Goal: Task Accomplishment & Management: Manage account settings

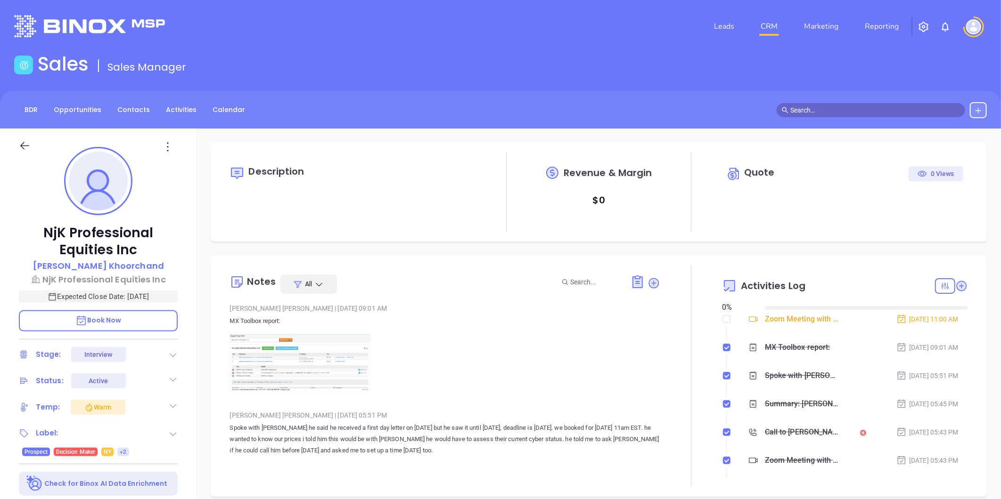
type input "09/30/2025"
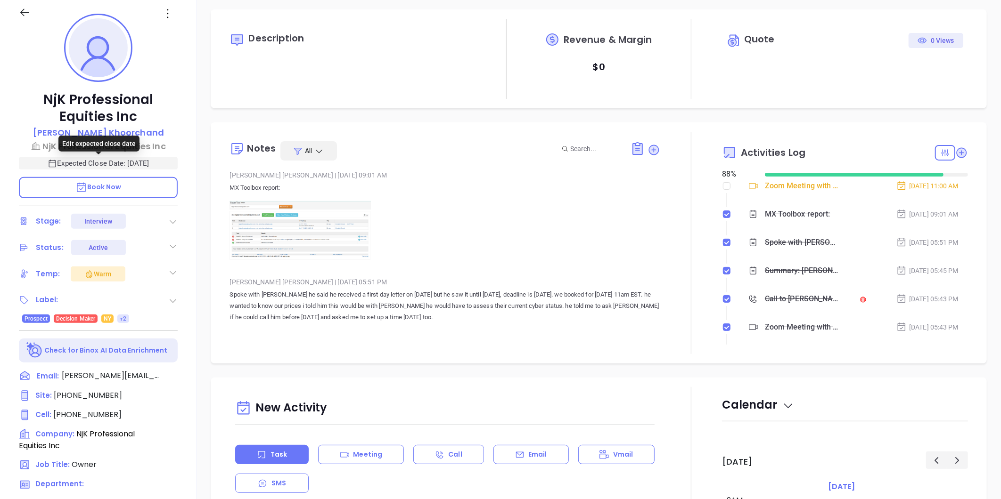
scroll to position [289, 0]
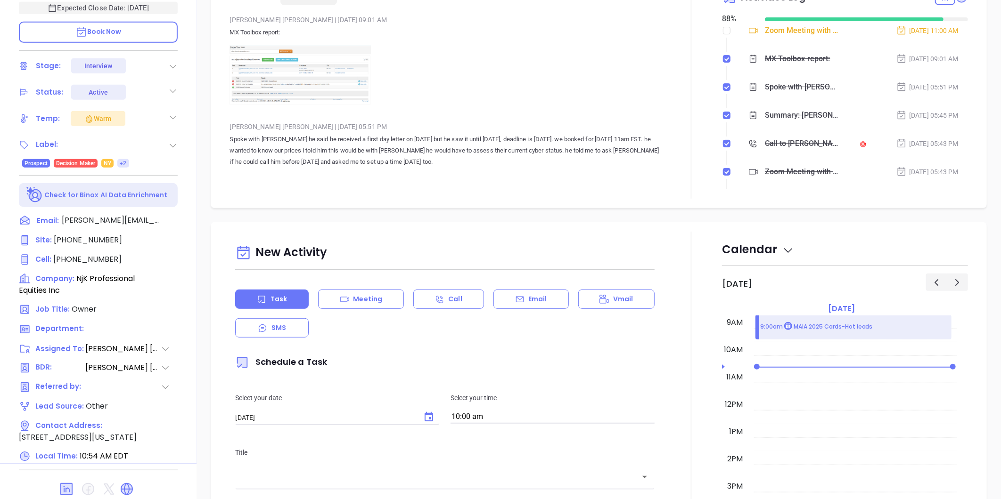
type input "Liz Cruz"
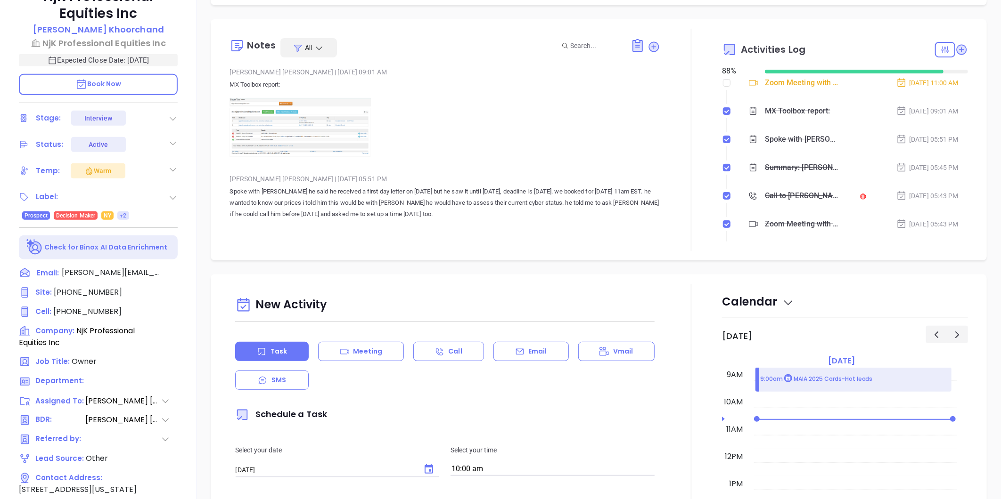
scroll to position [0, 0]
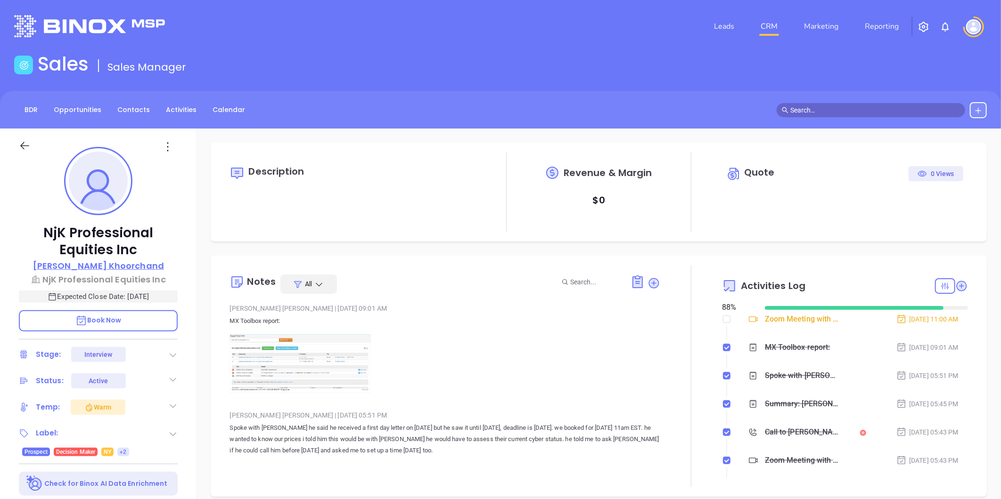
click at [124, 262] on p "Neal Khoorchand" at bounding box center [98, 266] width 131 height 13
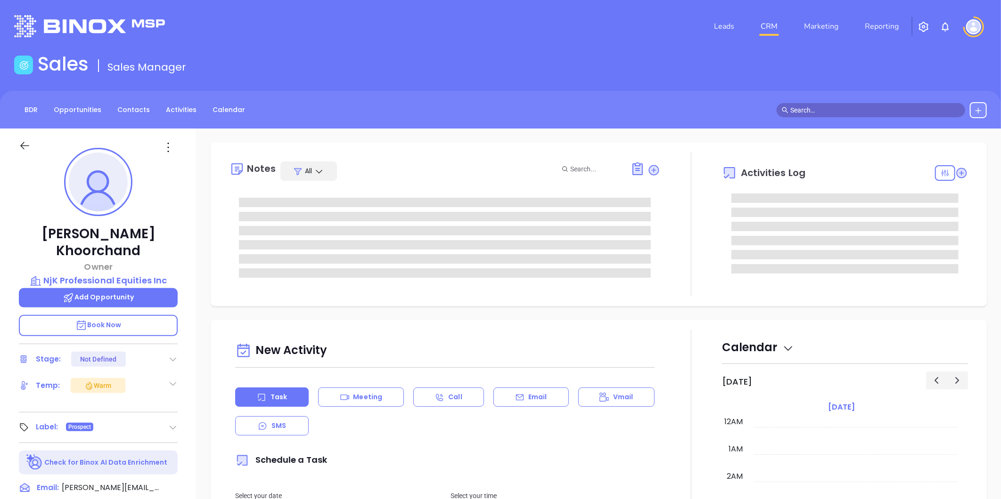
scroll to position [247, 0]
type input "Liz Cruz"
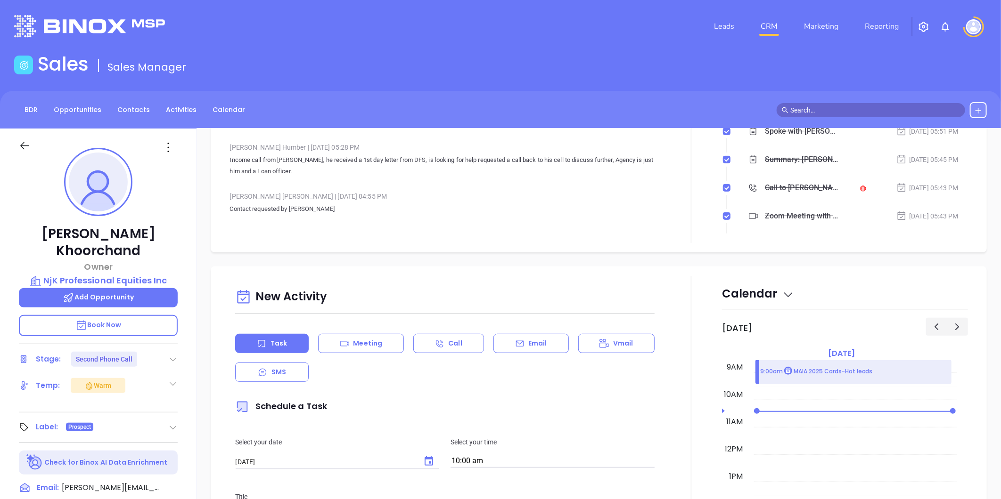
scroll to position [261, 0]
click at [132, 105] on link "Contacts" at bounding box center [134, 110] width 44 height 16
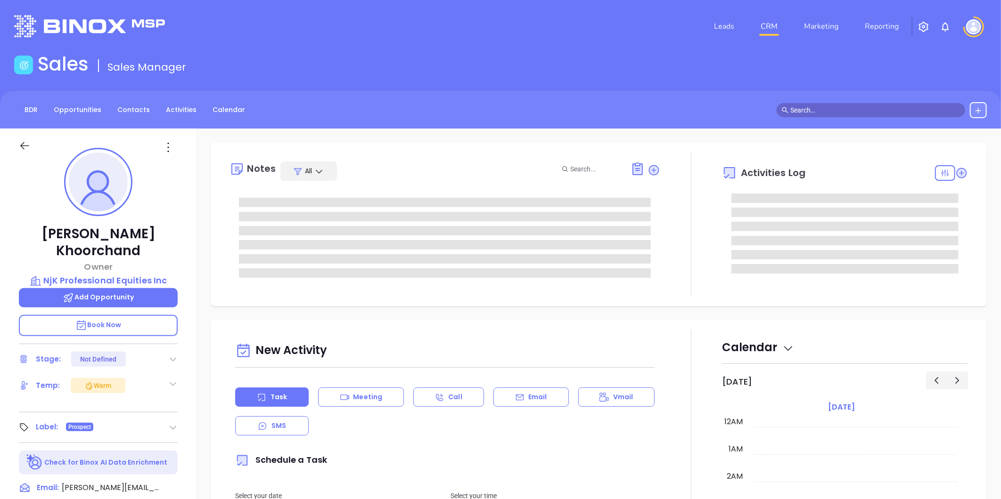
type input "[DATE]"
type input "[PERSON_NAME]"
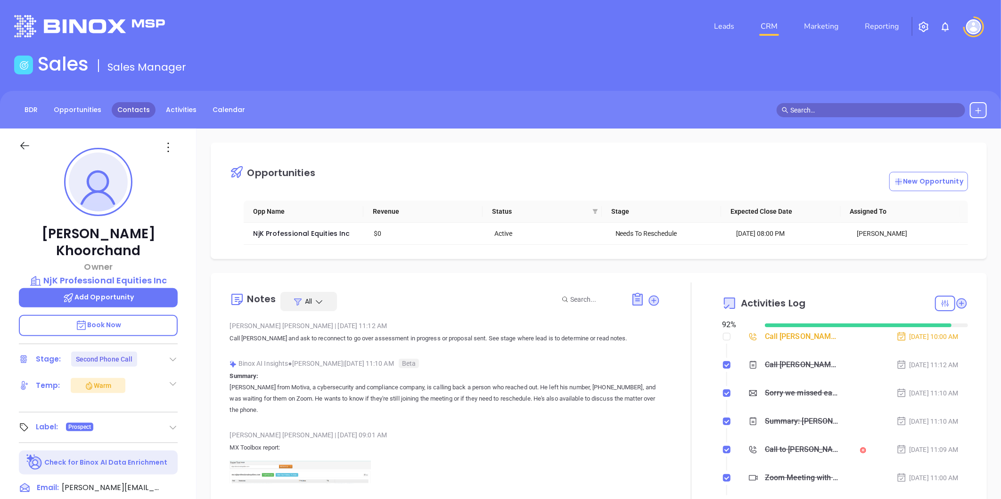
click at [139, 110] on link "Contacts" at bounding box center [134, 110] width 44 height 16
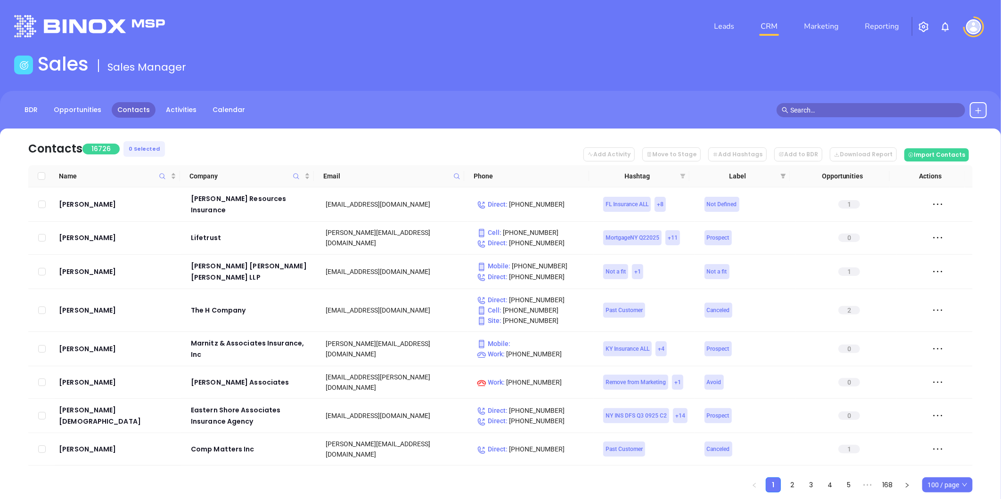
click at [682, 175] on icon "filter" at bounding box center [682, 176] width 5 height 5
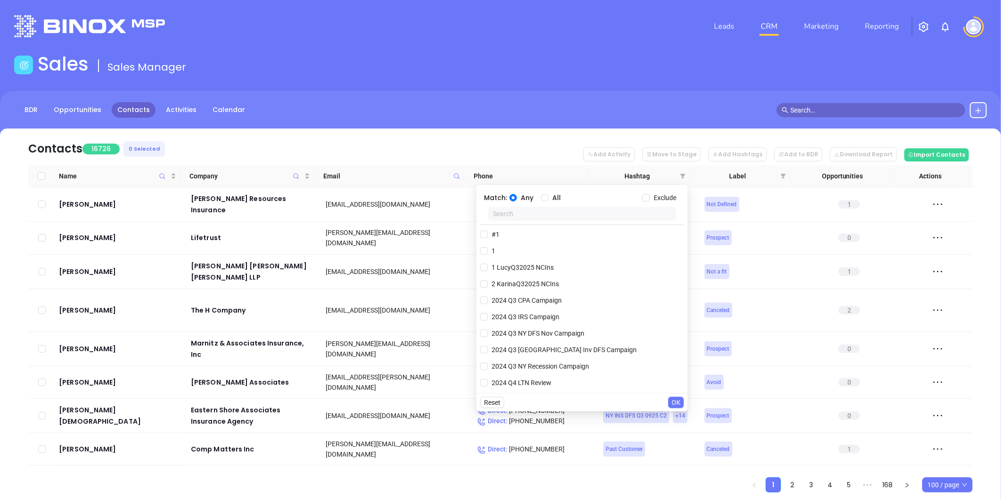
click at [530, 215] on input "text" at bounding box center [582, 214] width 188 height 14
paste input "AnabelQ32025 MAIns"
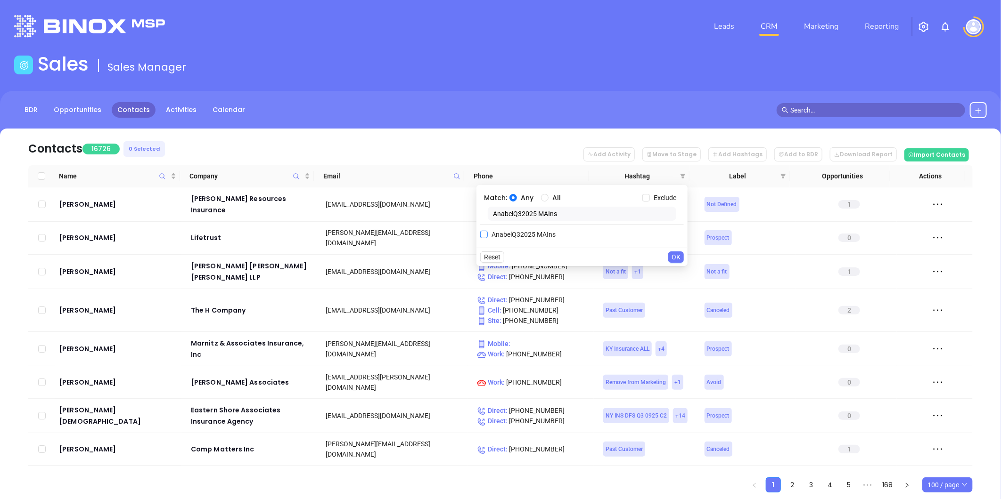
type input "AnabelQ32025 MAIns"
click at [484, 233] on input "AnabelQ32025 MAIns" at bounding box center [484, 235] width 8 height 8
checkbox input "true"
click at [679, 274] on span "OK" at bounding box center [675, 276] width 9 height 10
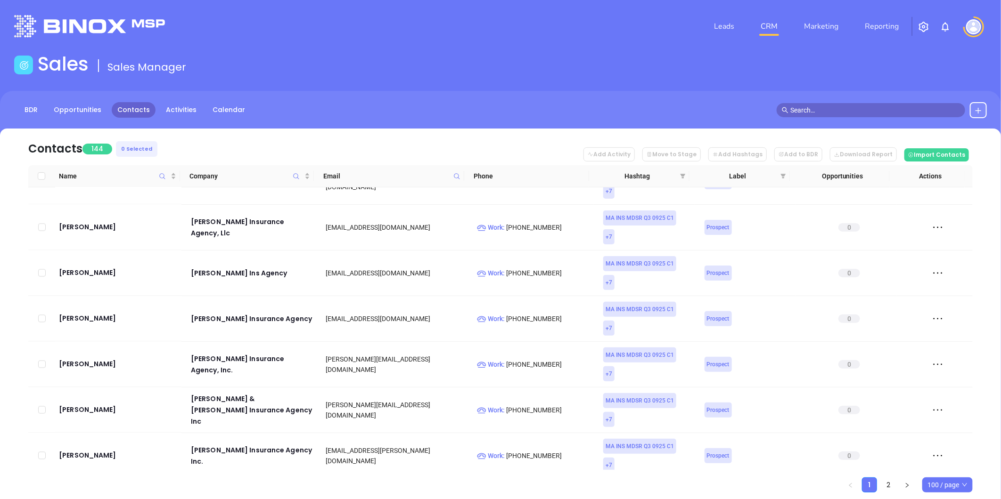
scroll to position [1308, 0]
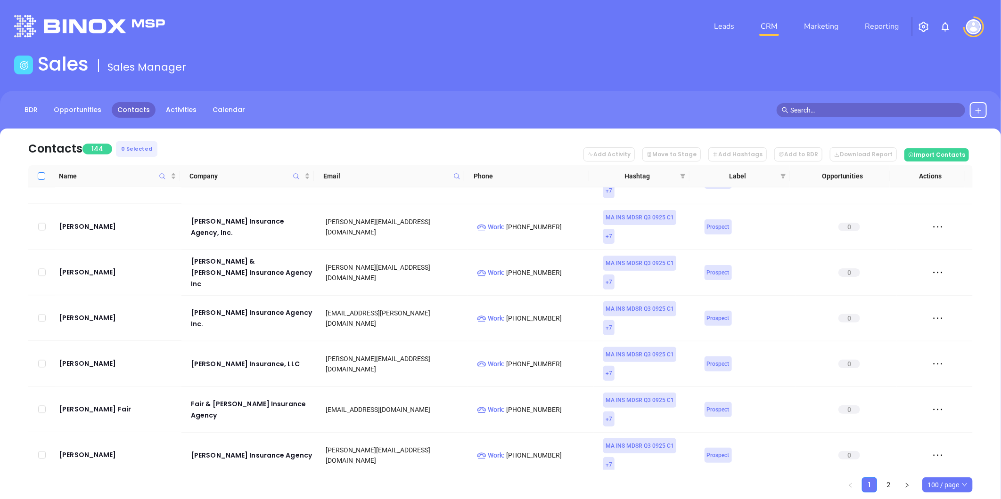
click at [41, 175] on input "Select all" at bounding box center [42, 176] width 8 height 8
checkbox input "true"
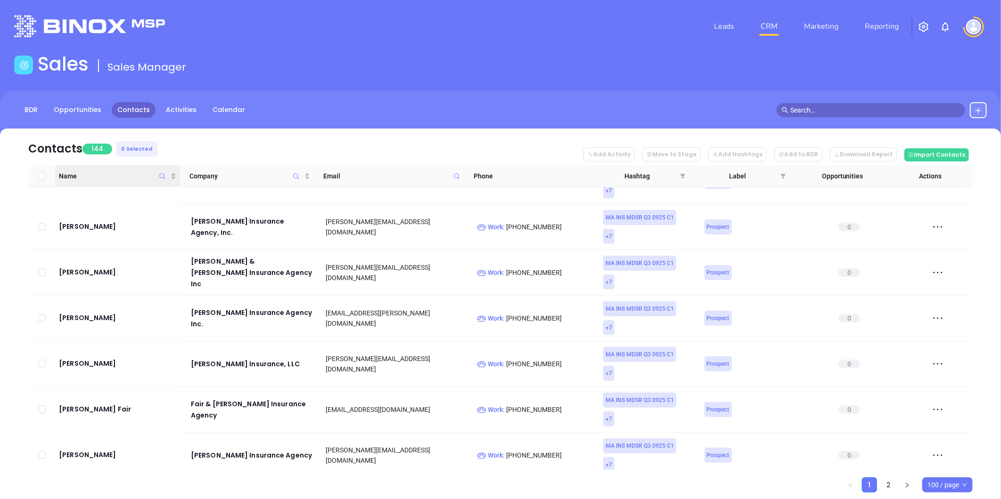
checkbox input "true"
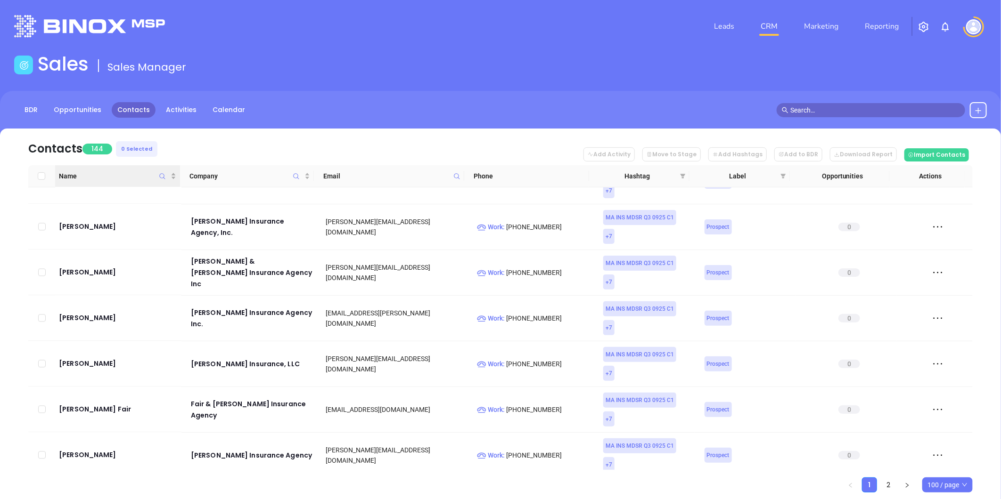
checkbox input "true"
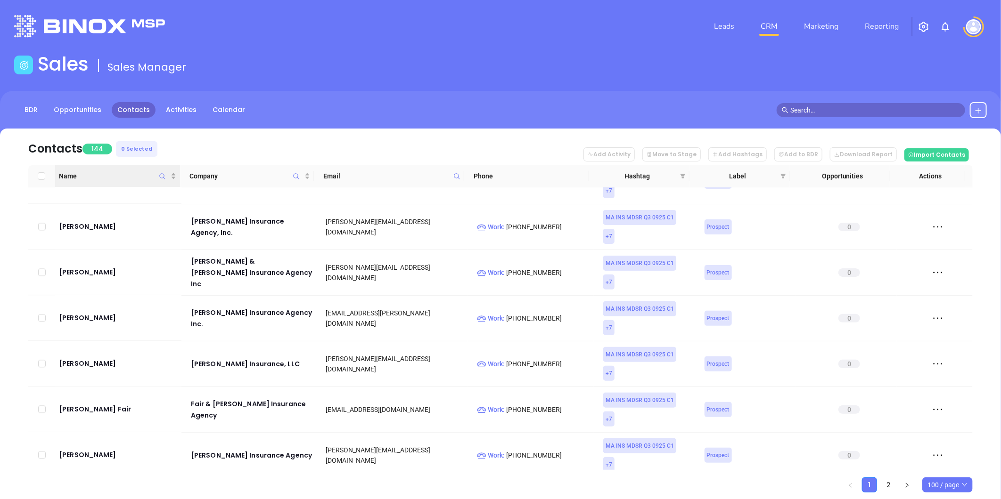
checkbox input "true"
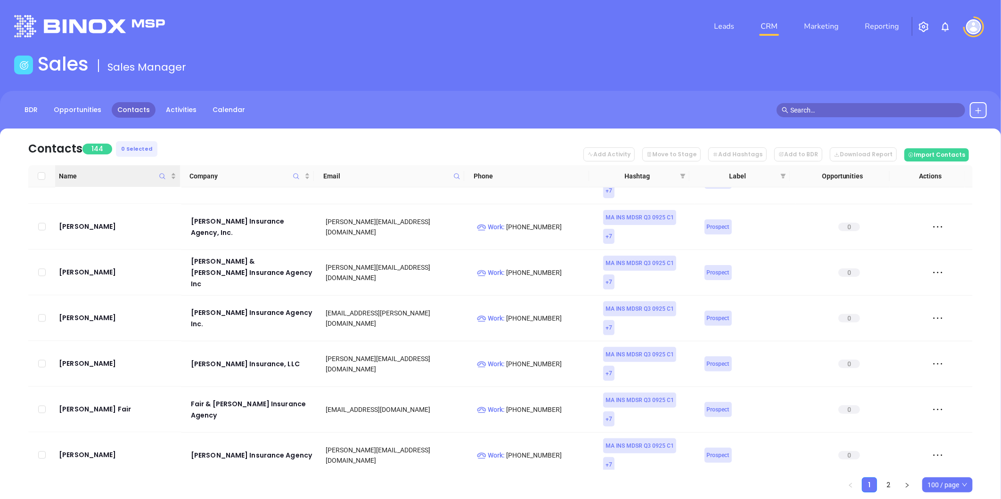
checkbox input "true"
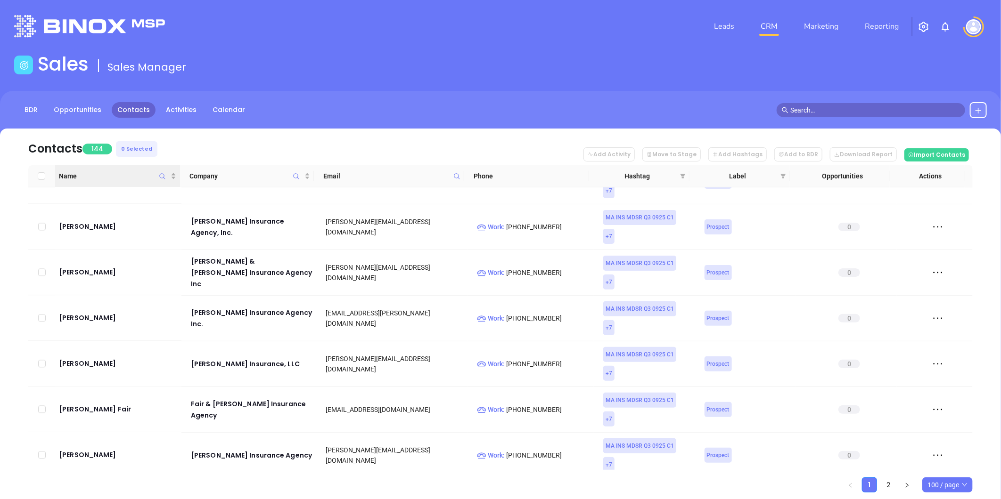
checkbox input "true"
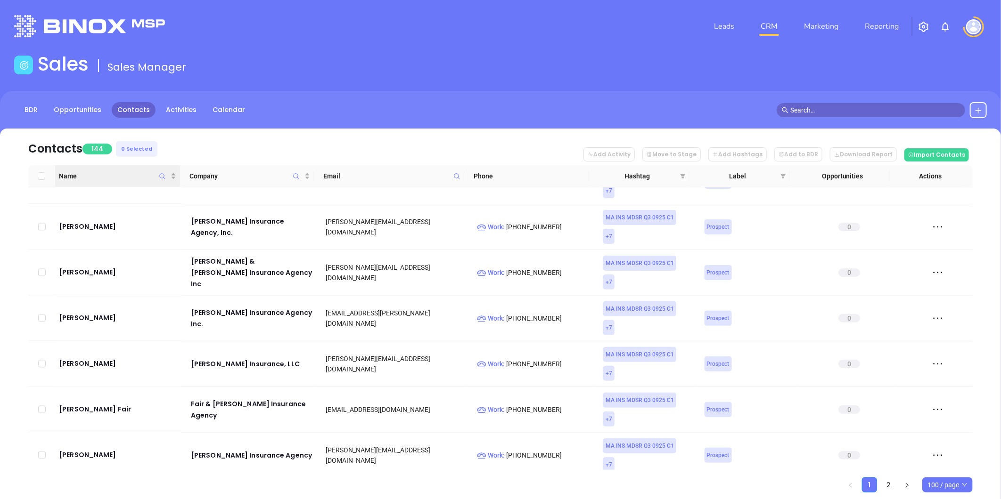
checkbox input "true"
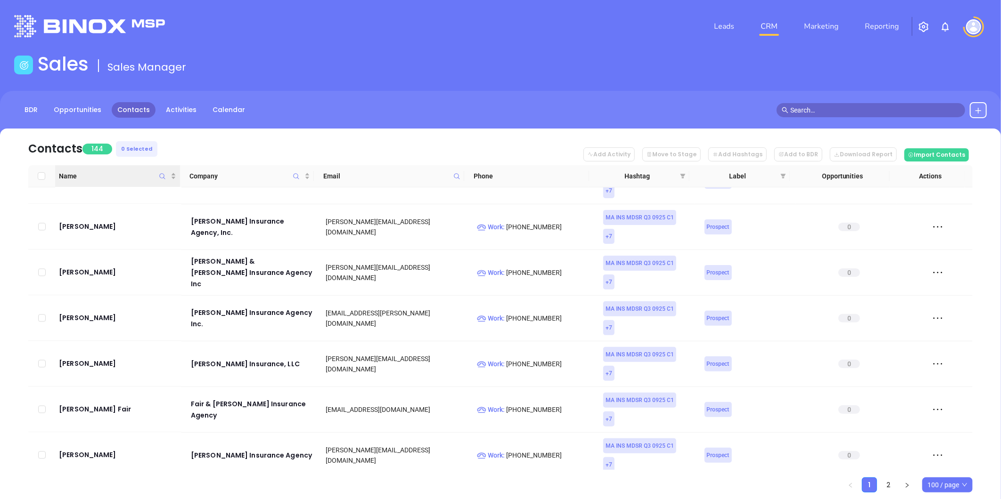
checkbox input "true"
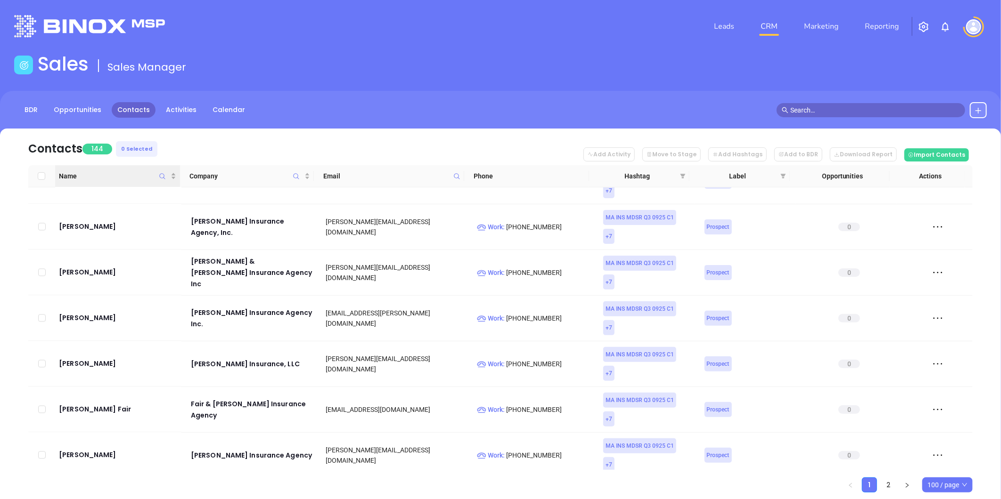
checkbox input "true"
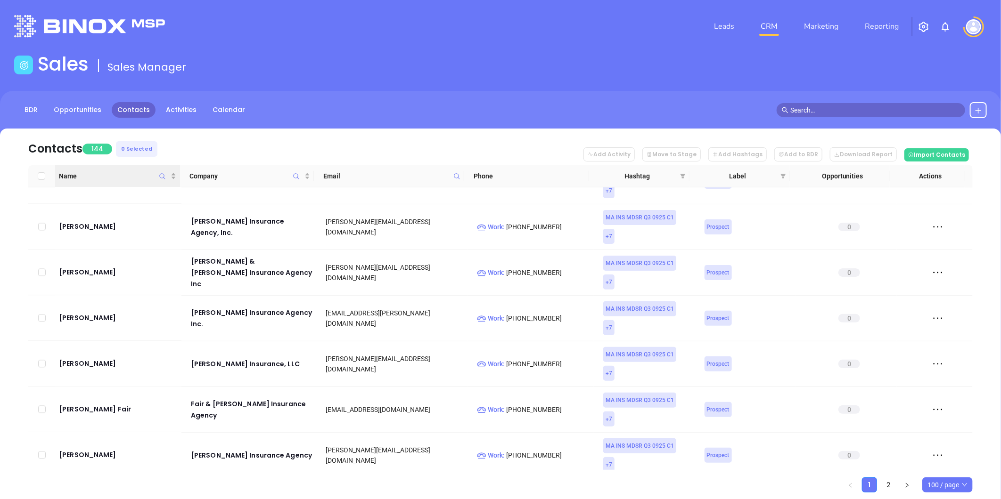
checkbox input "true"
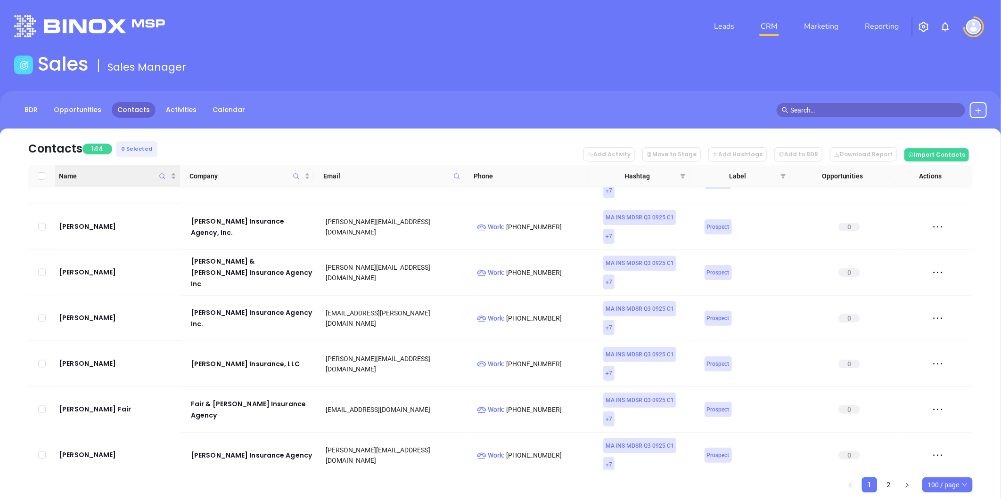
checkbox input "true"
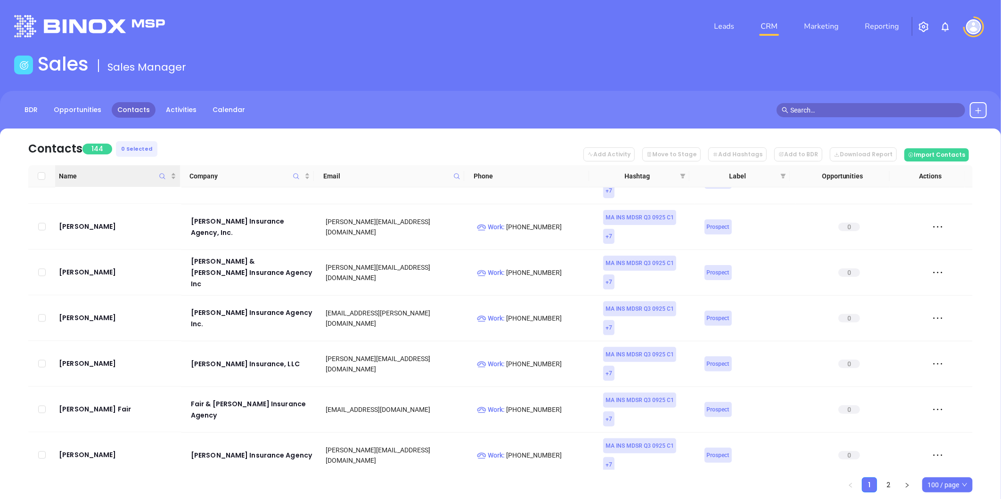
checkbox input "true"
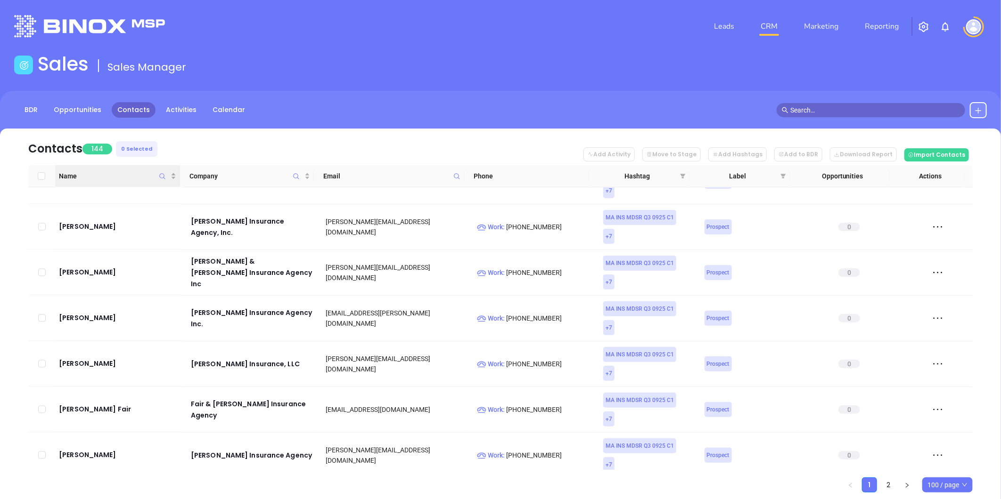
checkbox input "true"
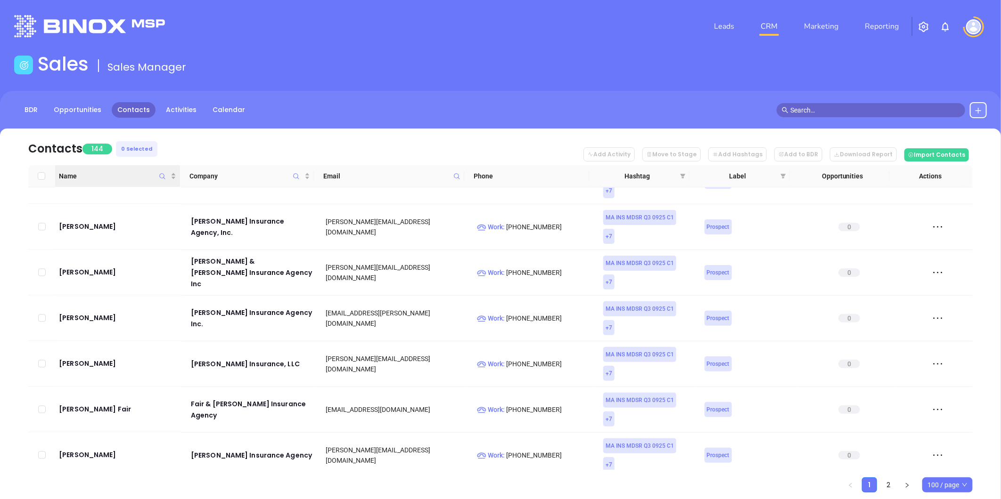
checkbox input "true"
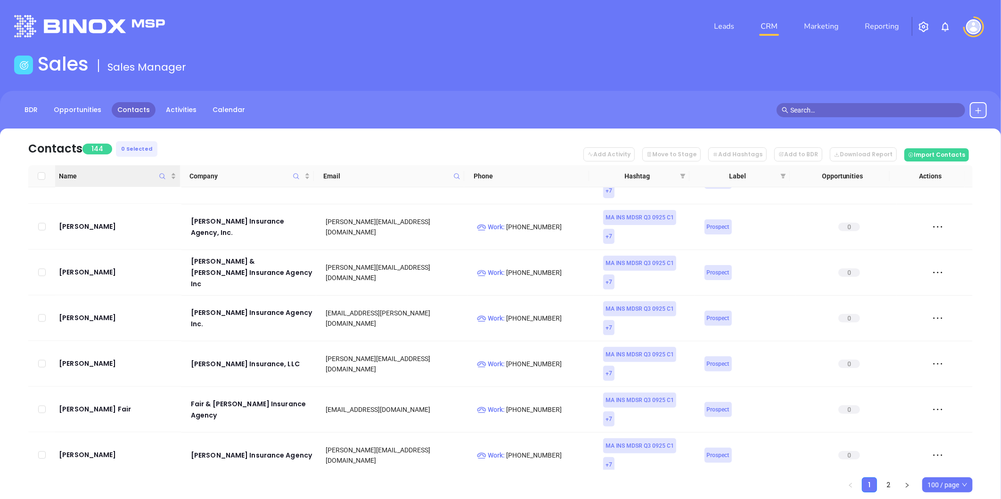
checkbox input "true"
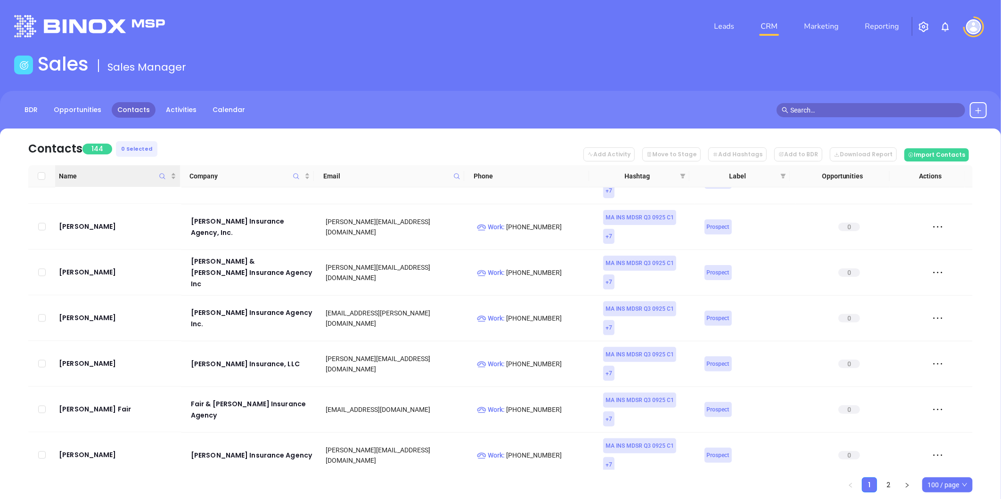
checkbox input "true"
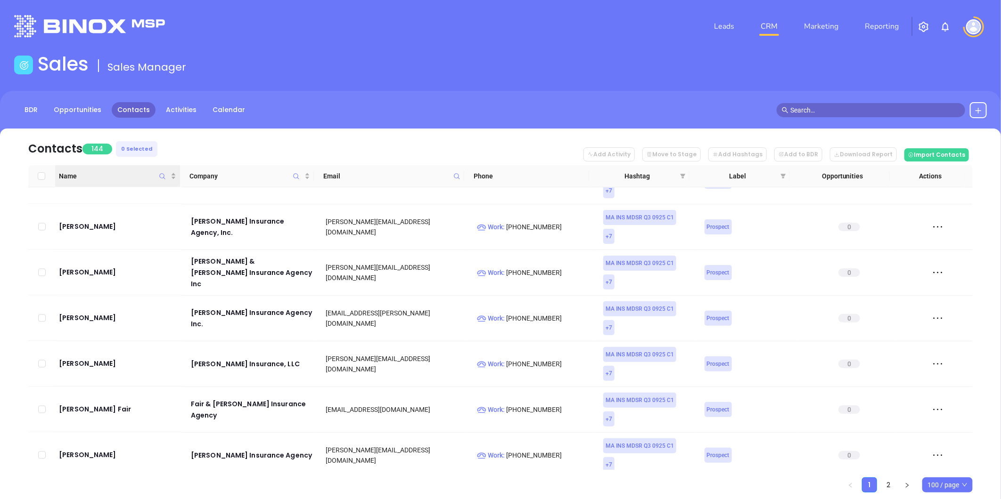
checkbox input "true"
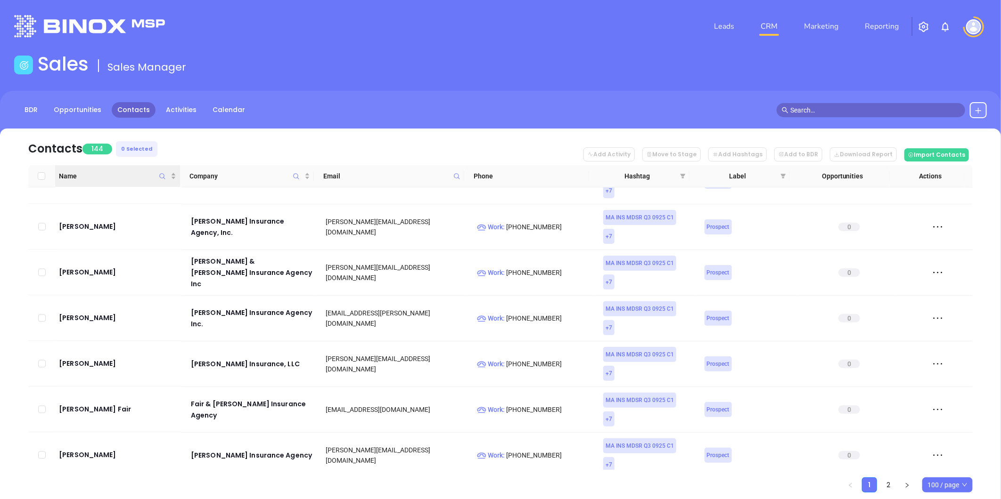
checkbox input "true"
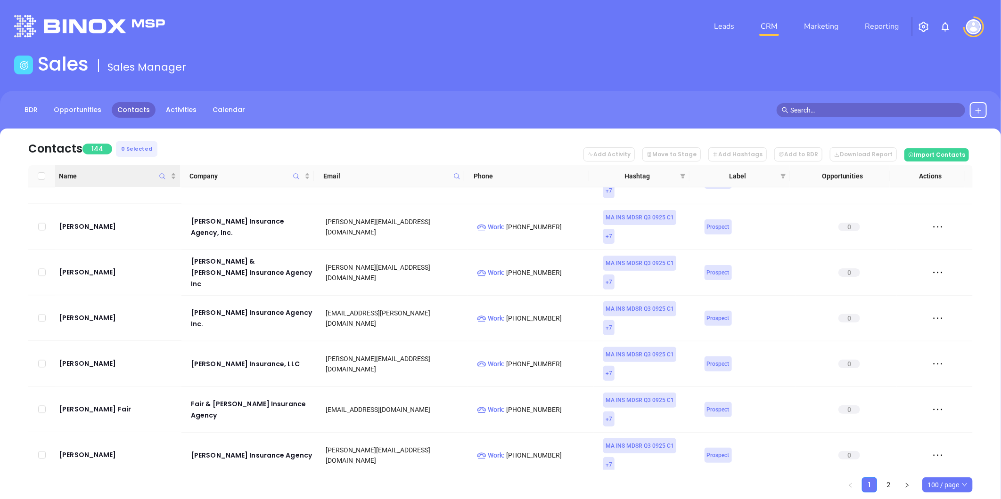
checkbox input "true"
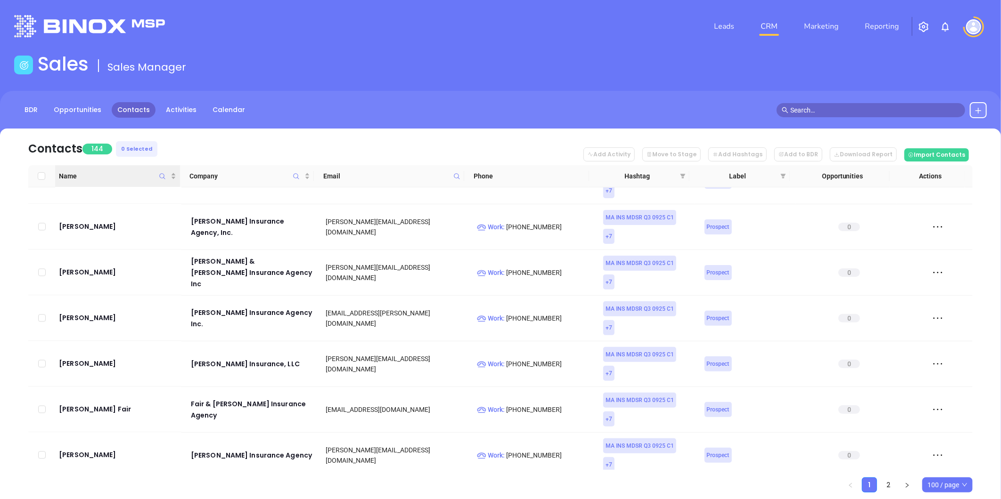
checkbox input "true"
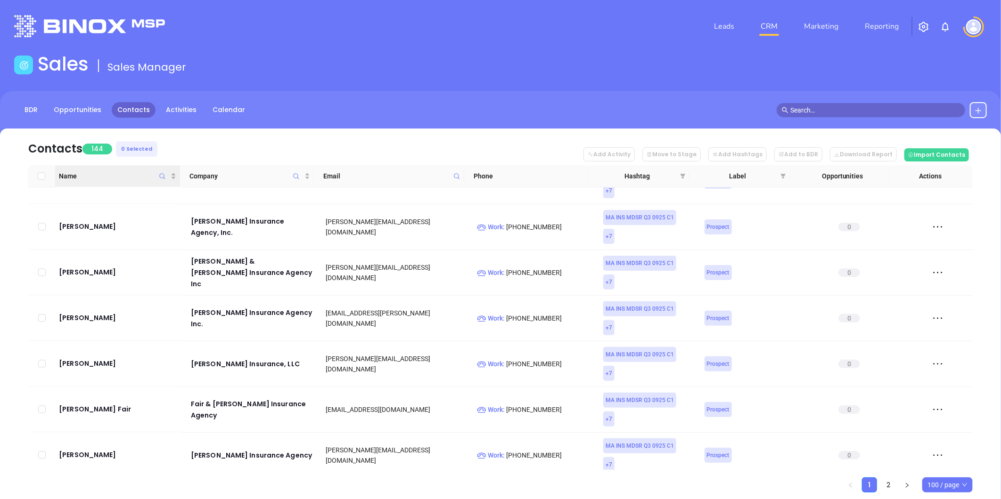
checkbox input "true"
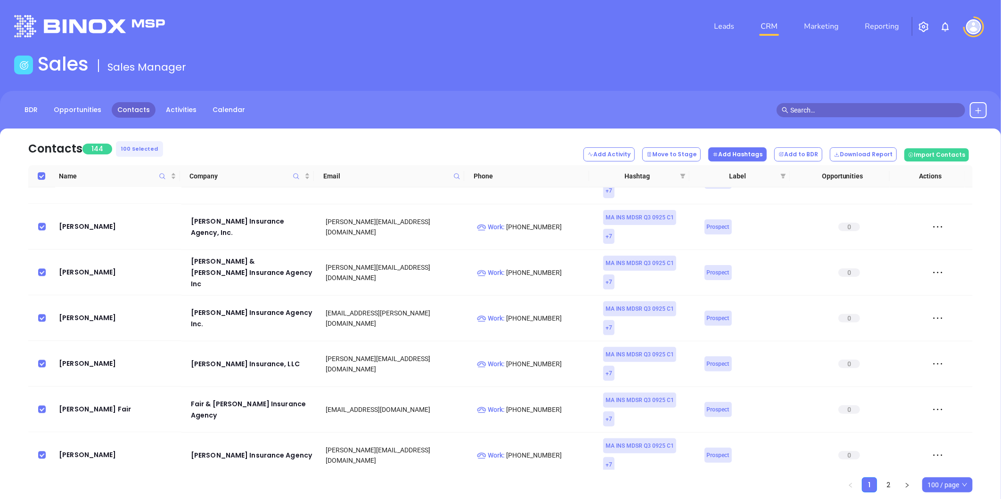
click at [747, 158] on button "Add Hashtags" at bounding box center [737, 154] width 58 height 14
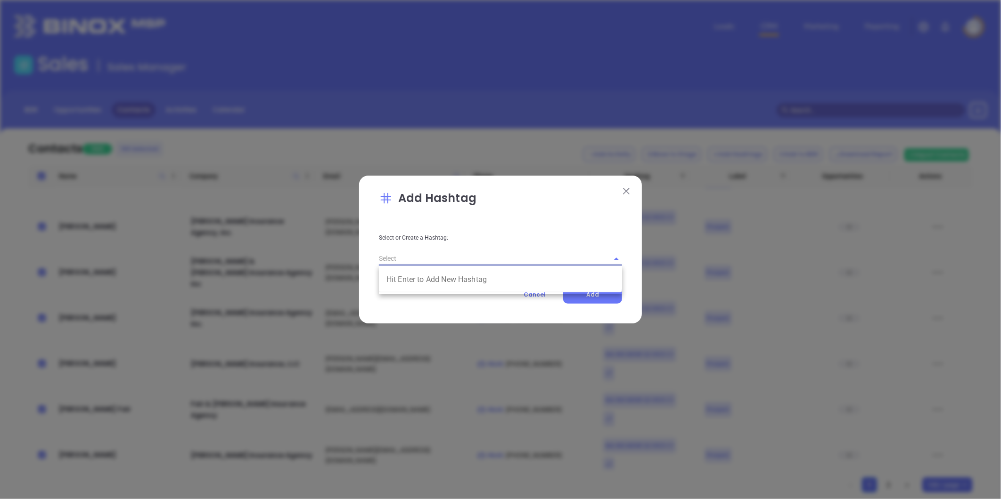
click at [443, 261] on input "text" at bounding box center [487, 259] width 217 height 14
paste input "2VickyQ32025 MAIns"
type input "2VickyQ32025 MAIns"
click at [469, 276] on li "2VickyQ32025 MAIns" at bounding box center [500, 279] width 243 height 17
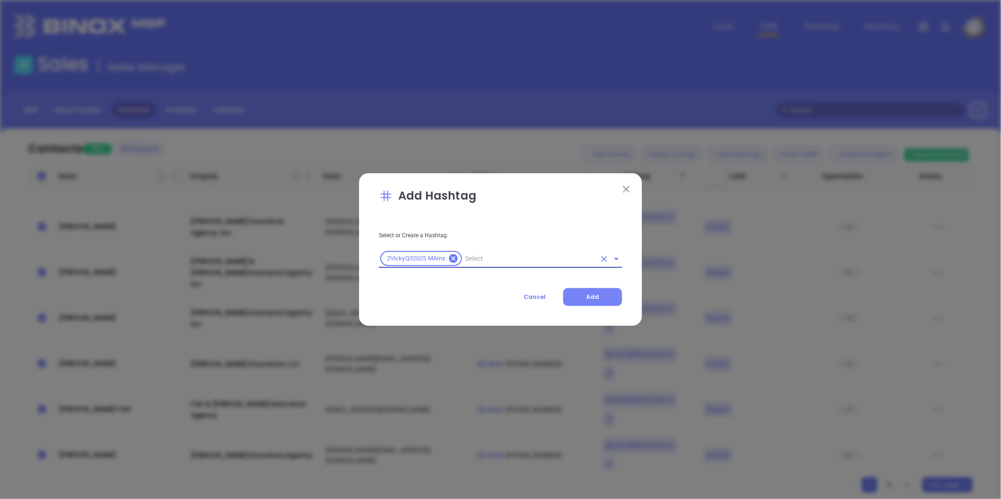
click at [597, 295] on span "Add" at bounding box center [592, 297] width 13 height 8
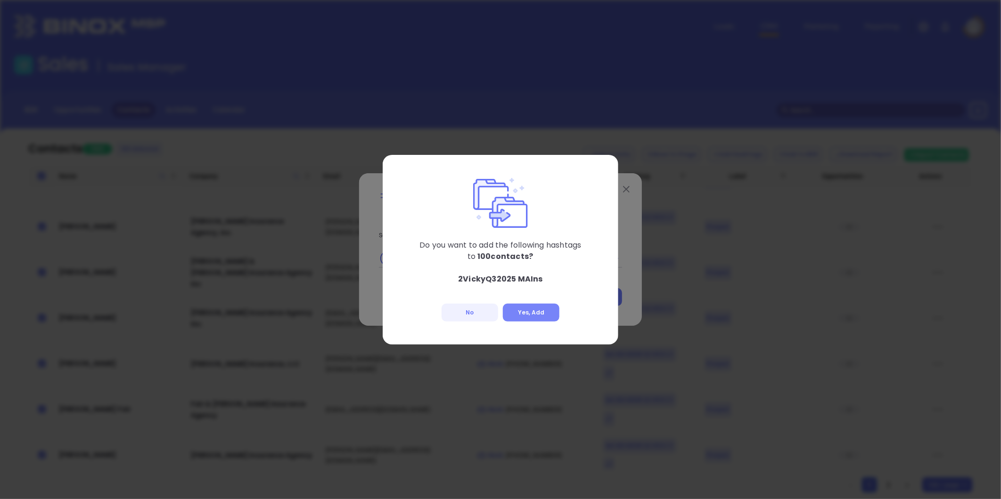
click at [534, 314] on button "Yes, Add" at bounding box center [531, 313] width 57 height 18
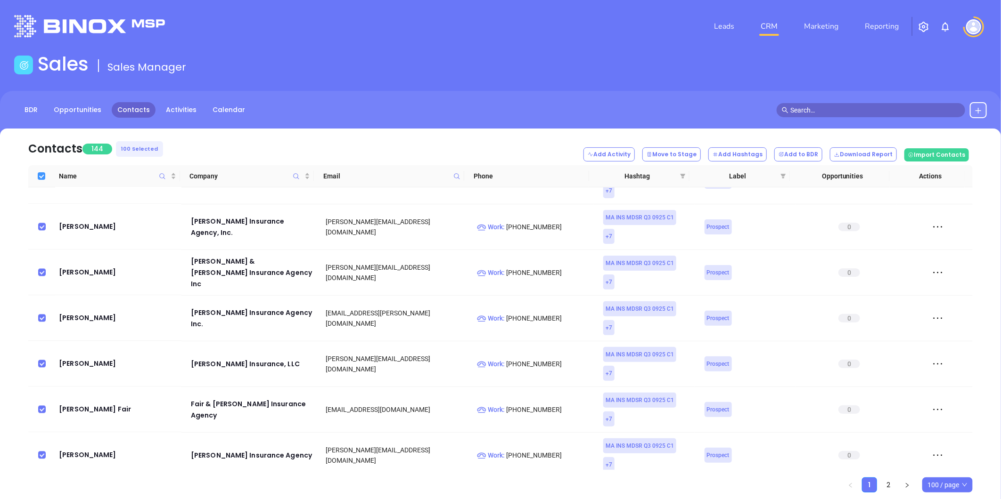
click at [42, 175] on input "Select all" at bounding box center [42, 176] width 8 height 8
checkbox input "false"
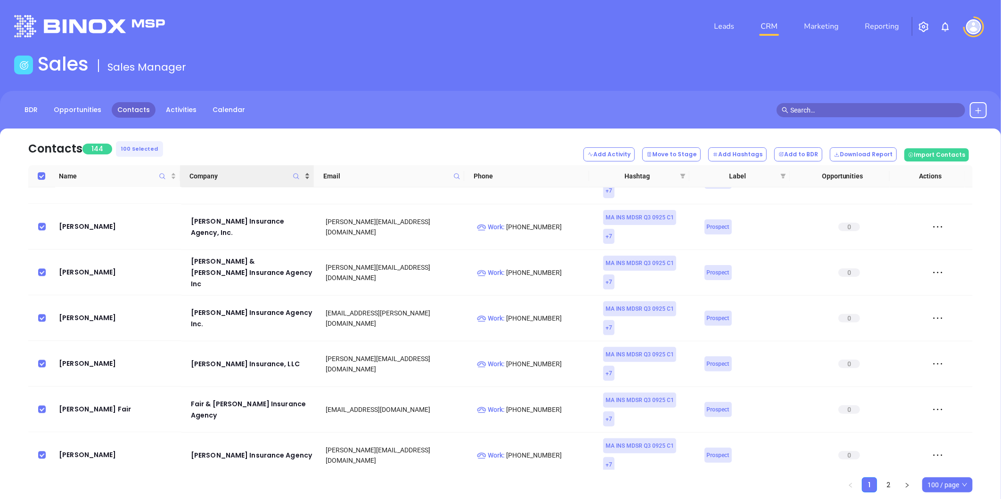
checkbox input "false"
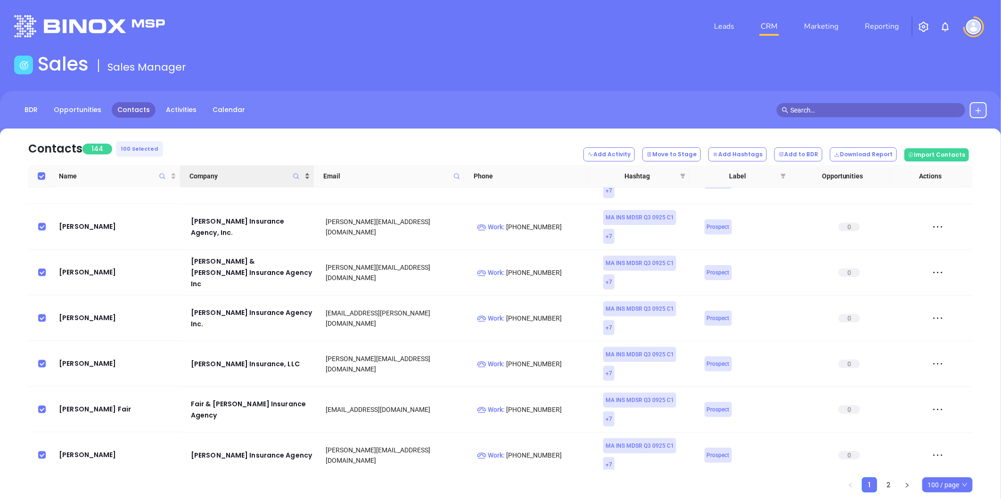
checkbox input "false"
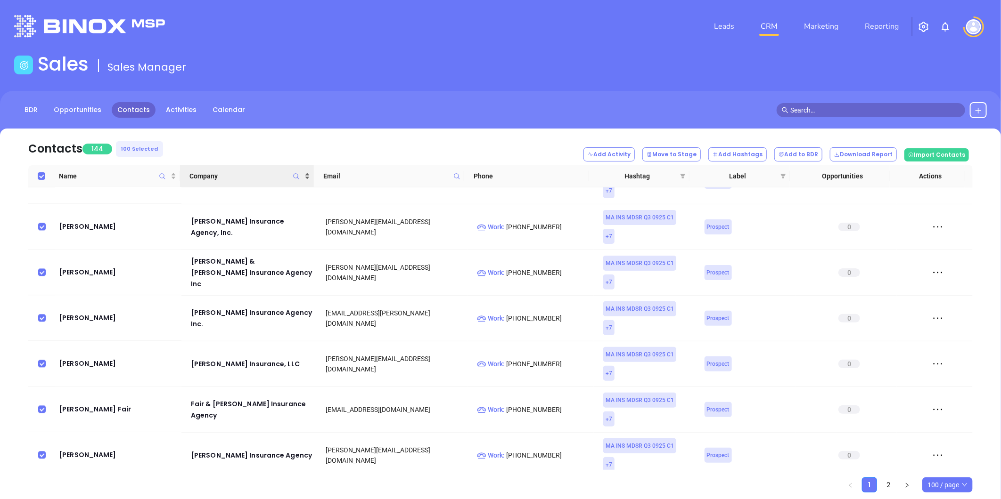
checkbox input "false"
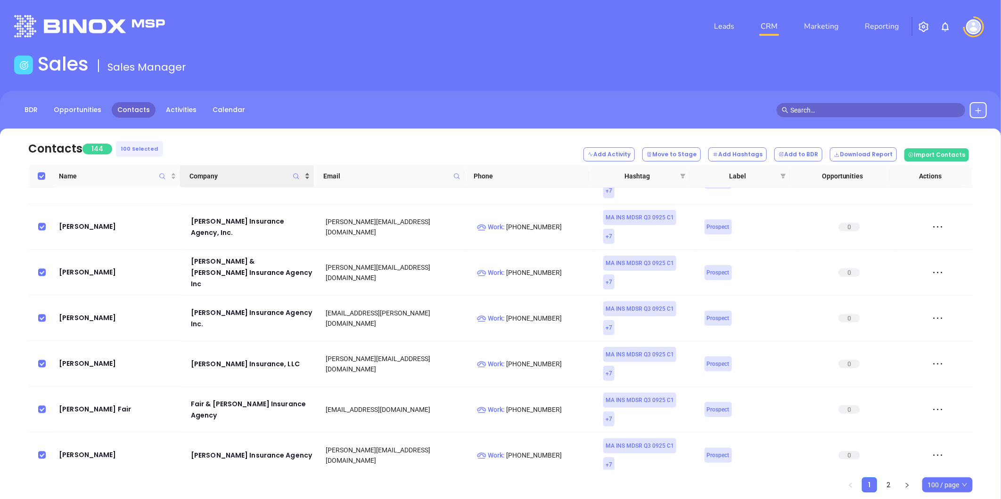
checkbox input "false"
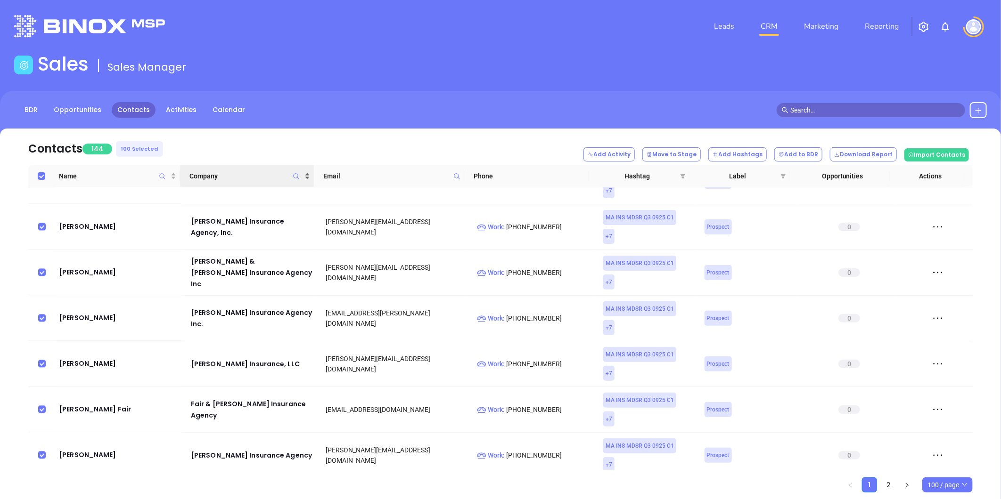
checkbox input "false"
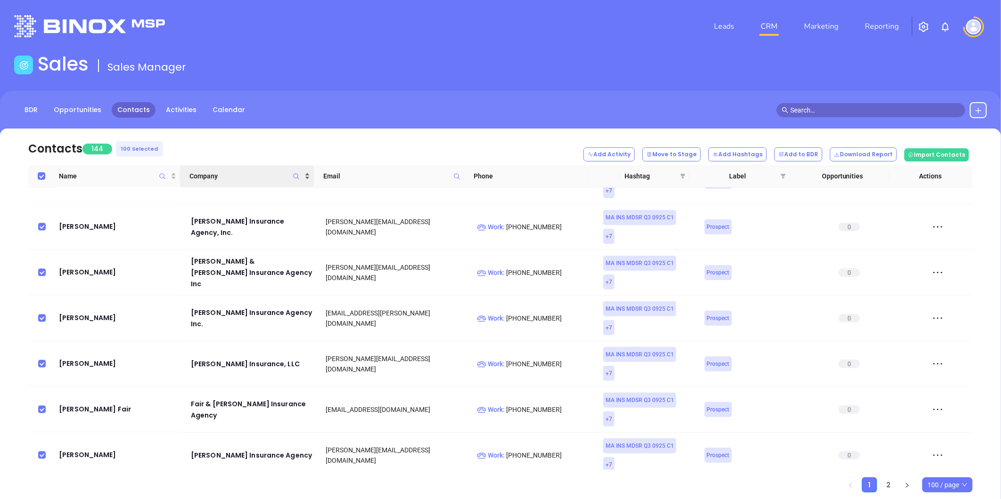
checkbox input "false"
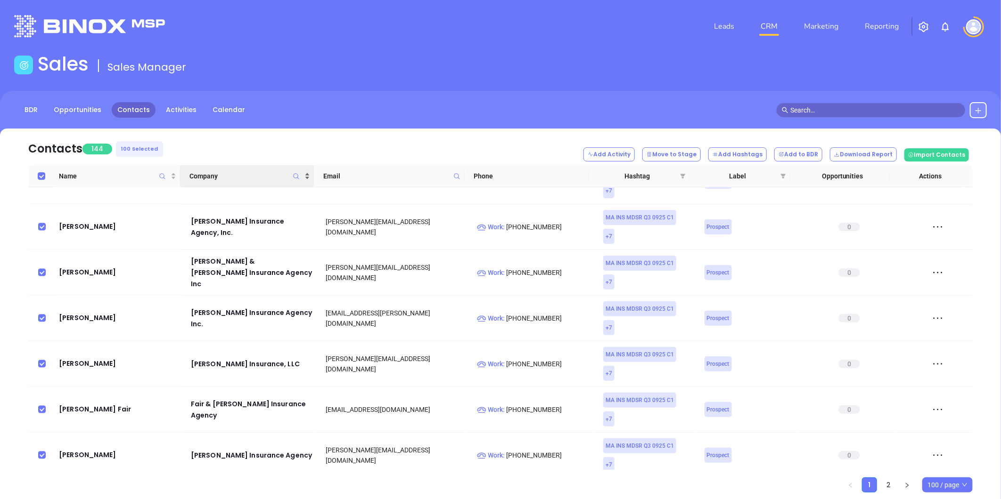
checkbox input "false"
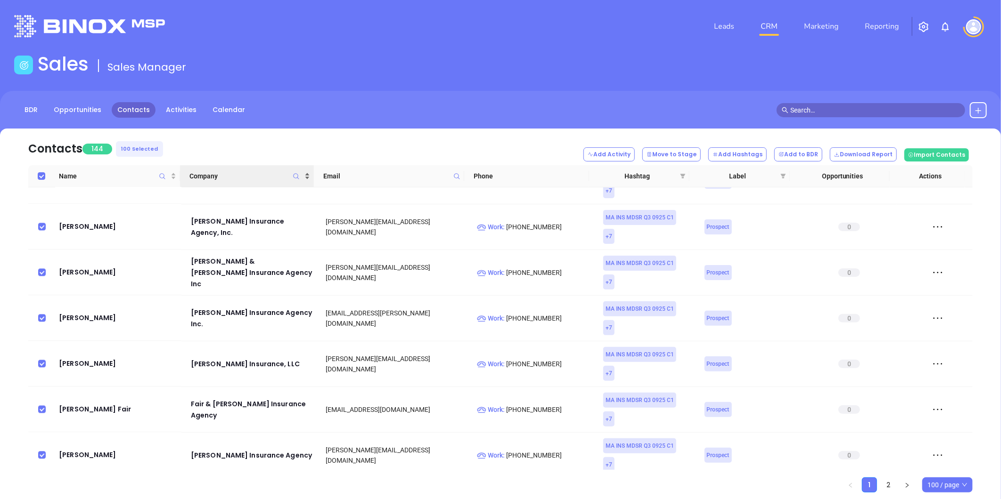
checkbox input "false"
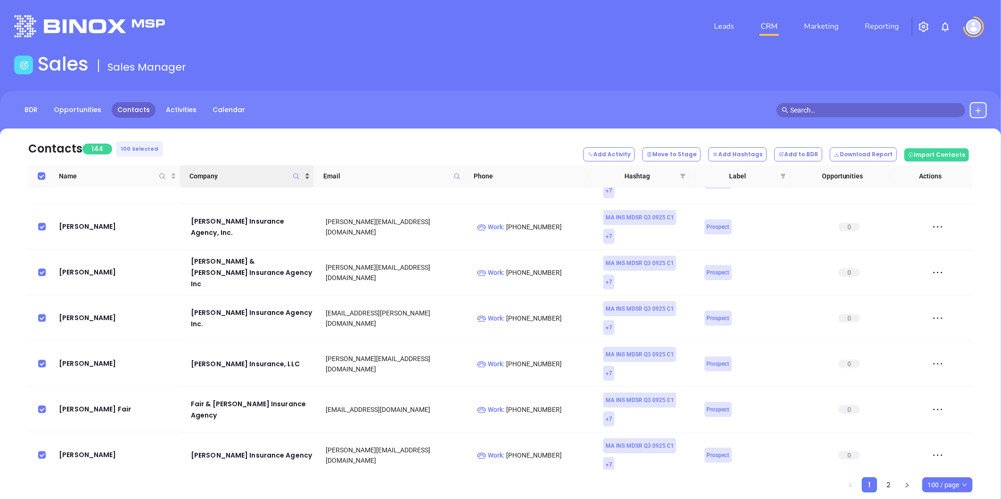
checkbox input "false"
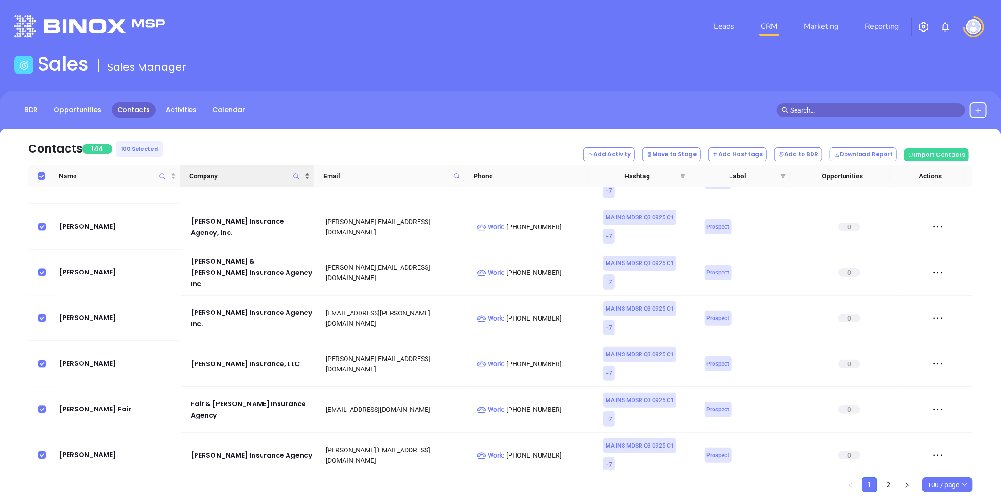
checkbox input "false"
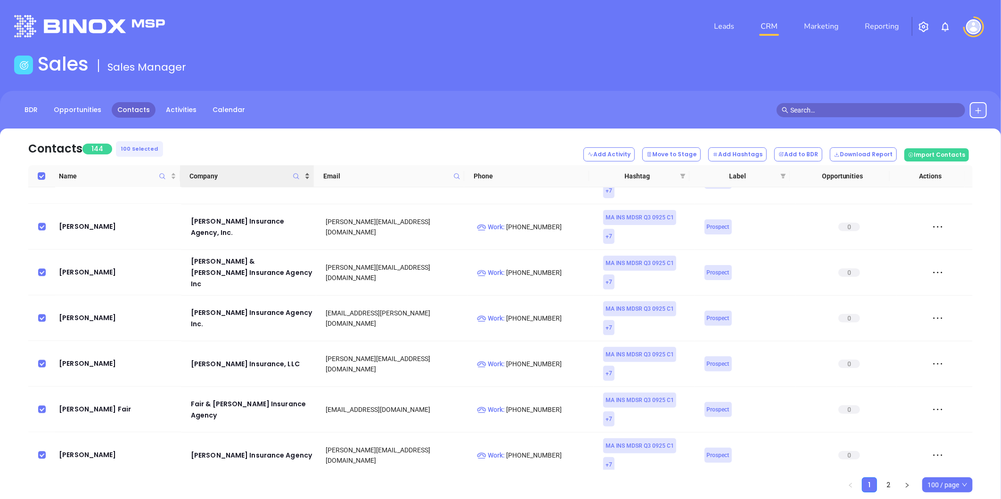
checkbox input "false"
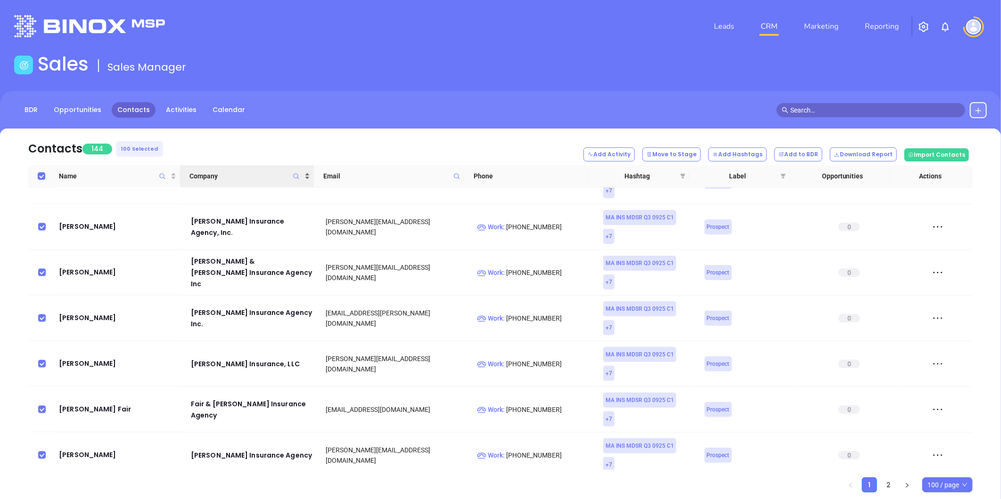
checkbox input "false"
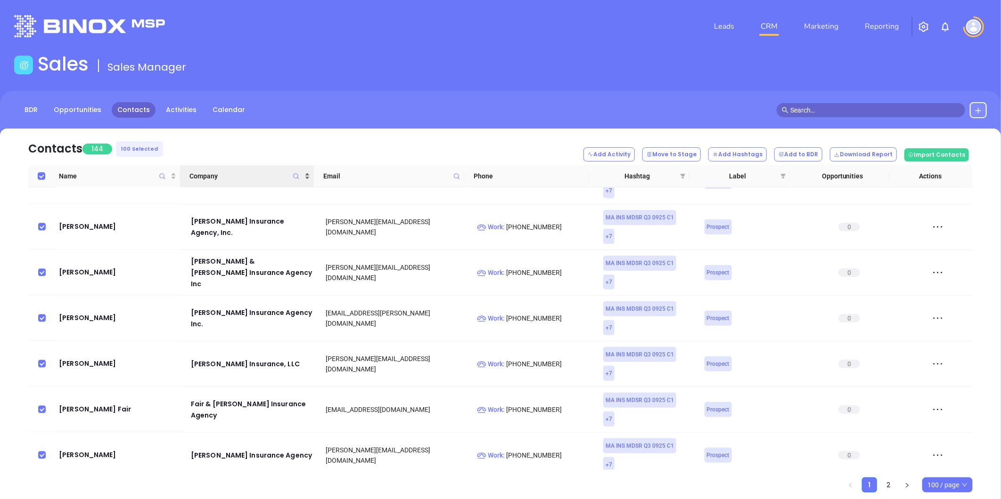
checkbox input "false"
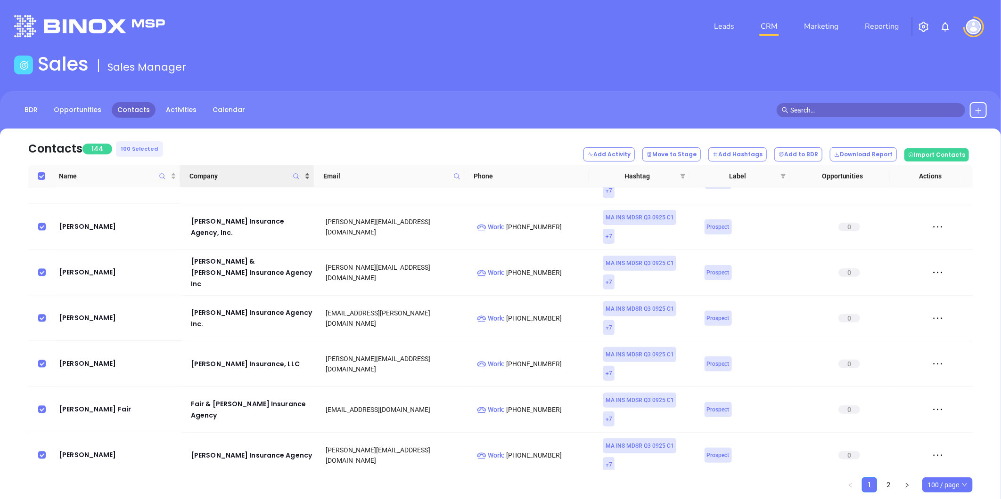
checkbox input "false"
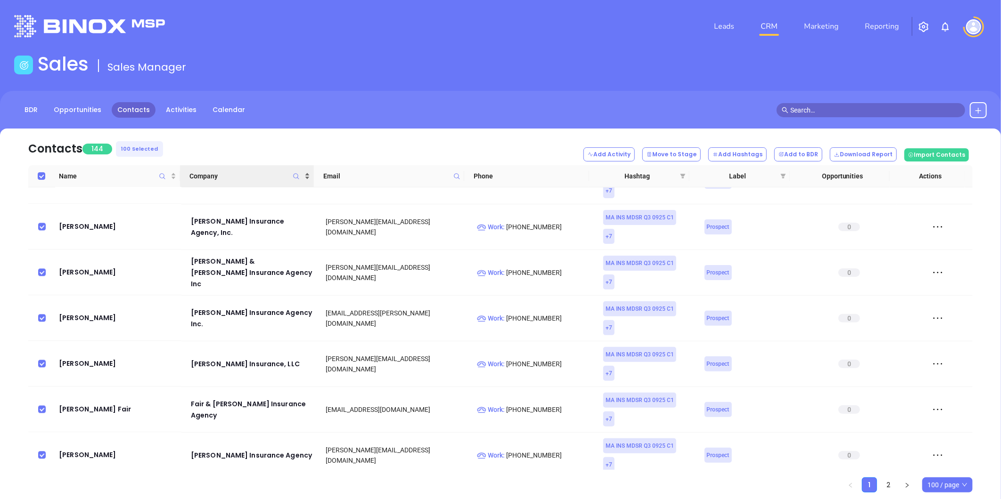
checkbox input "false"
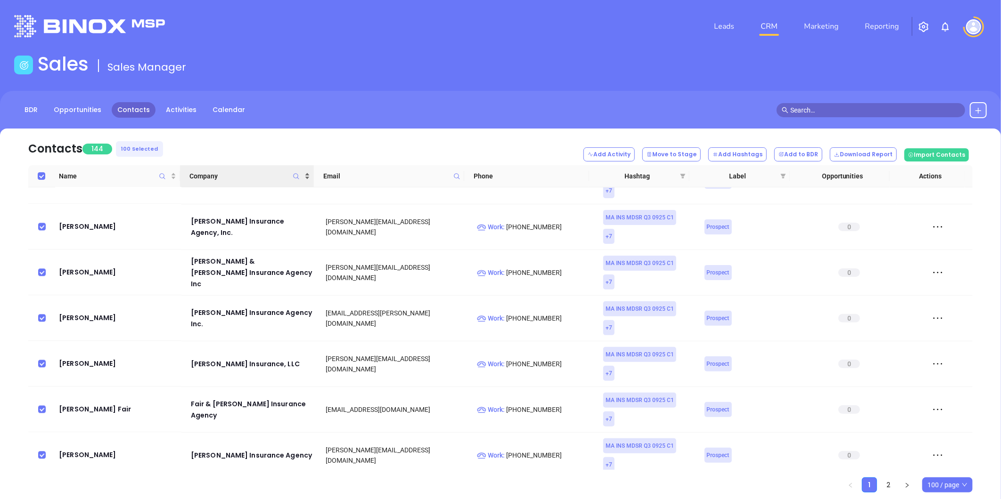
checkbox input "false"
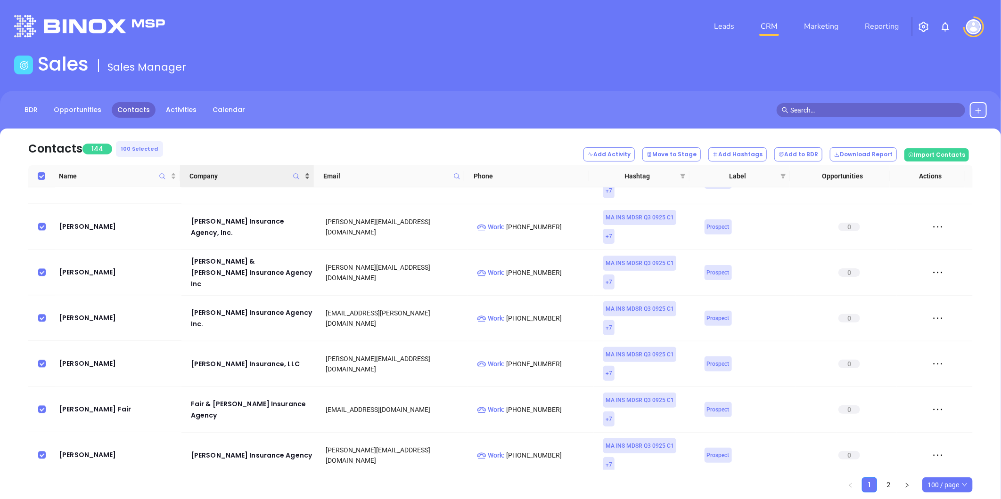
checkbox input "false"
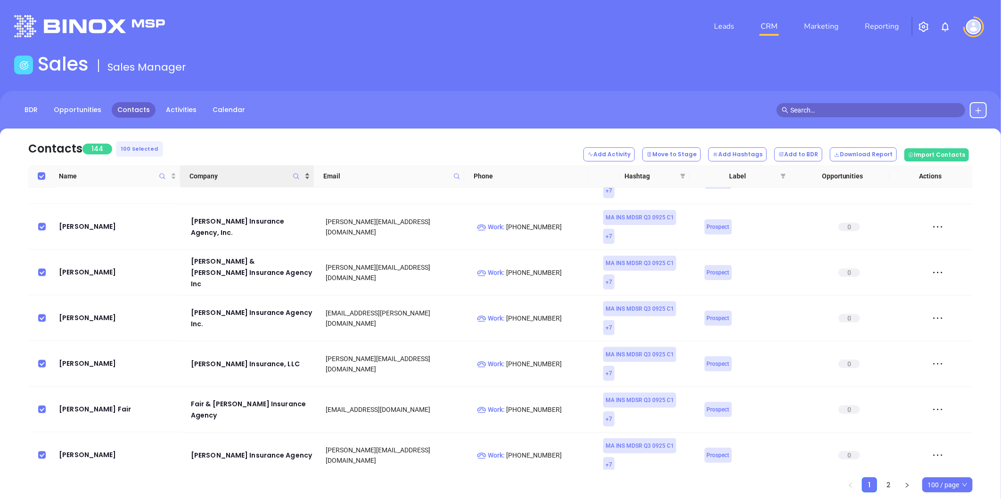
checkbox input "false"
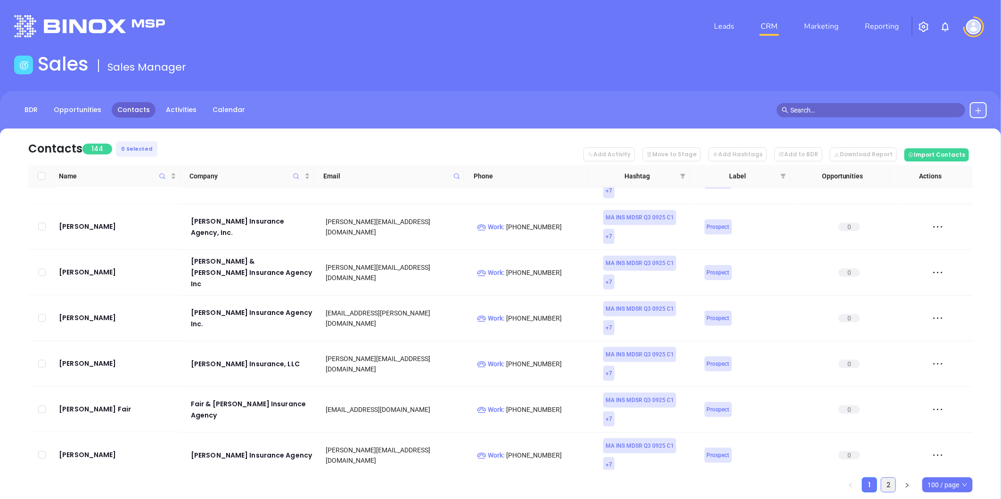
click at [888, 484] on link "2" at bounding box center [888, 485] width 14 height 14
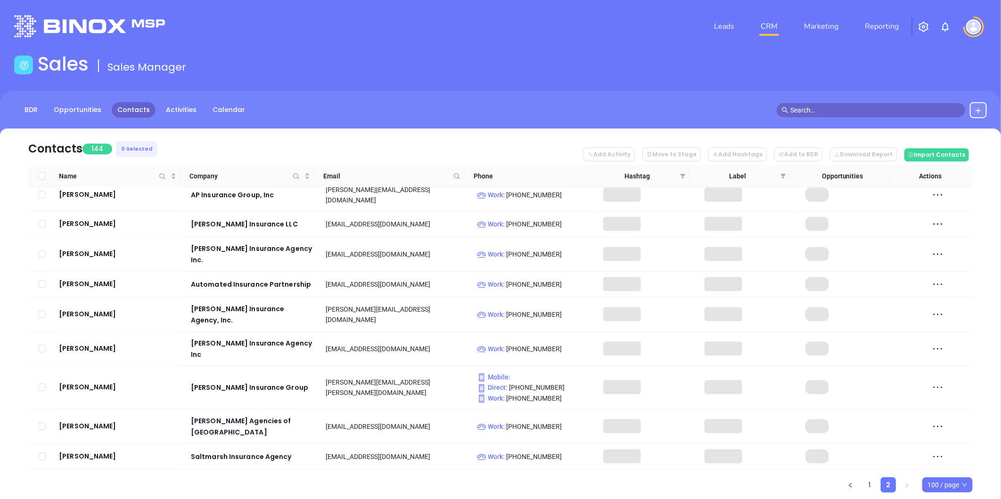
scroll to position [929, 0]
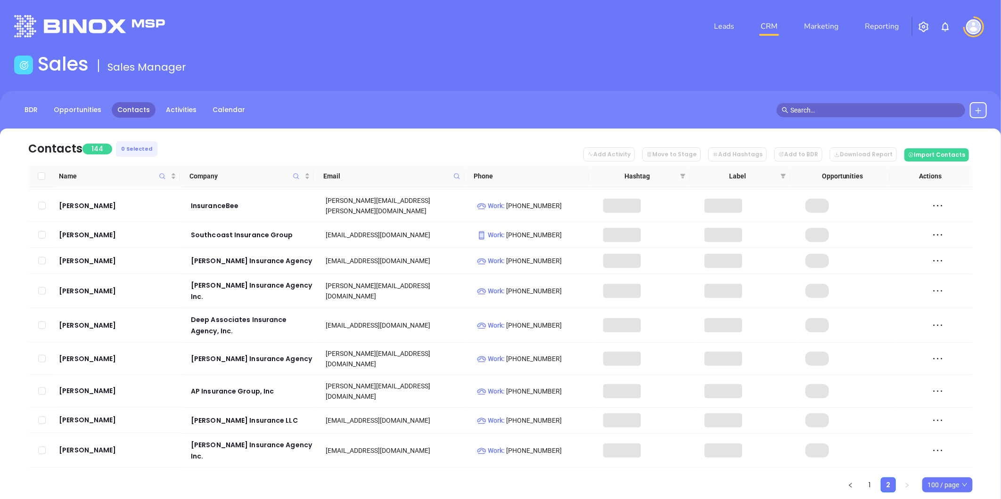
drag, startPoint x: 41, startPoint y: 175, endPoint x: 46, endPoint y: 175, distance: 5.2
click at [41, 175] on input "Select all" at bounding box center [42, 176] width 8 height 8
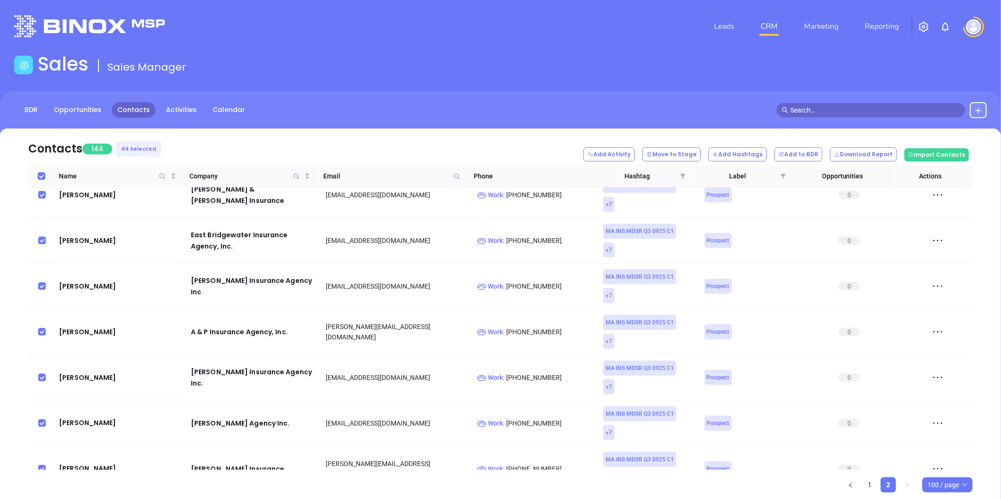
scroll to position [963, 0]
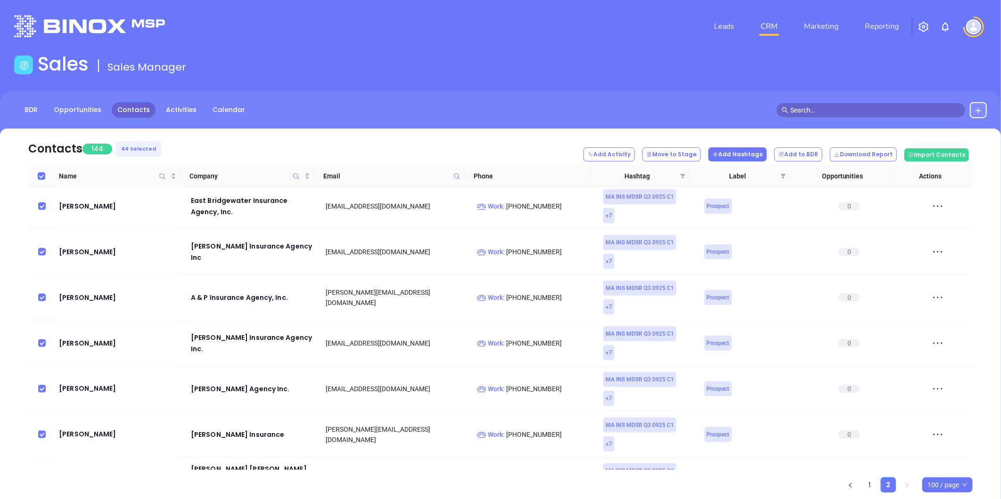
click at [745, 152] on button "Add Hashtags" at bounding box center [737, 154] width 58 height 14
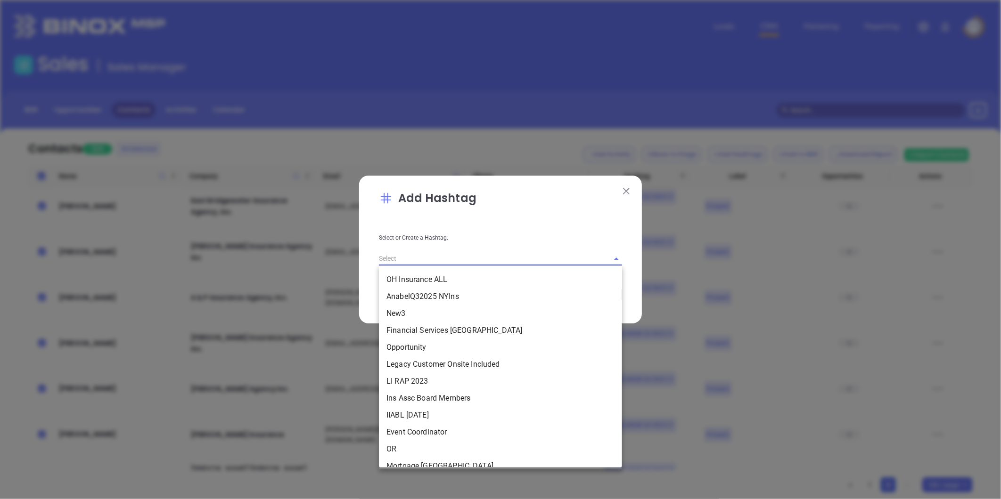
click at [427, 263] on input "text" at bounding box center [487, 259] width 217 height 14
paste input "2KarinaQ32025 MAIns"
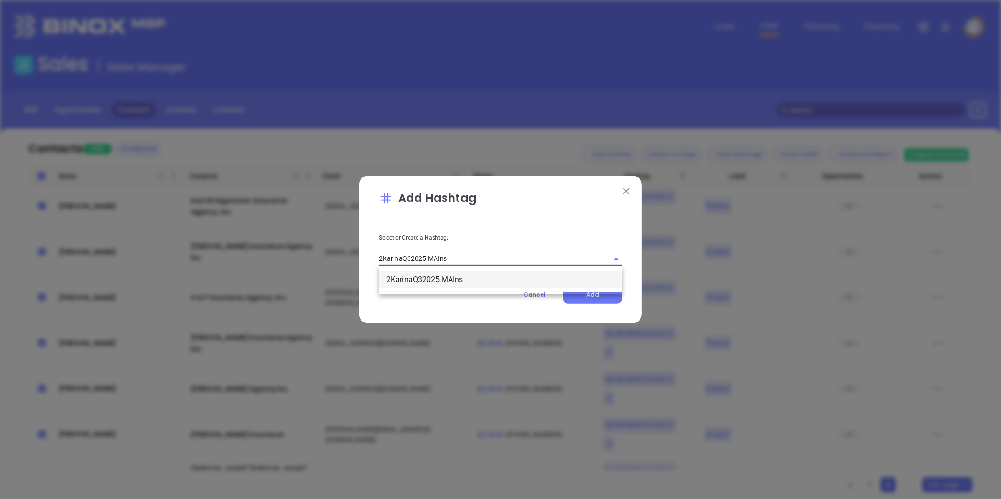
click at [440, 275] on li "2KarinaQ32025 MAIns" at bounding box center [500, 279] width 243 height 17
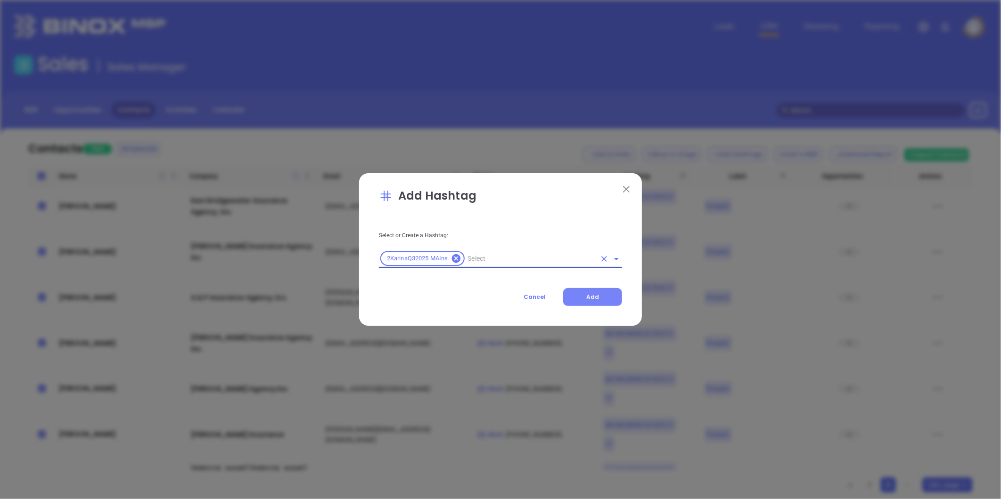
click at [592, 293] on span "Add" at bounding box center [592, 297] width 13 height 8
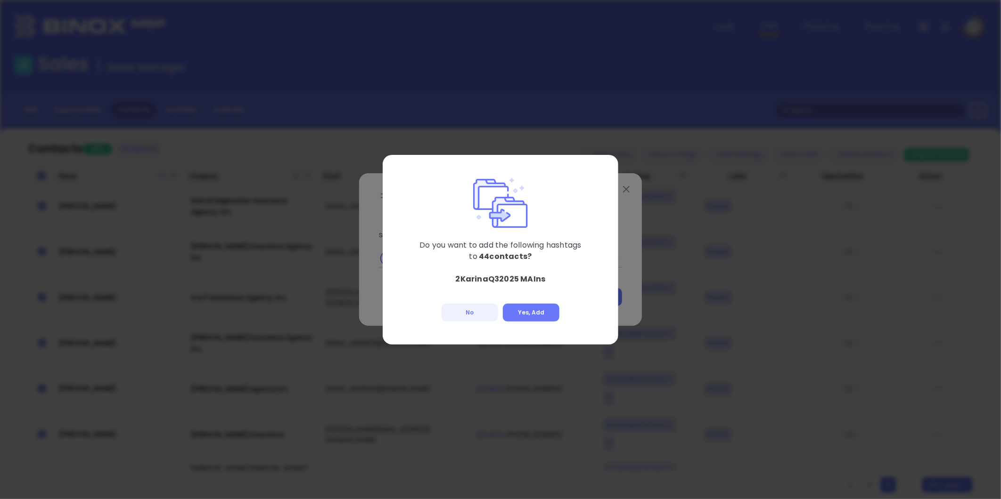
drag, startPoint x: 524, startPoint y: 311, endPoint x: 611, endPoint y: 298, distance: 88.1
click at [525, 311] on button "Yes, Add" at bounding box center [531, 313] width 57 height 18
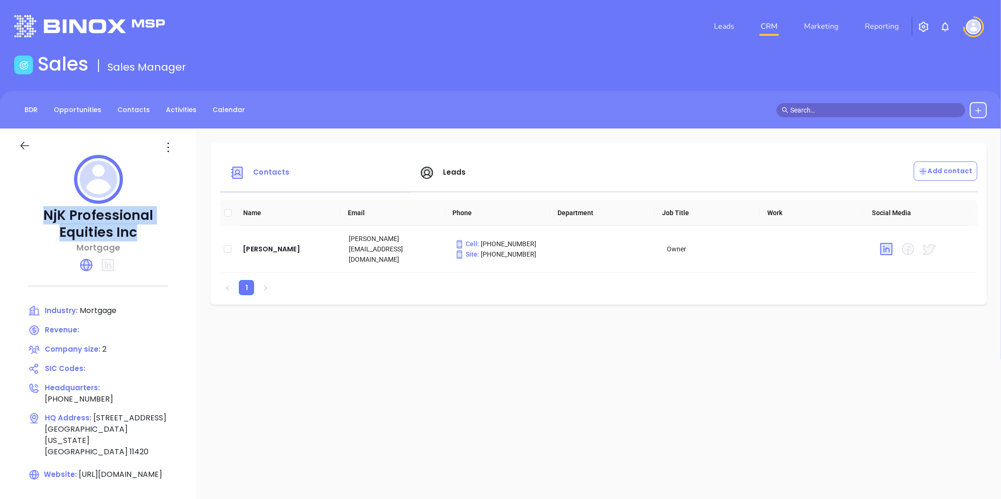
drag, startPoint x: 88, startPoint y: 238, endPoint x: 35, endPoint y: 212, distance: 58.4
click at [35, 212] on p "NjK Professional Equities Inc" at bounding box center [98, 224] width 159 height 34
drag, startPoint x: 372, startPoint y: 253, endPoint x: 369, endPoint y: 238, distance: 14.5
click at [369, 238] on td "[PERSON_NAME][EMAIL_ADDRESS][DOMAIN_NAME]" at bounding box center [394, 249] width 106 height 47
copy td "[DOMAIN_NAME]"
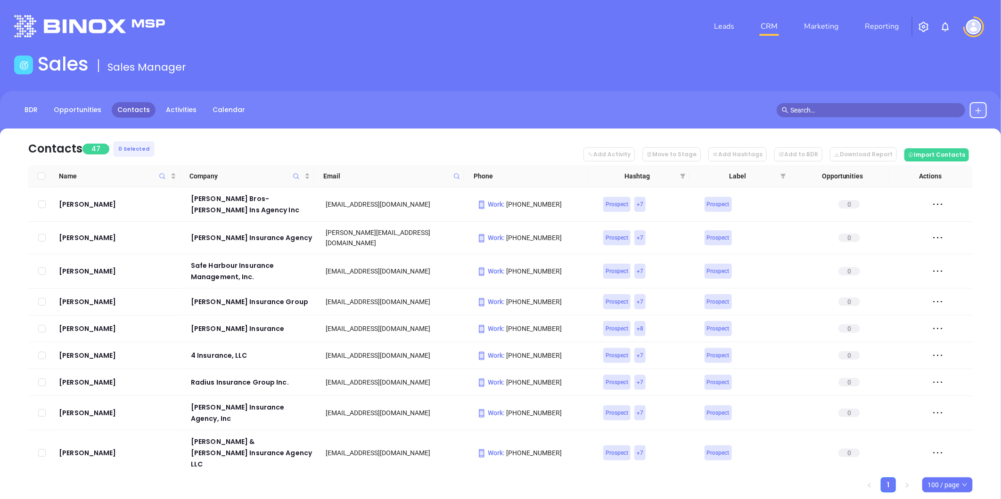
scroll to position [1173, 0]
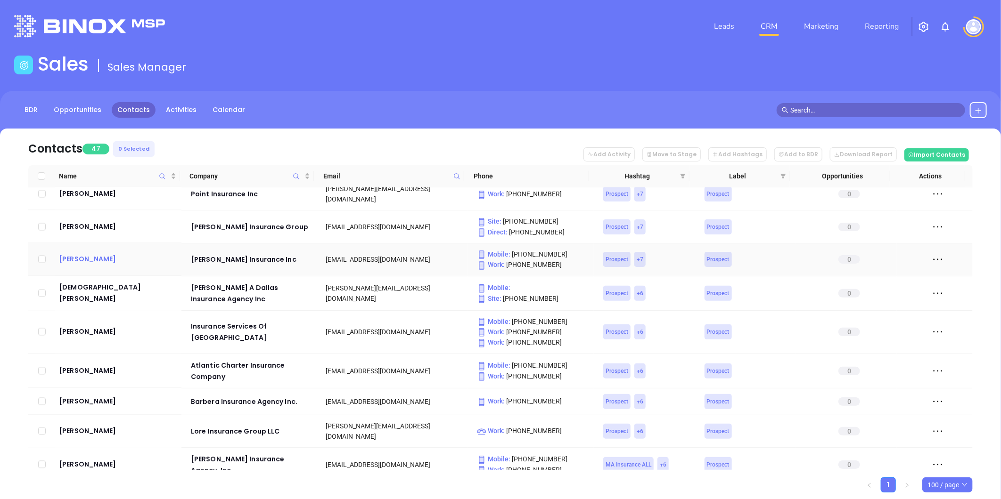
click at [83, 254] on div "Richard Kowalsky" at bounding box center [118, 259] width 119 height 11
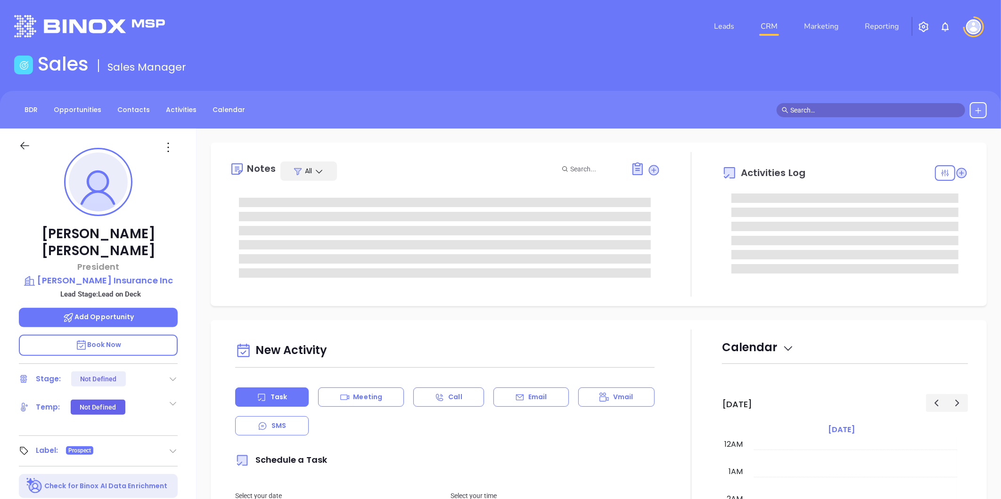
type input "10:00 am"
type input "[DATE]"
type input "Liz Cruz"
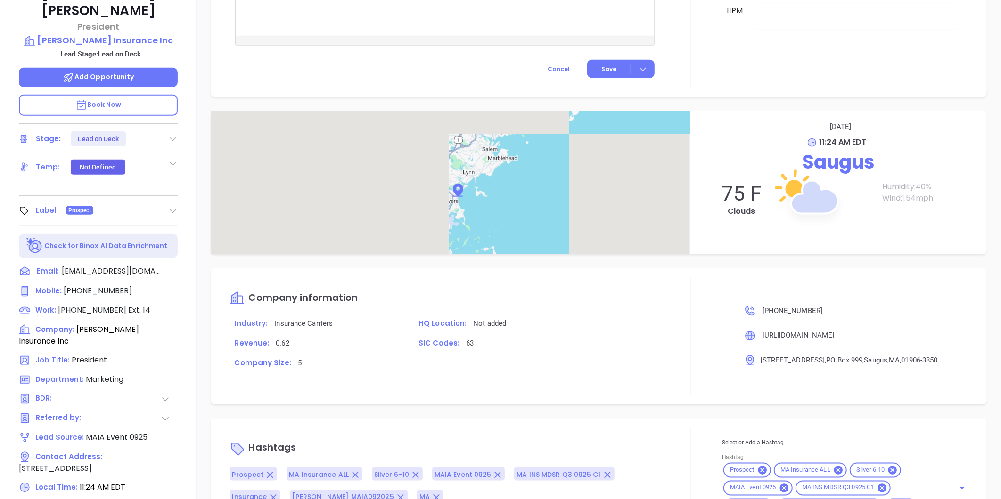
scroll to position [289, 0]
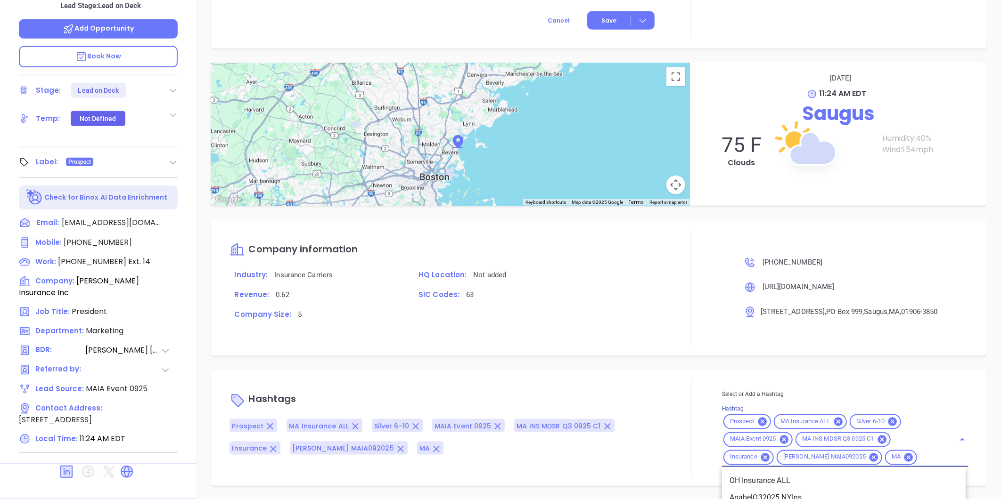
click at [918, 454] on input "Hashtag" at bounding box center [929, 458] width 23 height 12
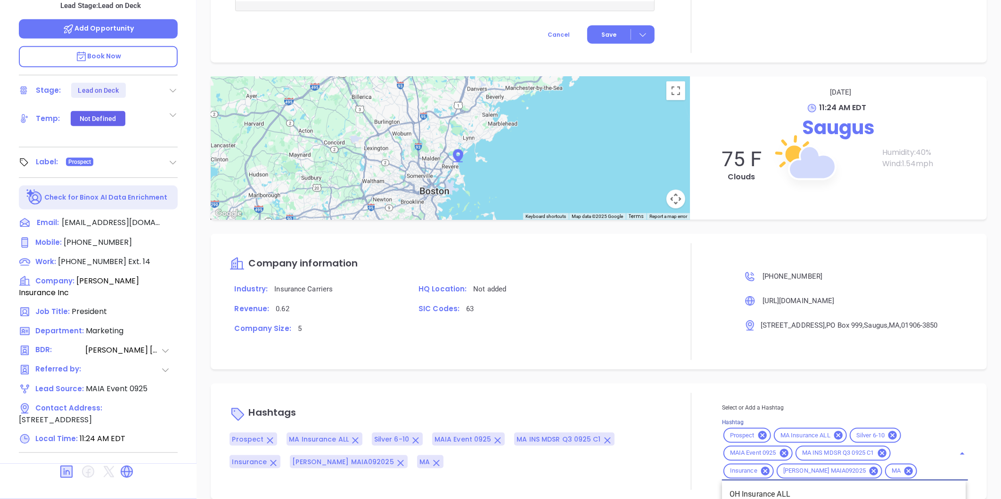
scroll to position [540, 0]
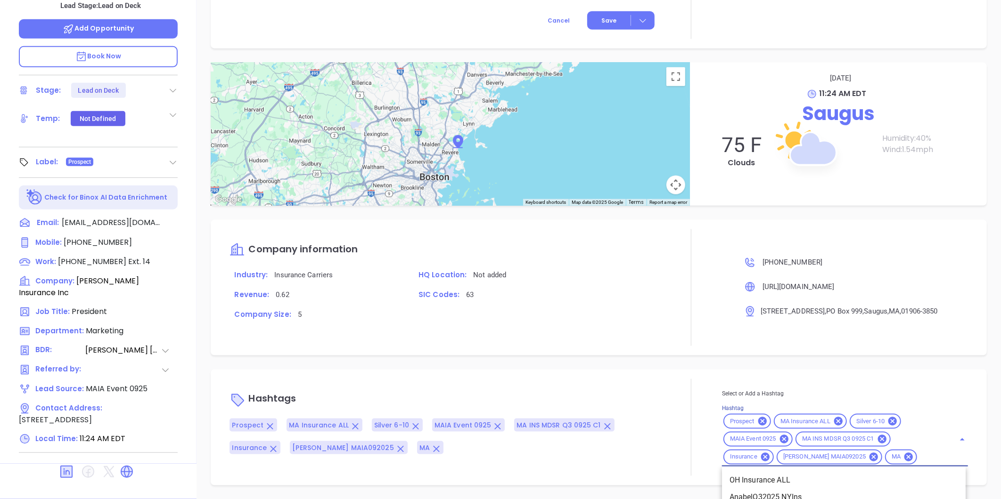
paste input "2KarinaQ32025 MAIns"
click at [918, 453] on input "2KarinaQ32025 MAIns" at bounding box center [929, 458] width 23 height 12
click at [924, 458] on input "2KarinaQ32025 MAIns" at bounding box center [929, 458] width 23 height 12
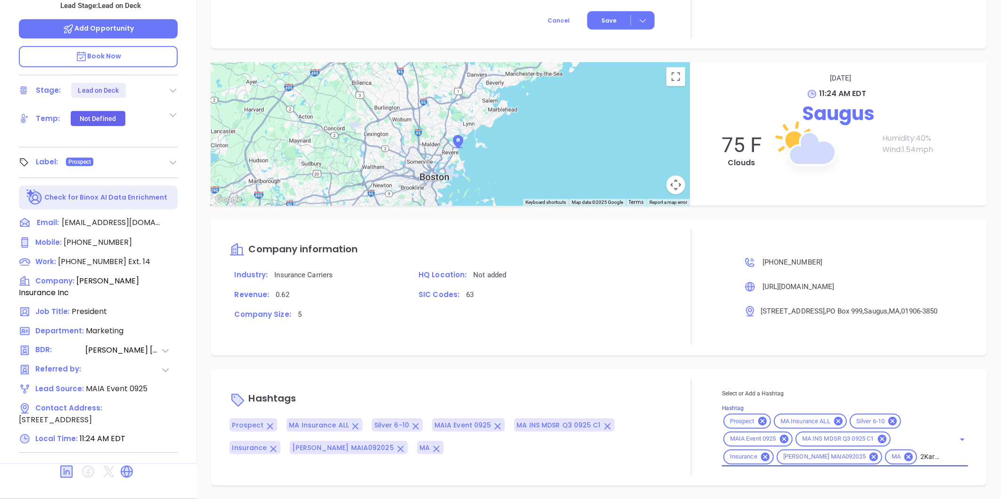
scroll to position [0, 23]
type input "2KarinaQ32025 MAIns"
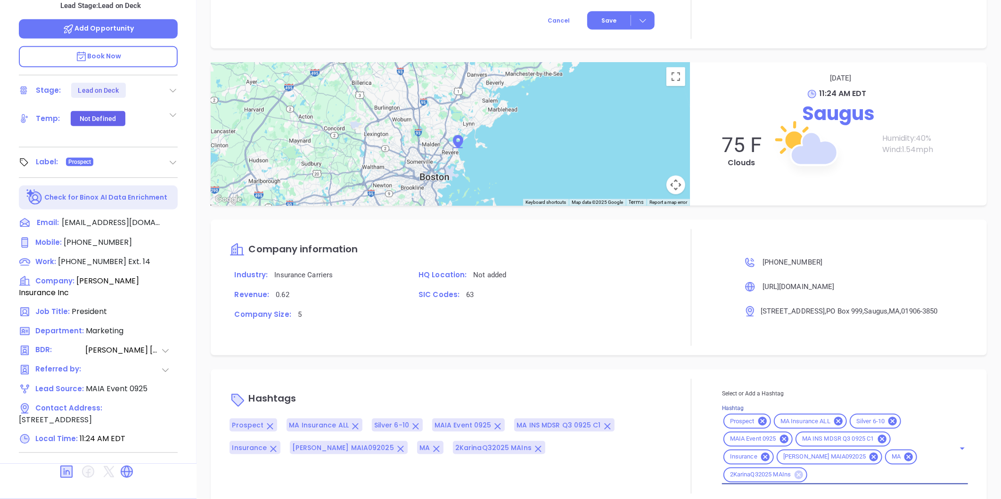
click at [795, 477] on icon at bounding box center [798, 475] width 8 height 8
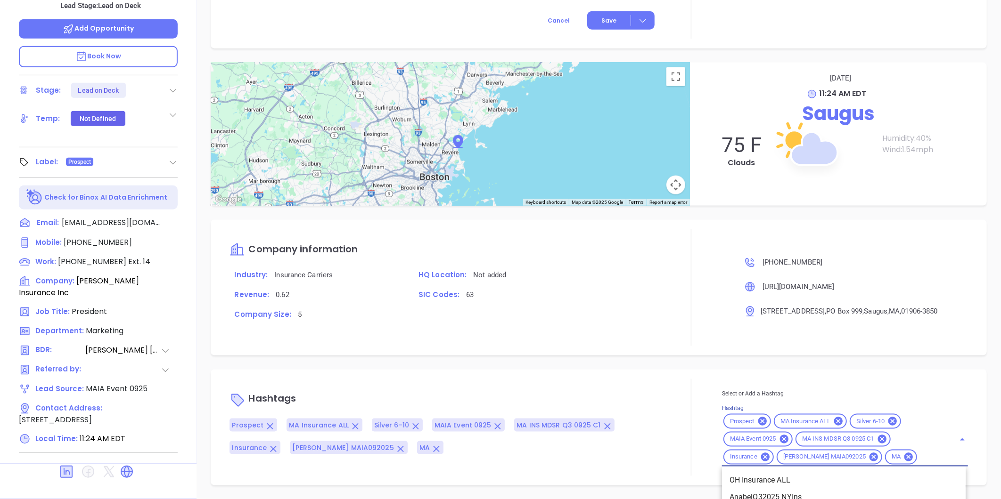
click at [918, 455] on input "Hashtag" at bounding box center [929, 458] width 23 height 12
paste input "2VickyQ32025 MAIns"
type input "2VickyQ32025 MAIns"
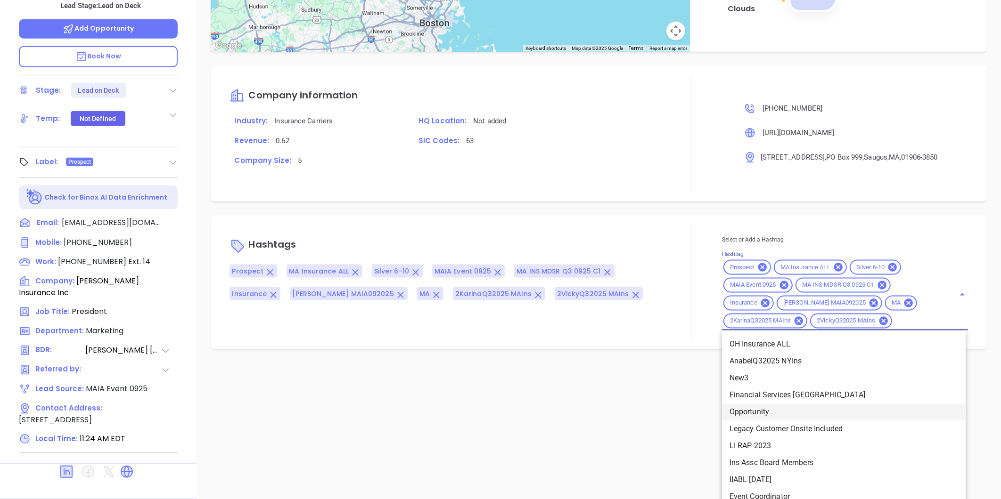
scroll to position [697, 0]
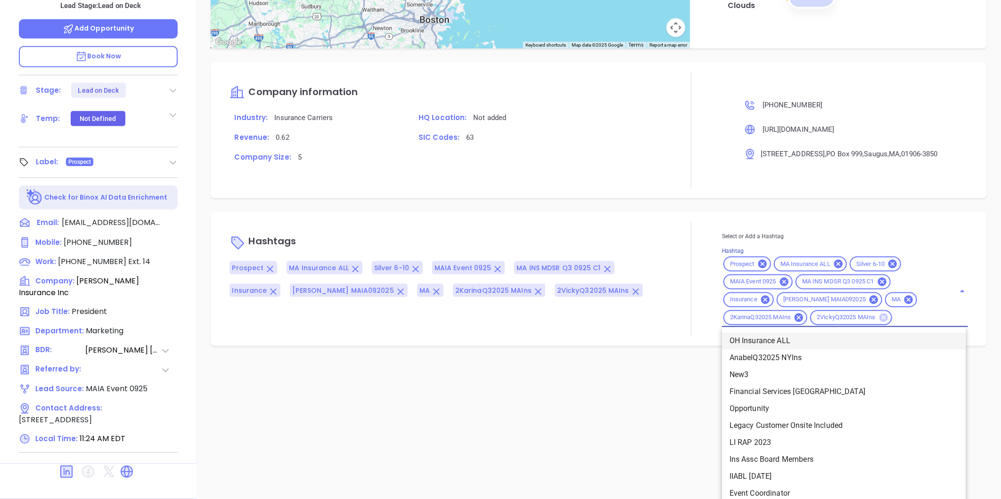
click at [880, 316] on icon at bounding box center [883, 318] width 8 height 8
click at [794, 318] on icon at bounding box center [798, 318] width 8 height 8
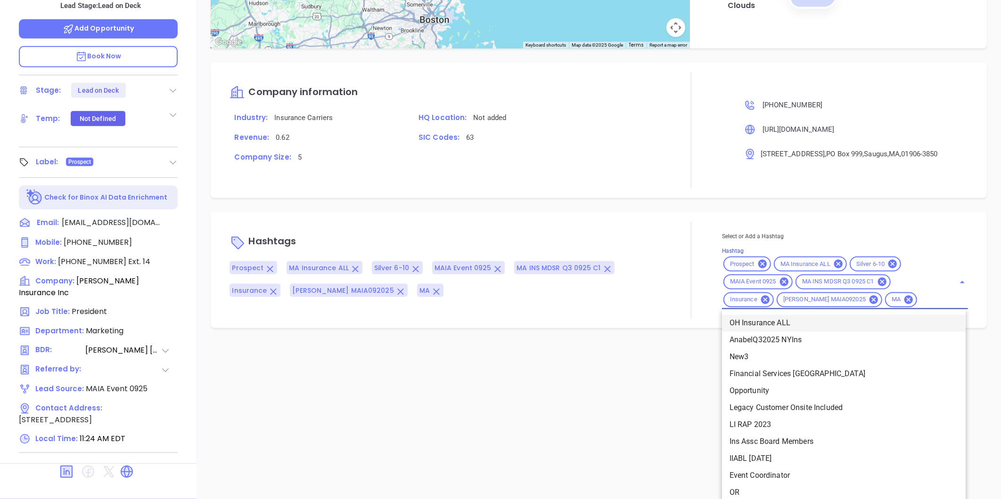
click at [541, 442] on div "Notes All Alejandra Lara | Sep 12, 2025 09:02 AM Moved to Silver Alejandra Lara…" at bounding box center [598, 170] width 804 height 660
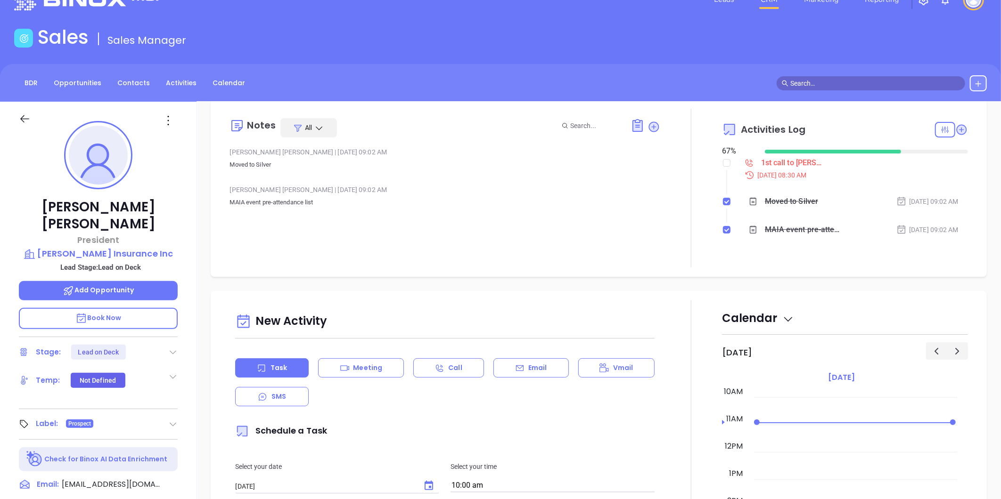
scroll to position [0, 0]
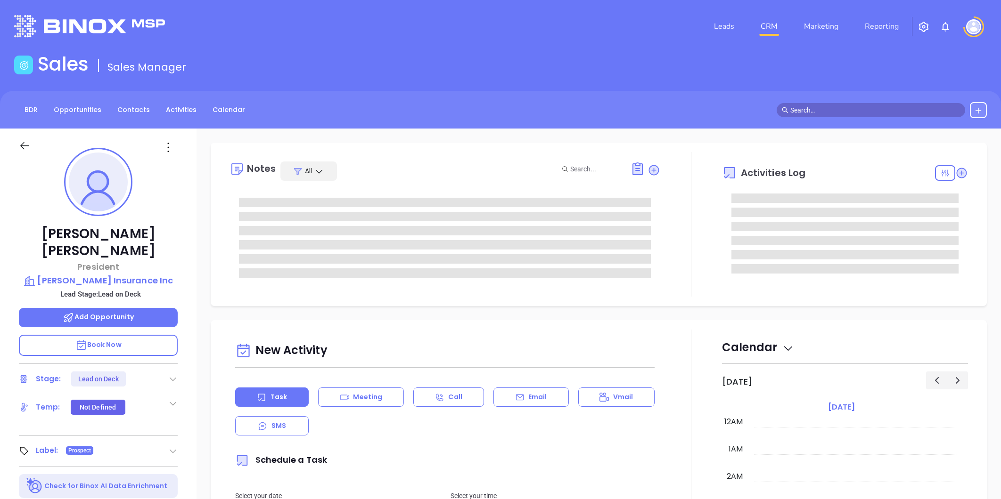
type input "[PERSON_NAME]"
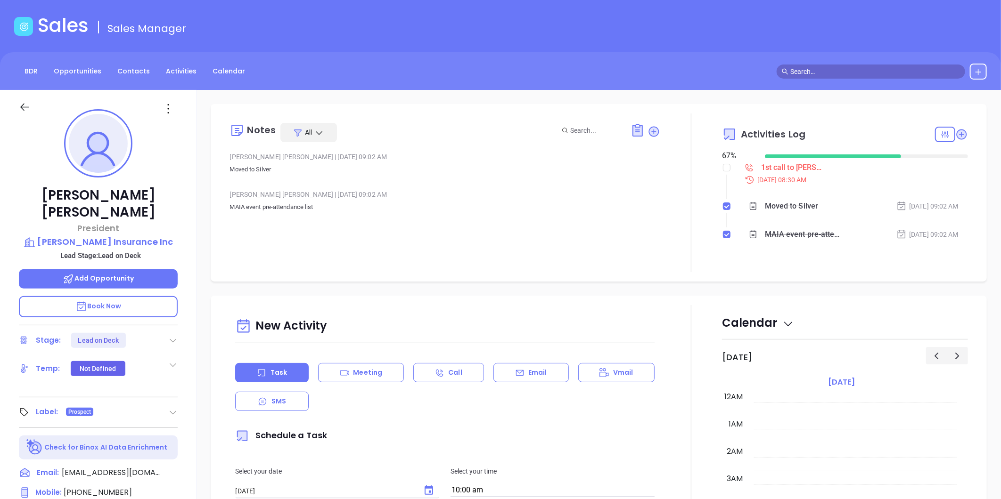
scroll to position [274, 0]
click at [129, 66] on link "Contacts" at bounding box center [134, 72] width 44 height 16
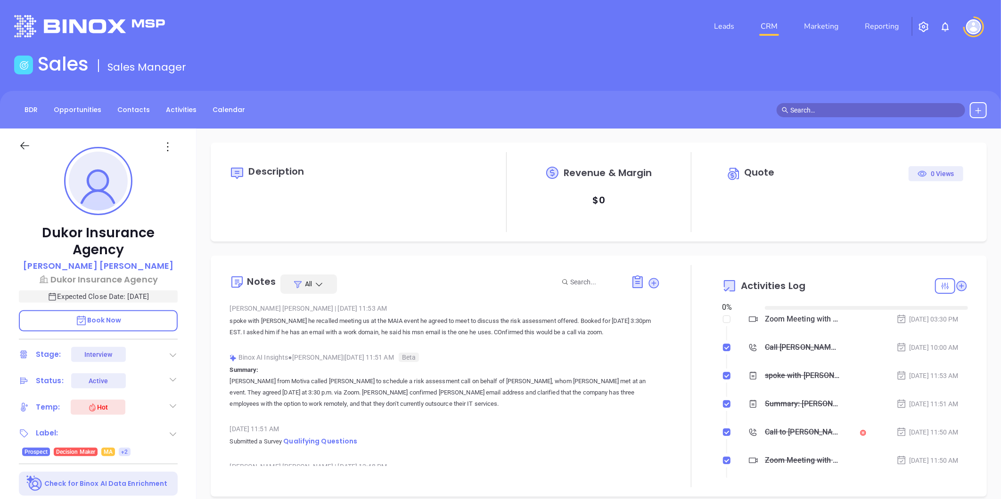
type input "[DATE]"
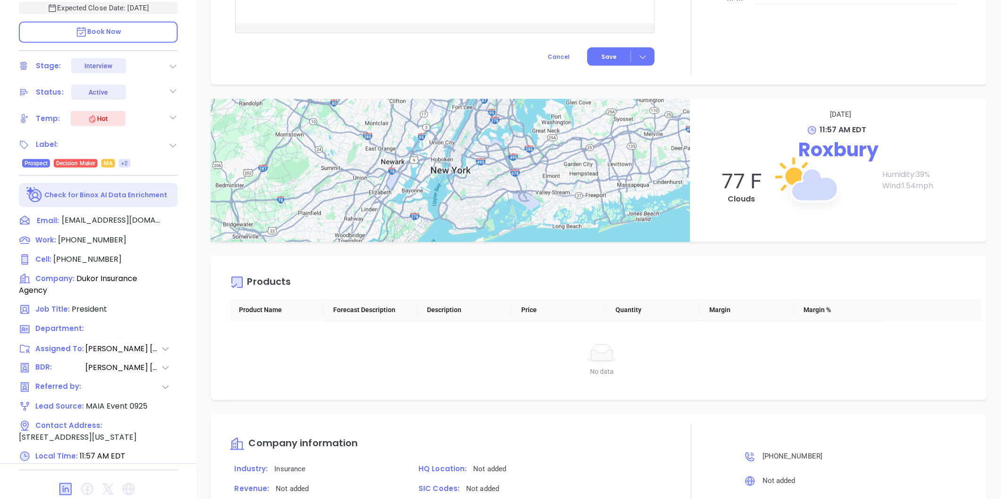
type input "[PERSON_NAME]"
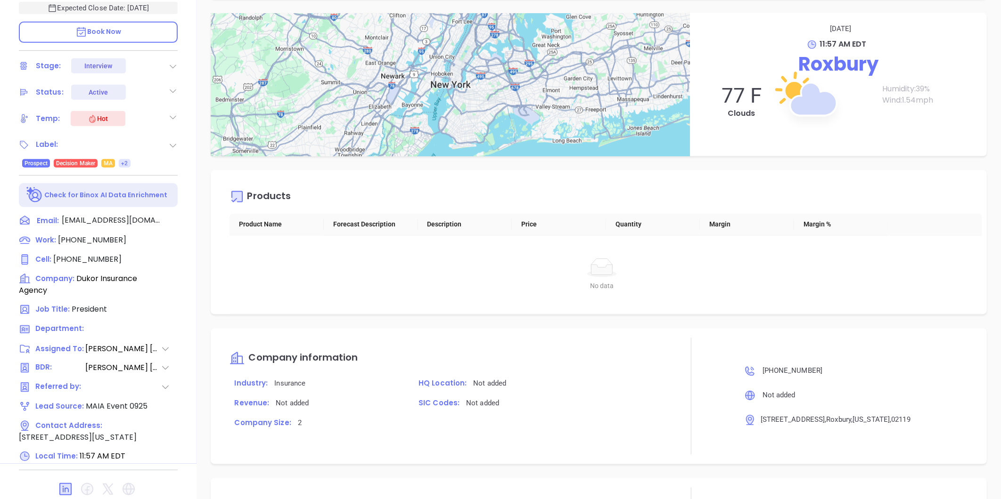
scroll to position [893, 0]
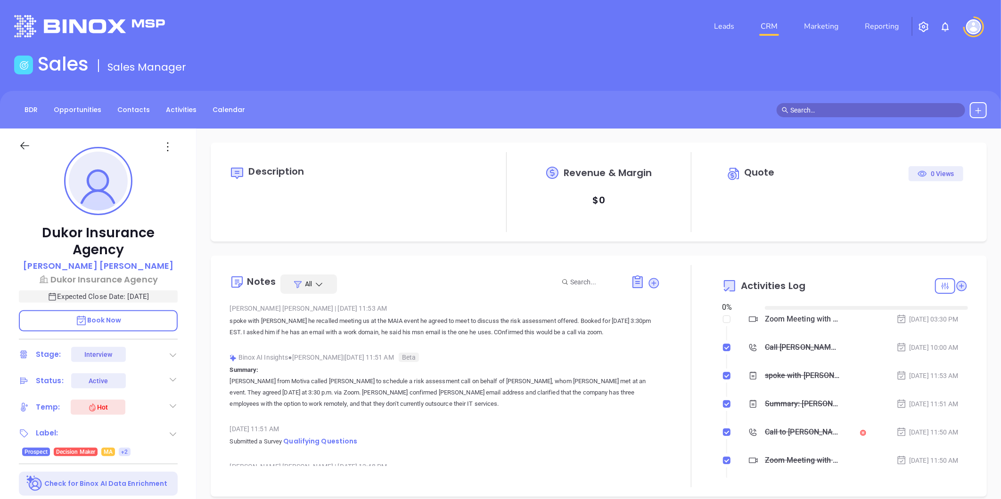
type input "[DATE]"
type input "[PERSON_NAME]"
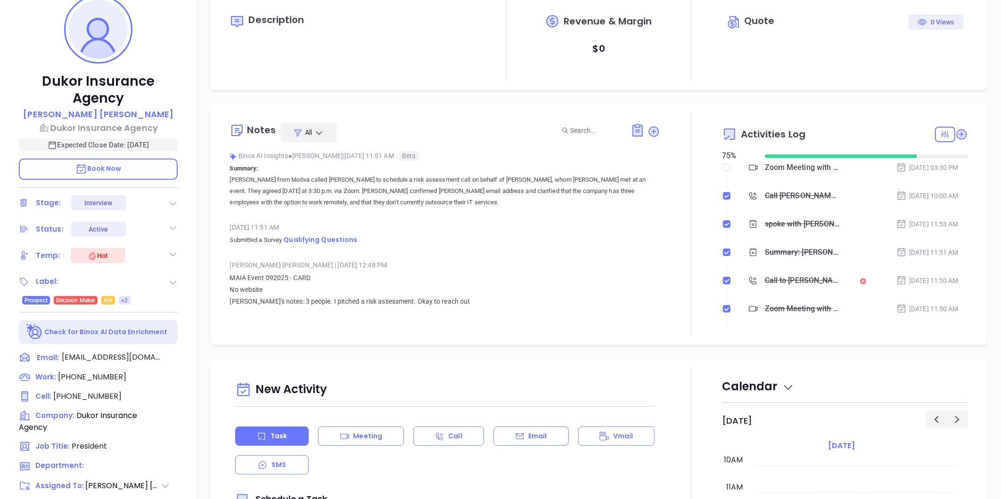
scroll to position [132, 0]
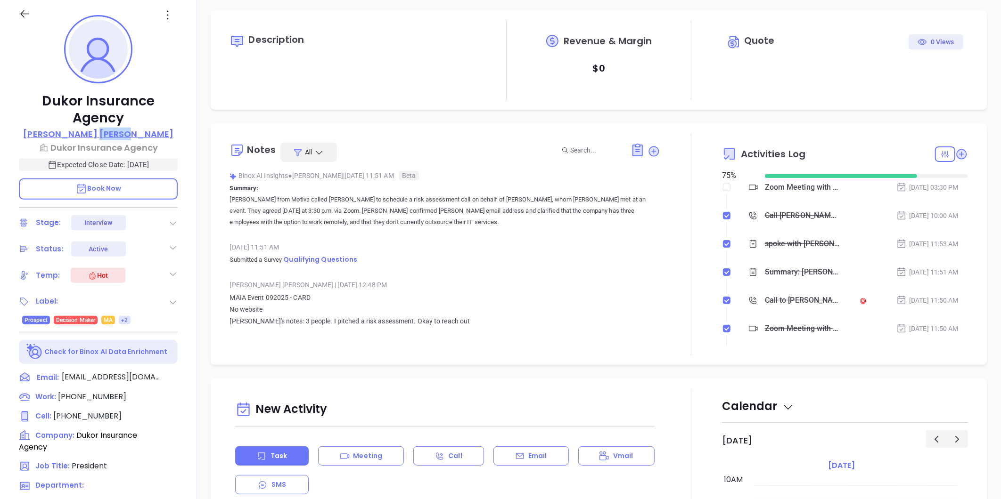
drag, startPoint x: 138, startPoint y: 133, endPoint x: 107, endPoint y: 139, distance: 30.6
click at [107, 139] on div "Abraham Sillah" at bounding box center [98, 135] width 159 height 14
copy p "[PERSON_NAME]"
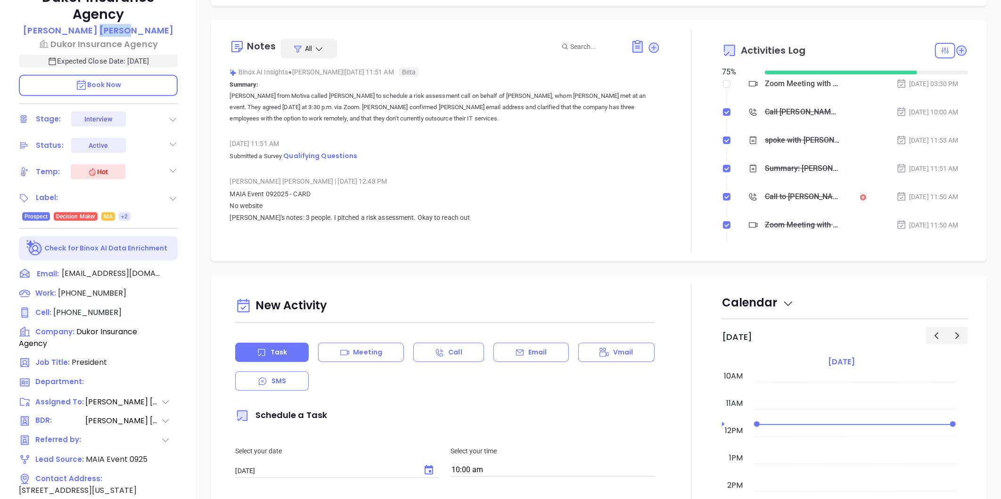
scroll to position [236, 0]
click at [173, 311] on icon at bounding box center [177, 312] width 14 height 14
click at [174, 291] on icon at bounding box center [177, 293] width 14 height 14
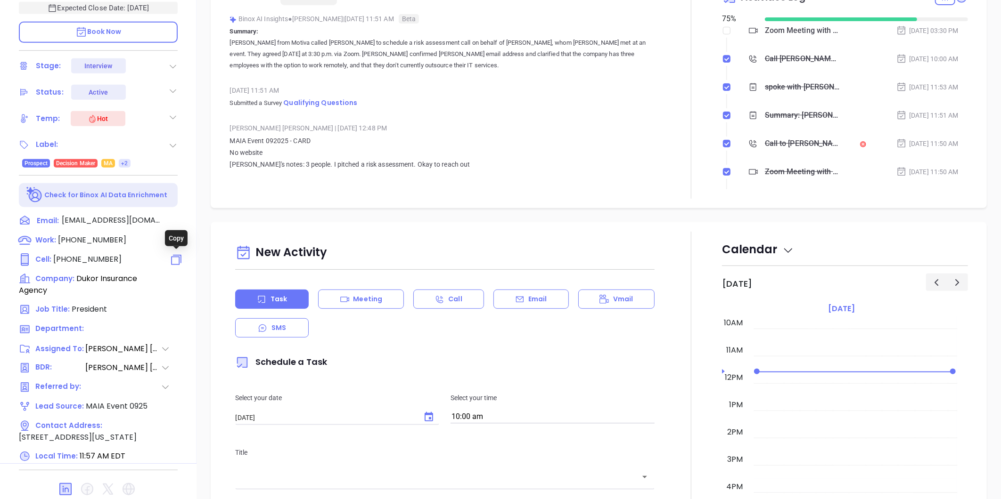
click at [175, 258] on icon at bounding box center [177, 260] width 14 height 14
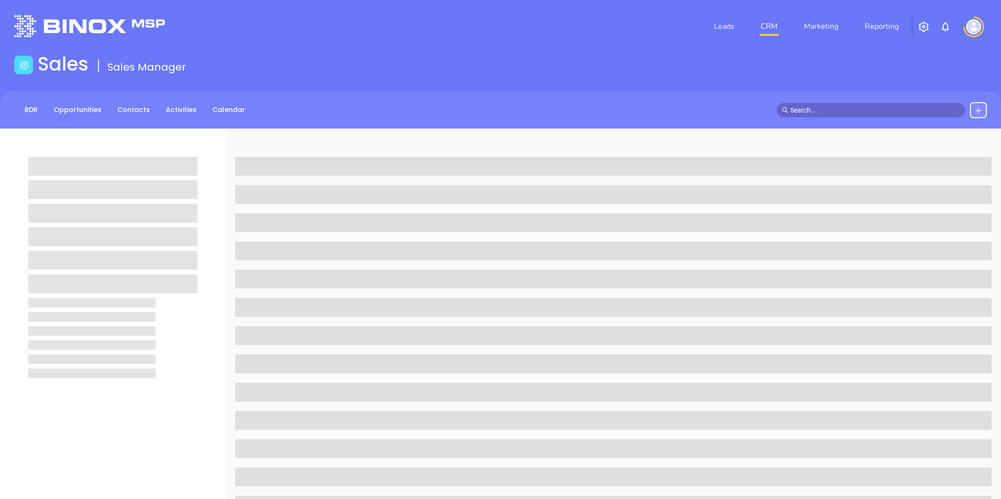
scroll to position [289, 0]
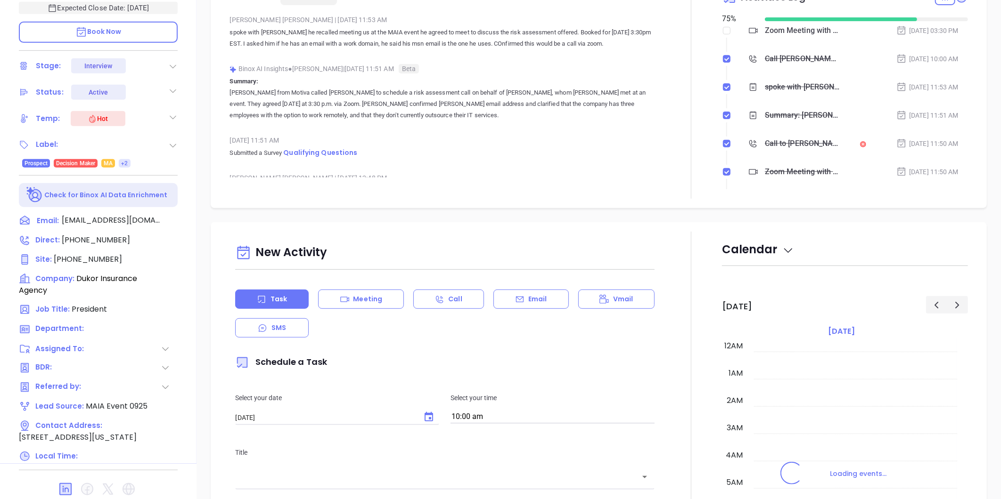
type input "[DATE]"
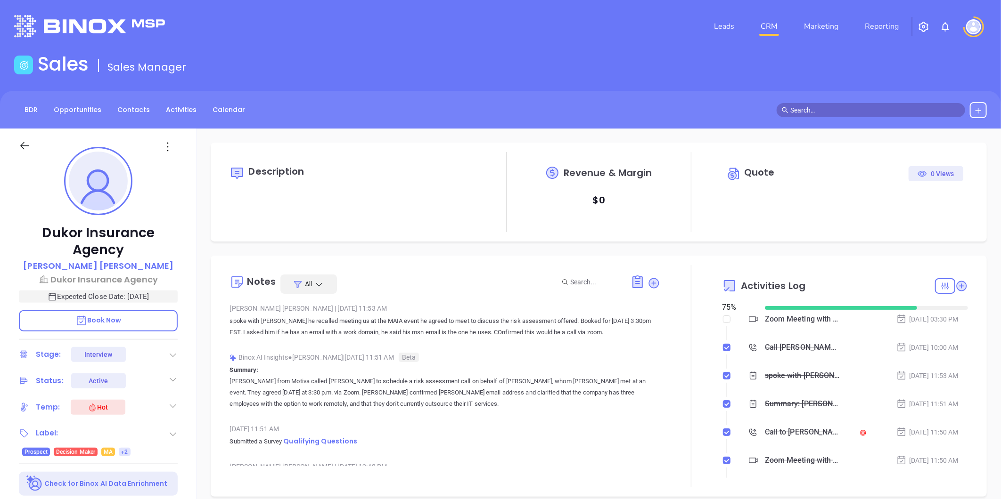
scroll to position [274, 0]
type input "[PERSON_NAME]"
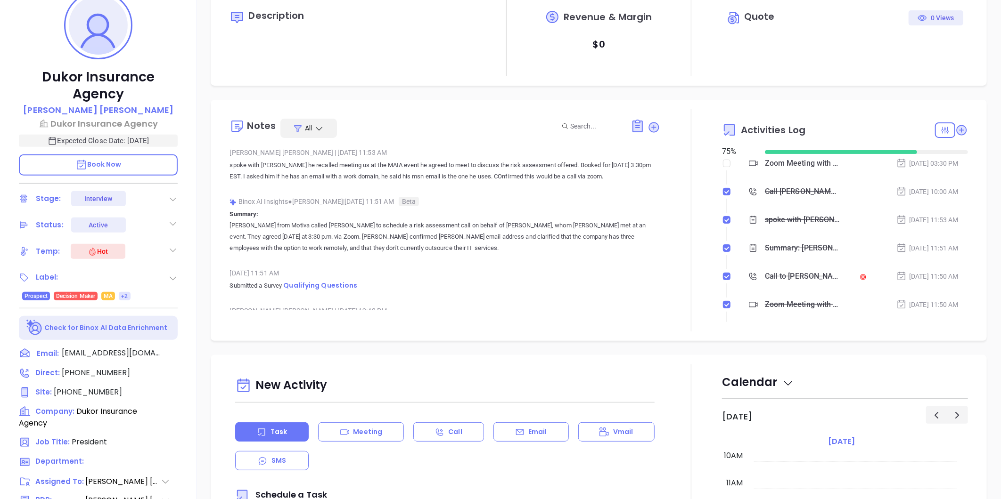
scroll to position [157, 0]
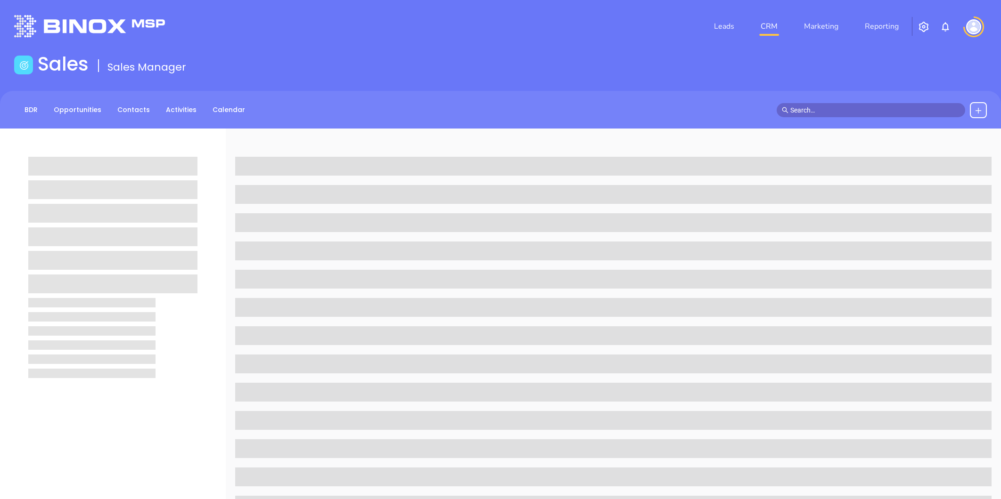
scroll to position [157, 0]
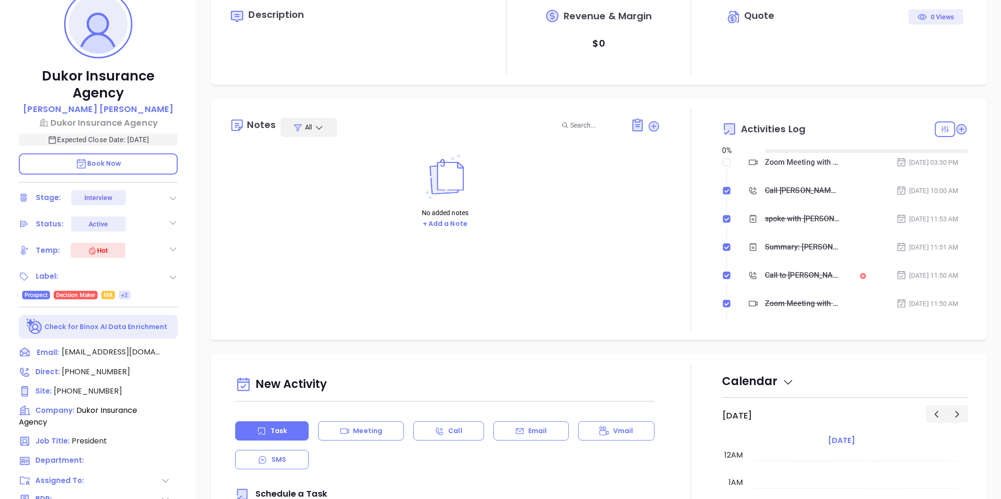
type input "[DATE]"
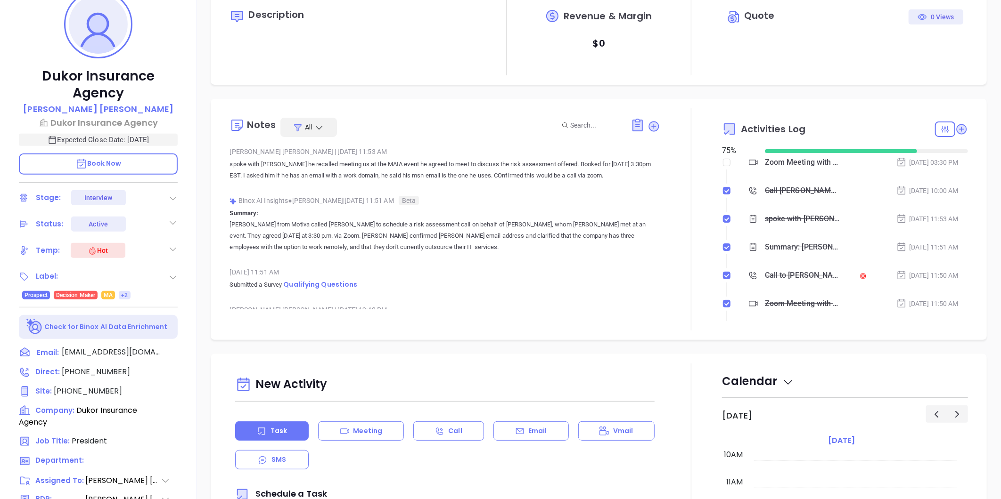
type input "[PERSON_NAME]"
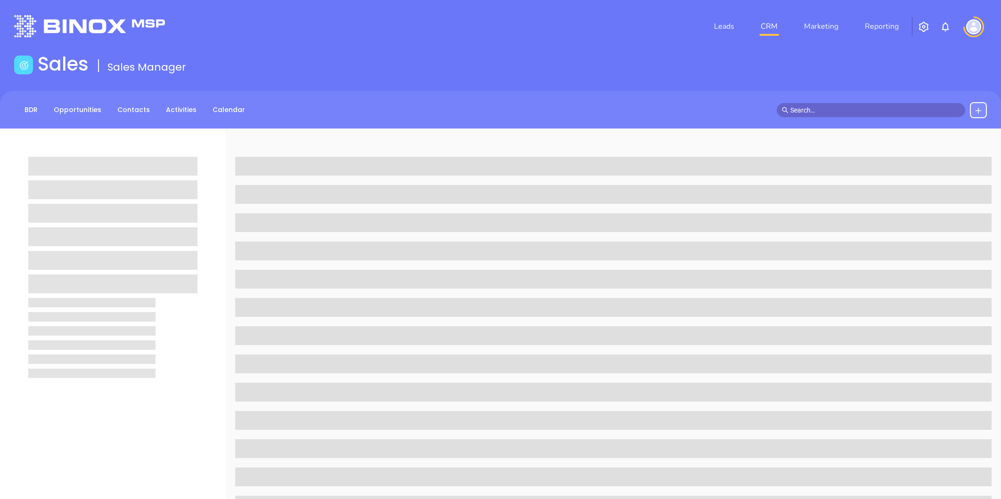
scroll to position [157, 0]
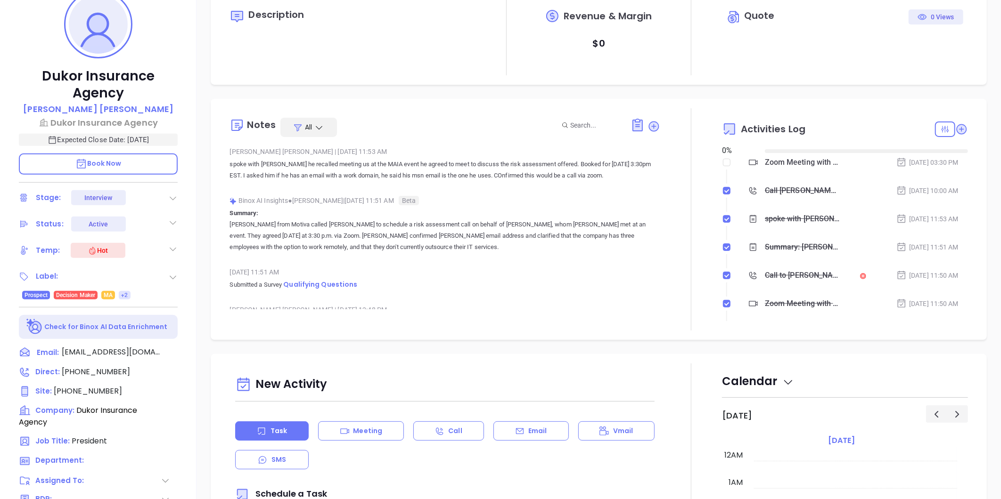
type input "[DATE]"
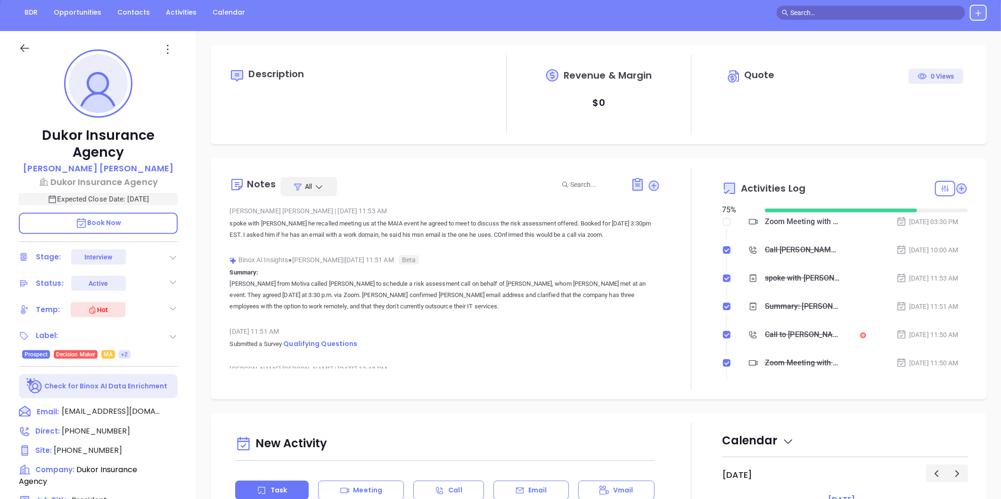
scroll to position [209, 0]
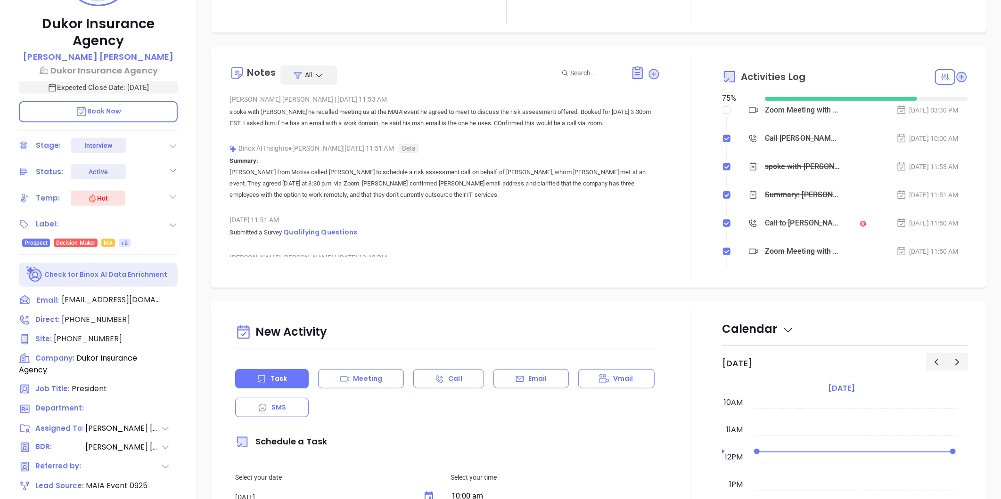
type input "Liz Cruz"
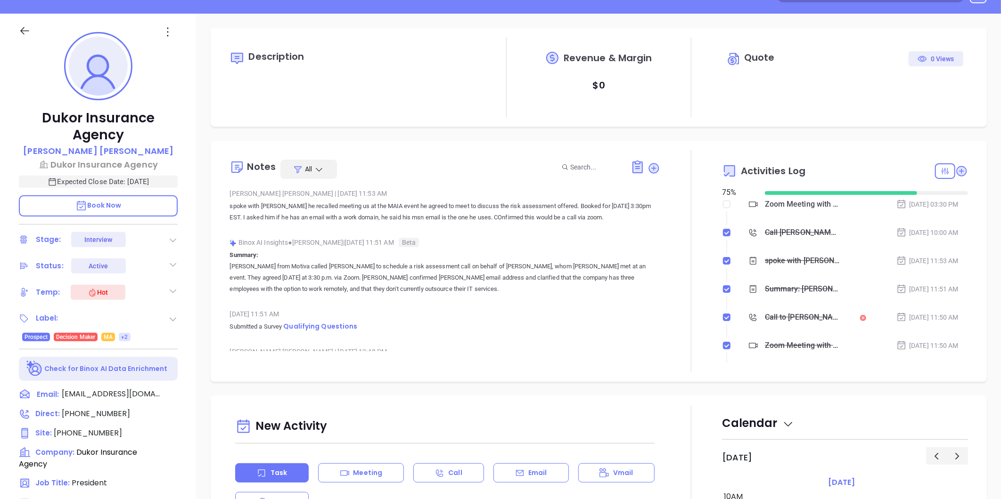
scroll to position [0, 0]
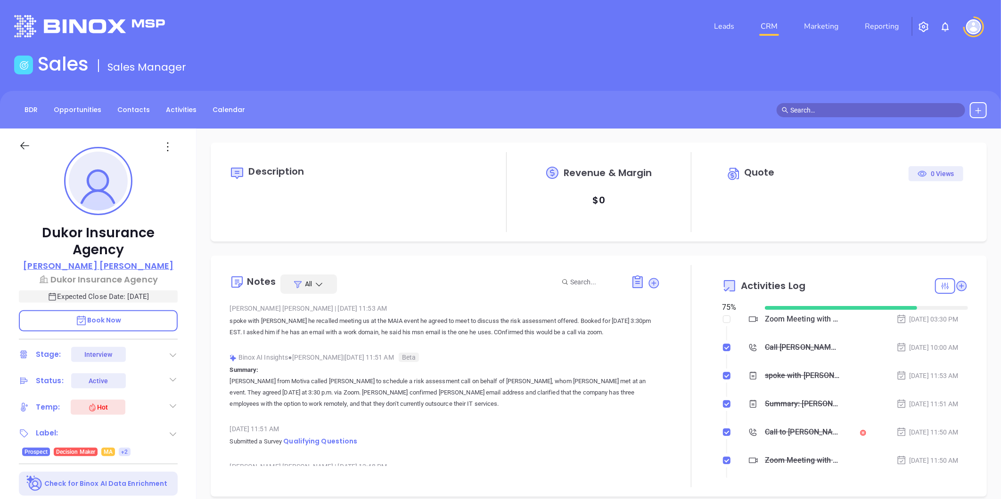
click at [113, 266] on p "Abraham Sillah" at bounding box center [98, 266] width 150 height 13
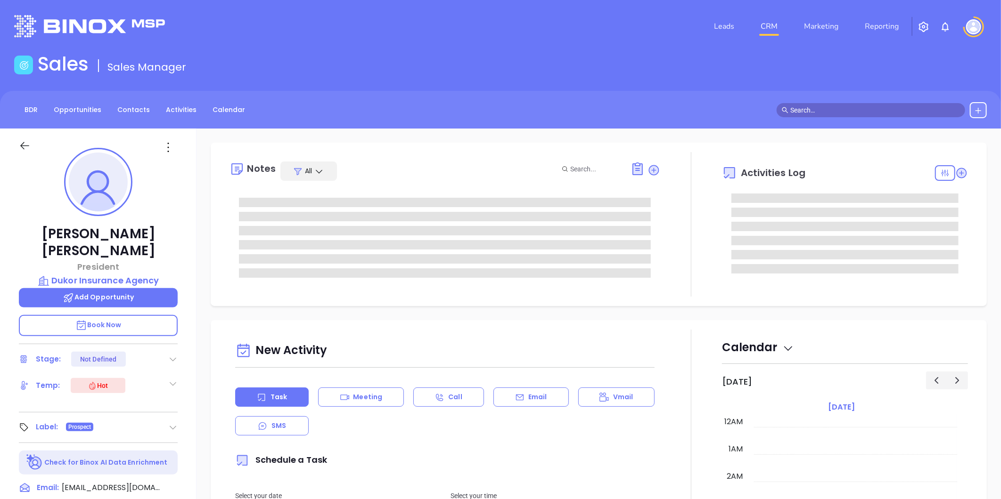
scroll to position [274, 0]
click at [168, 149] on icon at bounding box center [168, 147] width 15 height 15
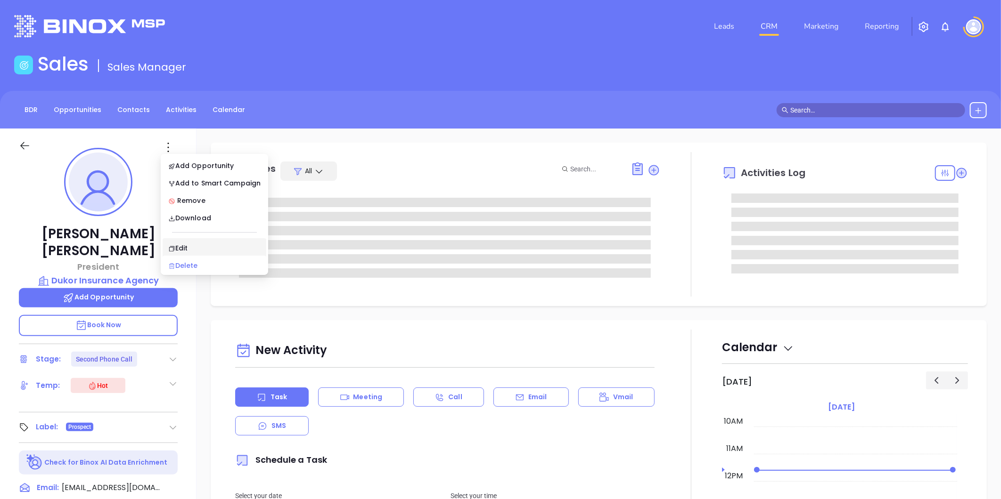
type input "Liz Cruz"
click at [184, 250] on div "Edit" at bounding box center [214, 248] width 92 height 10
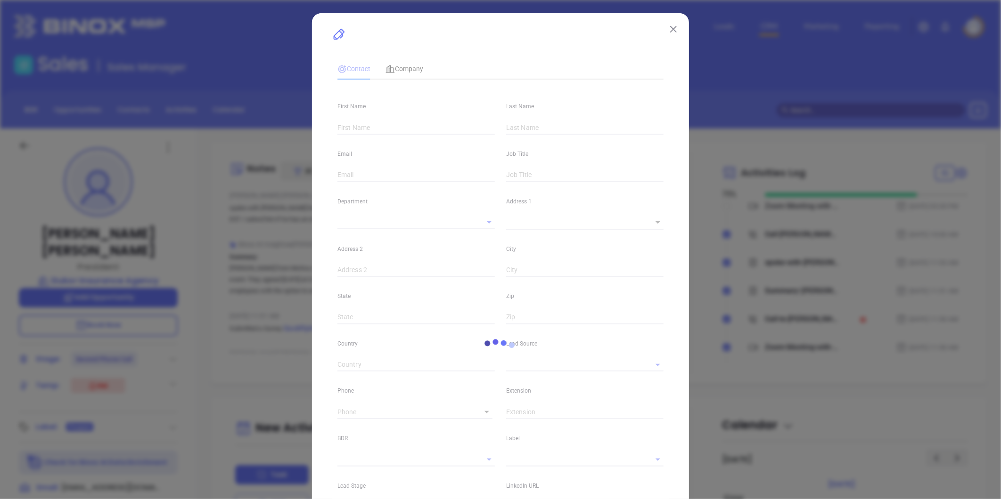
type input "Abraham"
type input "Sillah"
type input "absillah@msn.com"
type input "President"
type textarea "1586 Columbus Ave"
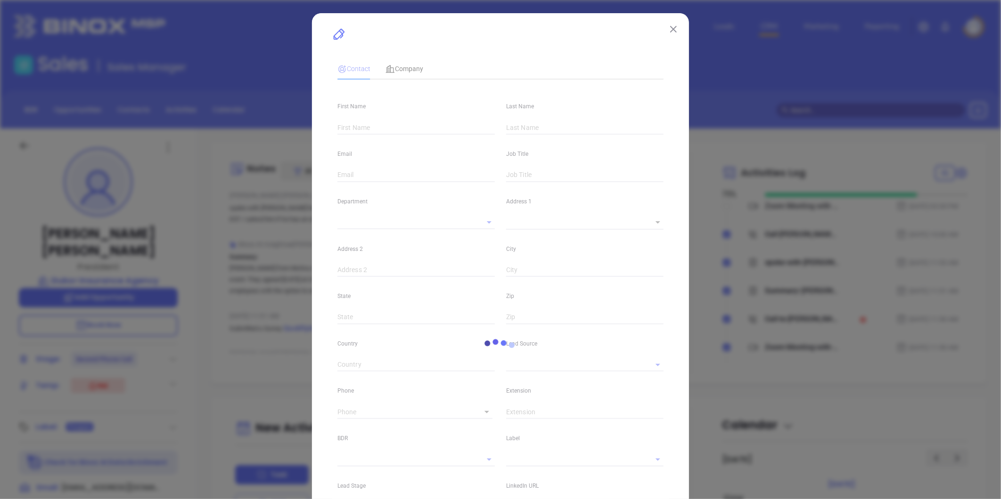
type input "1"
type input "Roxbury"
type input "Massachusetts"
type input "02119"
type input "United States"
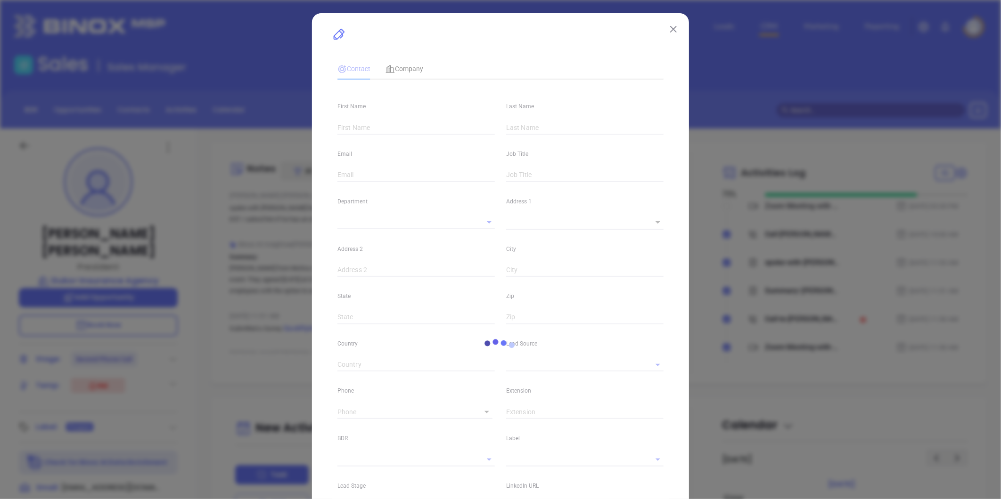
type input "www.linkedin.com/in/abraham-sillah-273b5916/"
type input "MAIA Event 0925"
type input "Anabell Dominguez"
type input "Second Phone Call"
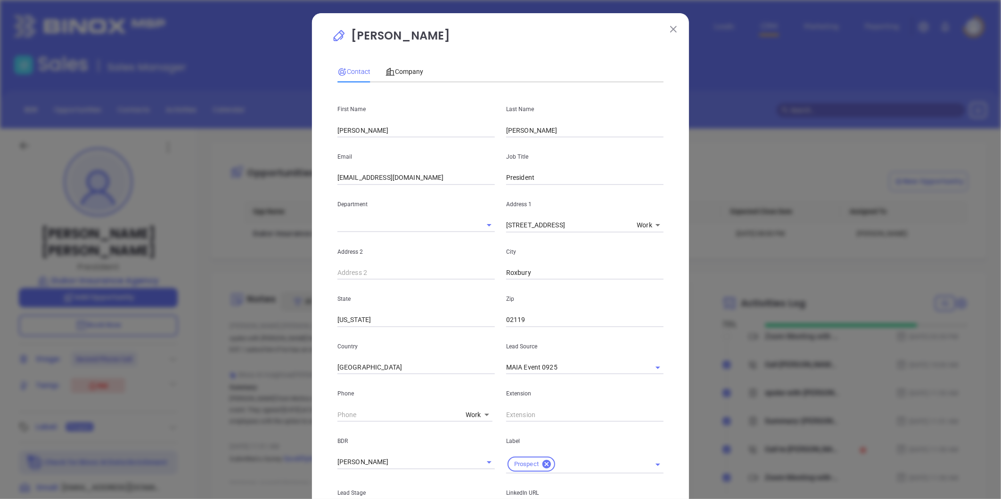
scroll to position [105, 0]
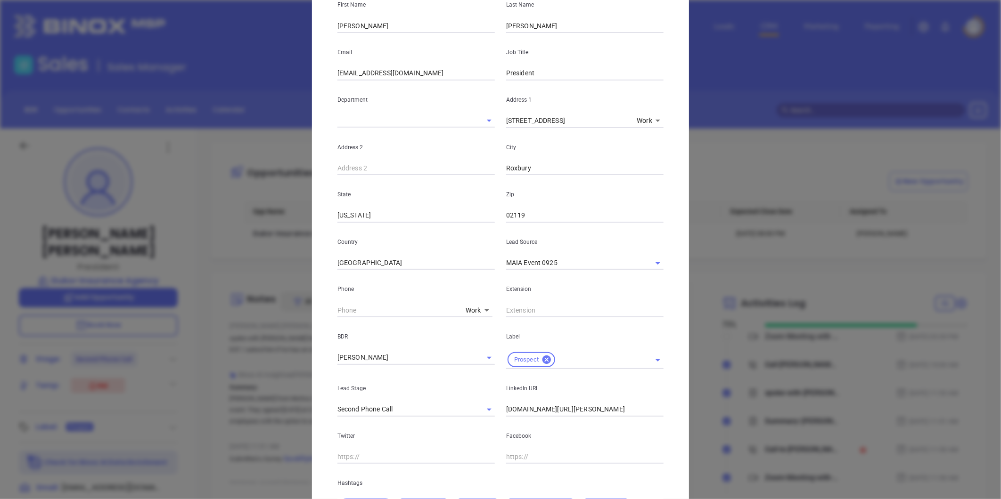
click at [470, 308] on body "Leads CRM Marketing Reporting Financial Leads Leads Sales Sales Manager BDR Opp…" at bounding box center [500, 249] width 1001 height 499
click at [475, 340] on li "Direct" at bounding box center [494, 345] width 64 height 17
type input "3"
click at [467, 311] on body "Leads CRM Marketing Reporting Financial Leads Leads Sales Sales Manager BDR Opp…" at bounding box center [500, 249] width 1001 height 499
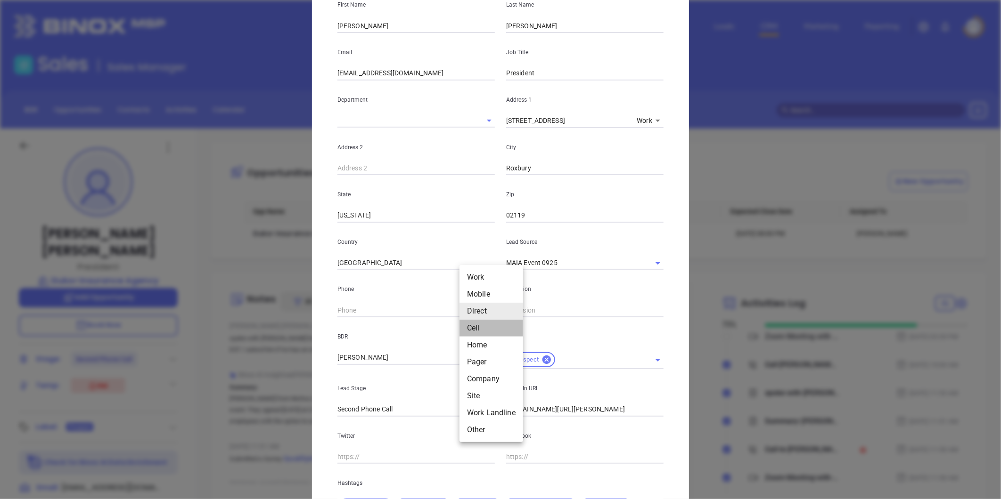
click at [473, 327] on li "Cell" at bounding box center [491, 328] width 64 height 17
type input "(617) 905-3313"
type input "4"
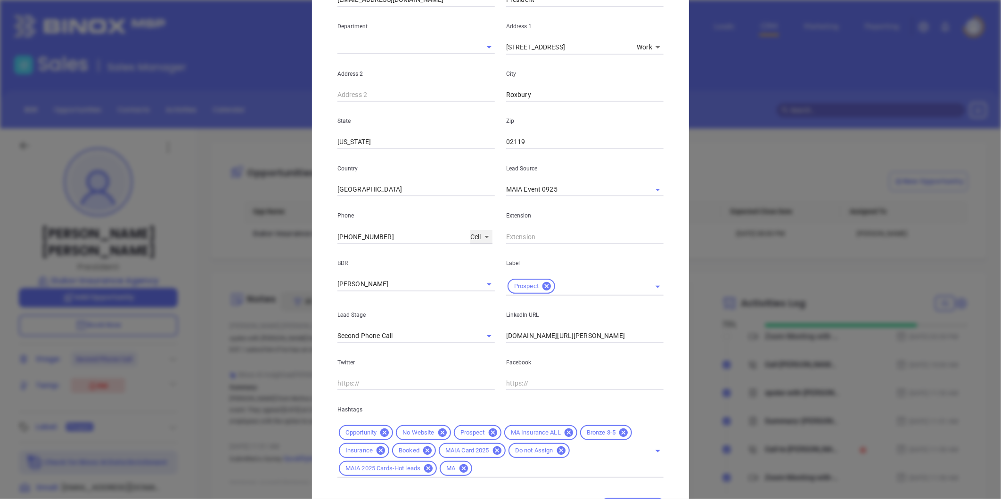
scroll to position [228, 0]
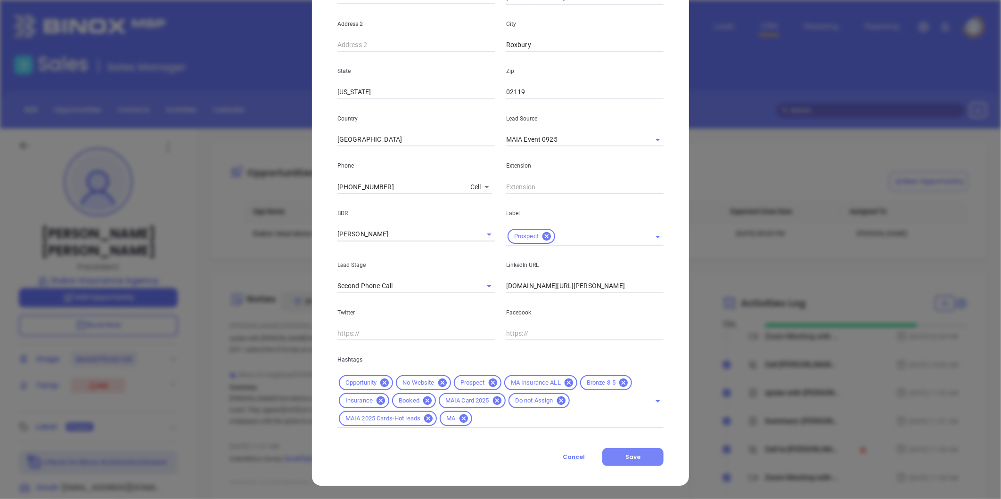
click at [628, 463] on button "Save" at bounding box center [632, 457] width 61 height 18
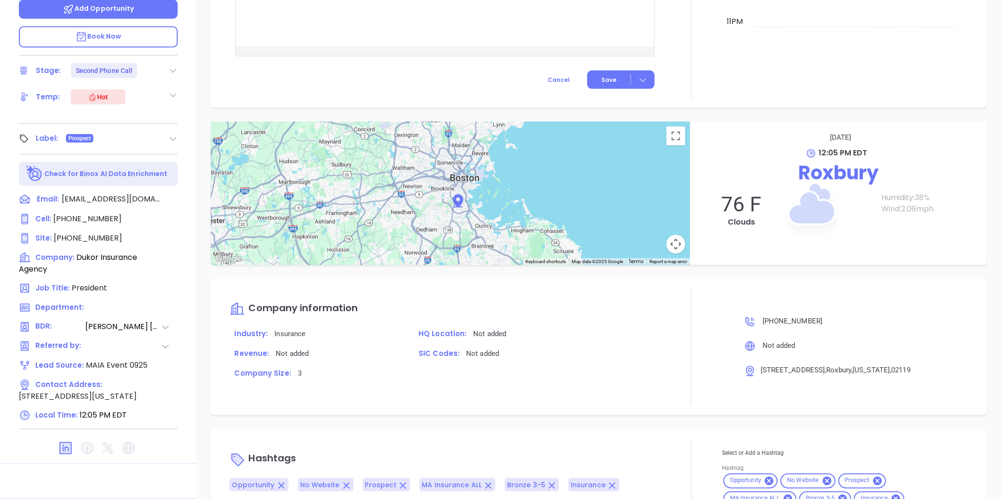
scroll to position [752, 0]
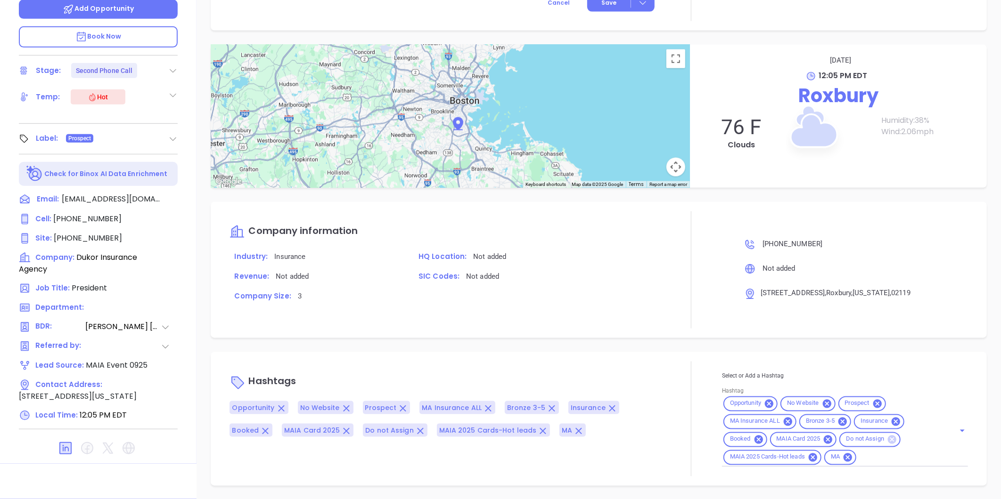
click at [888, 438] on icon at bounding box center [892, 439] width 8 height 8
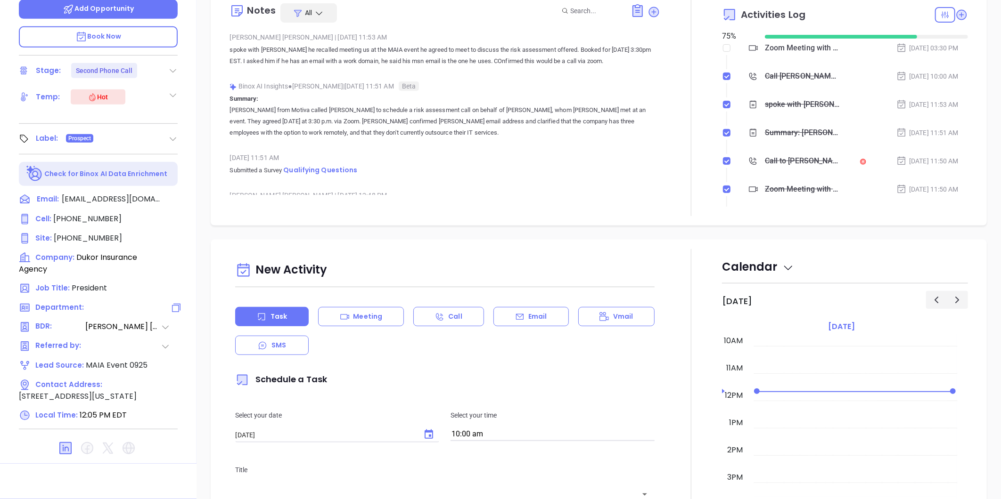
scroll to position [27, 0]
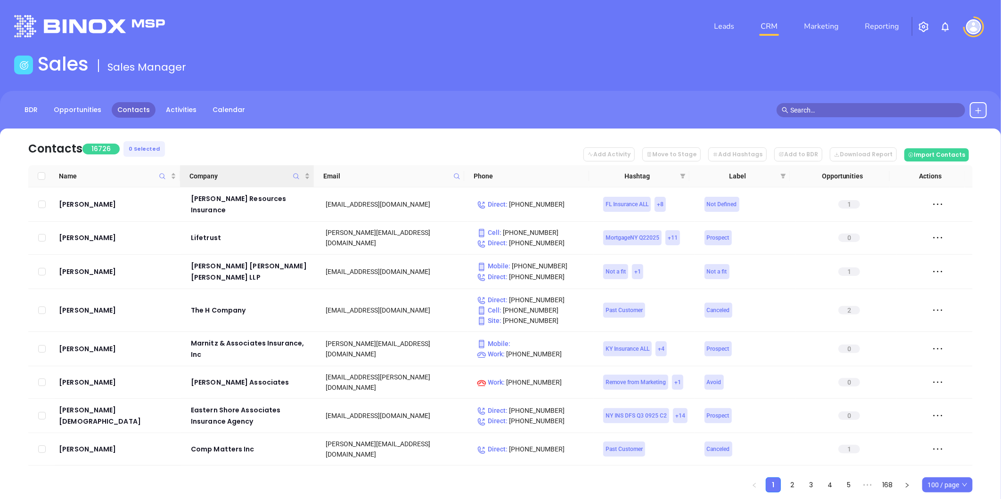
click at [296, 176] on icon "Company" at bounding box center [296, 176] width 7 height 7
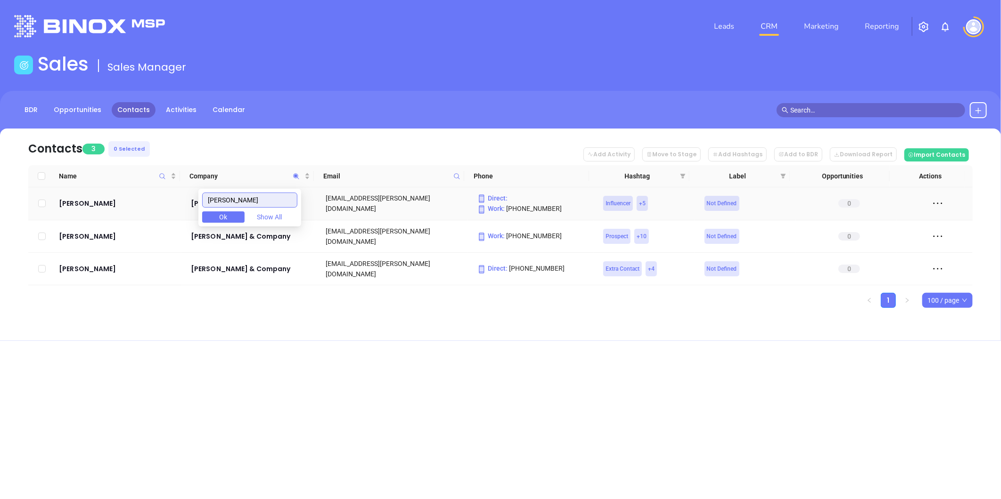
drag, startPoint x: 234, startPoint y: 200, endPoint x: 179, endPoint y: 201, distance: 54.7
click at [179, 201] on body "Leads CRM Marketing Reporting Financial Leads Leads Sales Sales Manager BDR Opp…" at bounding box center [500, 249] width 1001 height 499
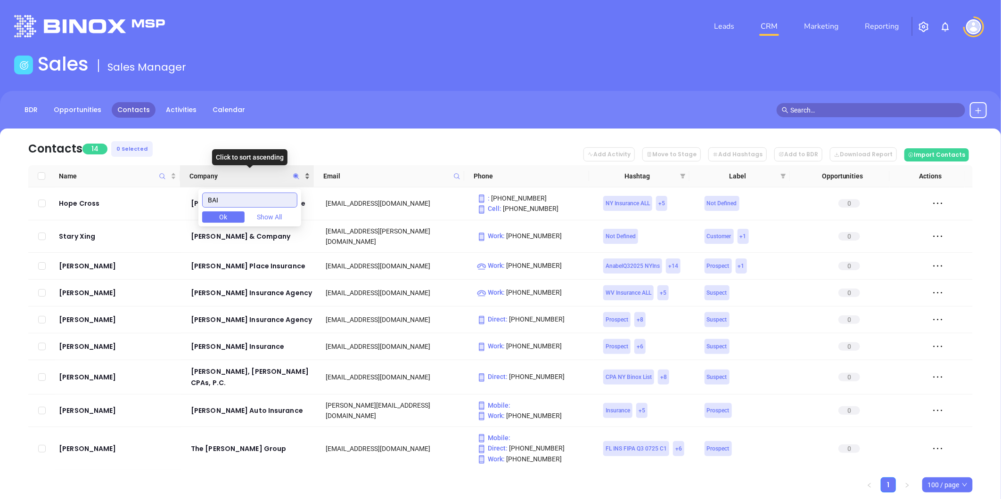
type input "BAI"
click at [304, 174] on div "Company" at bounding box center [249, 176] width 120 height 10
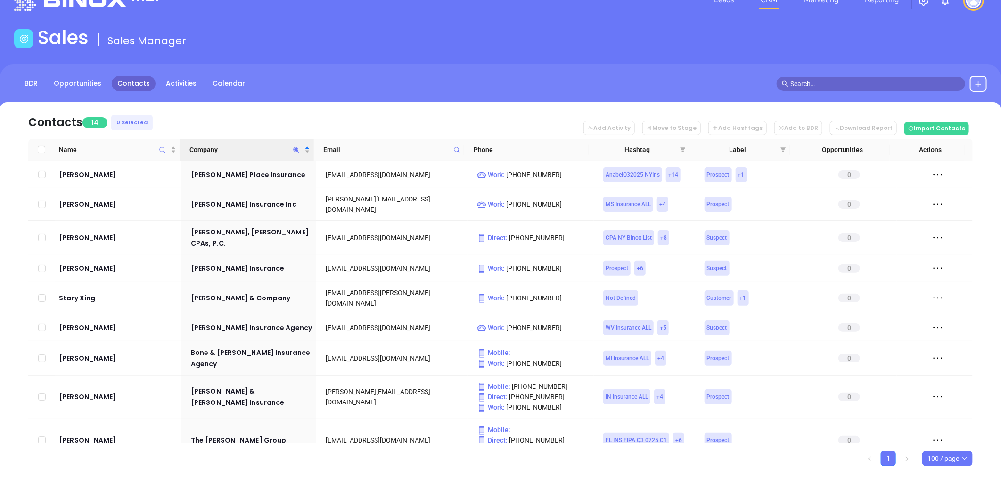
scroll to position [163, 0]
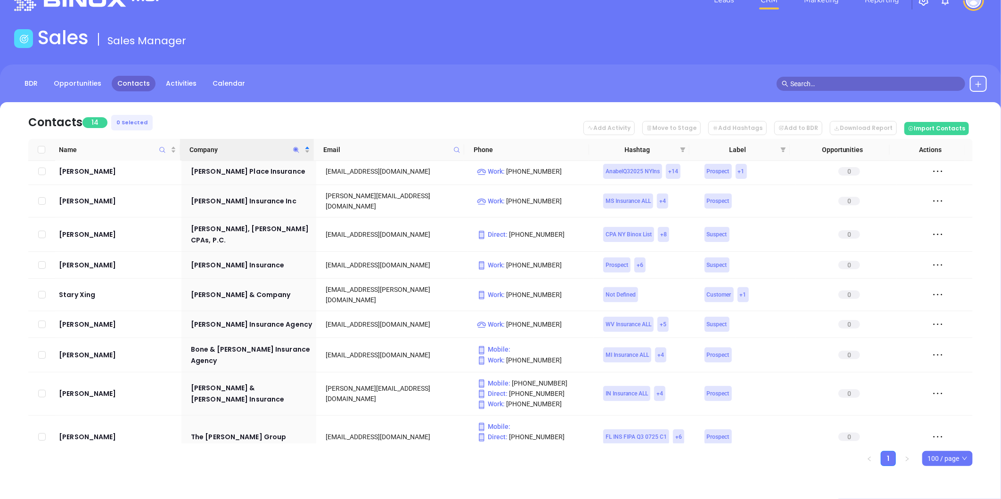
click at [294, 147] on icon "Company" at bounding box center [296, 150] width 7 height 7
click at [236, 175] on input "BAI" at bounding box center [249, 173] width 95 height 15
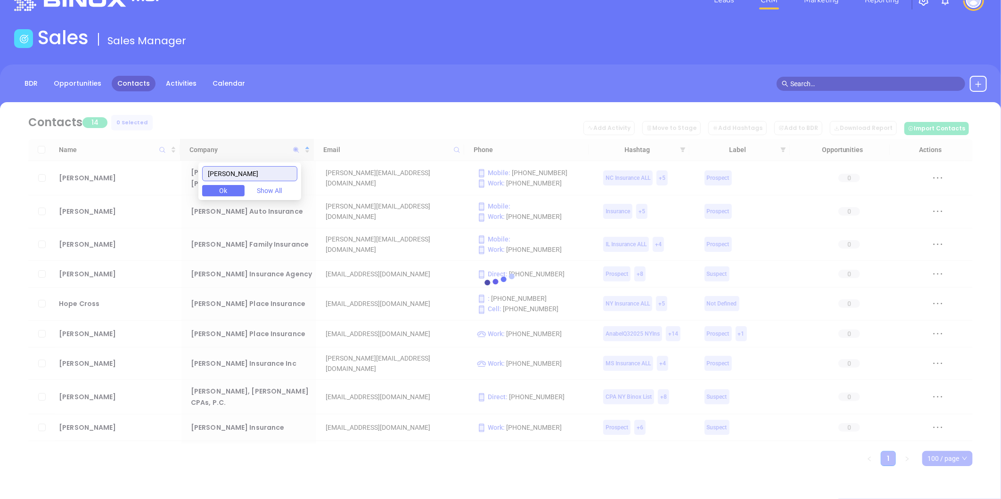
scroll to position [0, 0]
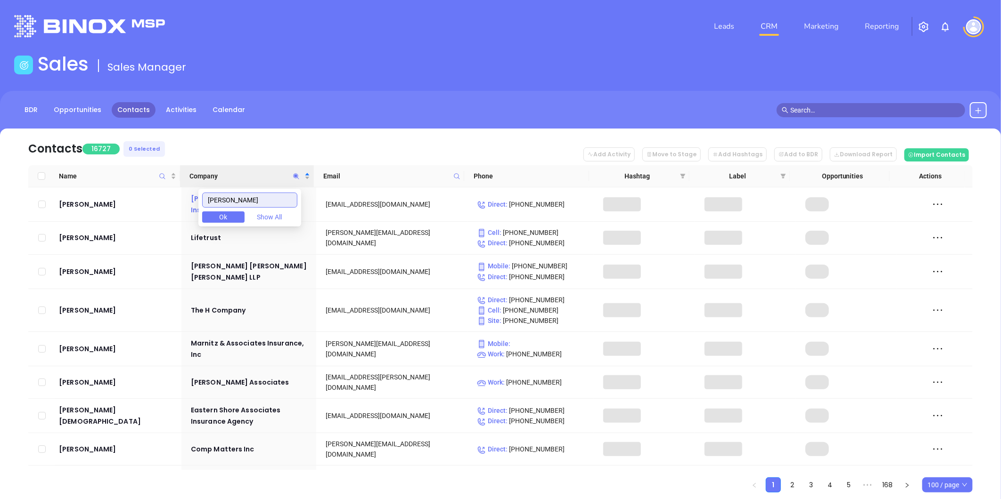
click at [150, 202] on body "Leads CRM Marketing Reporting Financial Leads Leads Sales Sales Manager BDR Opp…" at bounding box center [500, 249] width 1001 height 499
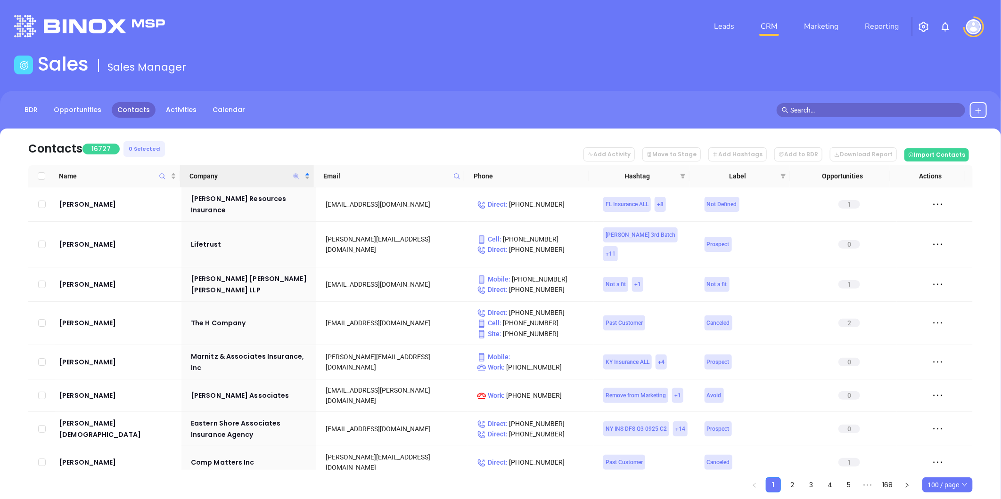
click at [295, 173] on icon "Company" at bounding box center [296, 176] width 6 height 6
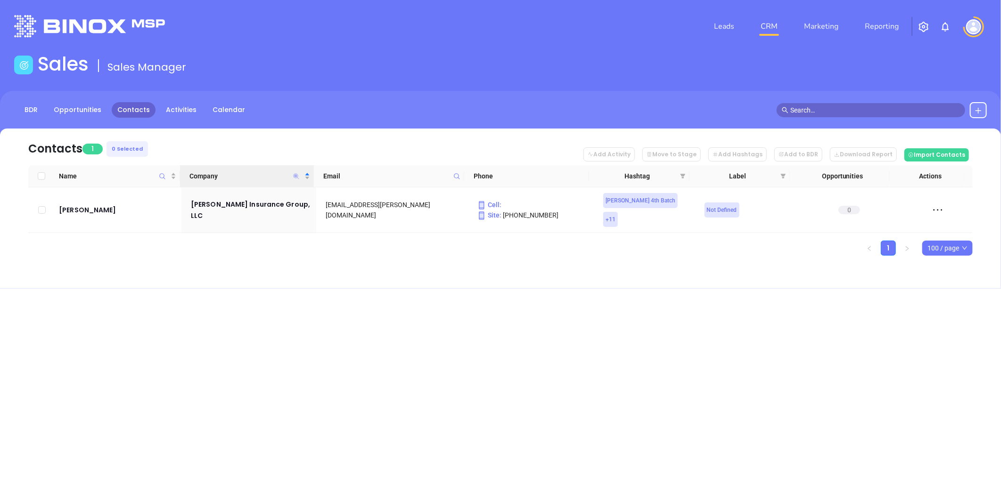
click at [295, 176] on icon "Company" at bounding box center [296, 176] width 6 height 6
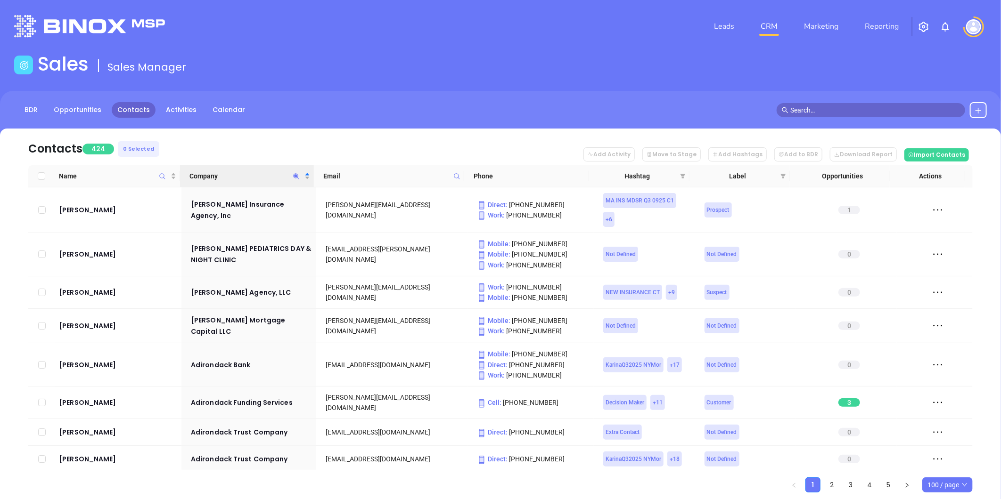
click at [294, 175] on icon "Company" at bounding box center [296, 176] width 7 height 7
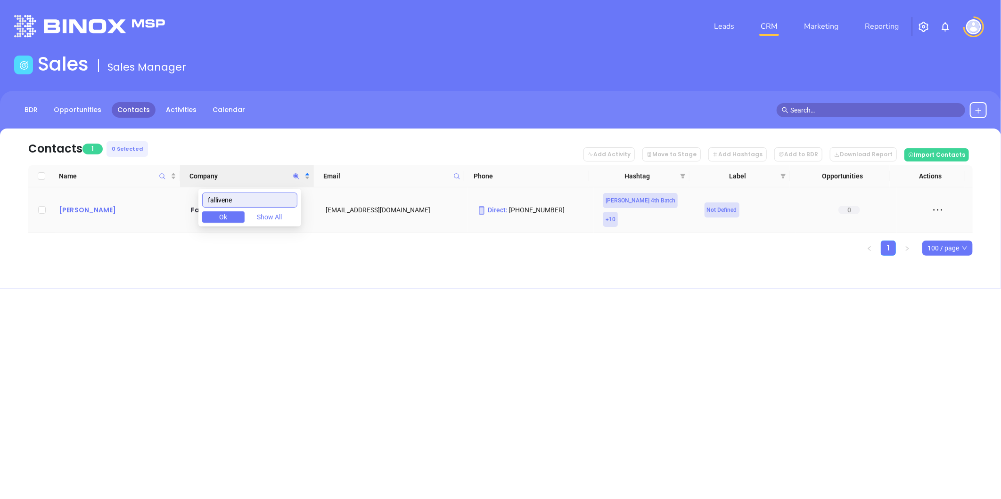
type input "fallivene"
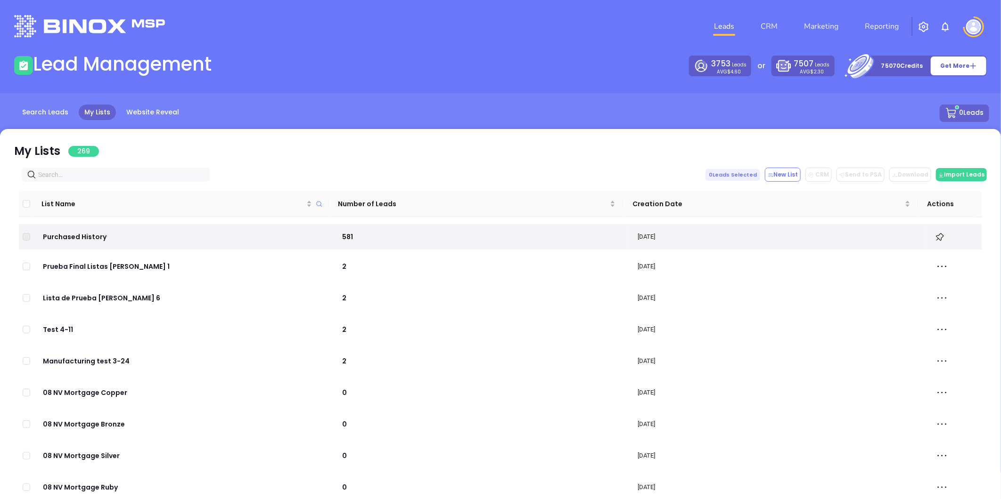
drag, startPoint x: 0, startPoint y: 0, endPoint x: 100, endPoint y: 171, distance: 198.7
click at [100, 171] on input "text" at bounding box center [117, 175] width 159 height 10
paste input "[PERSON_NAME][DOMAIN_NAME]"
type input "[PERSON_NAME][DOMAIN_NAME]"
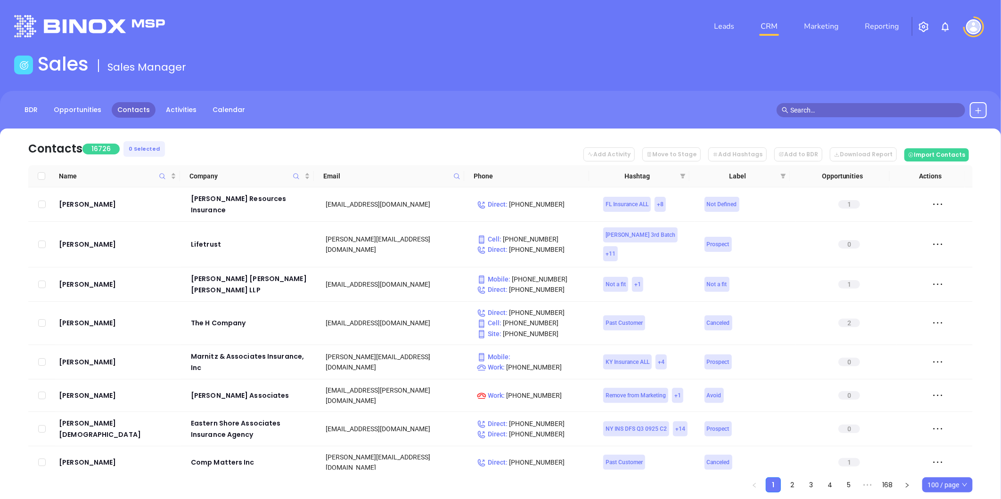
click at [456, 175] on icon at bounding box center [456, 176] width 7 height 7
click at [448, 200] on input "text" at bounding box center [410, 196] width 95 height 15
paste input "[PERSON_NAME][DOMAIN_NAME]"
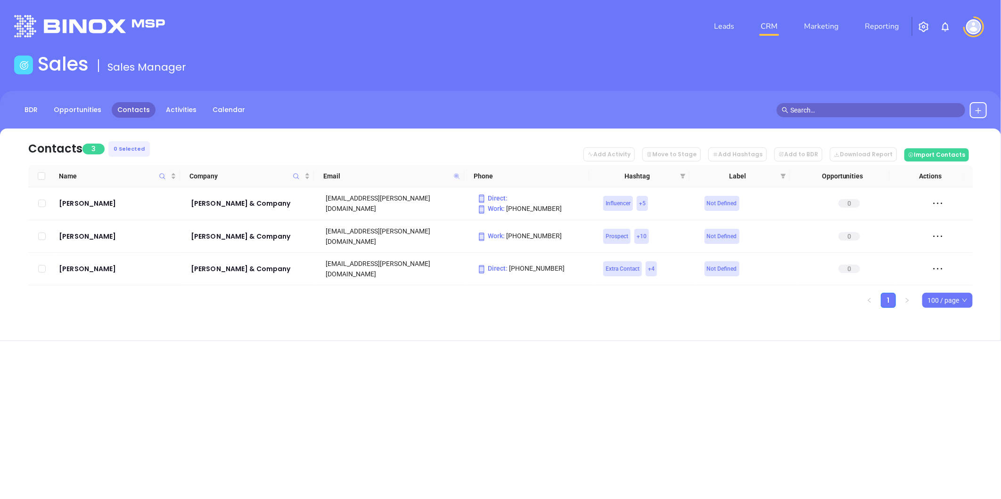
click at [455, 176] on icon at bounding box center [457, 176] width 6 height 6
paste input "urton-agency"
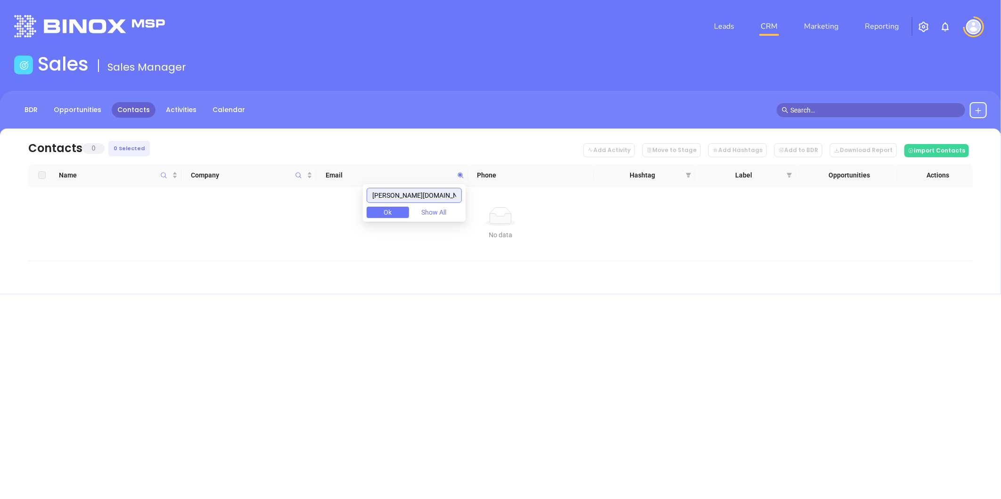
click at [263, 200] on body "Leads CRM Marketing Reporting Financial Leads Leads Sales Sales Manager BDR Opp…" at bounding box center [500, 249] width 1001 height 499
paste input "loboscoinsurance"
drag, startPoint x: 451, startPoint y: 196, endPoint x: 169, endPoint y: 211, distance: 282.6
click at [169, 211] on body "Leads CRM Marketing Reporting Financial Leads Leads Sales Sales Manager BDR Opp…" at bounding box center [500, 249] width 1001 height 499
paste input "falliveneagencyinc"
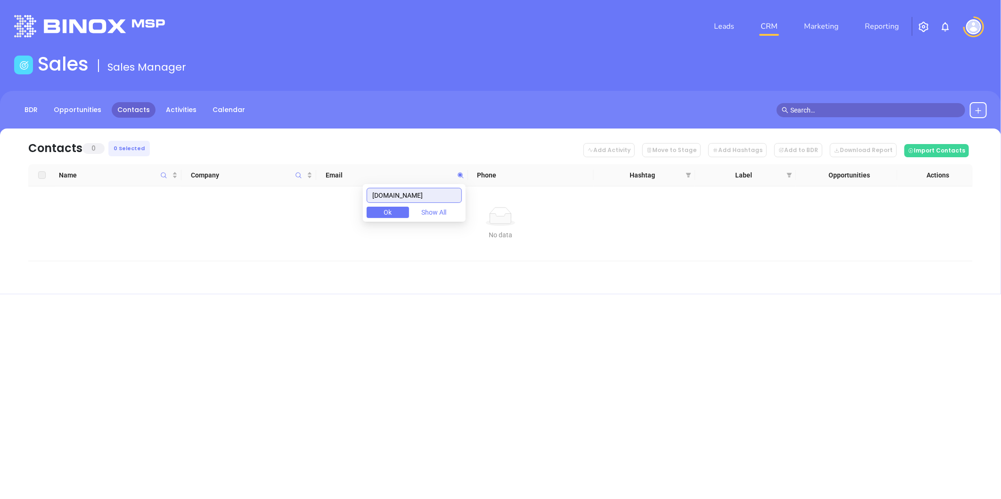
type input "falliveneagencyinc.com"
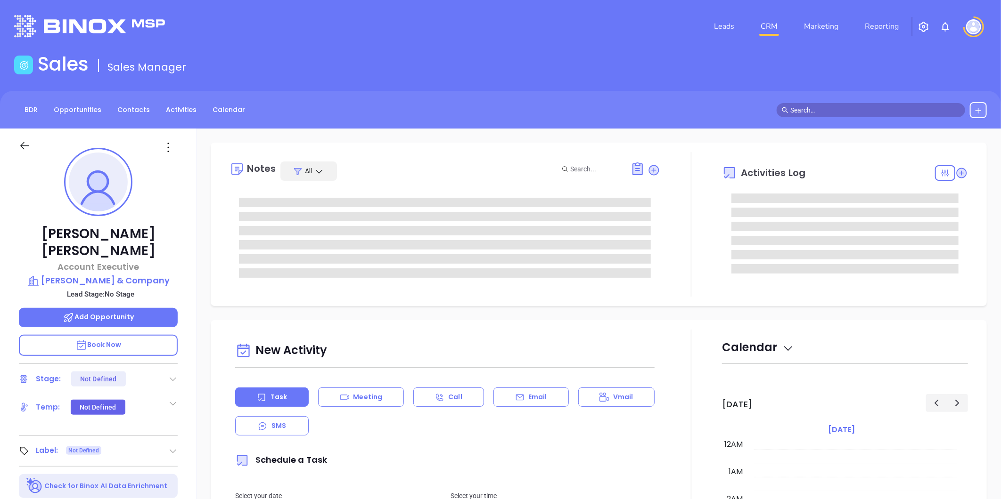
scroll to position [274, 0]
type input "[PERSON_NAME]"
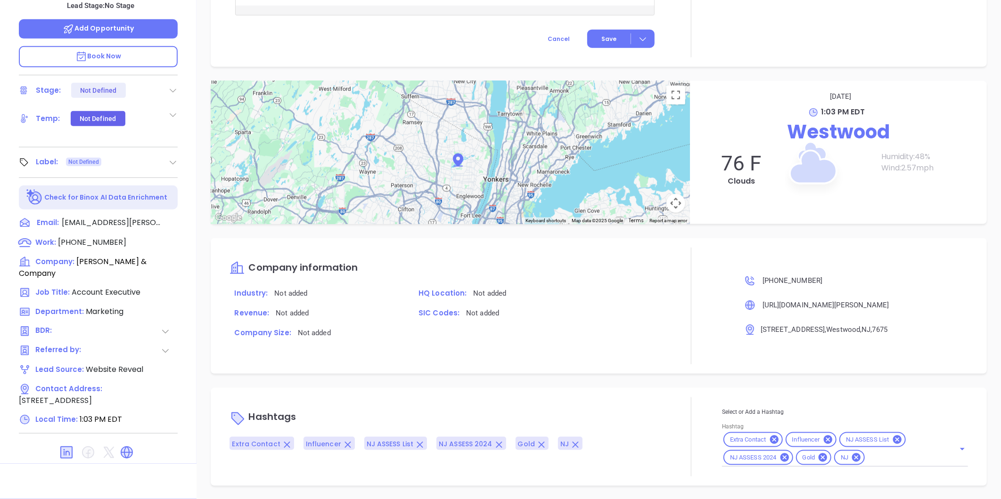
scroll to position [0, 0]
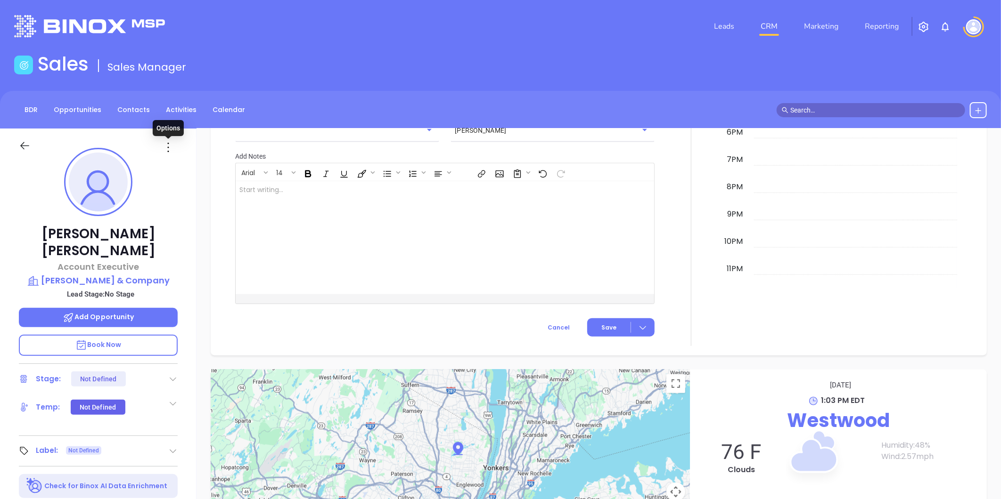
click at [168, 145] on icon at bounding box center [168, 147] width 15 height 15
click at [183, 248] on div "Edit" at bounding box center [214, 248] width 92 height 10
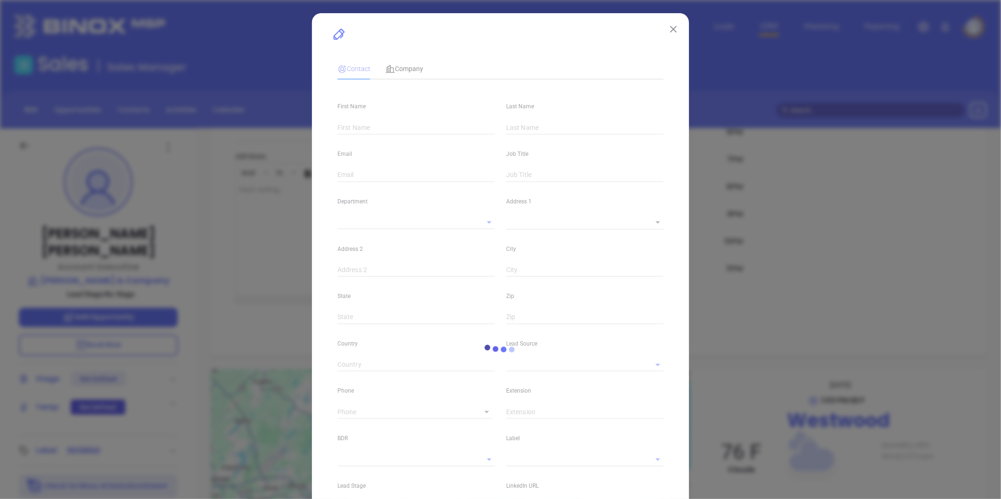
type input "[PERSON_NAME]"
type input "[EMAIL_ADDRESS][PERSON_NAME][DOMAIN_NAME]"
type input "Account Executive"
type textarea "[STREET_ADDRESS]"
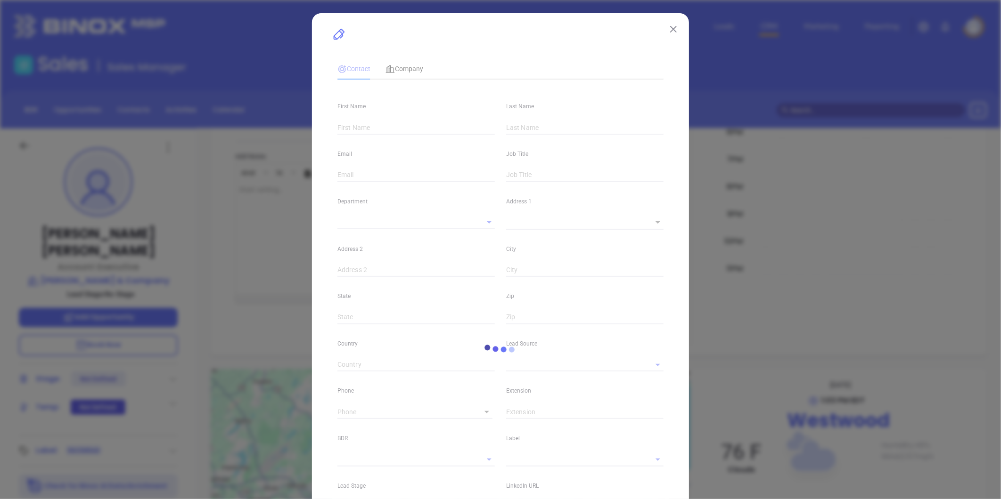
type input "1"
type input "Westwood"
type input "NJ"
type input "07675"
type input "US"
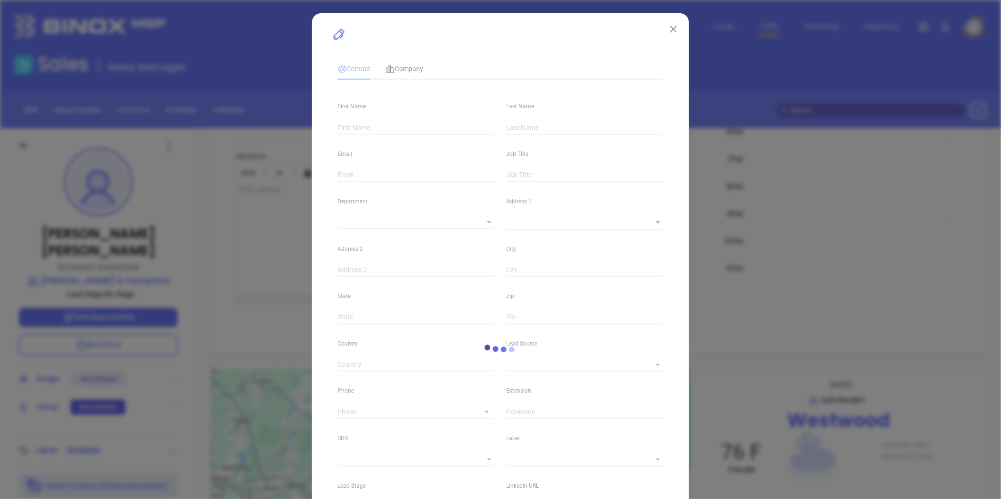
type input "[DOMAIN_NAME][URL][PERSON_NAME]"
type input "Marketing"
type input "Website Reveal"
type input "[PHONE_NUMBER]"
type input "1"
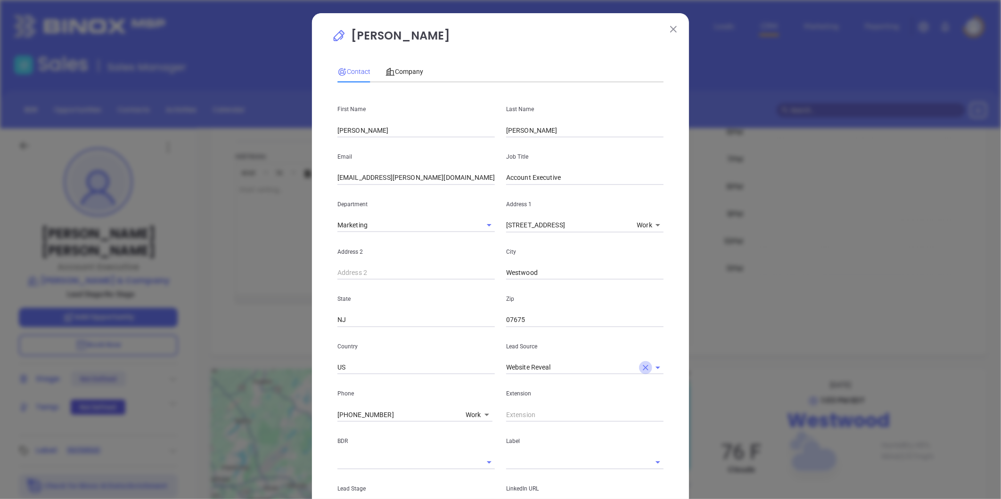
drag, startPoint x: 639, startPoint y: 366, endPoint x: 611, endPoint y: 362, distance: 28.1
click at [643, 366] on icon "Clear" at bounding box center [646, 368] width 6 height 6
click at [568, 366] on input "text" at bounding box center [571, 368] width 131 height 14
click at [539, 385] on li "Binox" at bounding box center [584, 388] width 157 height 17
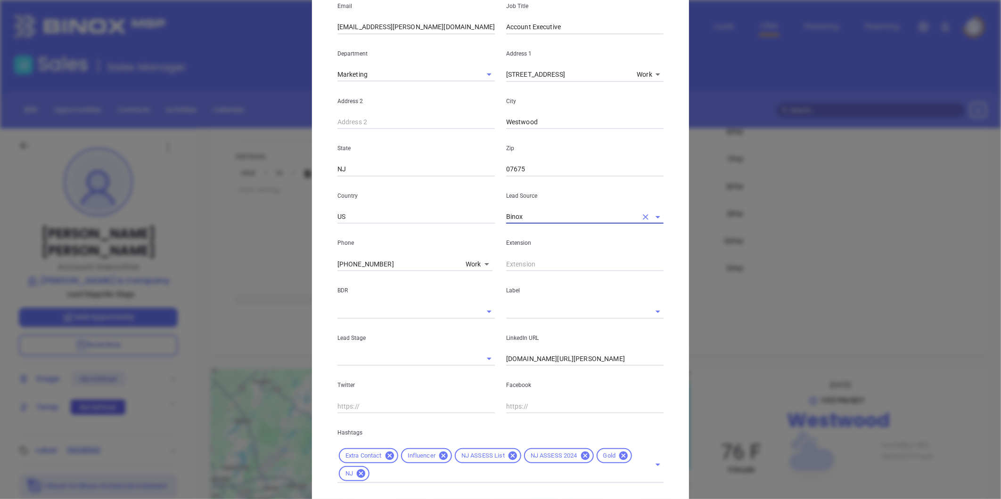
scroll to position [157, 0]
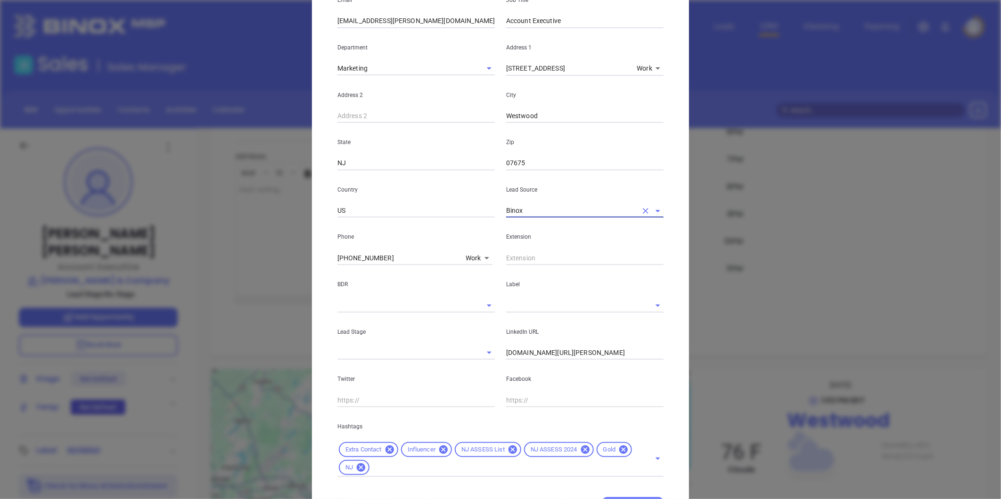
type input "Binox"
click at [522, 307] on input "text" at bounding box center [571, 306] width 131 height 14
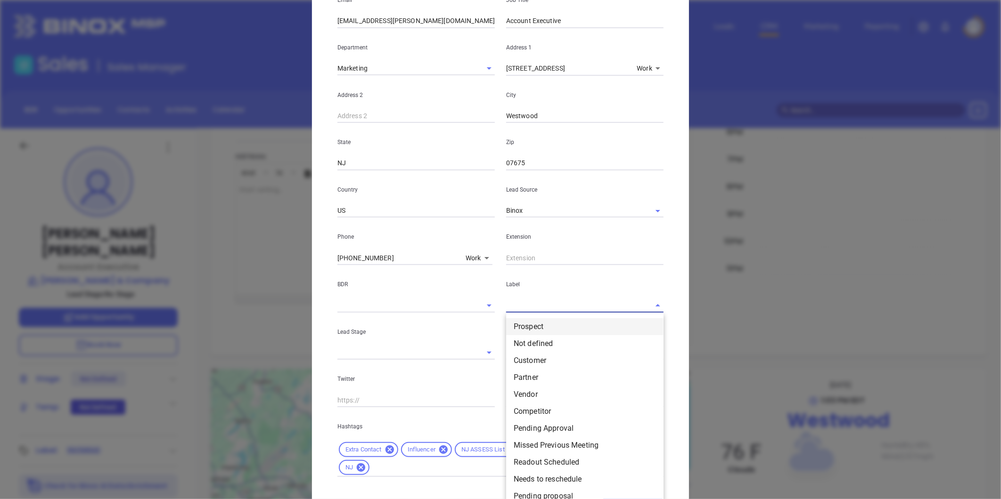
click at [527, 332] on li "Prospect" at bounding box center [584, 326] width 157 height 17
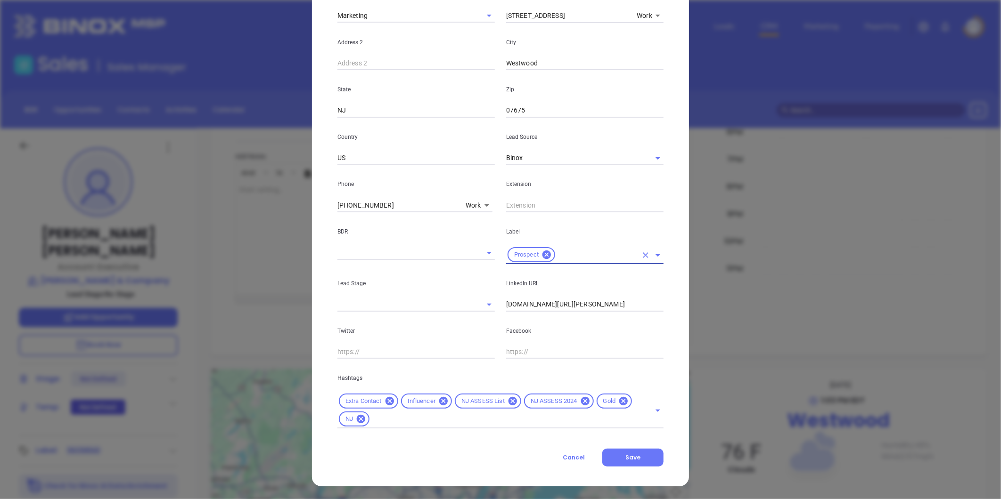
scroll to position [210, 0]
click at [507, 400] on icon at bounding box center [512, 401] width 10 height 10
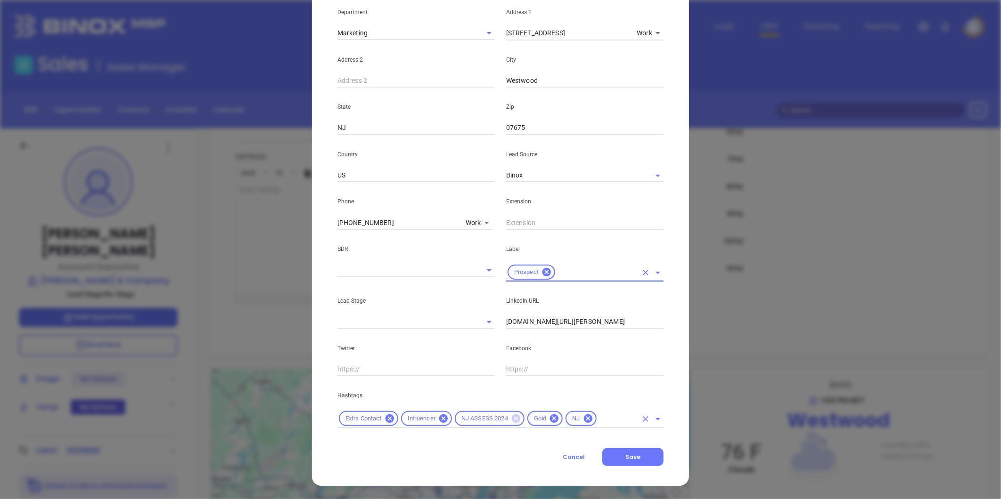
click at [514, 418] on icon at bounding box center [516, 419] width 8 height 8
click at [511, 417] on icon at bounding box center [515, 419] width 8 height 8
click at [477, 417] on icon at bounding box center [481, 419] width 8 height 8
click at [439, 418] on icon at bounding box center [443, 419] width 8 height 8
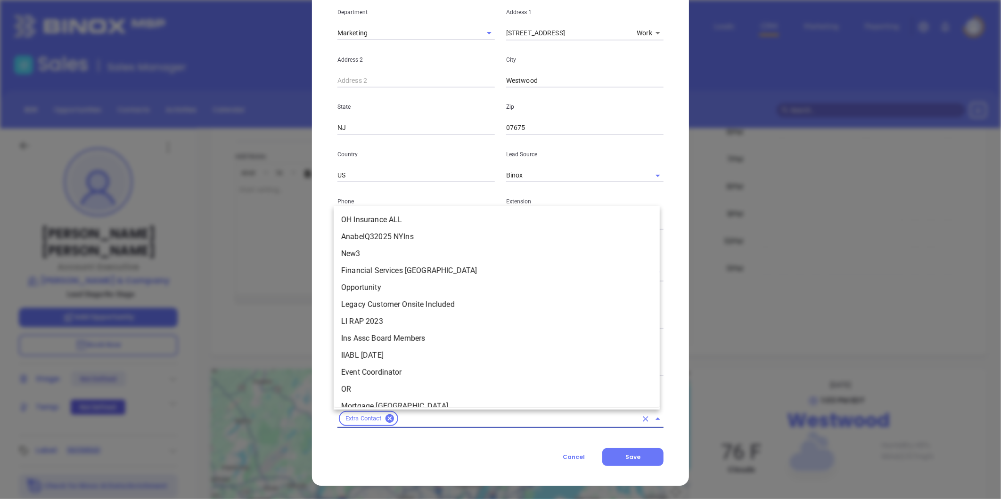
click at [438, 418] on input "text" at bounding box center [517, 419] width 237 height 12
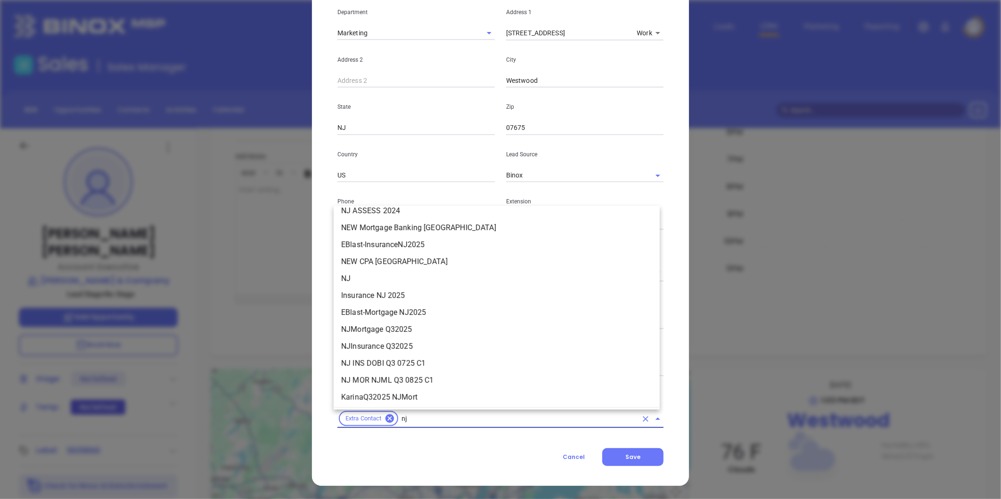
scroll to position [0, 0]
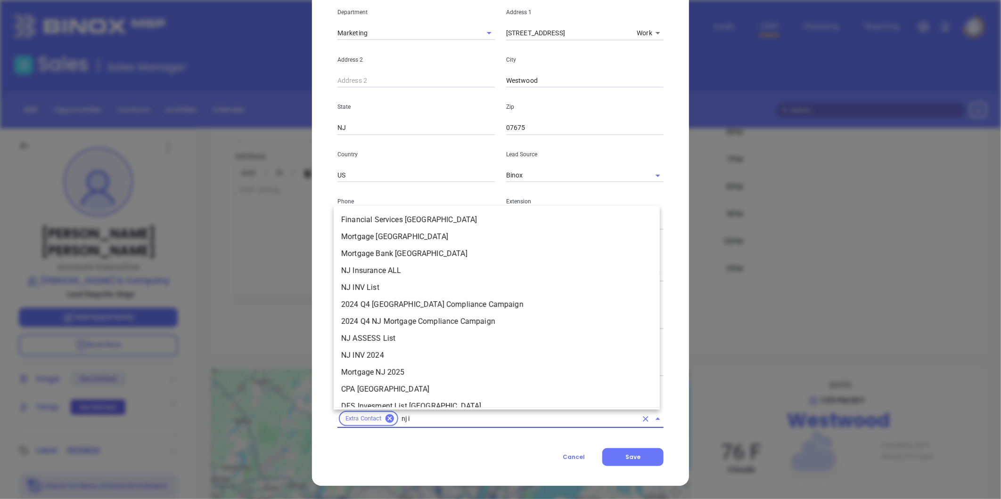
type input "nj in"
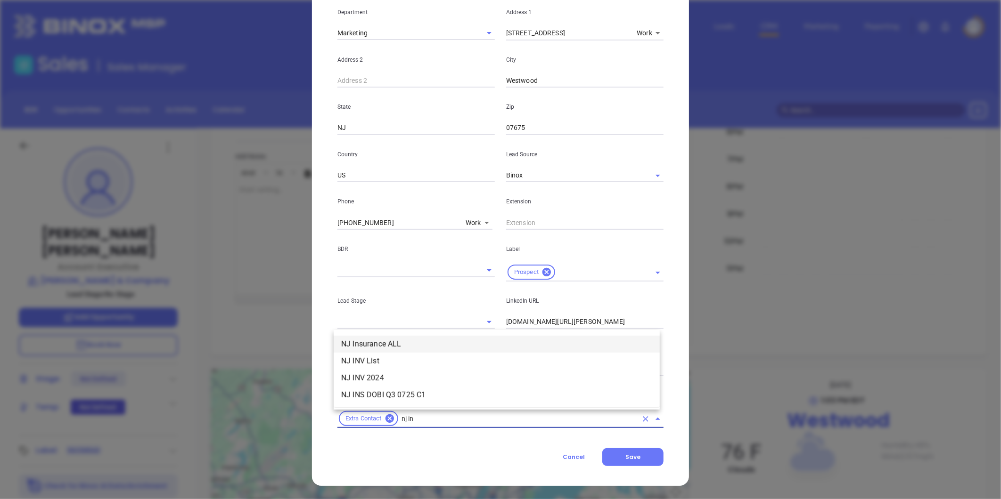
click at [429, 341] on li "NJ Insurance ALL" at bounding box center [497, 344] width 326 height 17
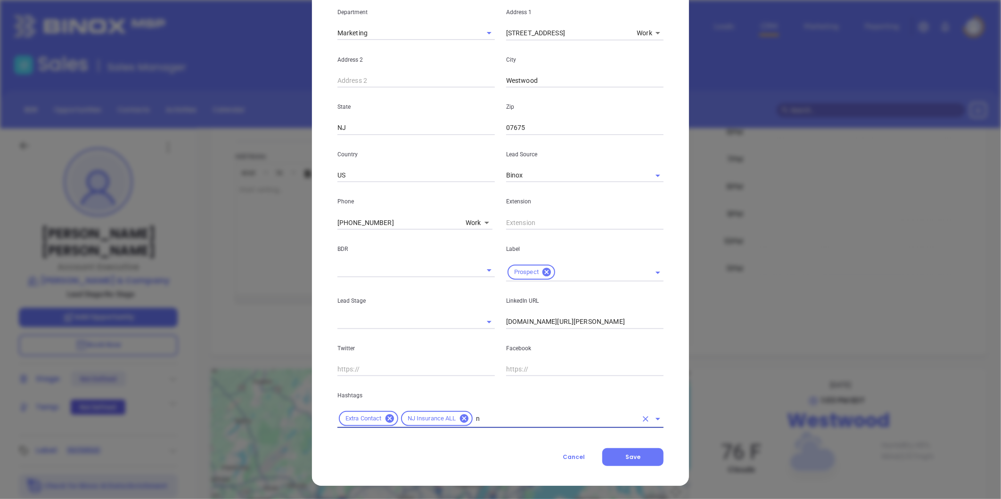
type input "nj"
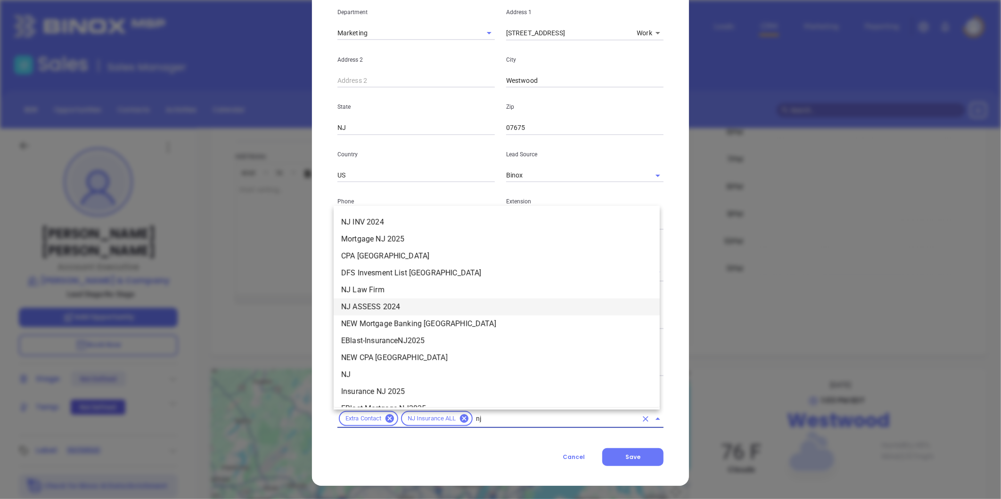
scroll to position [157, 0]
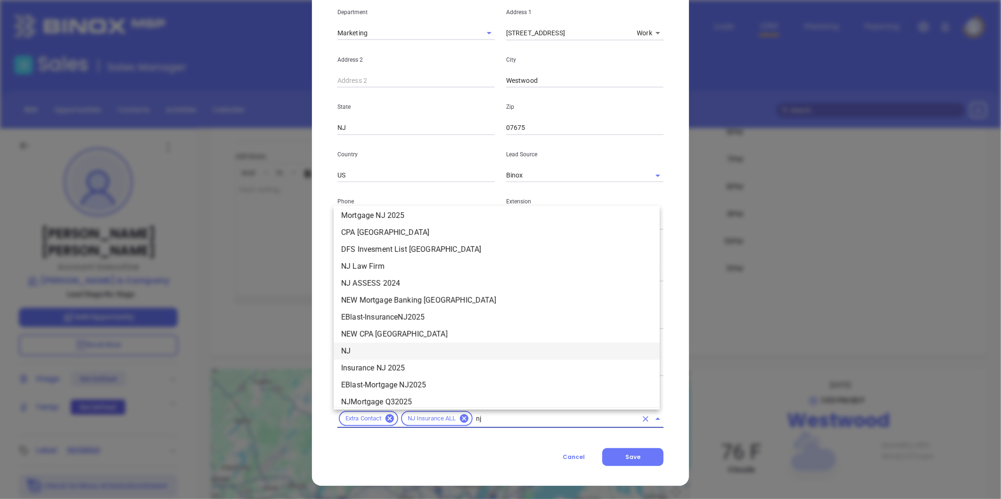
click at [359, 347] on li "NJ" at bounding box center [497, 351] width 326 height 17
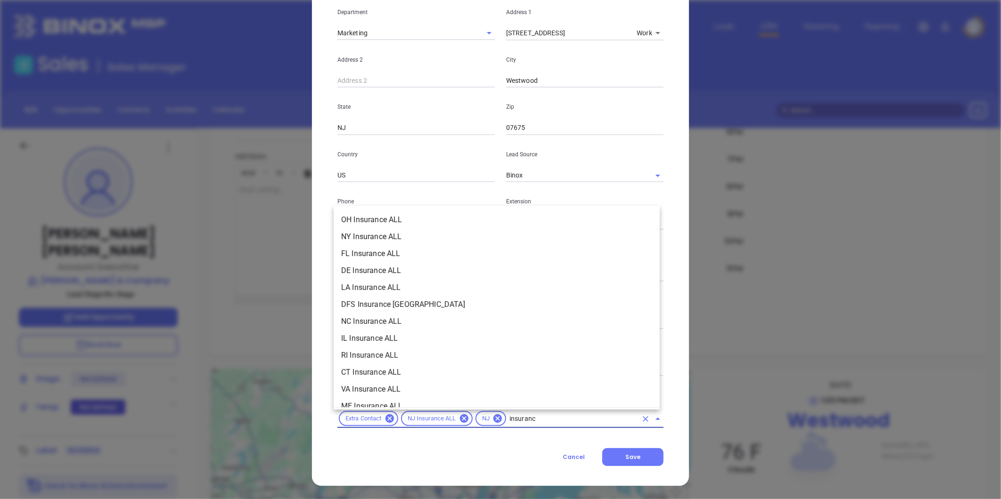
type input "insurance"
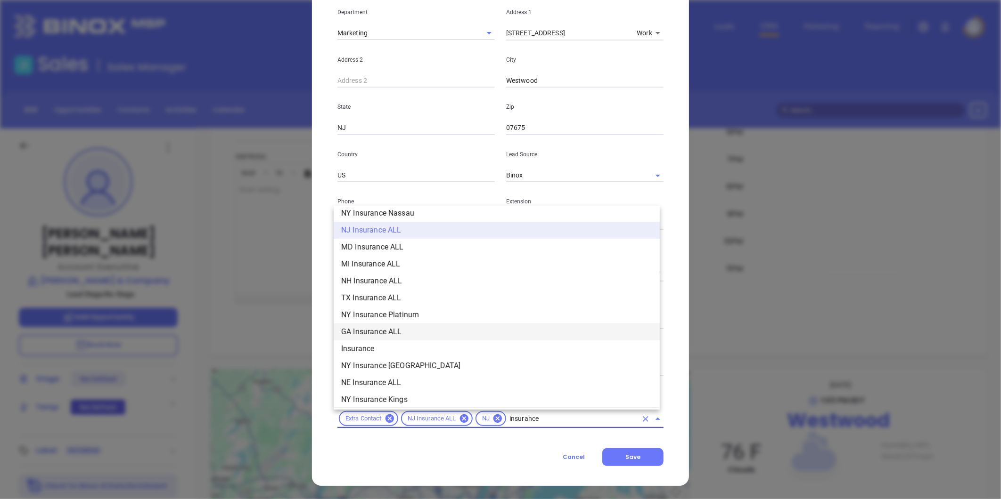
scroll to position [261, 0]
click at [373, 348] on li "Insurance" at bounding box center [497, 348] width 326 height 17
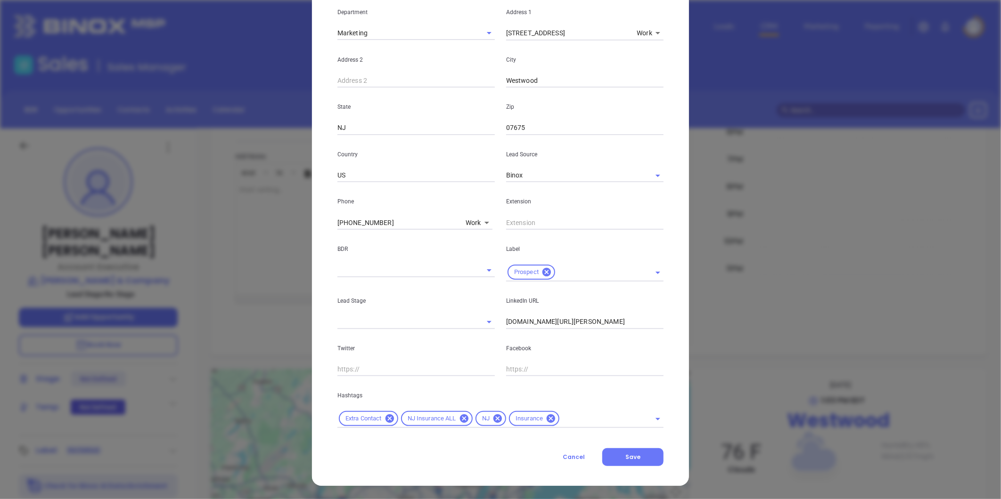
scroll to position [0, 0]
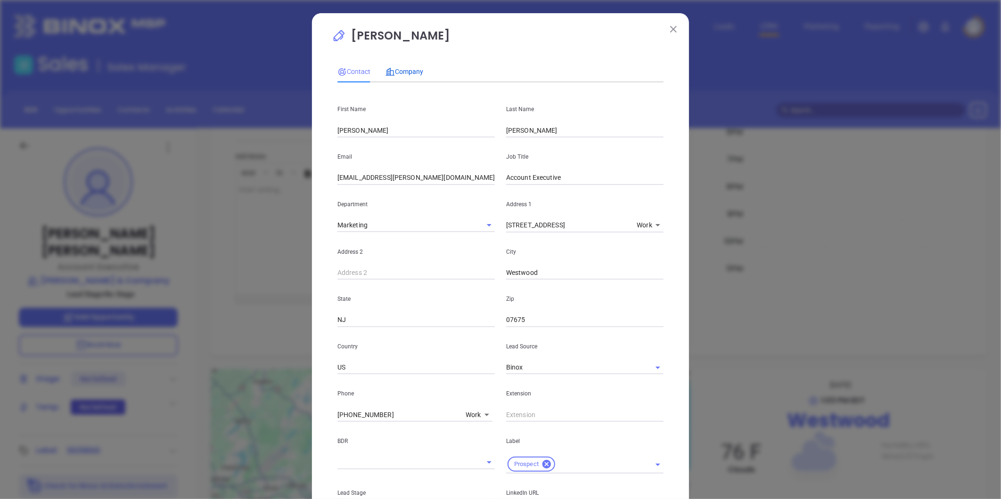
click at [400, 69] on span "Company" at bounding box center [404, 72] width 38 height 8
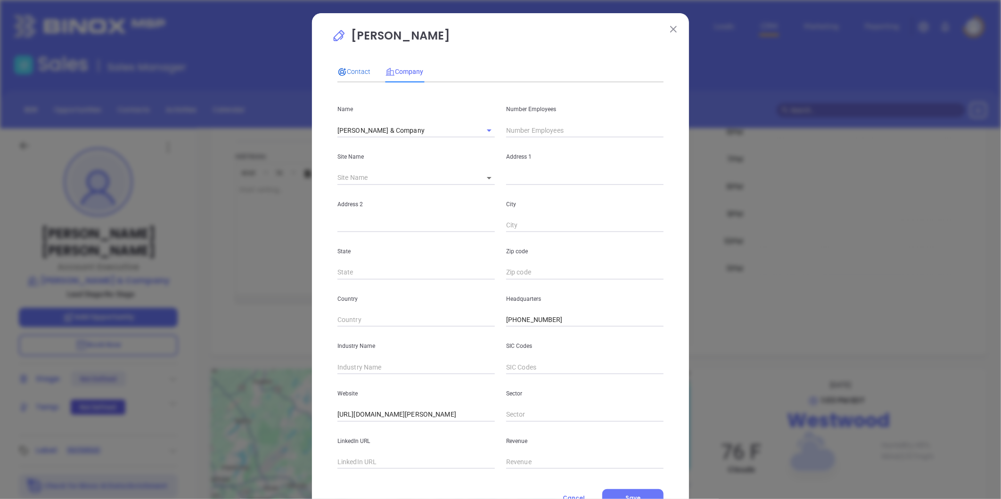
click at [345, 68] on span "Contact" at bounding box center [353, 72] width 33 height 8
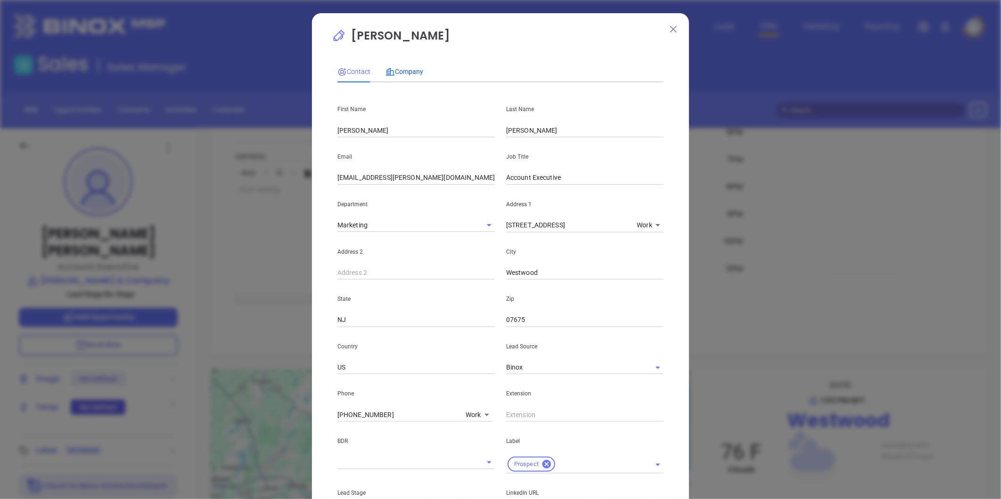
click at [406, 68] on span "Company" at bounding box center [404, 72] width 38 height 8
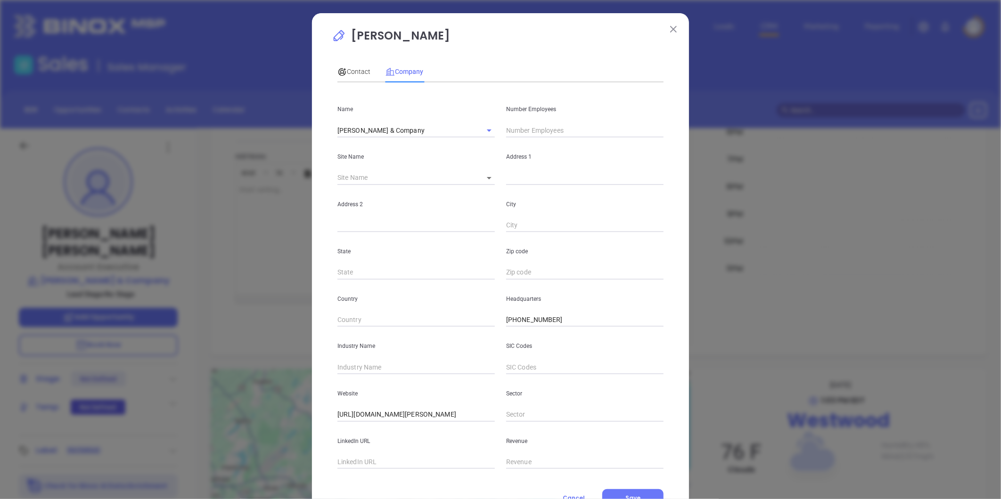
click at [521, 133] on input "text" at bounding box center [584, 130] width 157 height 14
type input "39"
click at [371, 365] on input "text" at bounding box center [415, 367] width 157 height 14
type input "Insurance"
click at [356, 463] on input "text" at bounding box center [415, 463] width 157 height 14
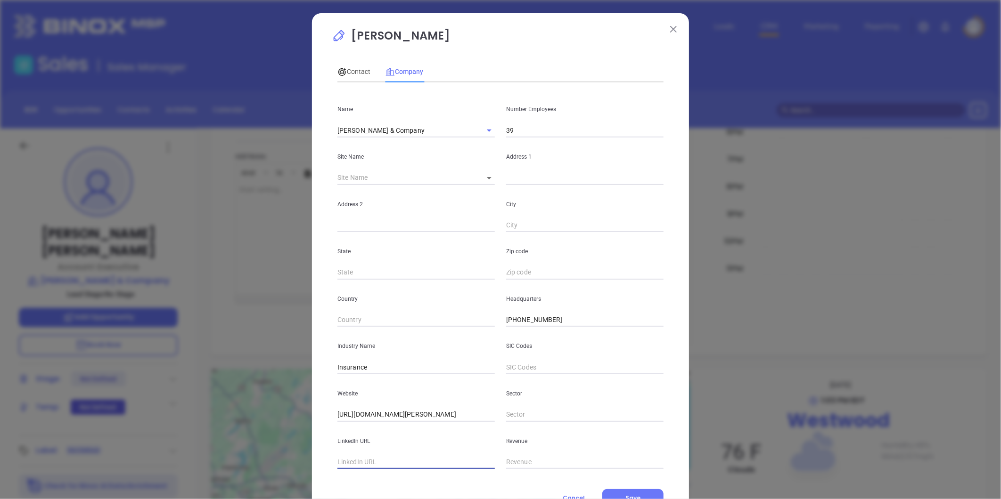
paste input "https://www.linkedin.com/company/johlandcompany/about/"
type input "https://www.linkedin.com/company/johlandcompany/about/"
click at [487, 179] on icon at bounding box center [489, 178] width 5 height 2
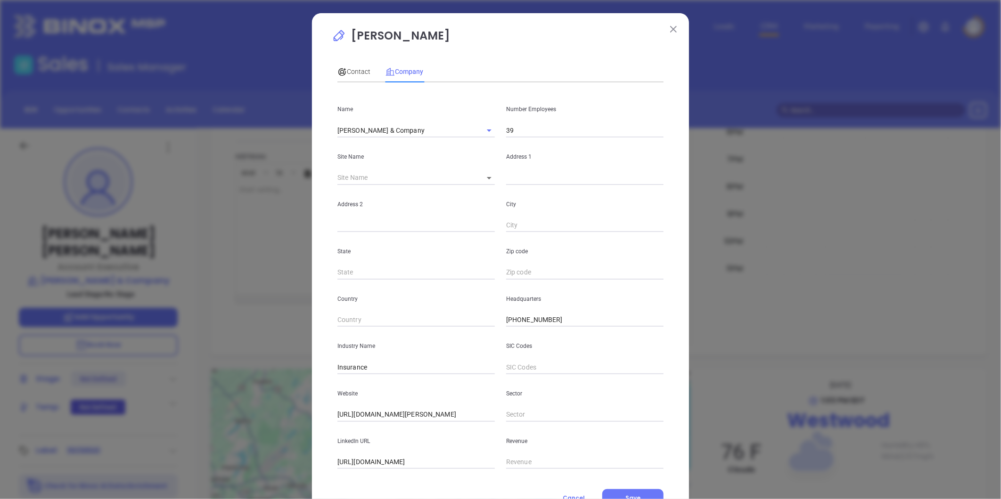
click at [483, 178] on body "Leads CRM Marketing Reporting Financial Leads Leads Sales Sales Manager BDR Opp…" at bounding box center [500, 249] width 1001 height 499
drag, startPoint x: 495, startPoint y: 177, endPoint x: 429, endPoint y: 201, distance: 70.5
click at [496, 177] on li "Westwood" at bounding box center [497, 178] width 50 height 17
type input "Westwood"
type input "90912"
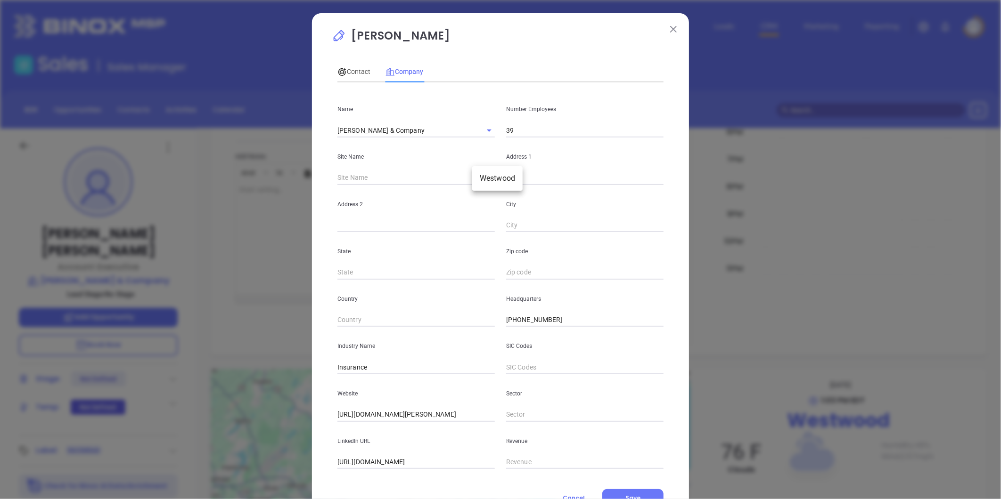
type input "[STREET_ADDRESS]"
type input "Westwood"
type input "NJ"
drag, startPoint x: 502, startPoint y: 270, endPoint x: 563, endPoint y: 268, distance: 60.8
click at [506, 270] on input "7675" at bounding box center [584, 273] width 157 height 14
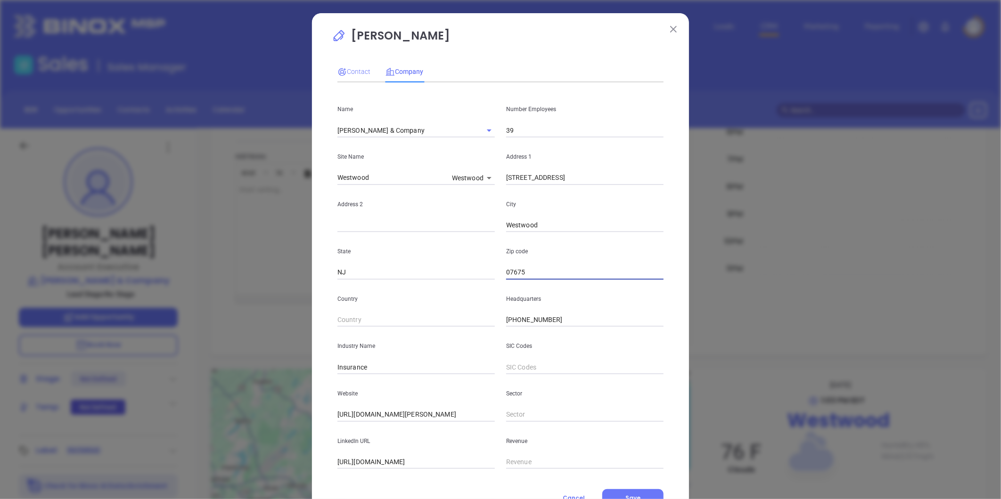
type input "07675"
click at [349, 70] on span "Contact" at bounding box center [353, 72] width 33 height 8
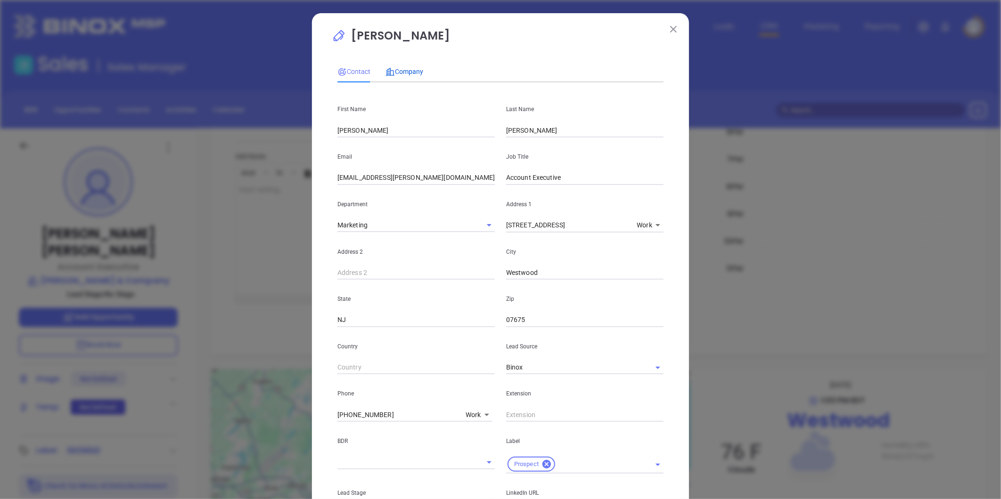
click at [400, 66] on div "Company" at bounding box center [404, 71] width 38 height 10
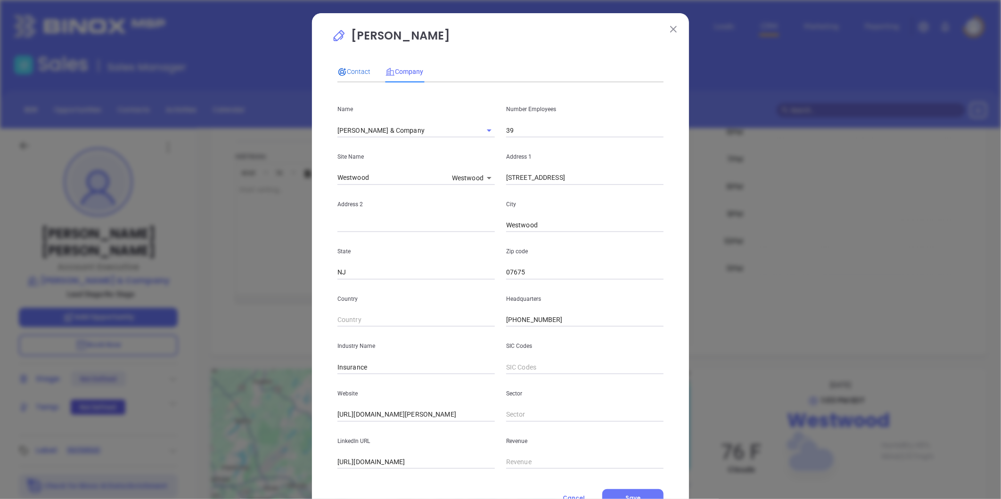
click at [343, 71] on span "Contact" at bounding box center [353, 72] width 33 height 8
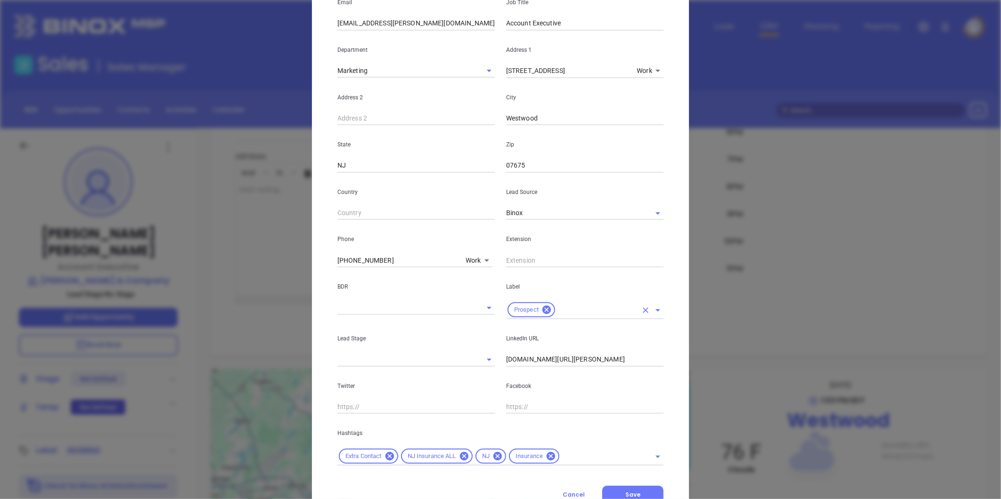
scroll to position [192, 0]
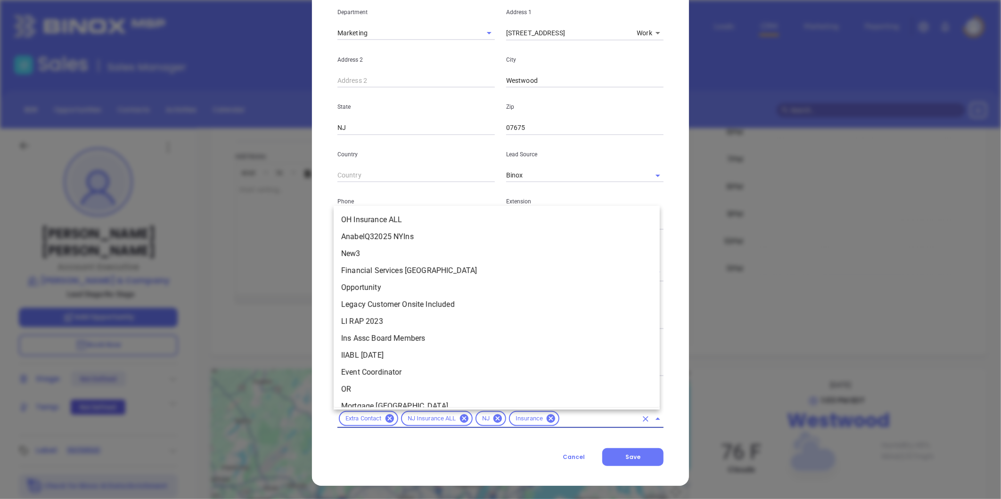
click at [575, 418] on input "text" at bounding box center [599, 419] width 76 height 12
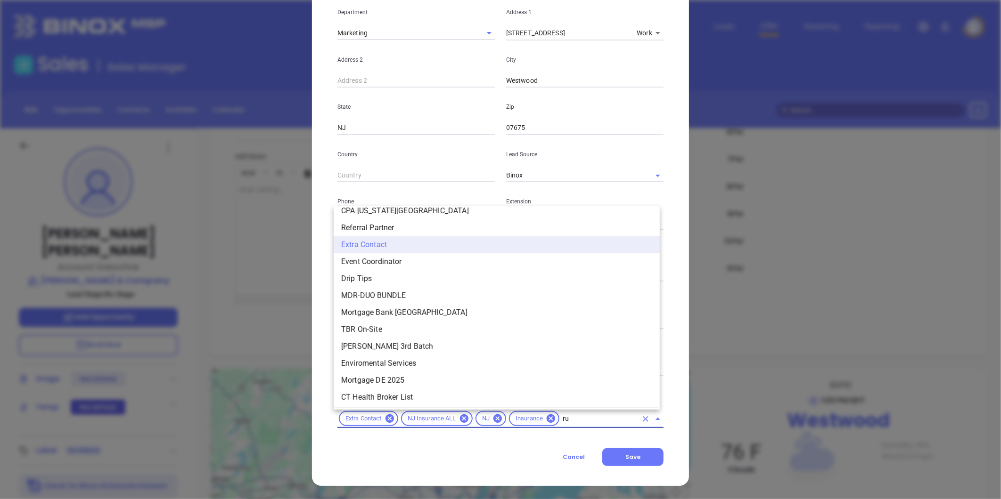
scroll to position [0, 0]
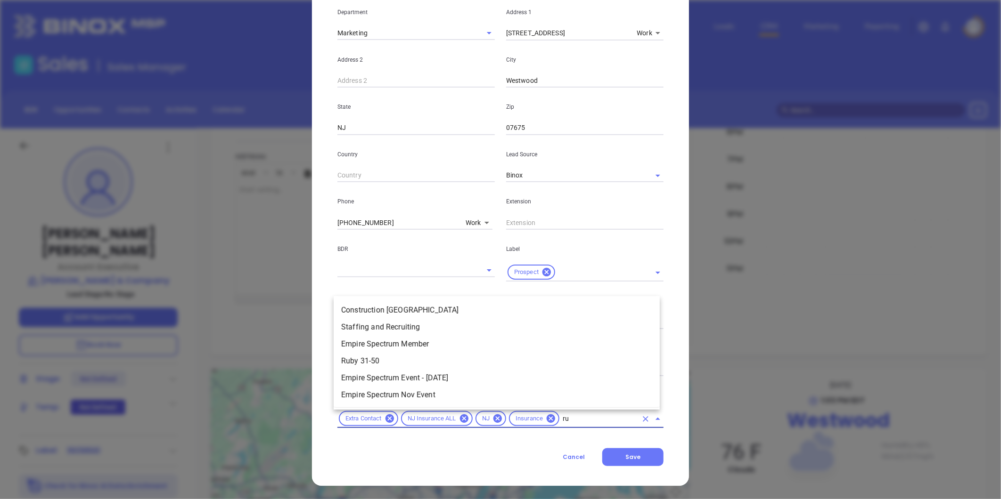
type input "rub"
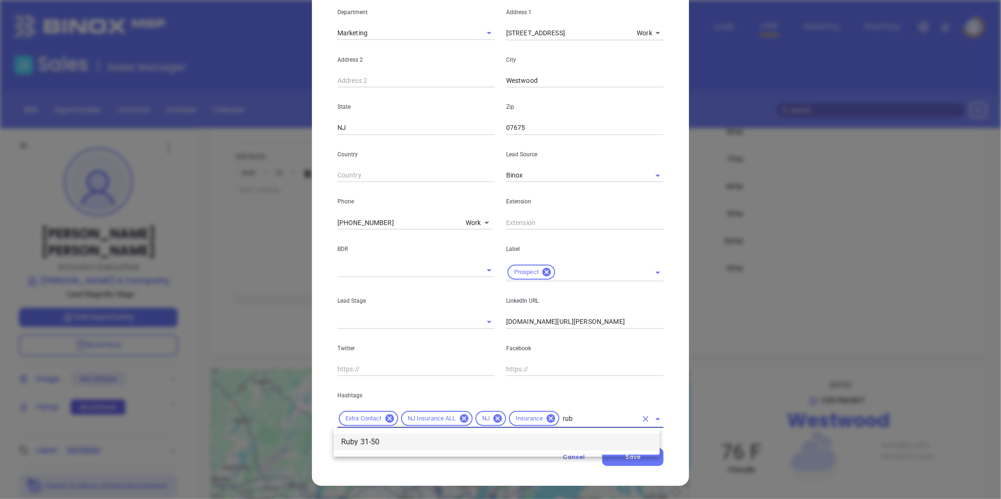
click at [450, 440] on li "Ruby 31-50" at bounding box center [497, 442] width 326 height 17
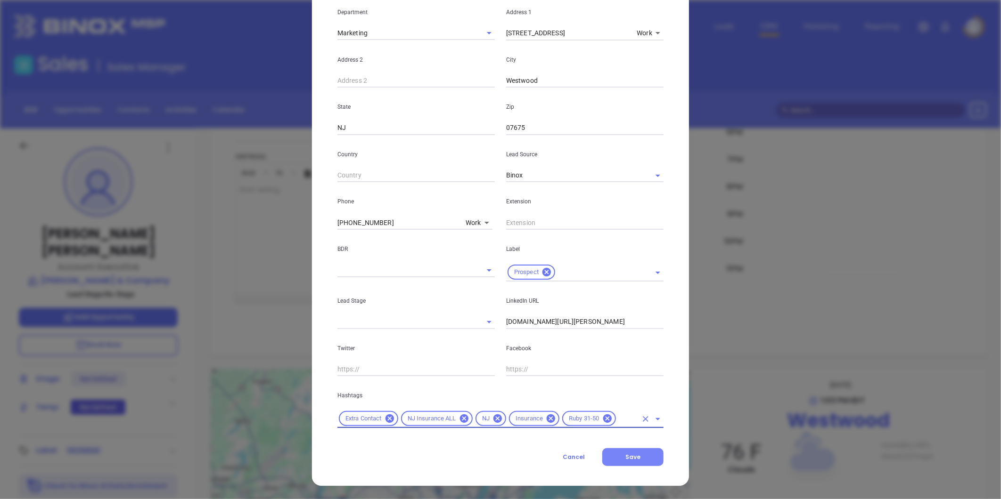
click at [619, 461] on button "Save" at bounding box center [632, 457] width 61 height 18
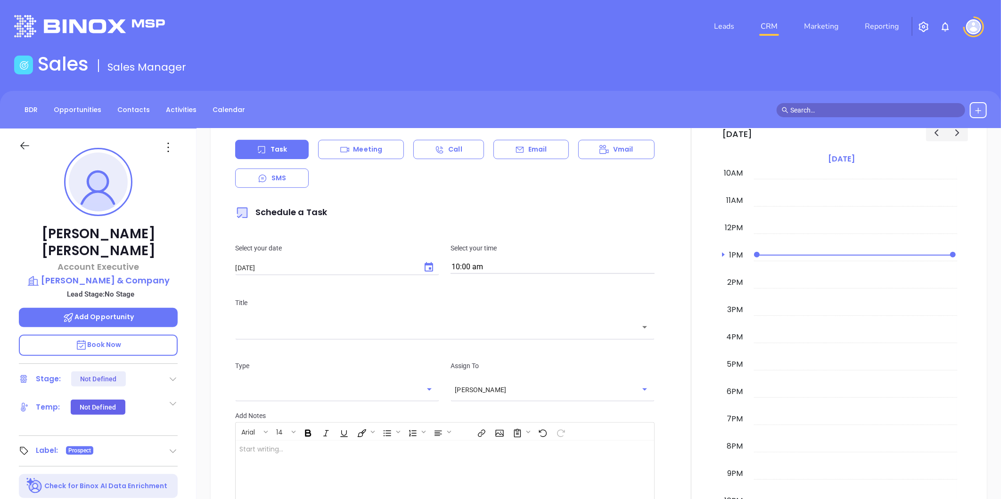
scroll to position [242, 0]
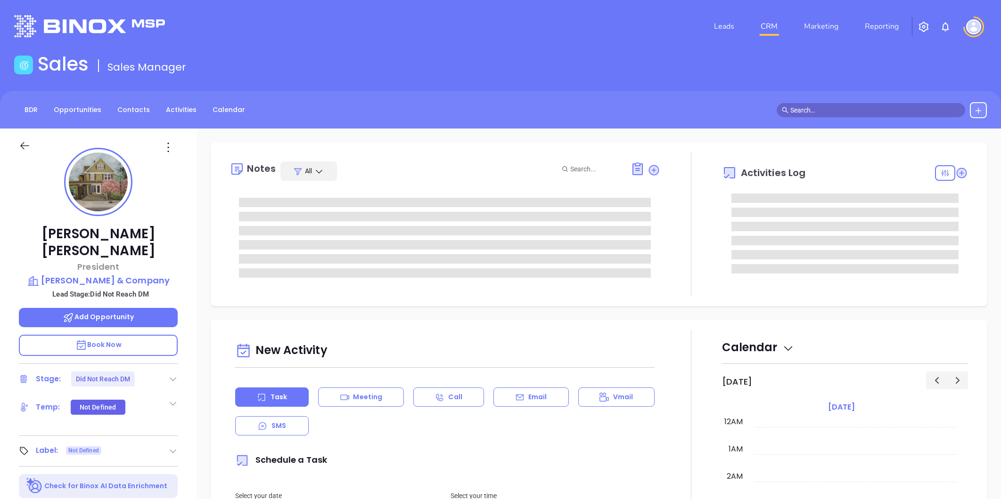
type input "[PERSON_NAME]"
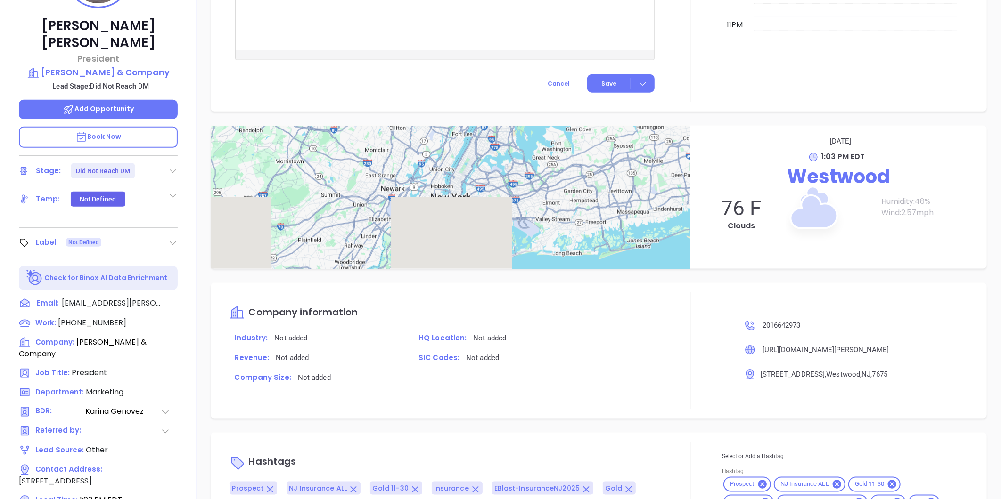
scroll to position [289, 0]
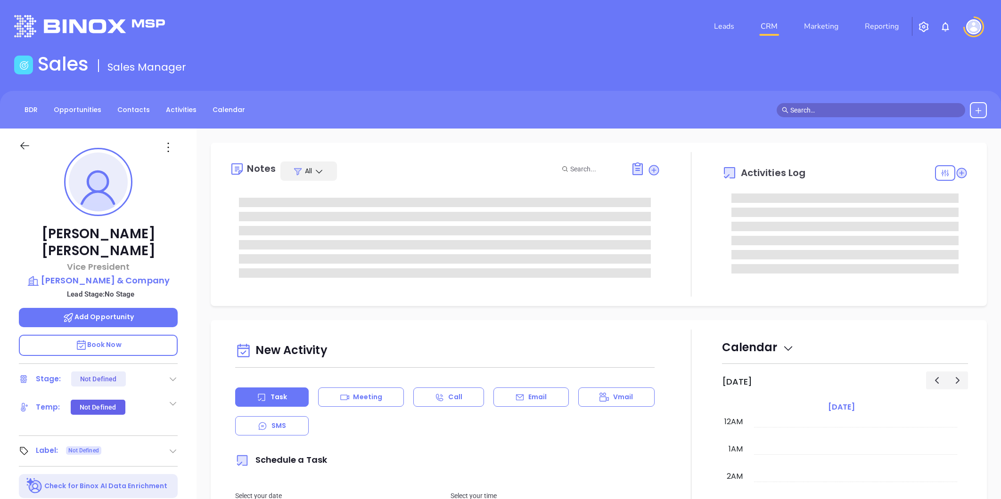
type input "[PERSON_NAME]"
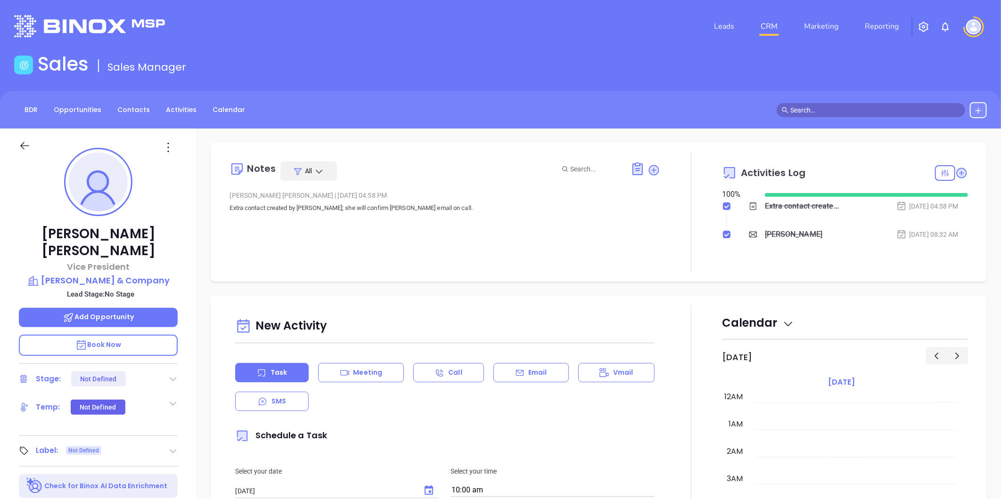
scroll to position [274, 0]
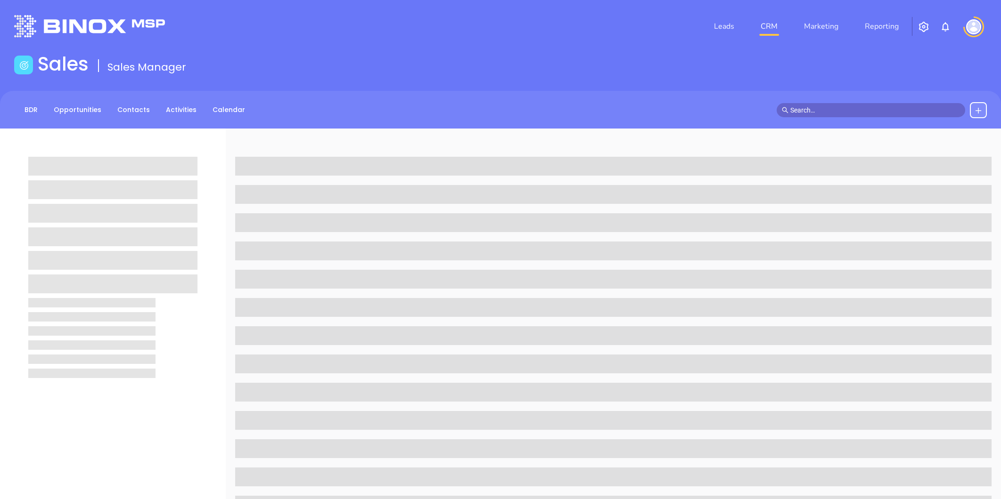
scroll to position [289, 0]
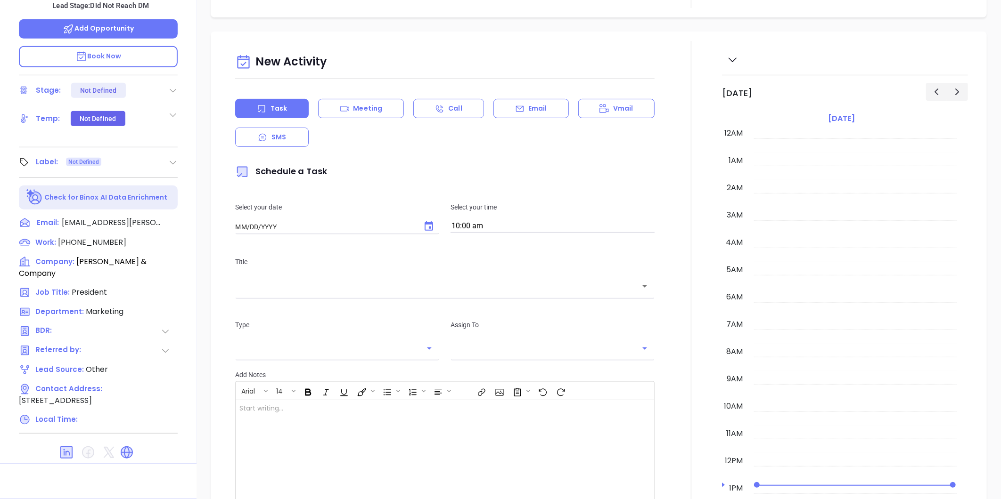
type input "[DATE]"
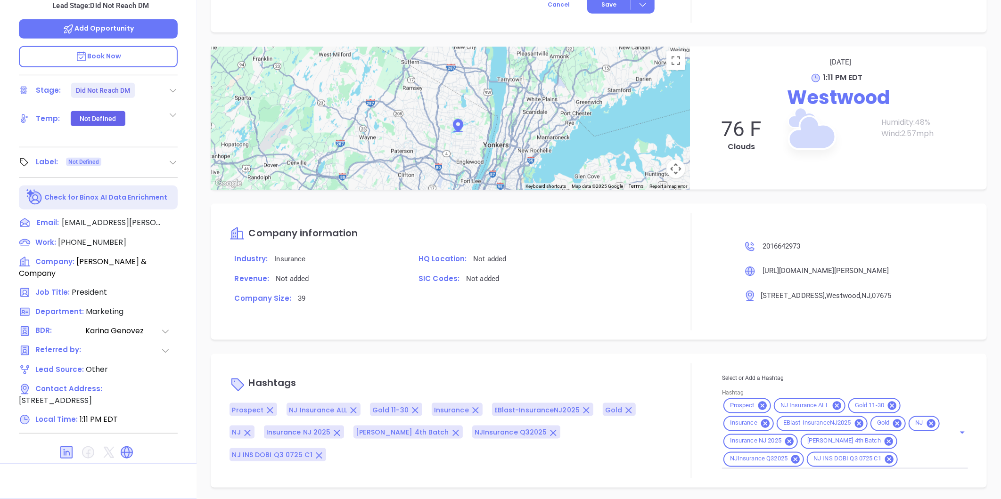
scroll to position [544, 0]
type input "[PERSON_NAME]"
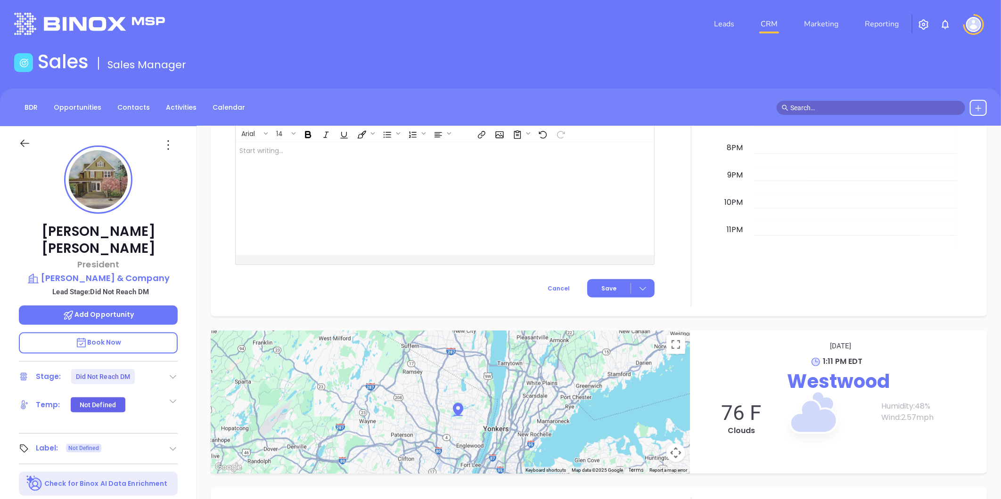
scroll to position [0, 0]
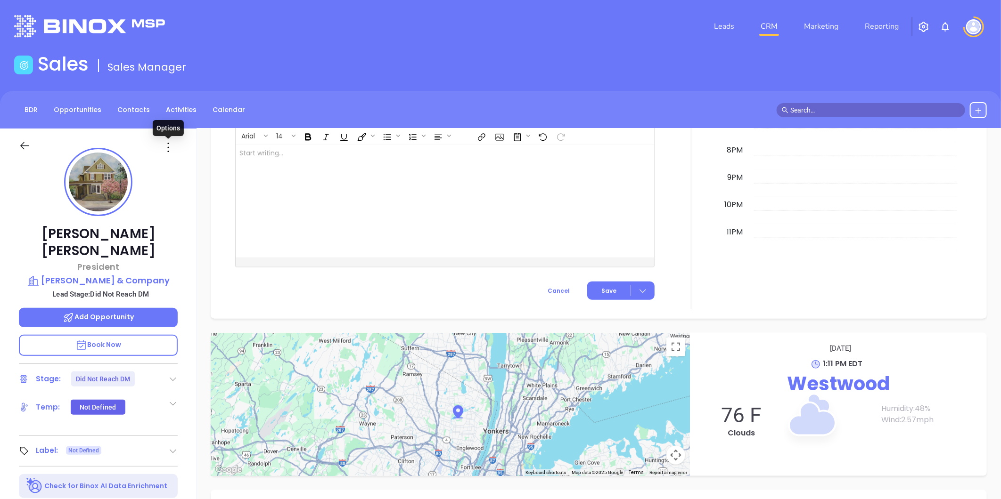
click at [169, 147] on icon at bounding box center [168, 147] width 15 height 15
click at [182, 246] on div "Edit" at bounding box center [214, 248] width 92 height 10
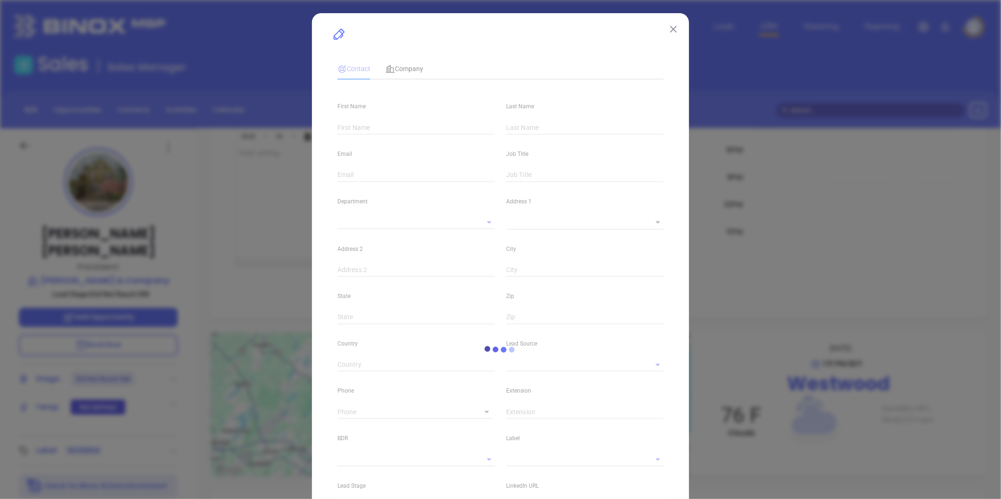
type input "[PERSON_NAME]"
type input "[EMAIL_ADDRESS][PERSON_NAME][DOMAIN_NAME]"
type input "President"
type input "Marketing"
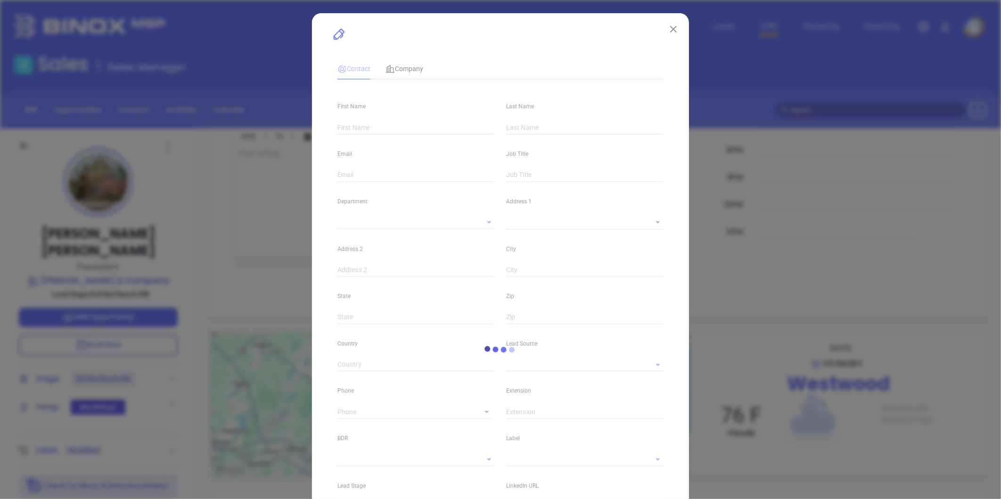
type input "1"
type input "Other"
type input "[PERSON_NAME]"
type input "Did Not Reach DM"
type input "[DOMAIN_NAME][URL][PERSON_NAME]"
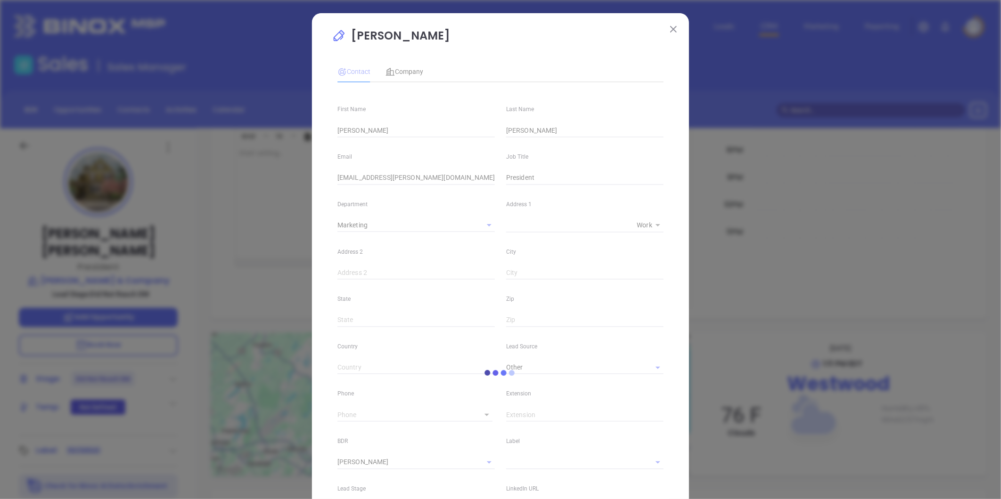
scroll to position [224, 0]
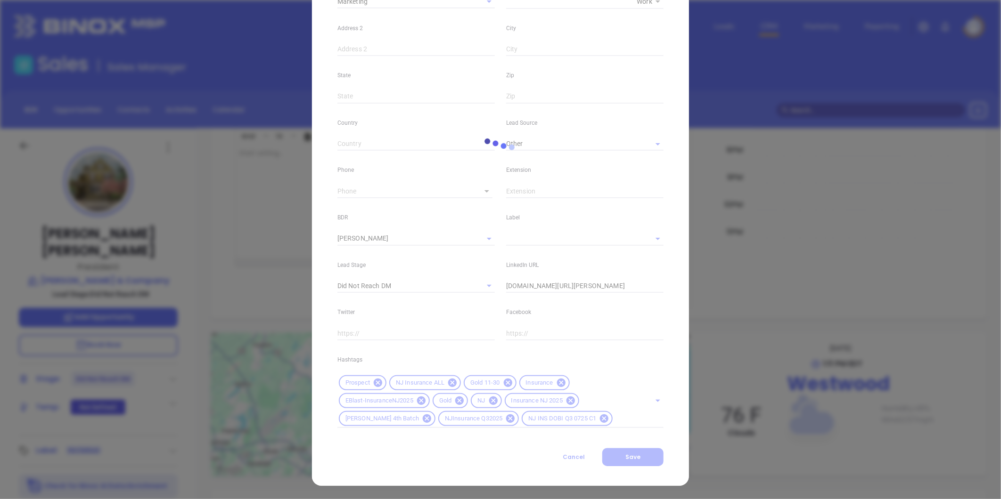
type input "[PHONE_NUMBER]"
type input "1"
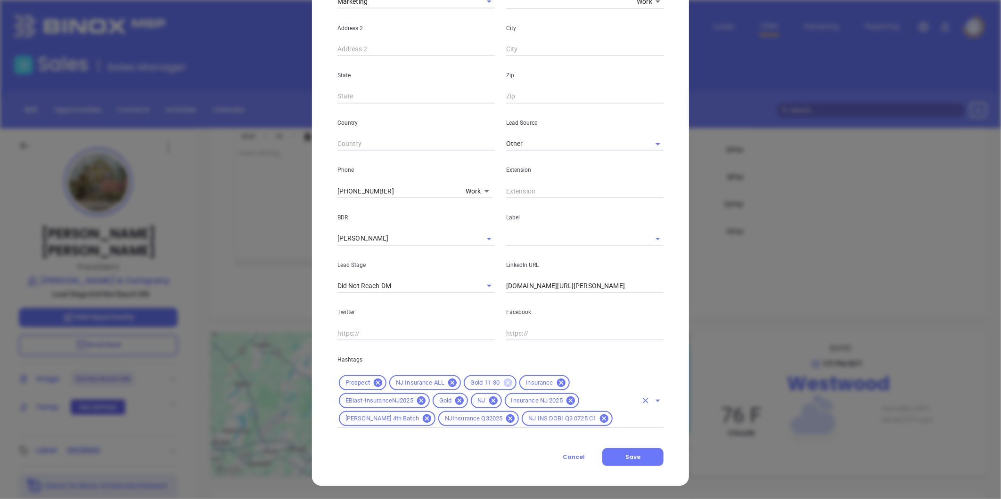
click at [503, 383] on icon at bounding box center [507, 383] width 8 height 8
click at [361, 398] on icon at bounding box center [365, 401] width 8 height 8
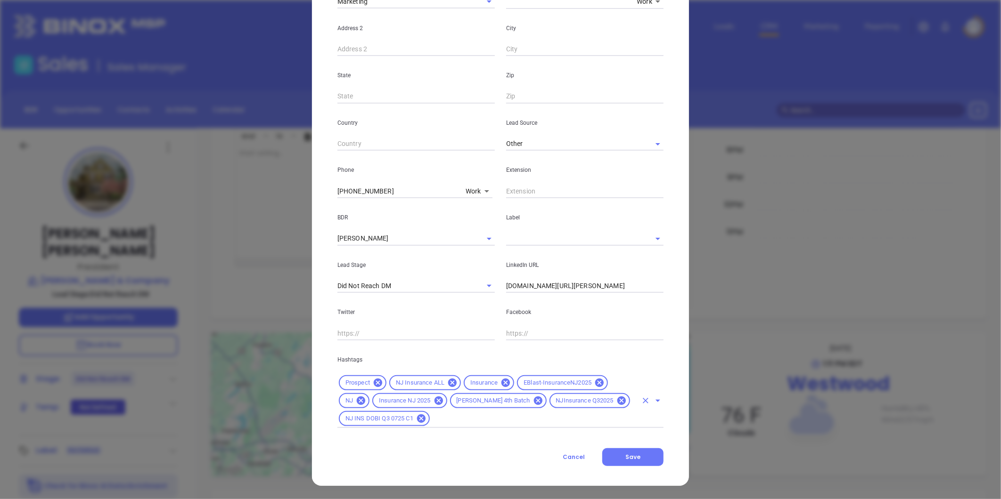
click at [474, 418] on input "text" at bounding box center [534, 419] width 206 height 12
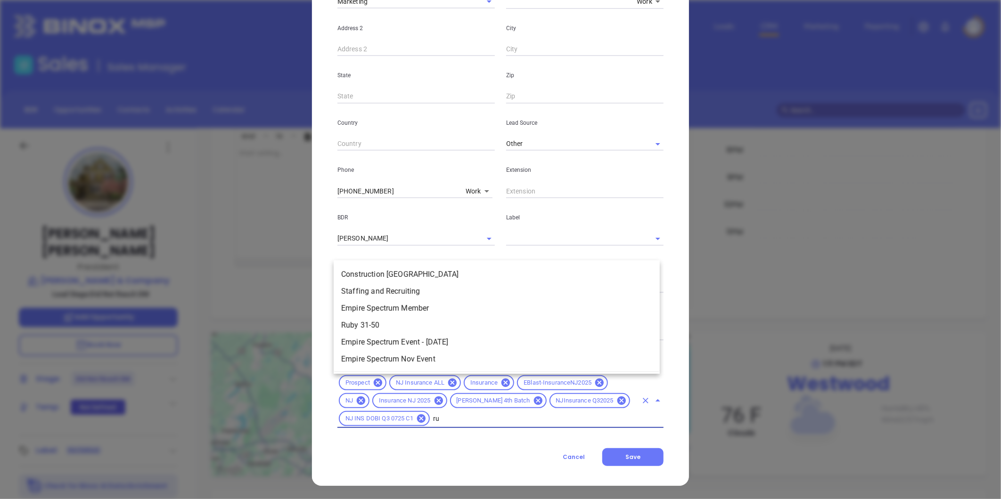
scroll to position [0, 0]
type input "rub"
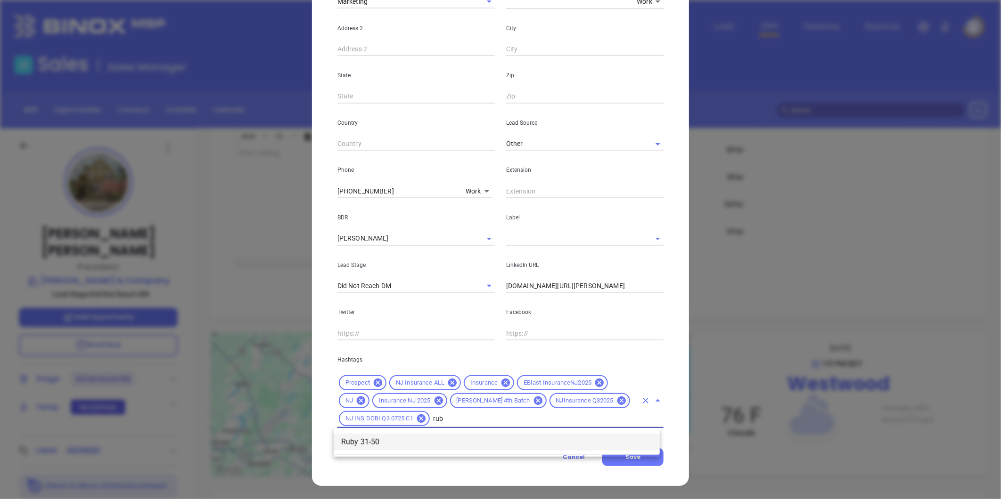
click at [389, 443] on li "Ruby 31-50" at bounding box center [497, 442] width 326 height 17
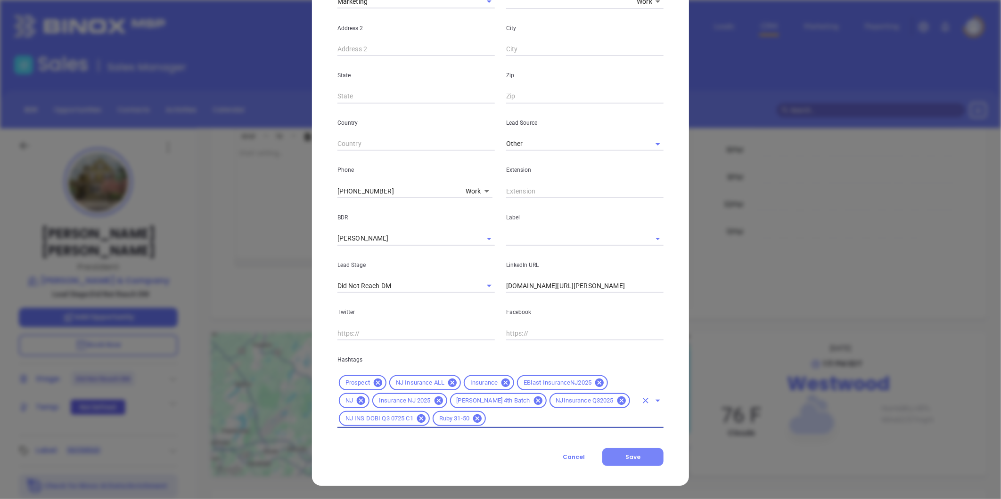
click at [633, 456] on span "Save" at bounding box center [632, 457] width 15 height 8
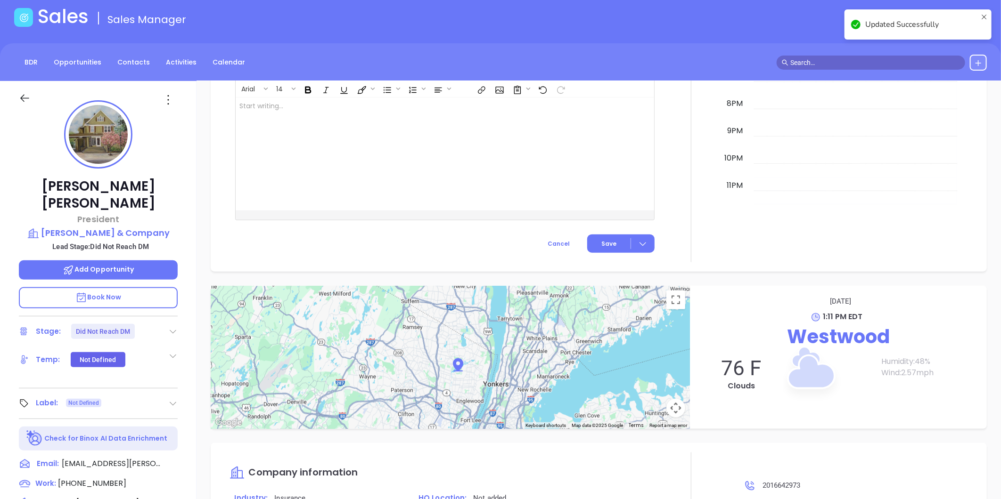
scroll to position [105, 0]
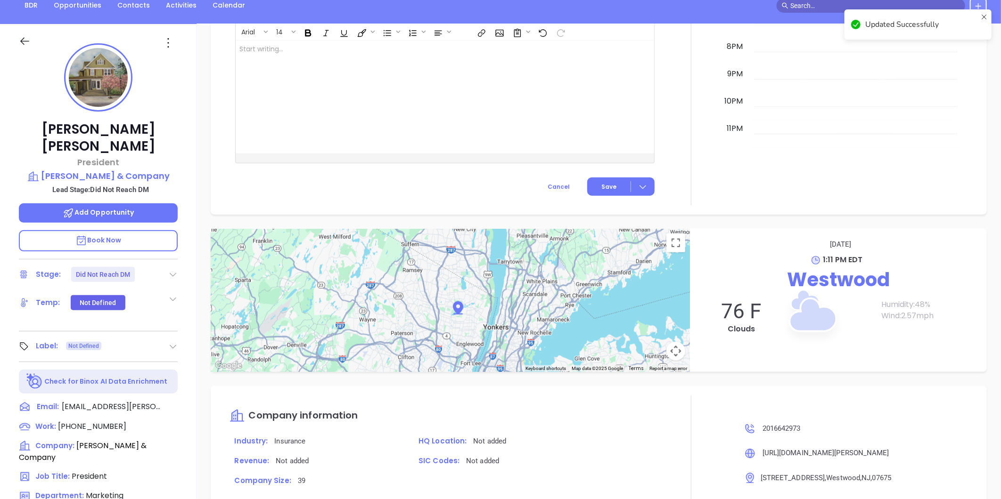
click at [171, 342] on icon at bounding box center [172, 346] width 9 height 9
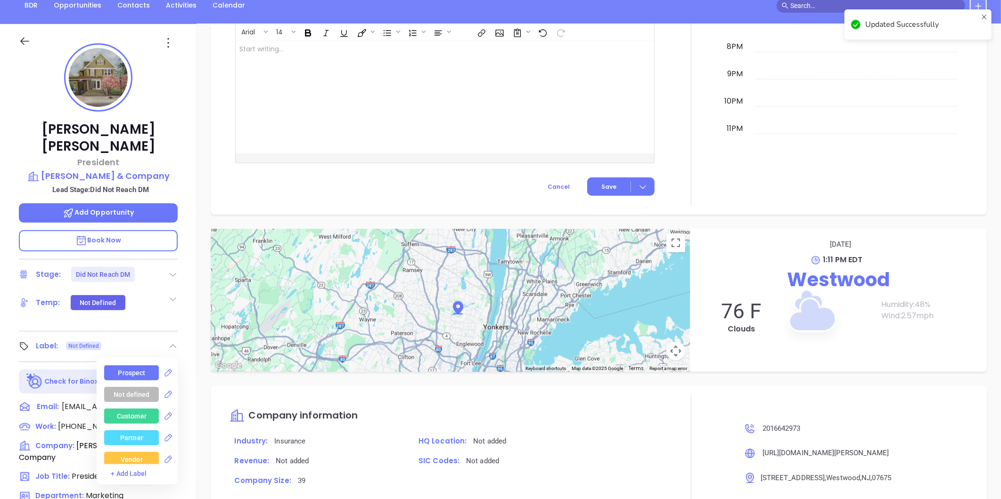
drag, startPoint x: 133, startPoint y: 352, endPoint x: 170, endPoint y: 319, distance: 49.4
click at [133, 366] on div "Prospect" at bounding box center [131, 373] width 27 height 15
click at [199, 223] on div "Notes All Activities Log New Activity Task Meeting Call Email Vmail SMS Schedul…" at bounding box center [598, 354] width 804 height 660
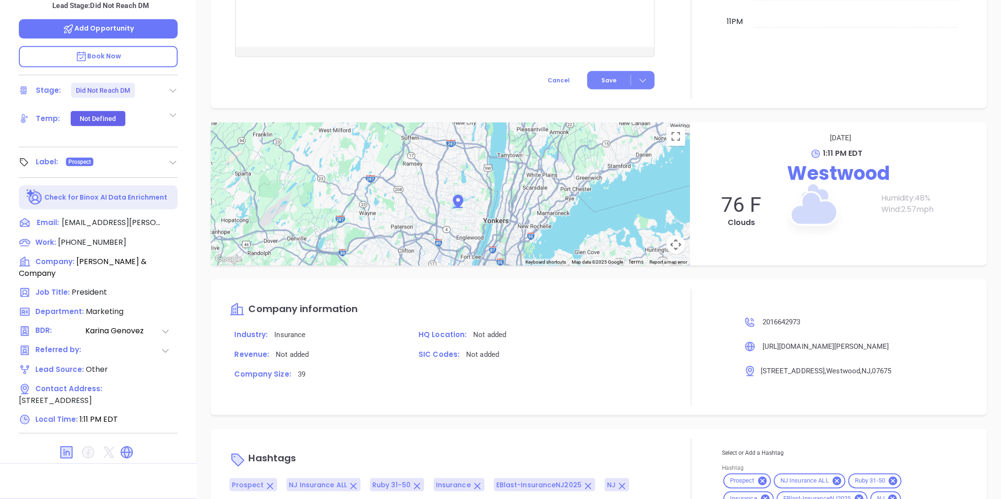
scroll to position [622, 0]
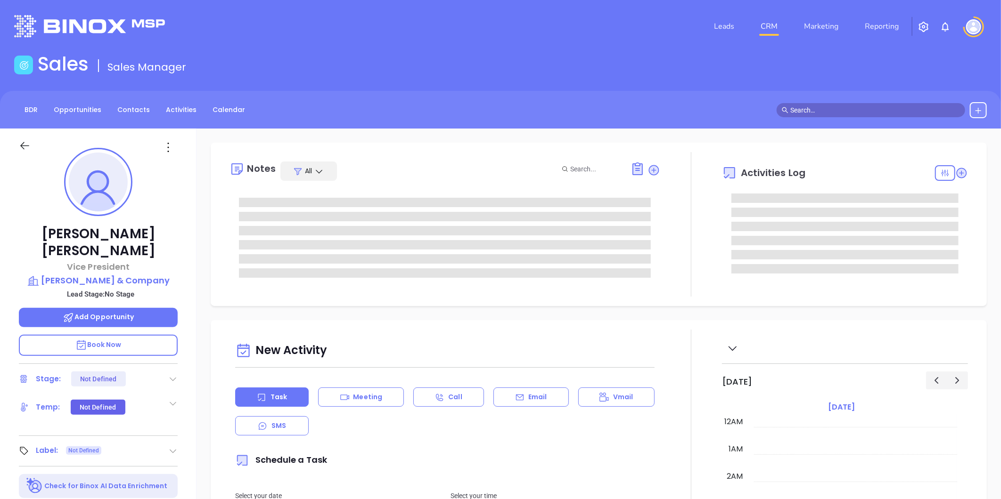
type input "[DATE]"
type input "[PERSON_NAME]"
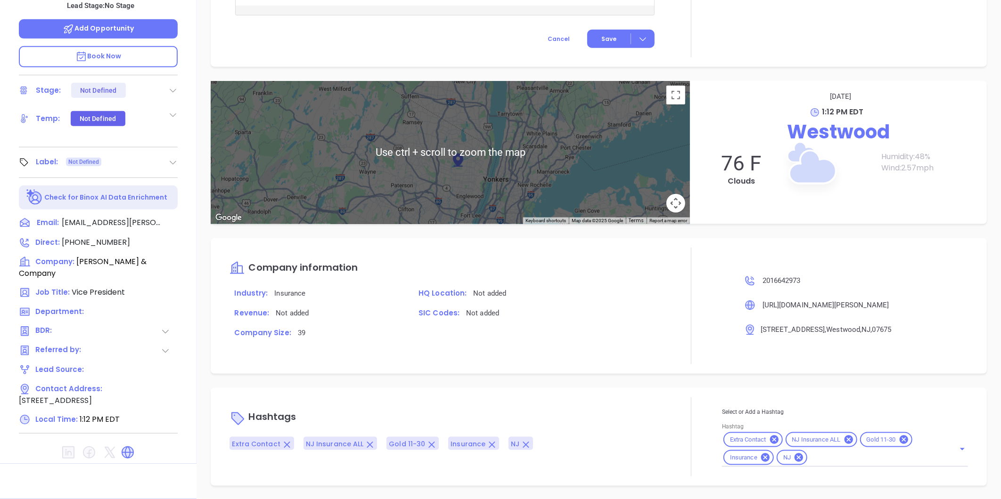
scroll to position [483, 0]
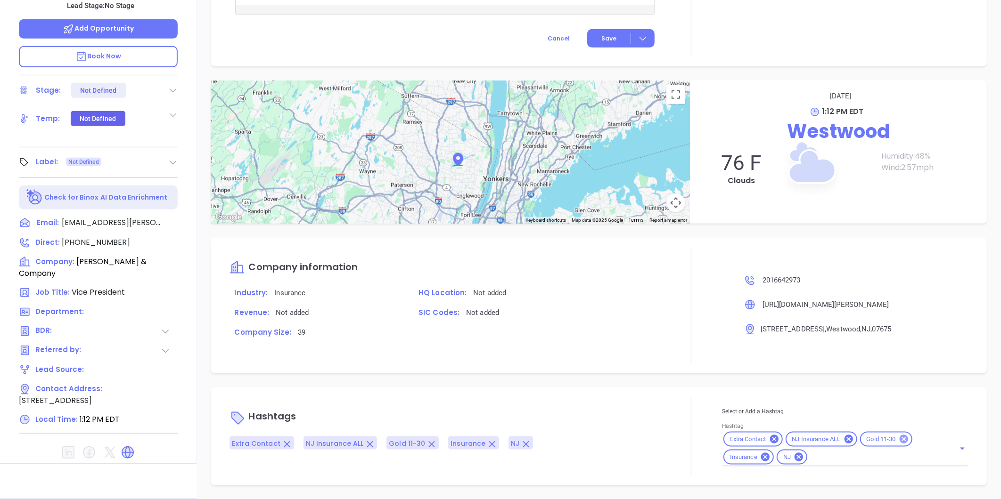
click at [900, 437] on icon at bounding box center [903, 439] width 10 height 10
click at [822, 459] on input "Hashtag" at bounding box center [848, 458] width 186 height 12
type input "rub"
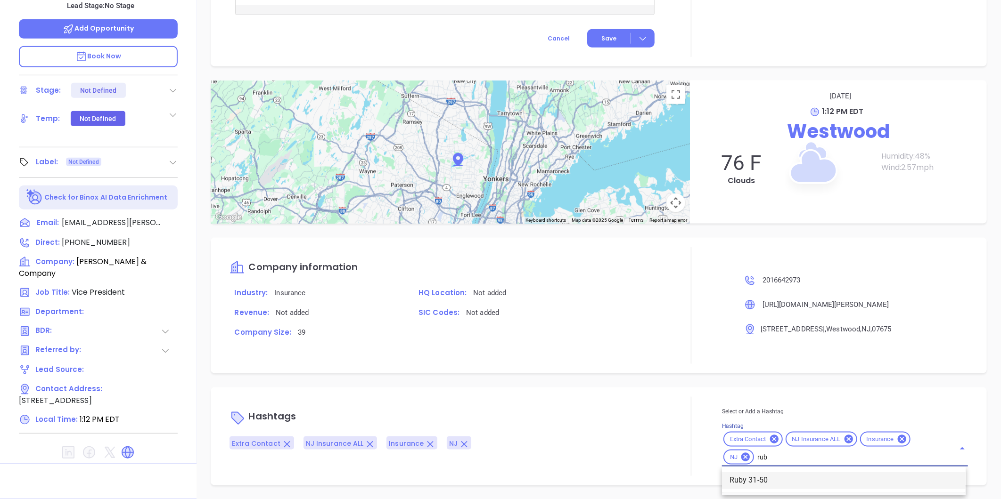
click at [755, 479] on li "Ruby 31-50" at bounding box center [844, 481] width 244 height 17
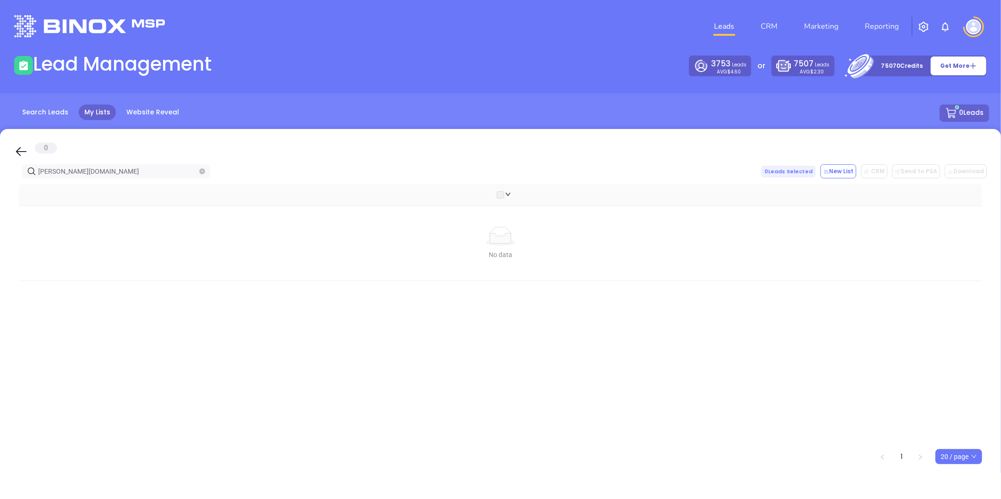
drag, startPoint x: 14, startPoint y: 176, endPoint x: -35, endPoint y: 174, distance: 49.5
click at [0, 174] on html "Leads CRM Marketing Reporting Financial Leads Leads Lead Management 3753 Leads …" at bounding box center [500, 249] width 1001 height 499
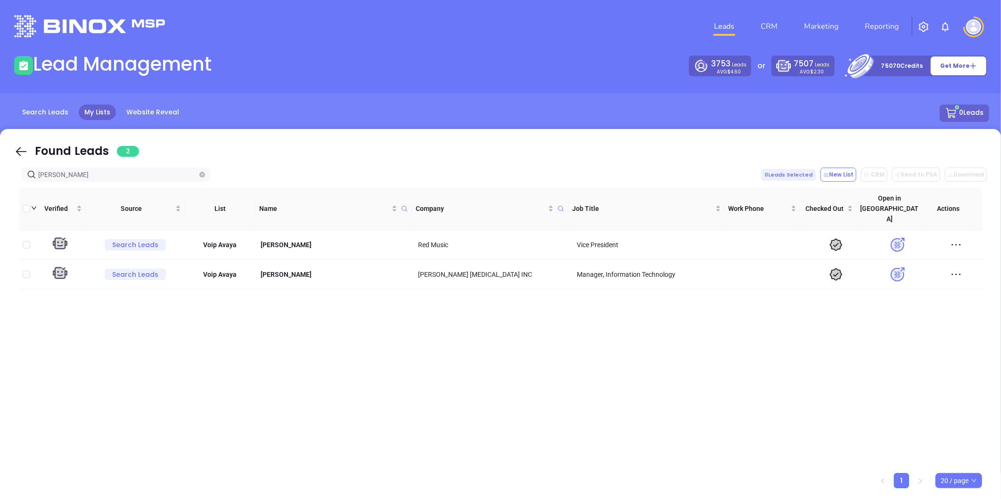
drag, startPoint x: 80, startPoint y: 173, endPoint x: -109, endPoint y: 187, distance: 189.5
click at [0, 187] on html "Leads CRM Marketing Reporting Financial Leads Leads Lead Management 3753 Leads …" at bounding box center [500, 249] width 1001 height 499
paste input "loboscoinsurance.com"
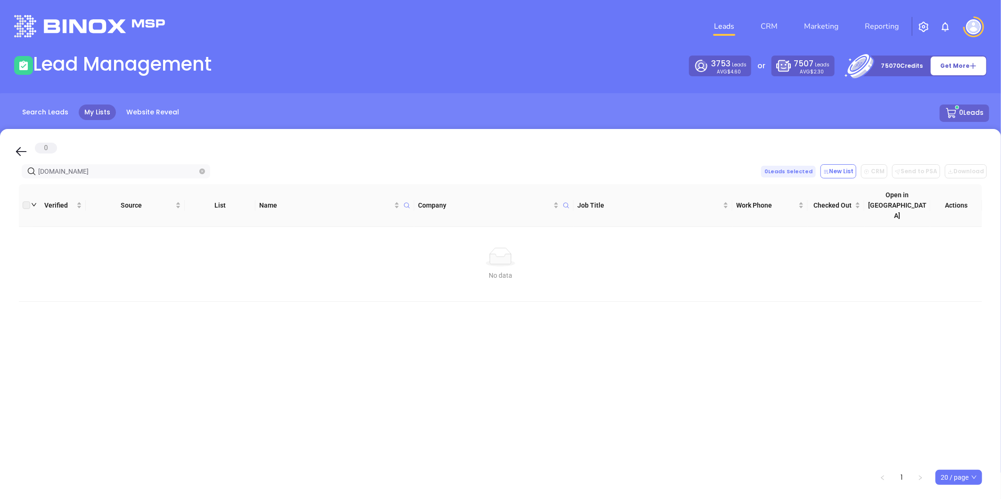
drag, startPoint x: 152, startPoint y: 170, endPoint x: -227, endPoint y: 181, distance: 378.5
click at [0, 181] on html "Leads CRM Marketing Reporting Financial Leads Leads Lead Management 3753 Leads …" at bounding box center [500, 249] width 1001 height 499
paste input "falliveneagencyinc"
type input "falliveneagencyinc.com"
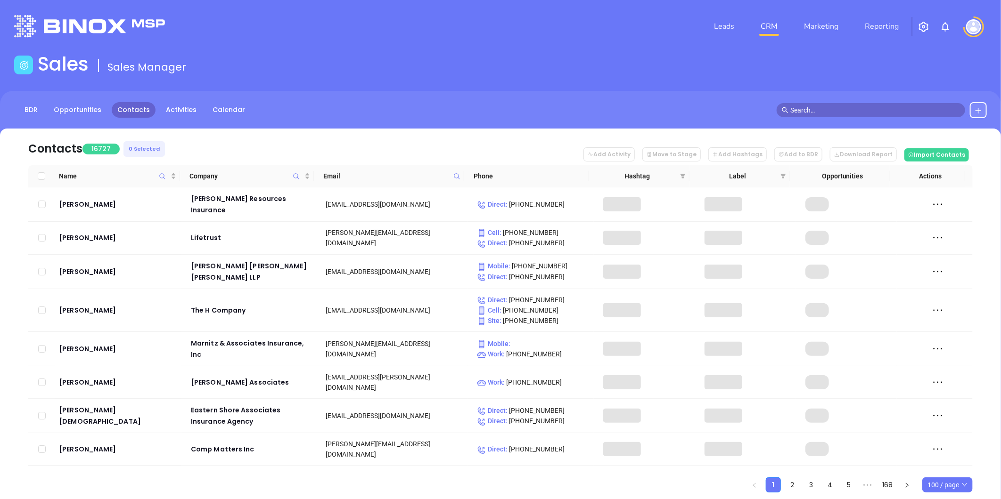
click at [980, 109] on icon at bounding box center [978, 111] width 8 height 8
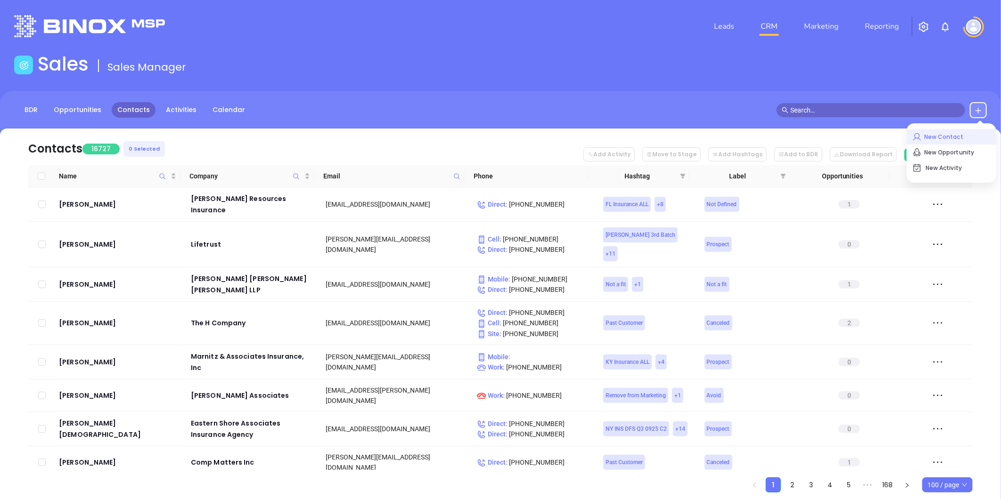
click at [938, 139] on p "New Contact" at bounding box center [951, 137] width 78 height 15
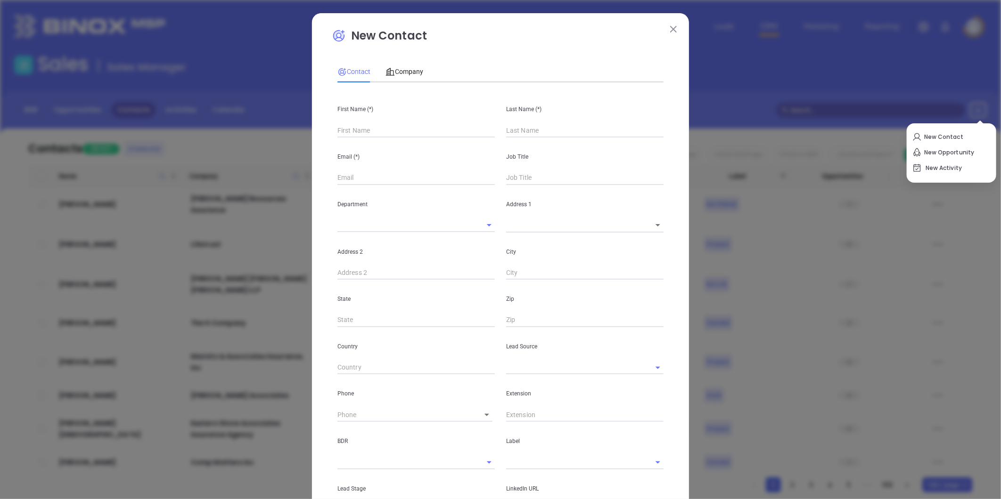
type input "Fourth Phone Call"
type input "1"
click at [358, 130] on input "text" at bounding box center [415, 130] width 157 height 14
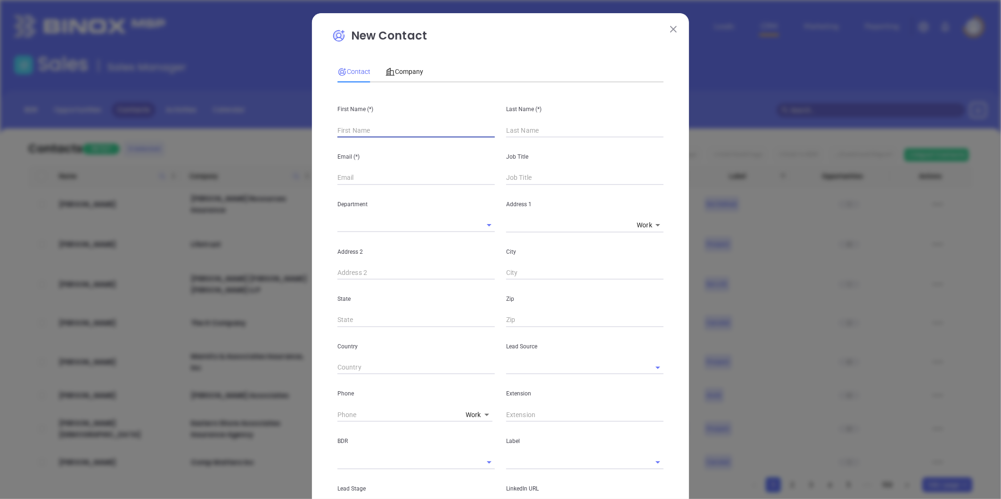
paste input "Robert C. Kanwisher"
drag, startPoint x: 364, startPoint y: 126, endPoint x: 550, endPoint y: 130, distance: 186.1
click at [553, 132] on div "First Name (*) Robert C. Kanwisher Last Name (*)" at bounding box center [500, 114] width 337 height 48
type input "Robert C."
paste input "Kanwisher"
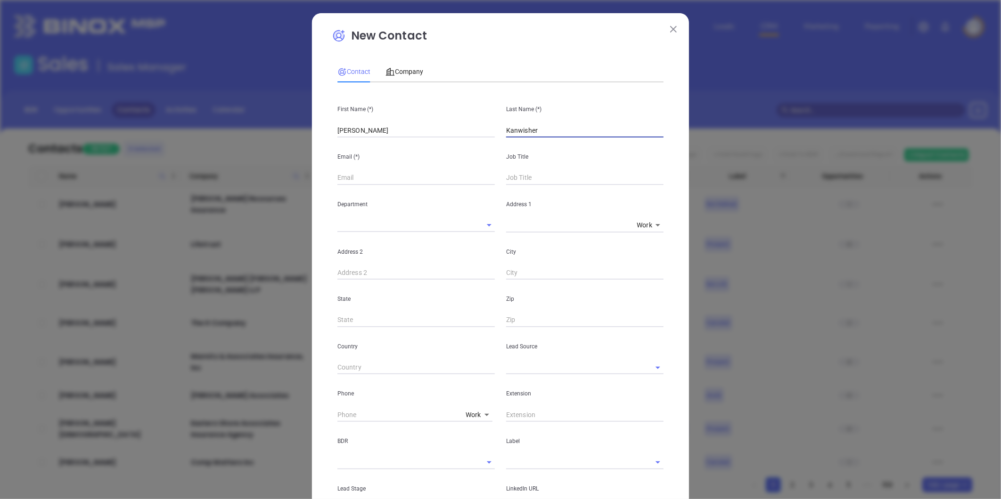
type input "Kanwisher"
click at [516, 184] on input "text" at bounding box center [584, 178] width 157 height 14
type input "Ow"
click at [430, 275] on input "text" at bounding box center [415, 273] width 157 height 14
type input "n"
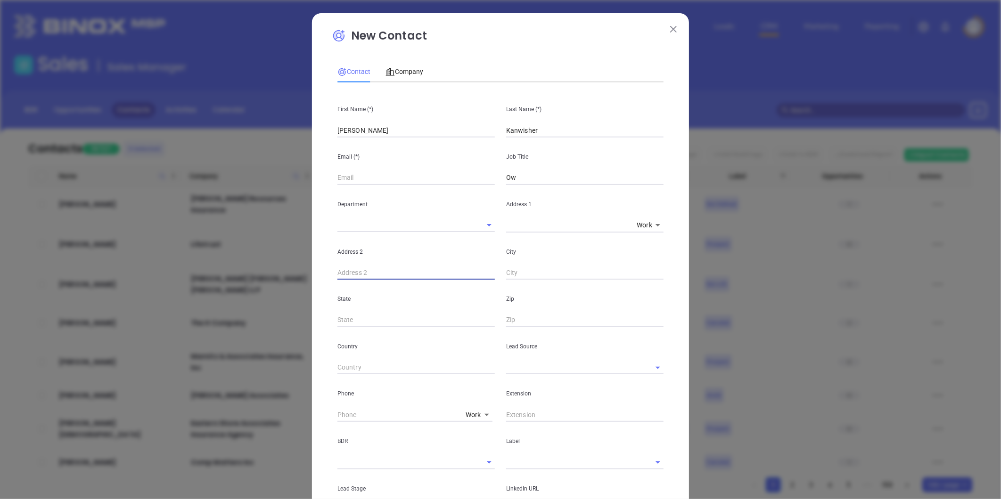
click at [542, 179] on input "Ow" at bounding box center [584, 178] width 157 height 14
type input "Owner & President"
click at [412, 63] on div "Company" at bounding box center [404, 72] width 38 height 22
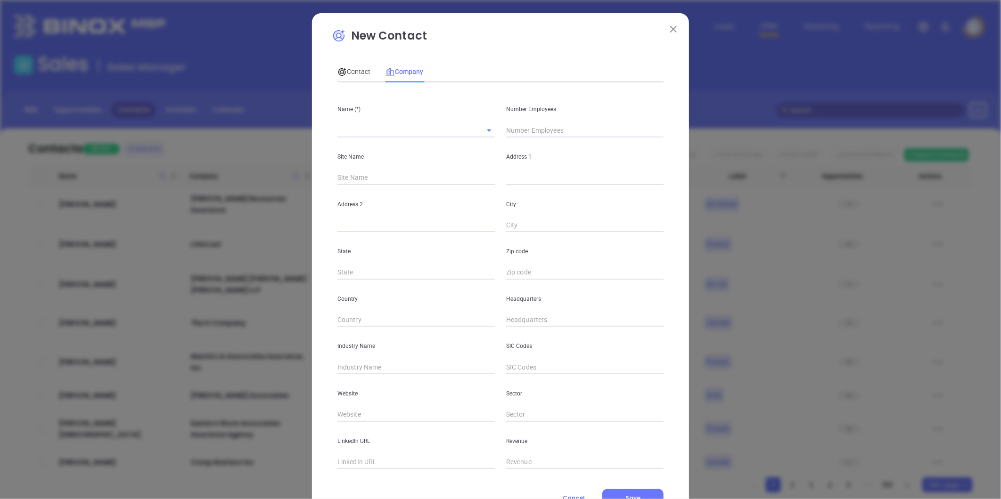
click at [375, 128] on input "text" at bounding box center [402, 130] width 131 height 14
paste input "Burton Agency"
type input "Burton Agency"
click at [547, 133] on input "text" at bounding box center [584, 130] width 157 height 14
type input "6"
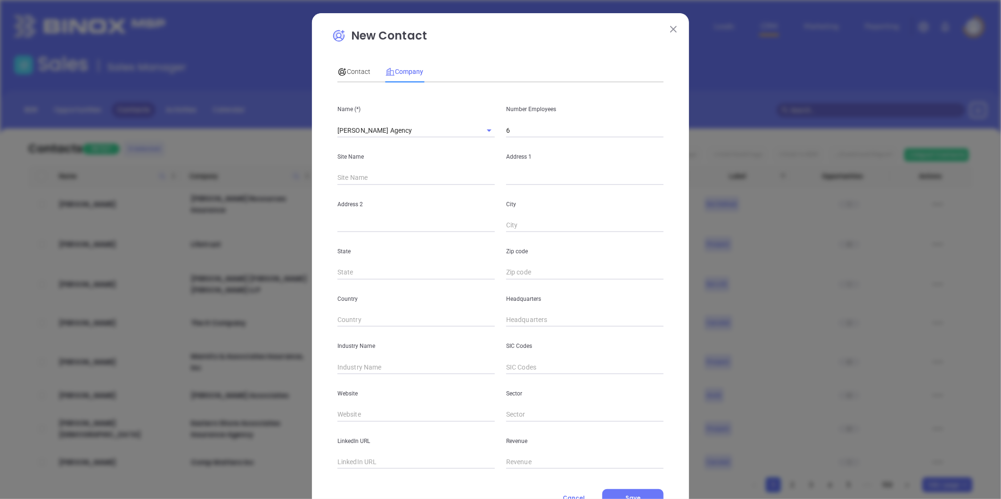
click at [432, 168] on div "Site Name" at bounding box center [416, 162] width 169 height 48
click at [519, 180] on input "text" at bounding box center [584, 178] width 157 height 14
paste input "44 Bergen Street"
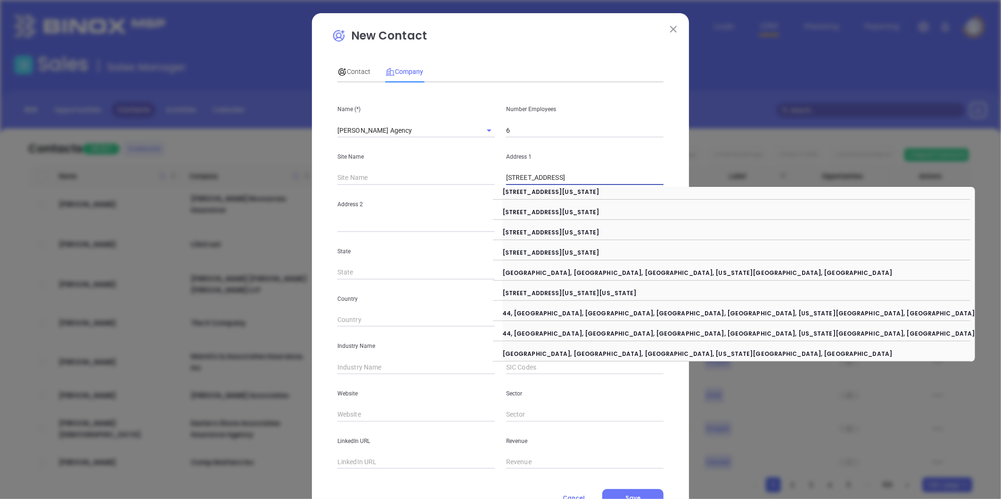
type input "44 Bergen Street"
click at [422, 217] on div "Address 2" at bounding box center [416, 209] width 169 height 48
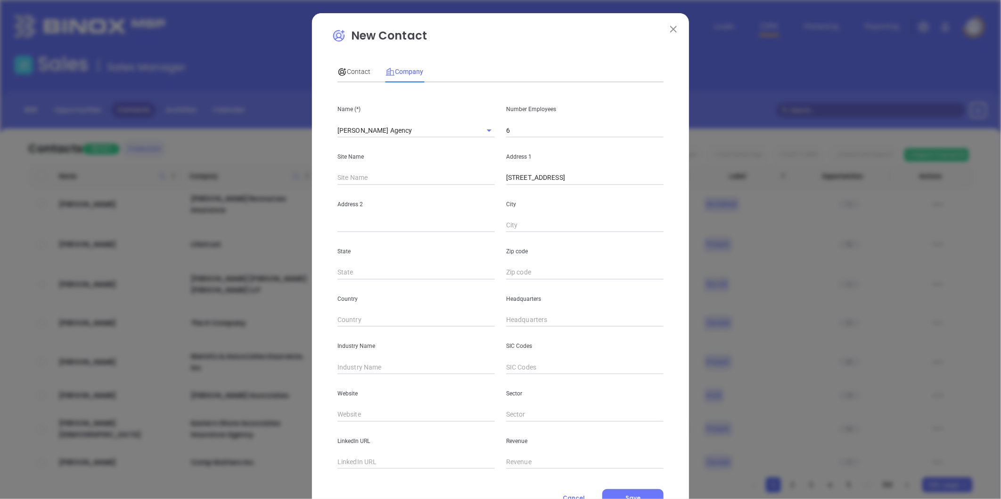
click at [528, 224] on input "text" at bounding box center [584, 226] width 157 height 14
paste input "Westwood, NJ 07675"
drag, startPoint x: 538, startPoint y: 227, endPoint x: 667, endPoint y: 227, distance: 128.6
click at [667, 227] on div "New Contact Contact Company First Name (*) Robert C. Last Name (*) Kanwisher Em…" at bounding box center [500, 270] width 377 height 514
type input "Westwood"
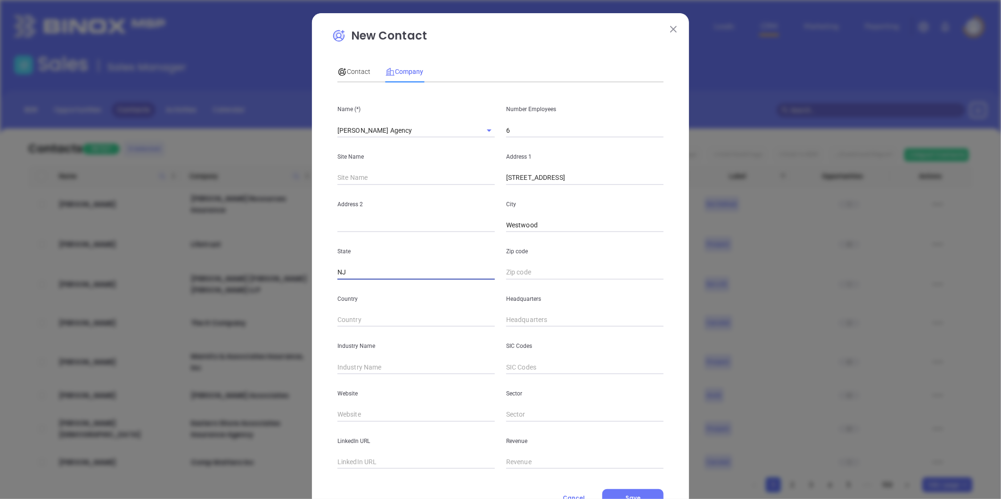
type input "NJ"
paste input "NJ 07675"
type input "07675"
click at [367, 371] on input "text" at bounding box center [415, 367] width 157 height 14
type input "Insurance"
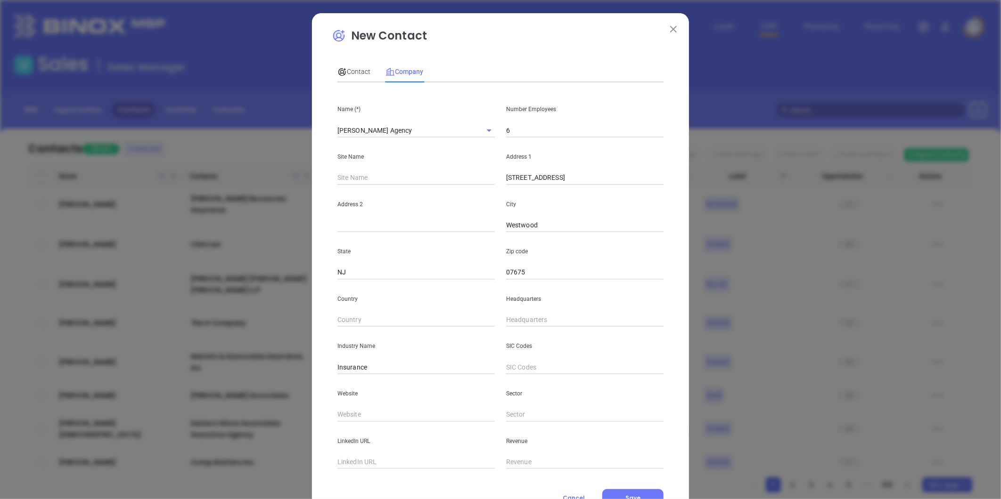
click at [519, 324] on input "text" at bounding box center [584, 320] width 157 height 14
paste input "201) 664-0310"
drag, startPoint x: 553, startPoint y: 320, endPoint x: 568, endPoint y: 338, distance: 22.7
click at [450, 328] on div "Name (*) Burton Agency Number Employees 6 Site Name Address 1 44 Bergen Street …" at bounding box center [500, 279] width 326 height 379
type input "(201) 664-0310"
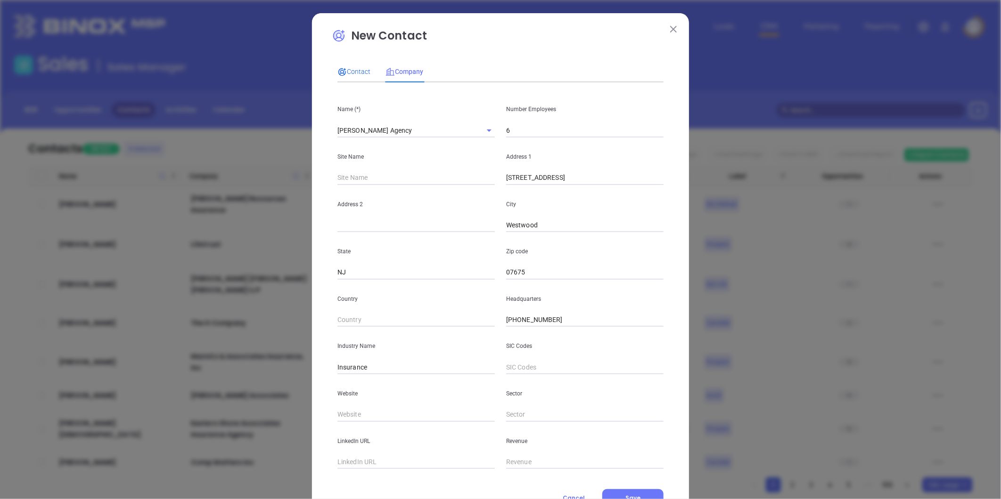
click at [349, 73] on span "Contact" at bounding box center [353, 72] width 33 height 8
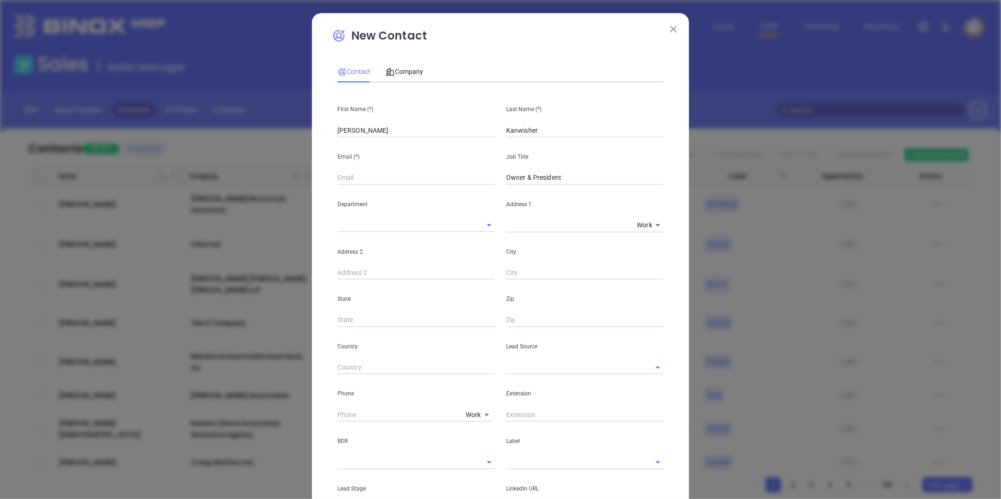
click at [466, 413] on body "Leads CRM Marketing Reporting Financial Leads Leads Sales Sales Manager BDR Opp…" at bounding box center [500, 249] width 1001 height 499
click at [475, 446] on li "Site" at bounding box center [494, 445] width 64 height 17
type input "11"
click at [400, 417] on input "( ) -" at bounding box center [401, 415] width 129 height 14
paste input "201) 664-0310"
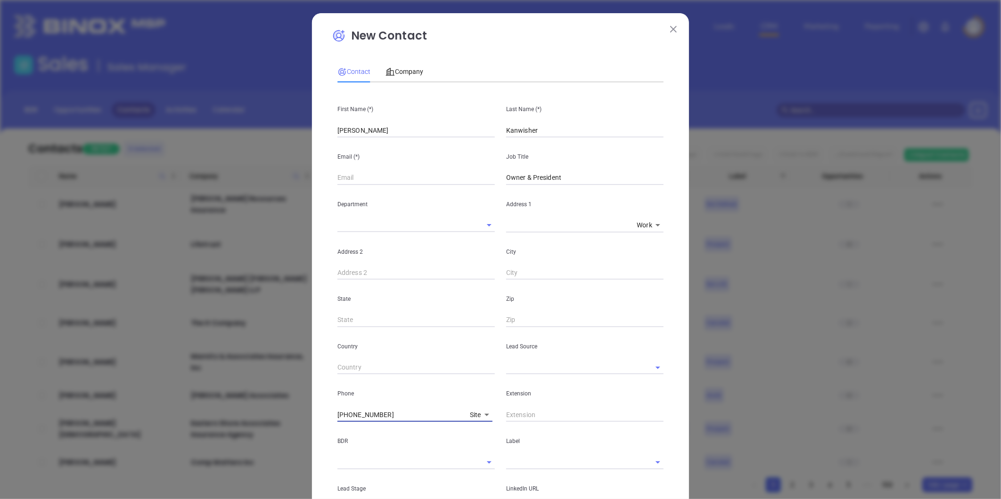
type input "(201) 664-0310"
click at [511, 374] on input "text" at bounding box center [571, 368] width 131 height 14
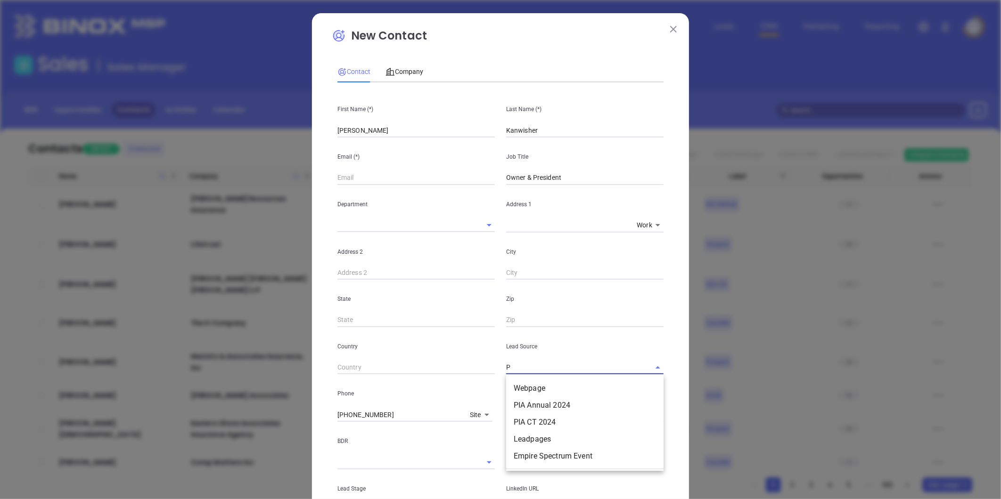
click at [528, 392] on li "Webpage" at bounding box center [584, 388] width 157 height 17
type input "WebpageT"
drag, startPoint x: 545, startPoint y: 369, endPoint x: 426, endPoint y: 373, distance: 118.8
click at [426, 373] on div "Country Lead Source WebpageT No options" at bounding box center [500, 351] width 337 height 48
click at [526, 385] on li "Other" at bounding box center [584, 388] width 157 height 17
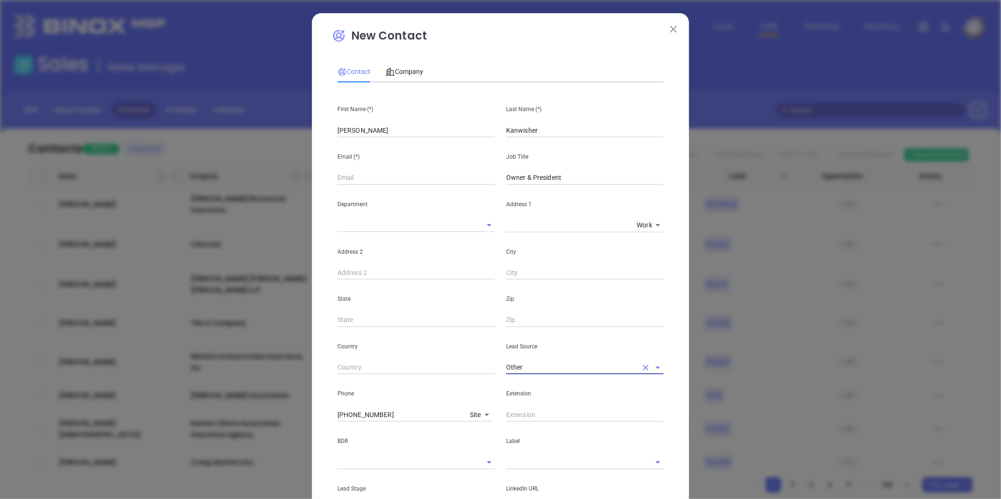
type input "Other"
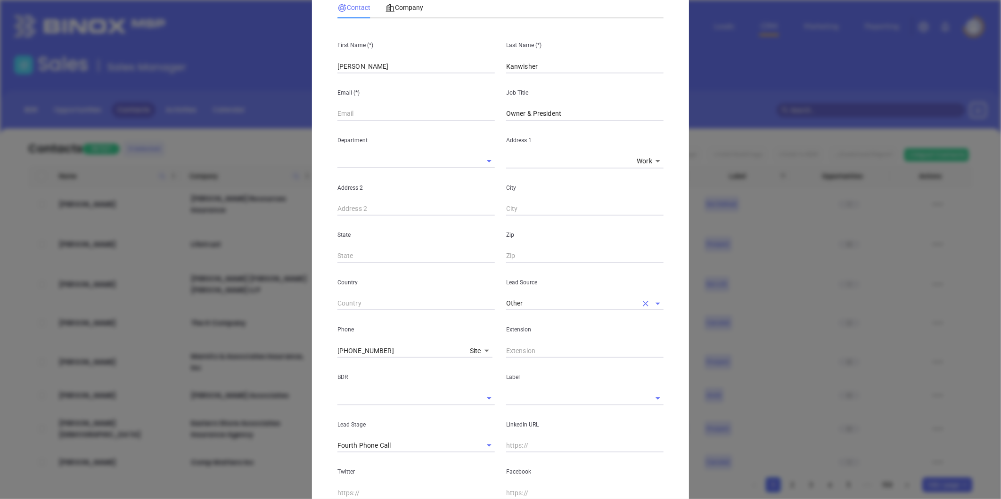
scroll to position [157, 0]
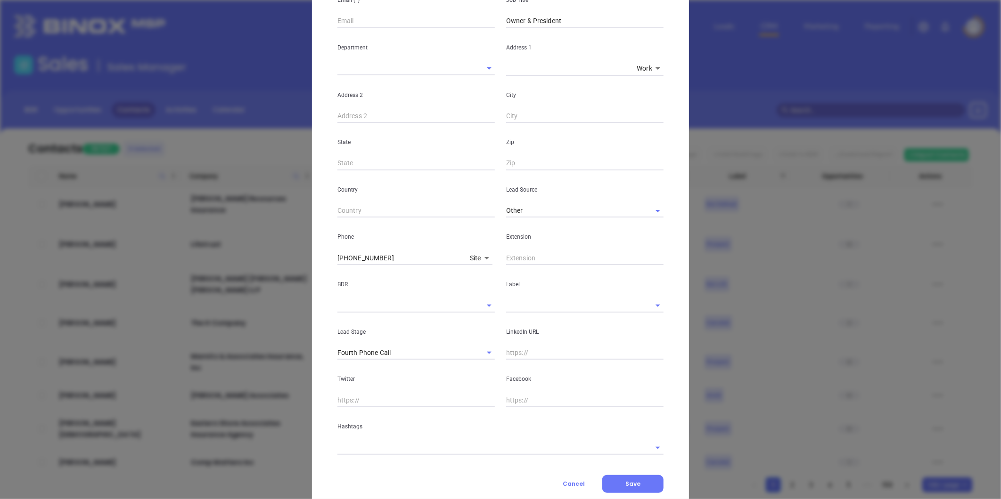
click at [520, 306] on input "text" at bounding box center [571, 306] width 131 height 14
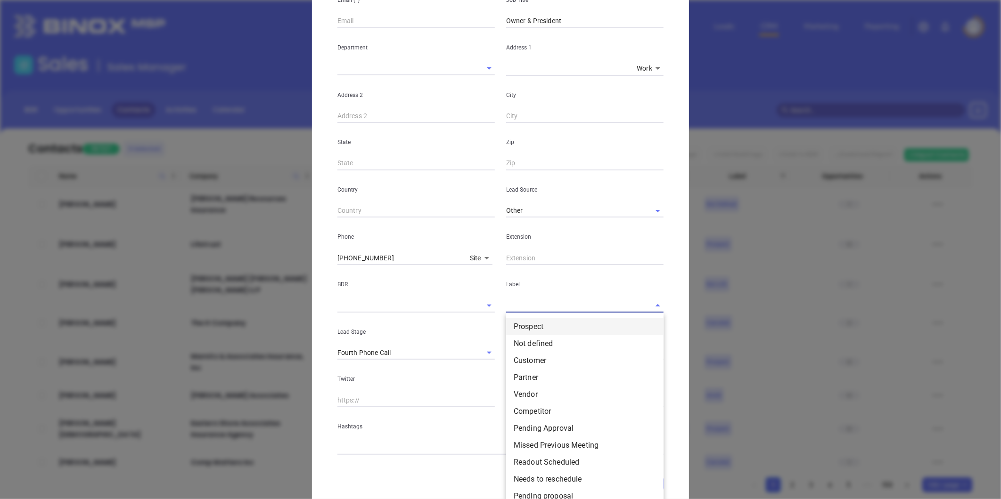
click at [519, 322] on li "Prospect" at bounding box center [584, 326] width 157 height 17
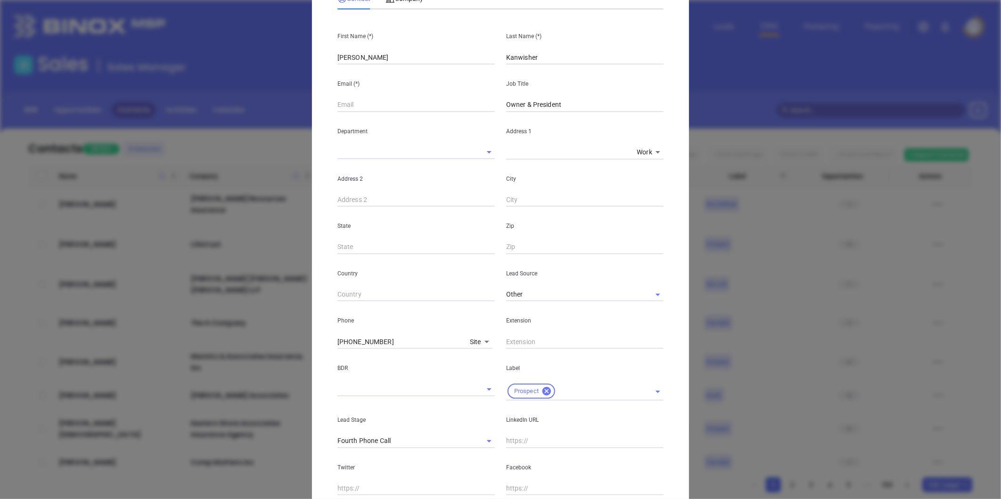
scroll to position [0, 0]
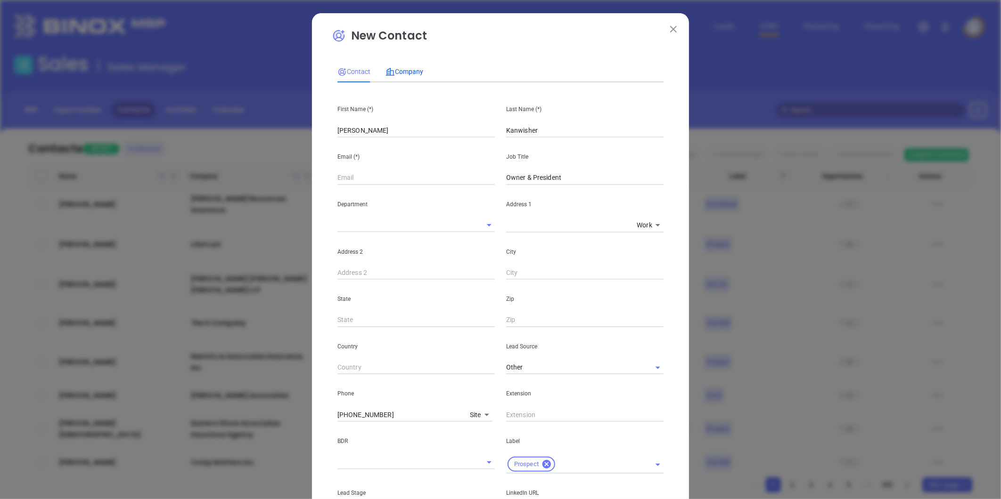
click at [412, 72] on span "Company" at bounding box center [404, 72] width 38 height 8
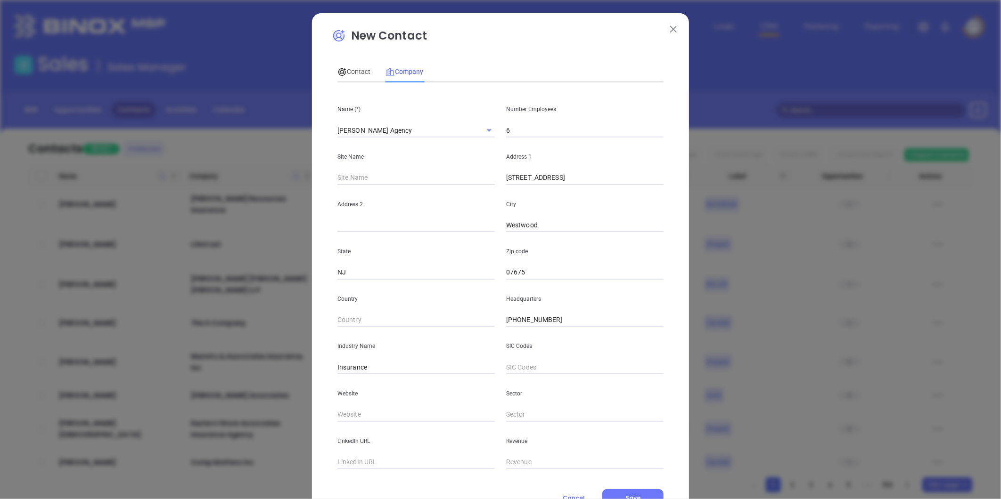
drag, startPoint x: 384, startPoint y: 135, endPoint x: 211, endPoint y: 134, distance: 173.4
click at [211, 134] on div "New Contact Contact Company First Name (*) Robert C. Last Name (*) Kanwisher Em…" at bounding box center [500, 249] width 1001 height 499
click at [357, 70] on span "Contact" at bounding box center [353, 72] width 33 height 8
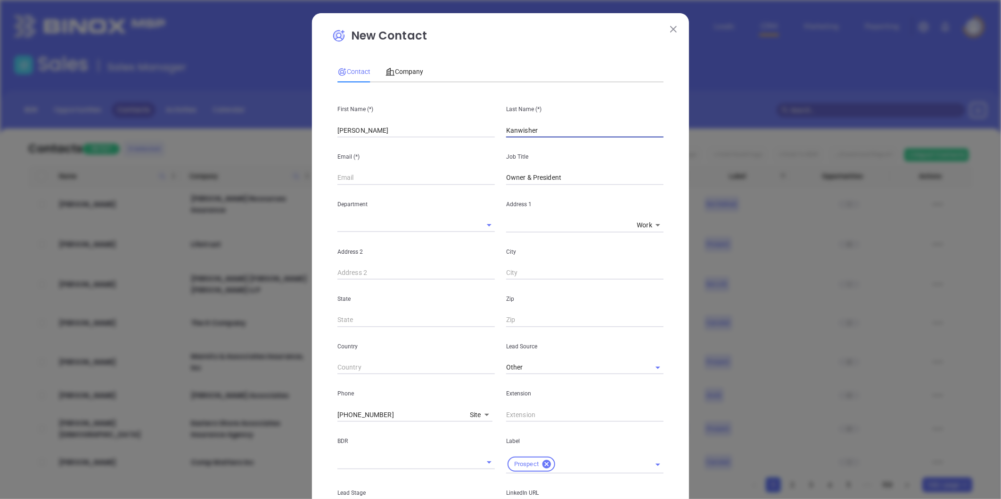
drag, startPoint x: 540, startPoint y: 130, endPoint x: 455, endPoint y: 135, distance: 84.9
click at [455, 135] on div "First Name (*) Robert C. Last Name (*) Kanwisher" at bounding box center [500, 114] width 337 height 48
drag, startPoint x: 352, startPoint y: 180, endPoint x: 361, endPoint y: 174, distance: 10.6
click at [352, 179] on input "text" at bounding box center [415, 178] width 157 height 14
paste input "info@burton-agency.com"
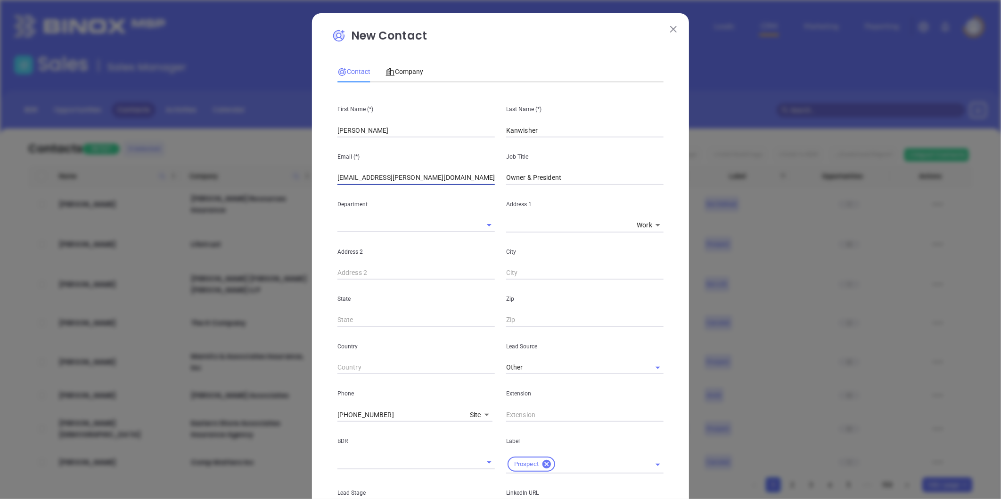
type input "info@burton-agency.com"
click at [407, 70] on span "Company" at bounding box center [404, 72] width 38 height 8
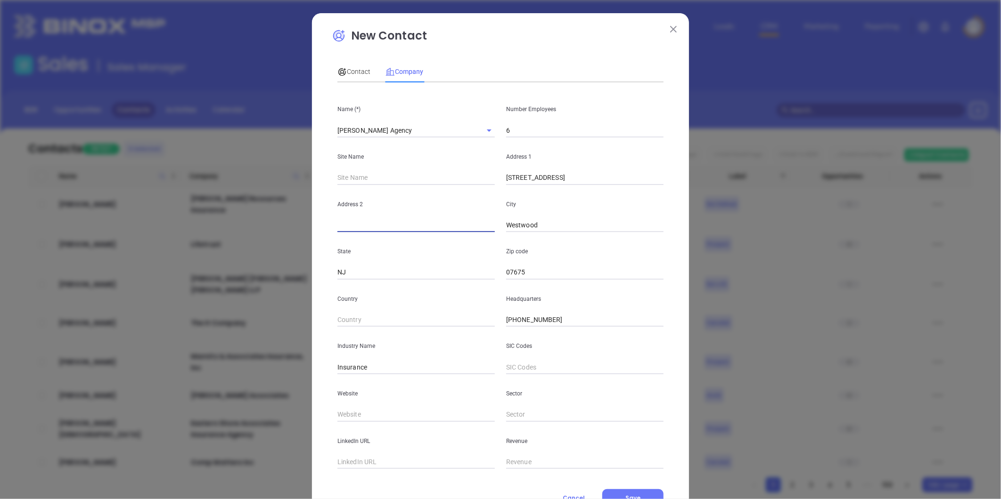
click at [346, 227] on input "text" at bounding box center [415, 226] width 157 height 14
paste input "PO Box 270"
type input "PO Box 270"
click at [355, 72] on span "Contact" at bounding box center [353, 72] width 33 height 8
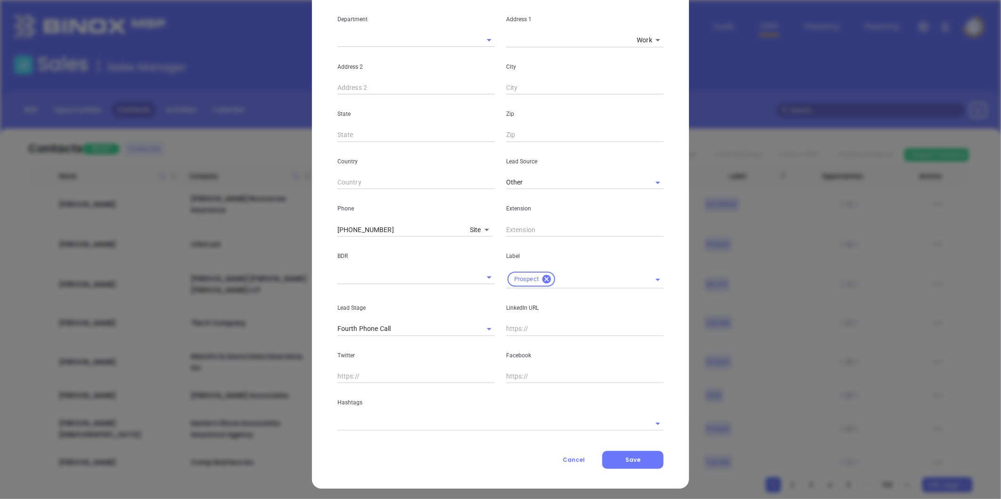
scroll to position [187, 0]
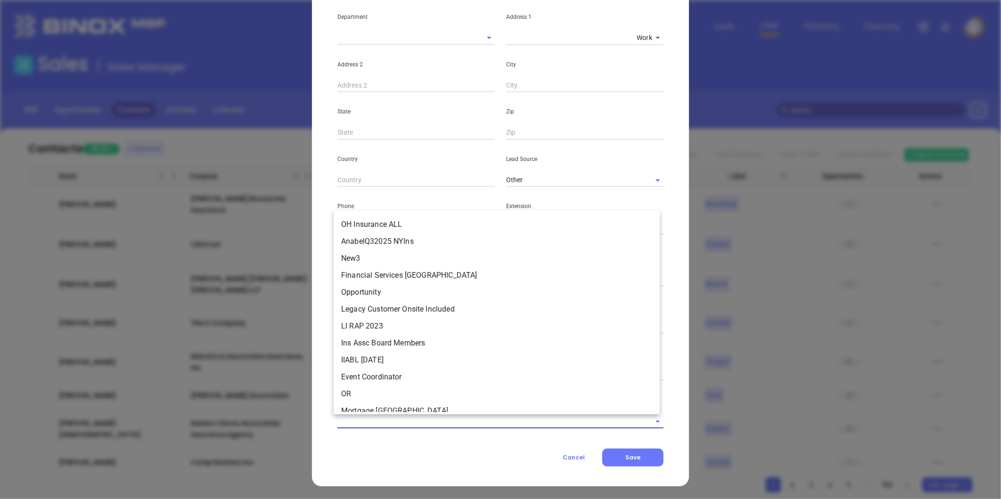
click at [409, 418] on input "text" at bounding box center [487, 422] width 300 height 14
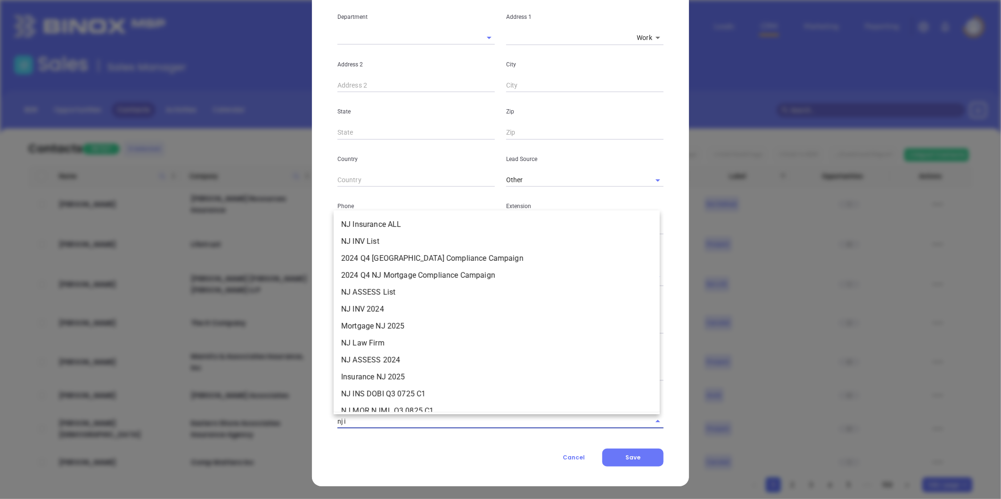
type input "nj in"
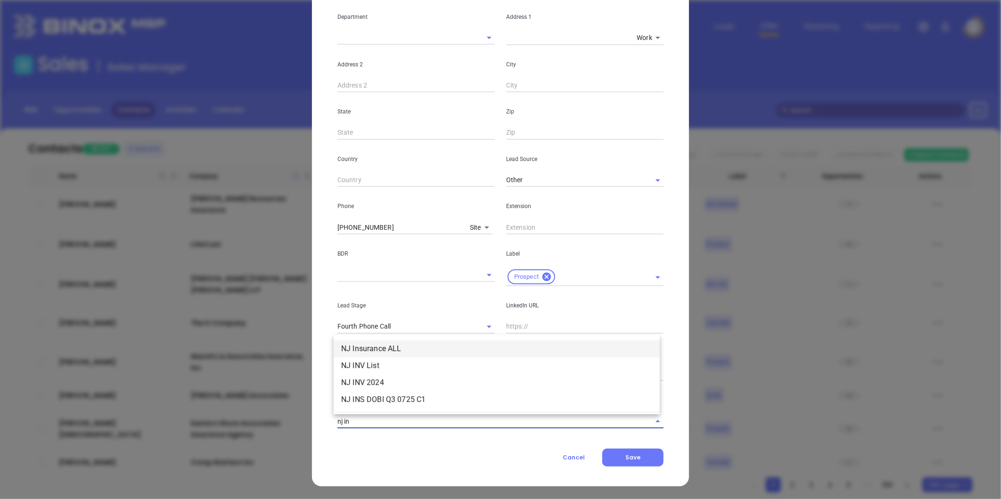
click at [396, 346] on li "NJ Insurance ALL" at bounding box center [497, 349] width 326 height 17
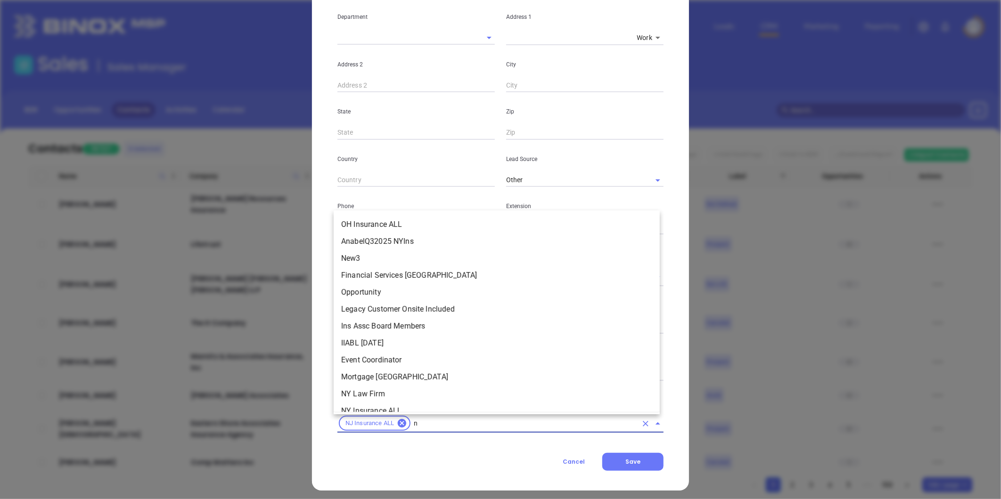
type input "nj"
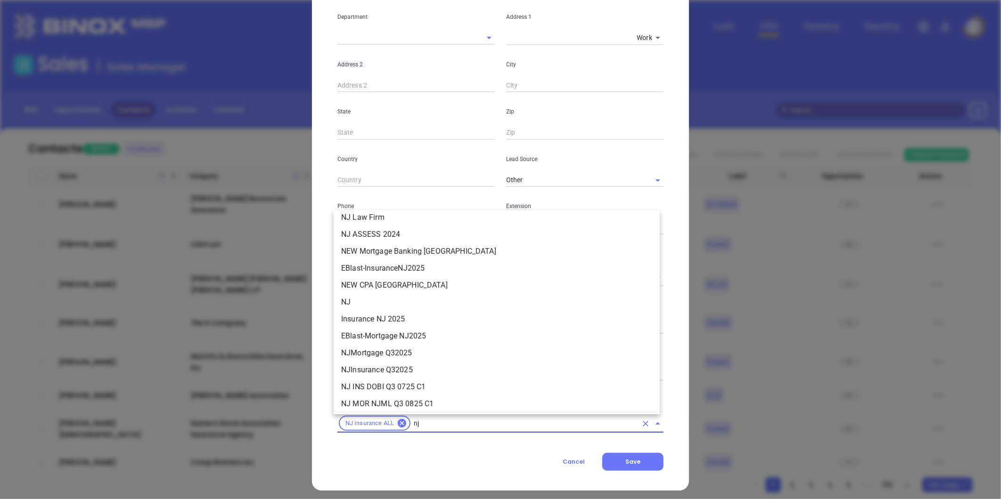
scroll to position [213, 0]
click at [354, 297] on li "NJ" at bounding box center [497, 299] width 326 height 17
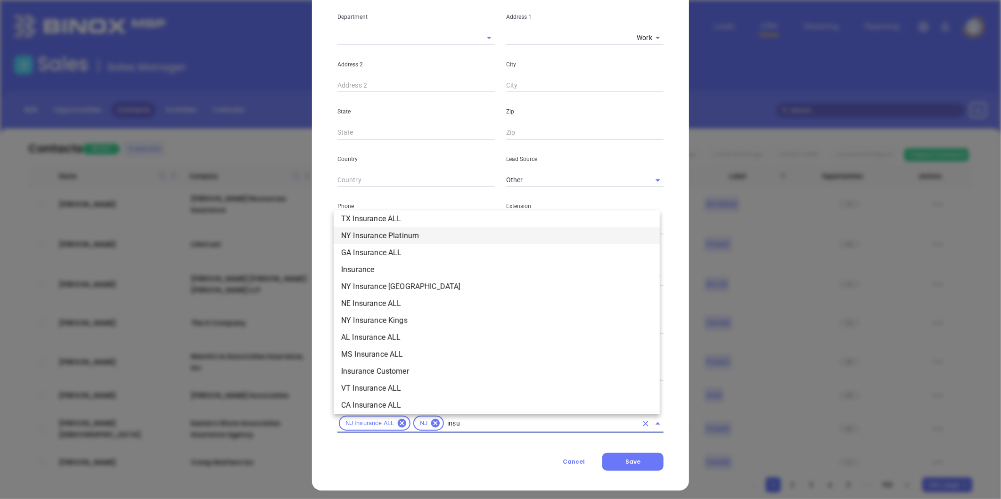
scroll to position [277, 0]
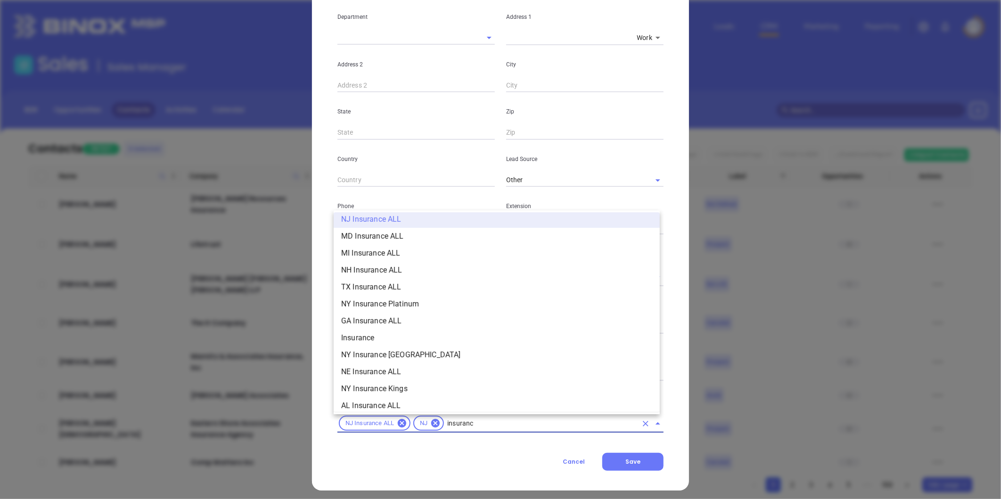
type input "insurance"
click at [357, 336] on li "Insurance" at bounding box center [497, 338] width 326 height 17
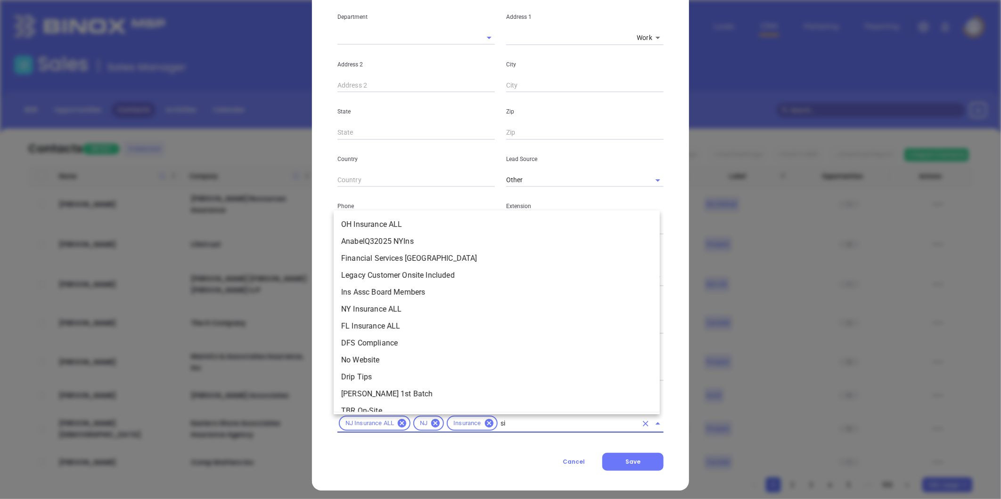
scroll to position [0, 0]
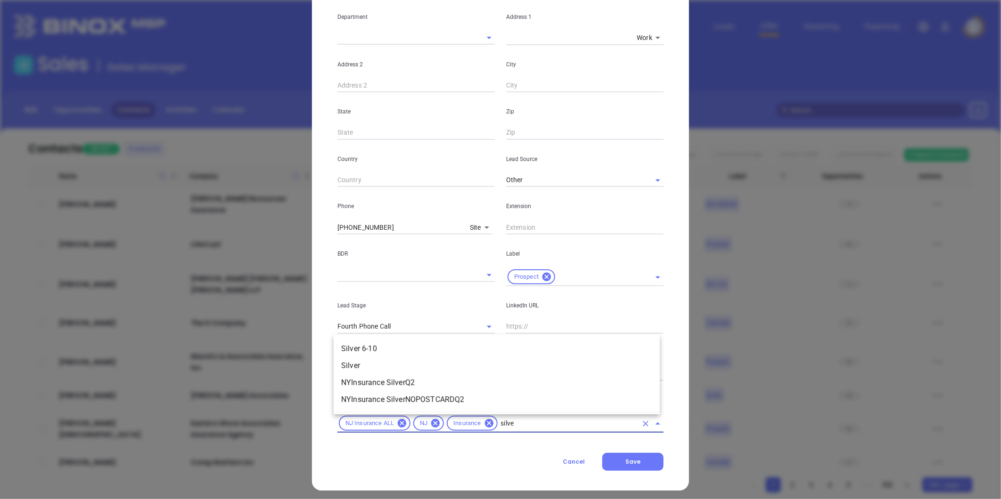
type input "silver"
click at [390, 347] on li "Silver 6-10" at bounding box center [497, 349] width 326 height 17
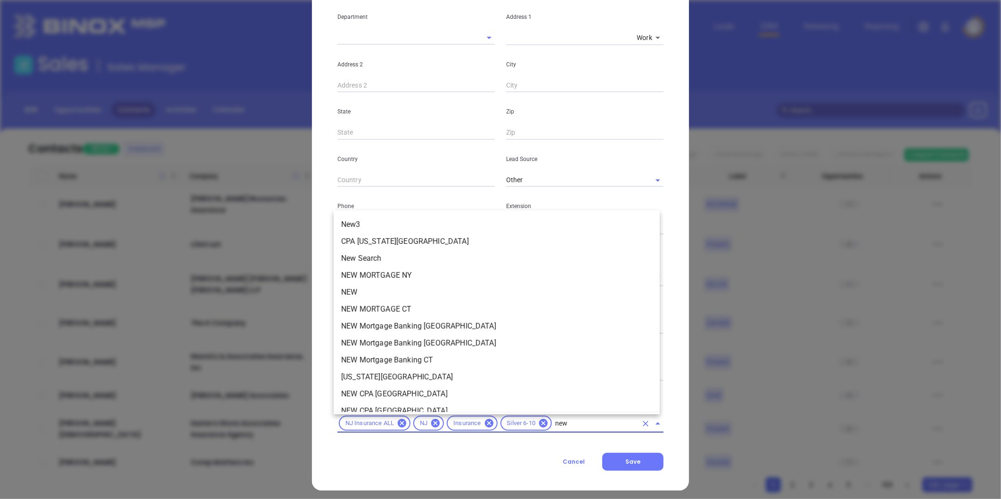
type input "new1"
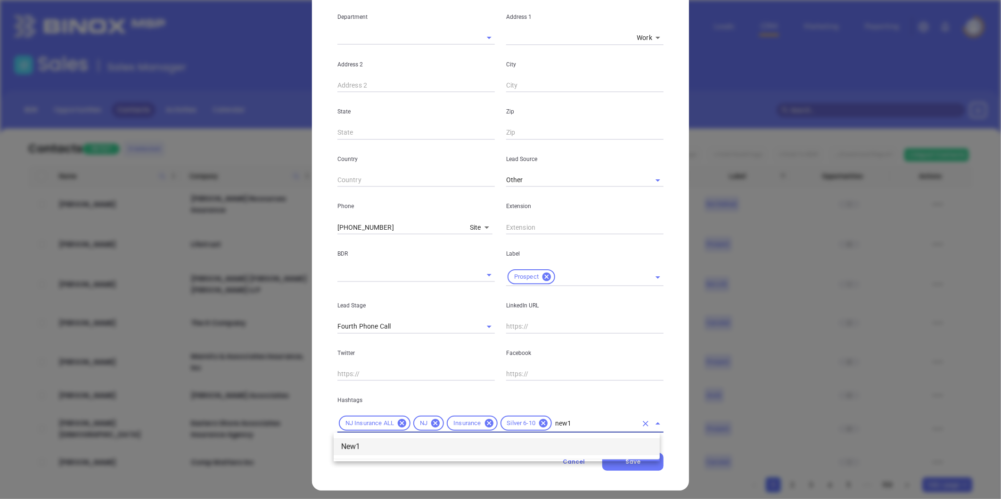
click at [476, 442] on li "New1" at bounding box center [497, 447] width 326 height 17
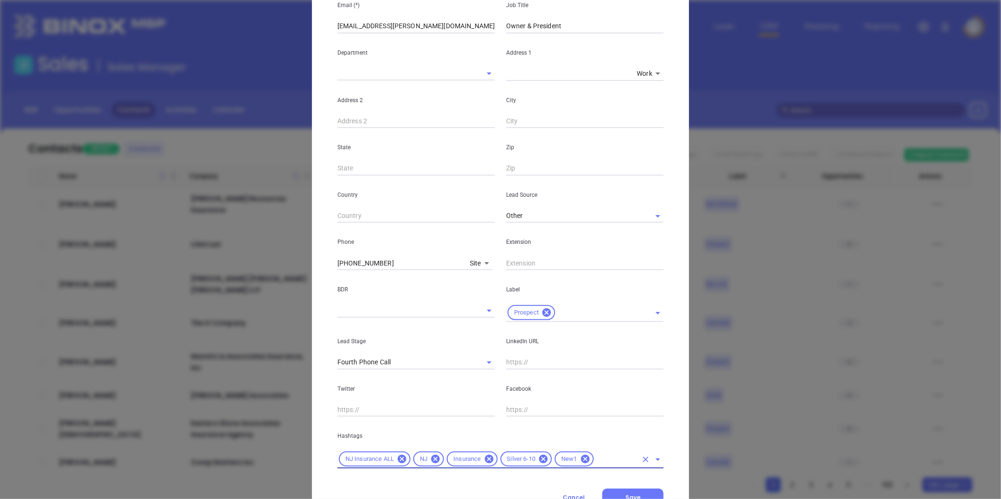
scroll to position [192, 0]
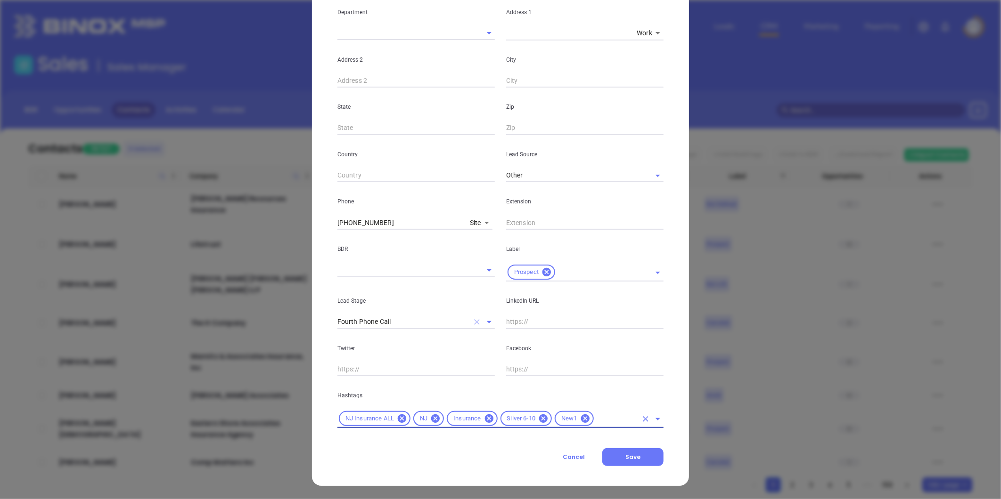
click at [474, 322] on icon "Clear" at bounding box center [477, 322] width 6 height 6
drag, startPoint x: 637, startPoint y: 455, endPoint x: 690, endPoint y: 438, distance: 55.3
click at [638, 452] on button "Save" at bounding box center [632, 457] width 61 height 18
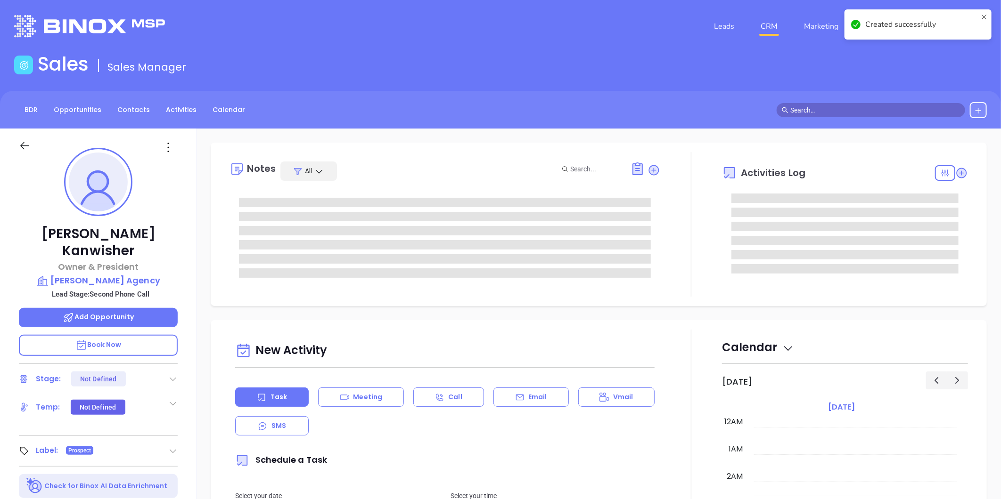
type input "[DATE]"
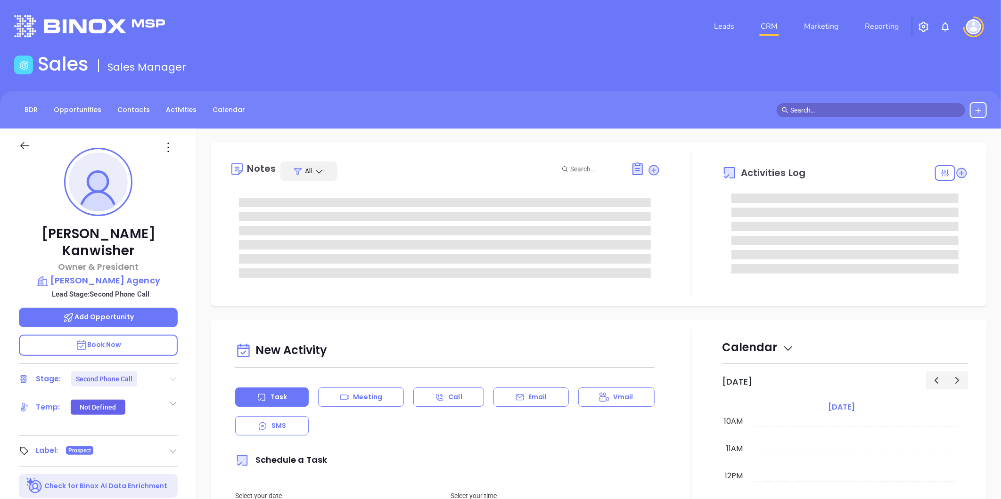
type input "[PERSON_NAME]"
click at [171, 378] on icon at bounding box center [173, 380] width 7 height 4
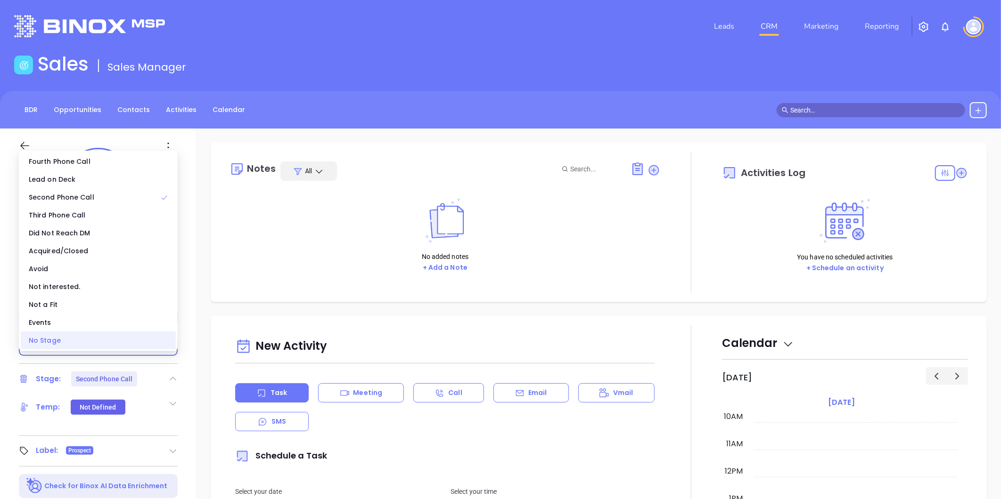
click at [114, 344] on div "No Stage" at bounding box center [98, 341] width 155 height 18
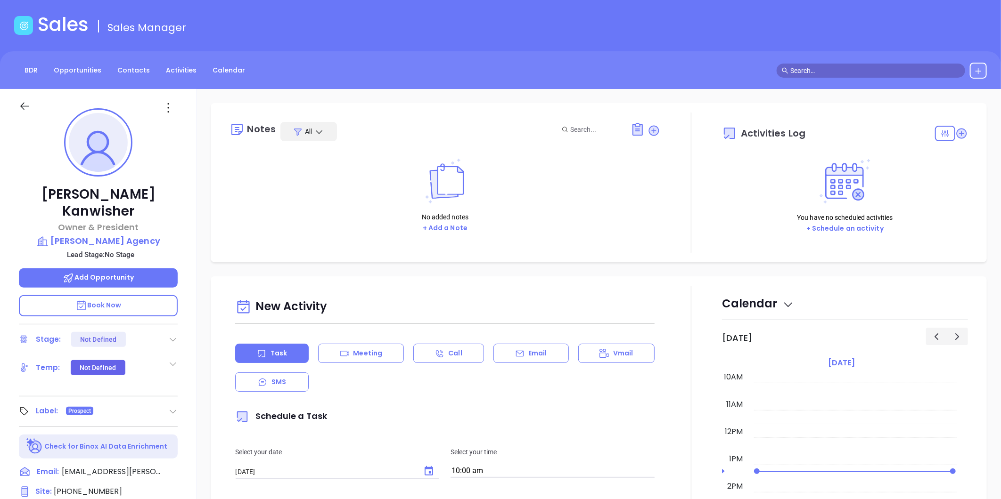
scroll to position [0, 0]
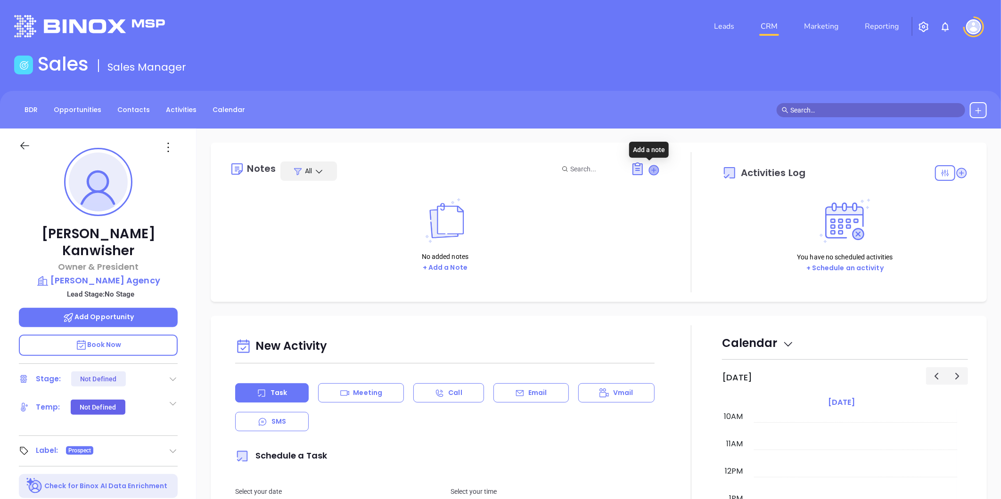
click at [649, 166] on icon at bounding box center [653, 169] width 9 height 9
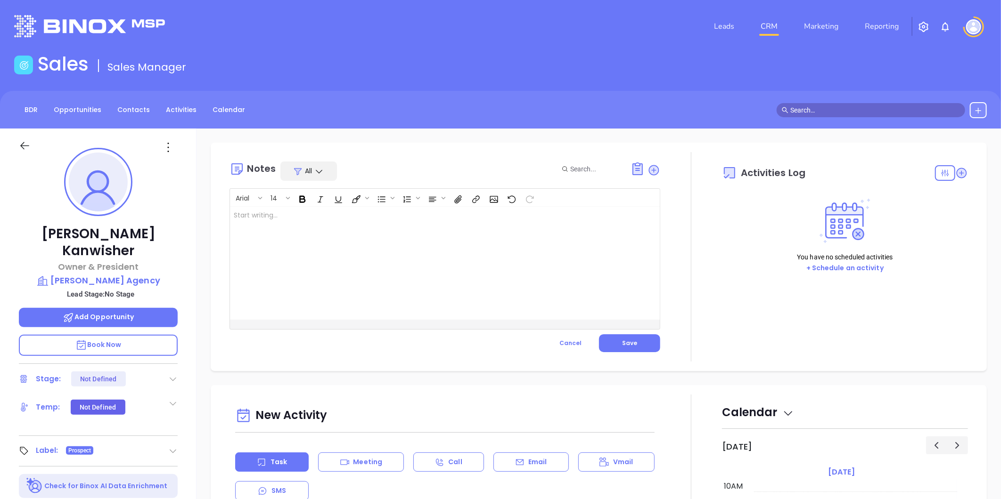
click at [359, 228] on div at bounding box center [429, 263] width 399 height 113
drag, startPoint x: 390, startPoint y: 228, endPoint x: 540, endPoint y: 296, distance: 164.7
click at [389, 228] on p "Rescrub task. Robert's LinkedIn profile not found" at bounding box center [430, 221] width 392 height 20
click at [632, 353] on div "Notes All Arial 14 Rescrub task. Robert's LinkedIn profile not found ﻿ XXXXXXXX…" at bounding box center [444, 257] width 431 height 210
click at [633, 342] on button "Save" at bounding box center [629, 343] width 61 height 18
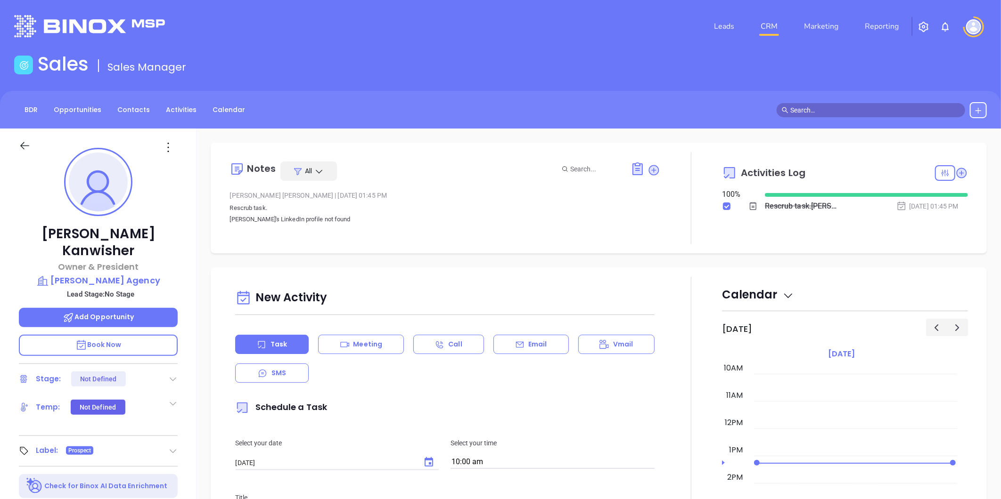
click at [165, 147] on icon at bounding box center [168, 147] width 15 height 15
click at [184, 246] on div "Edit" at bounding box center [214, 248] width 92 height 10
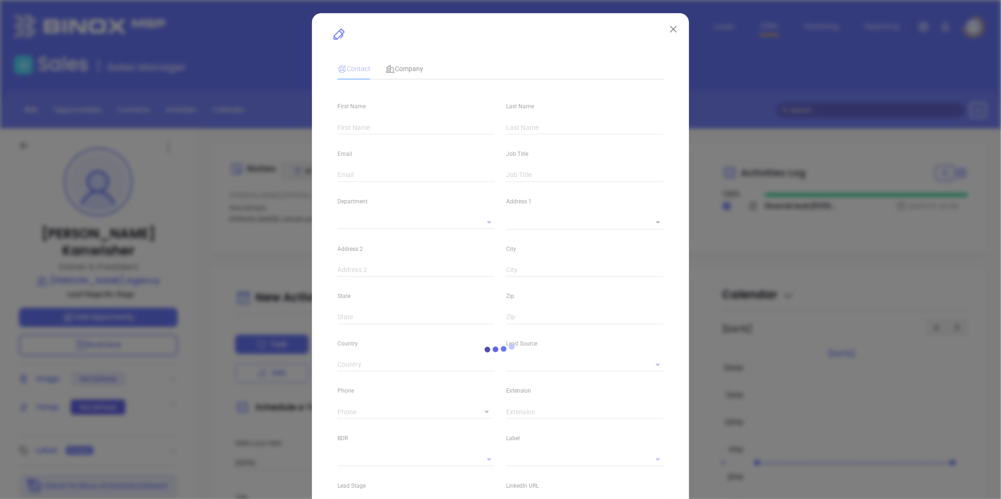
type input "Robert C."
type input "Kanwisher"
type input "info@burton-agency.com"
type input "Owner & President"
type textarea "44 Bergen Street"
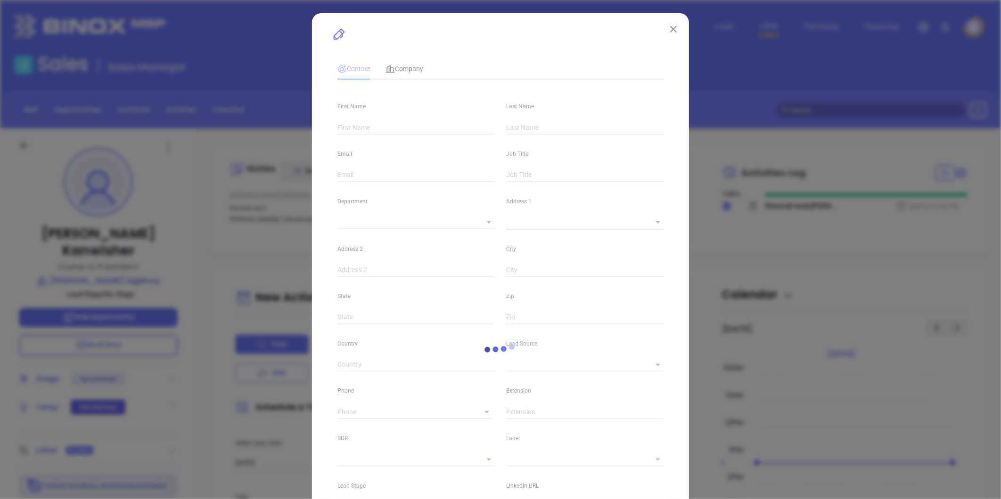
type input "1"
type input "PO Box 270"
type input "Westwood"
type input "NJ"
type input "07675"
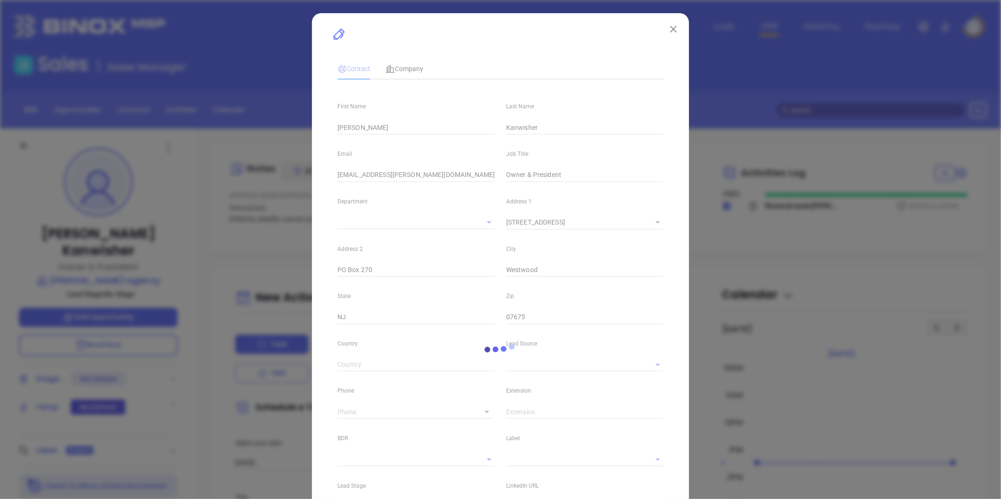
type input "Other"
type input "1"
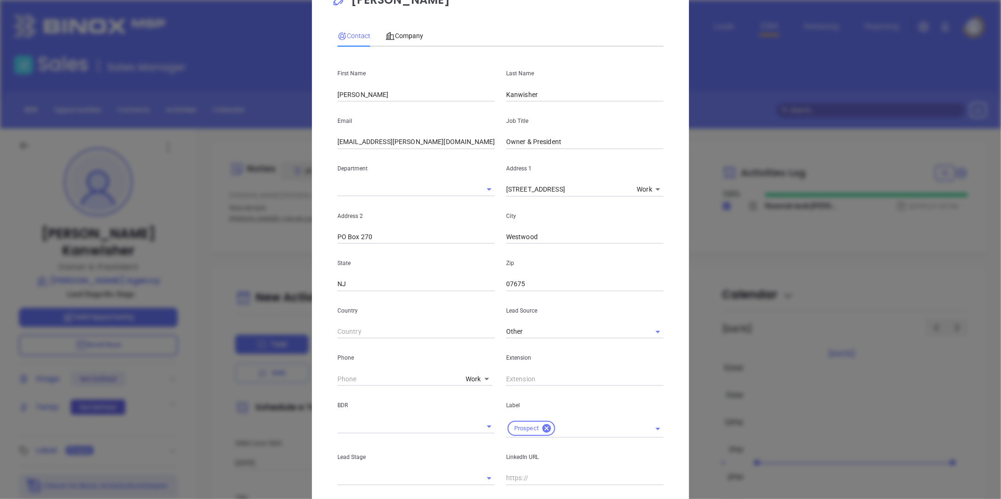
scroll to position [52, 0]
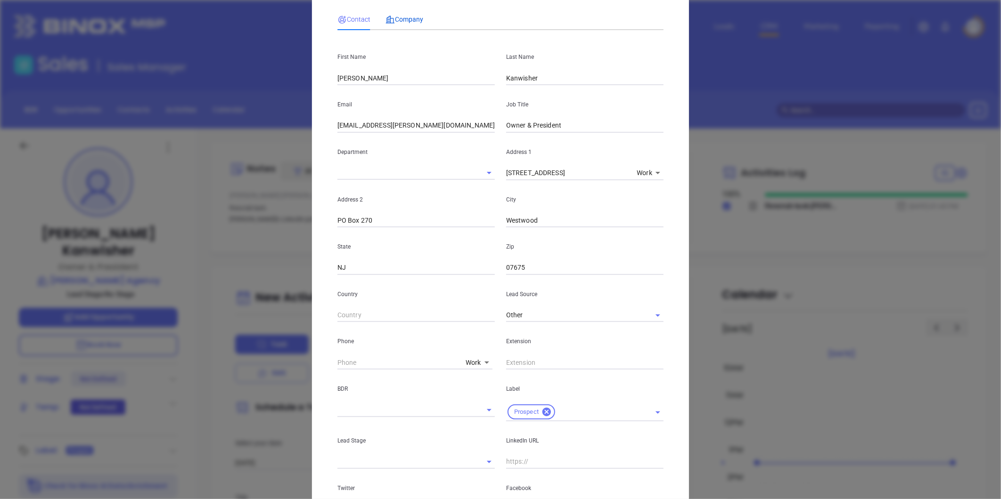
click at [411, 16] on span "Company" at bounding box center [404, 20] width 38 height 8
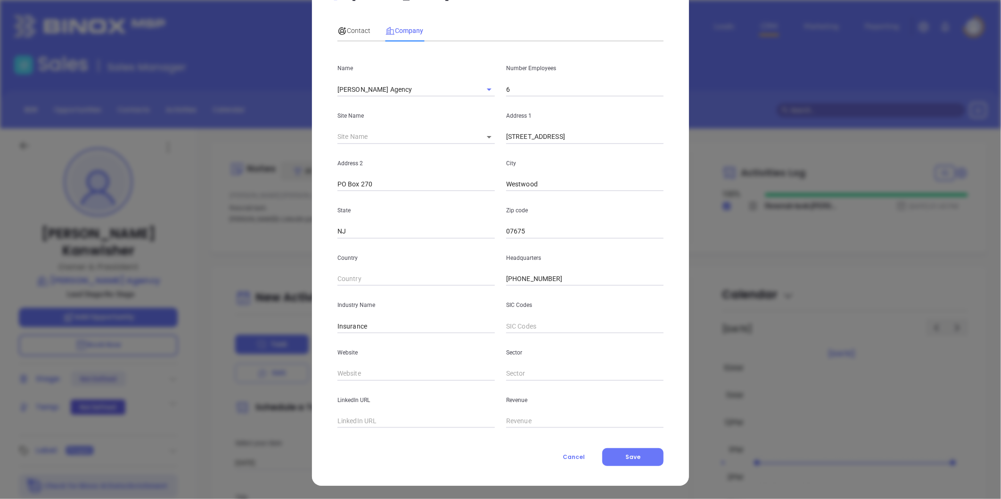
click at [352, 373] on input "text" at bounding box center [415, 374] width 157 height 14
paste input "https://www.burton-agency.com/"
type input "https://www.burton-agency.com/"
click at [620, 462] on button "Save" at bounding box center [632, 457] width 61 height 18
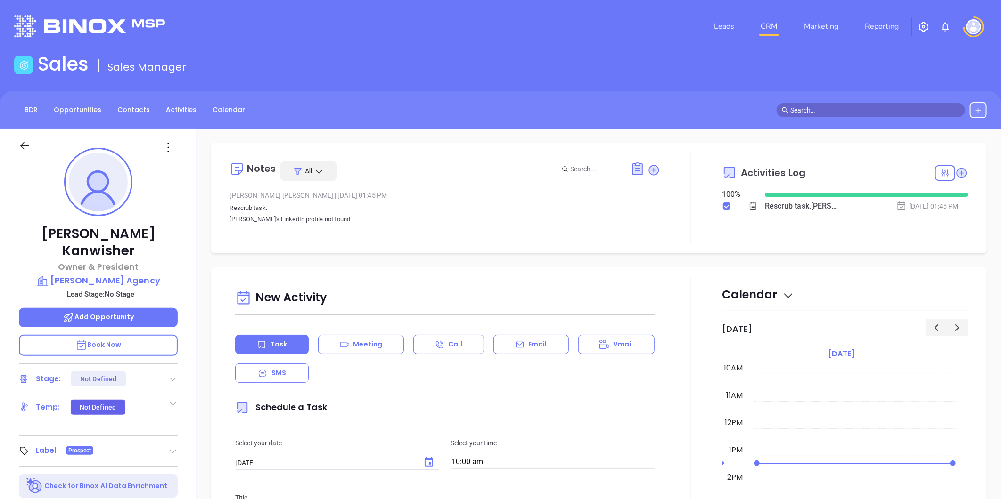
scroll to position [274, 0]
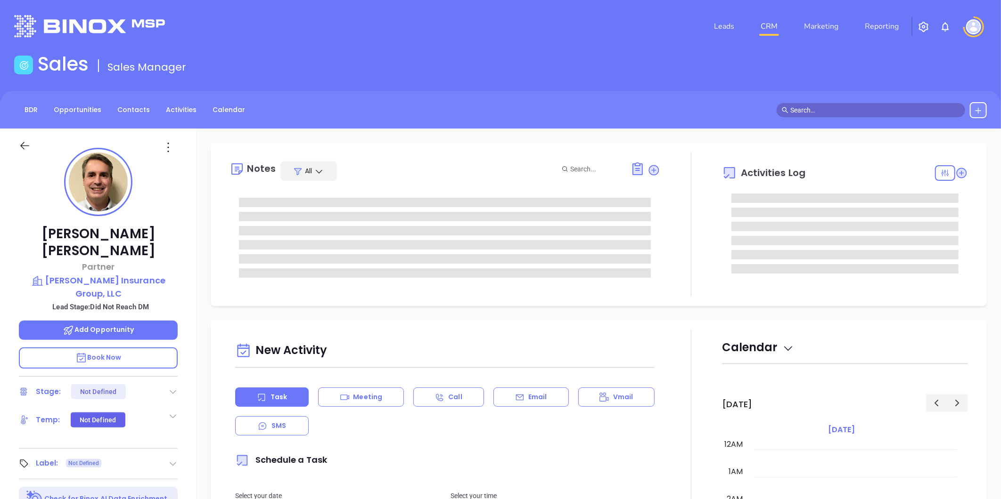
type input "[DATE]"
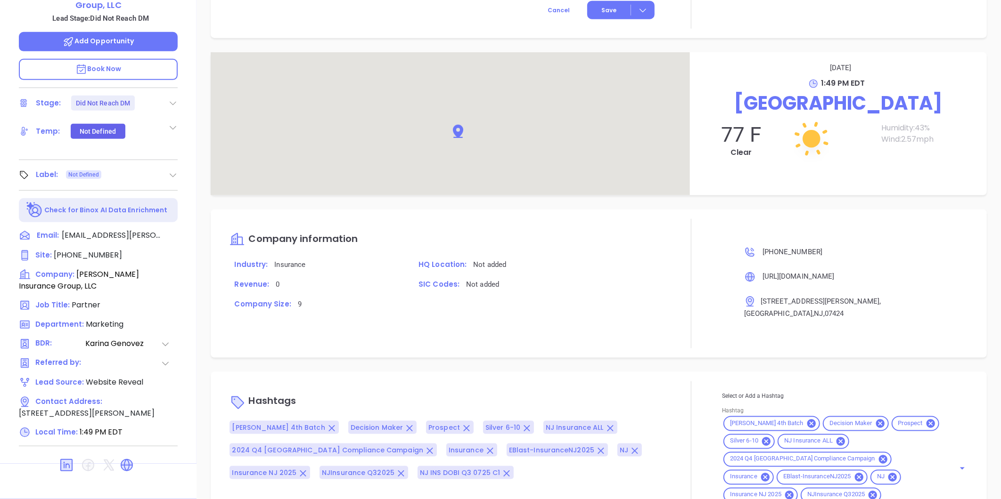
scroll to position [562, 0]
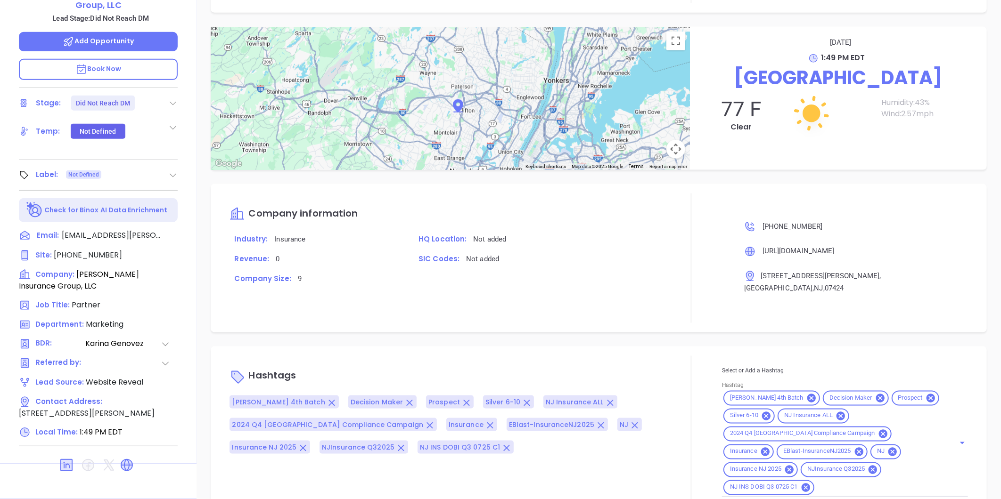
type input "[PERSON_NAME]"
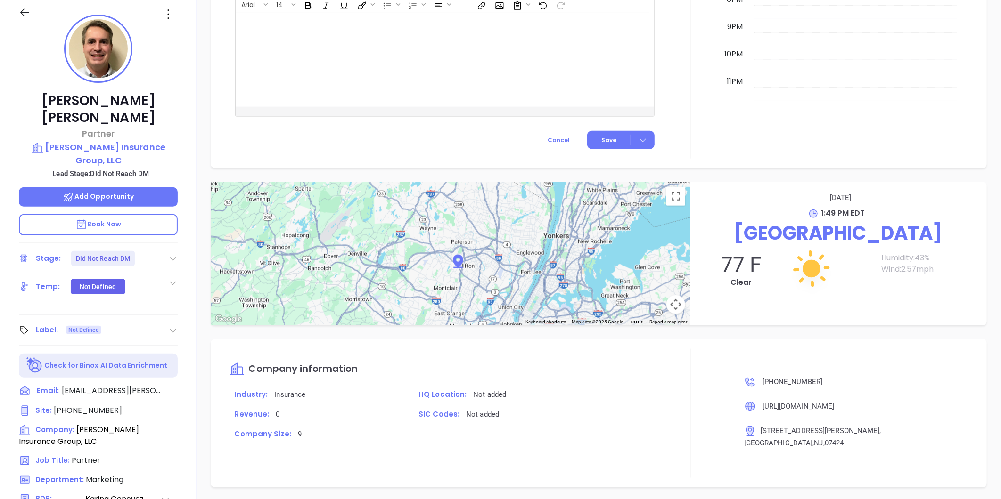
scroll to position [289, 0]
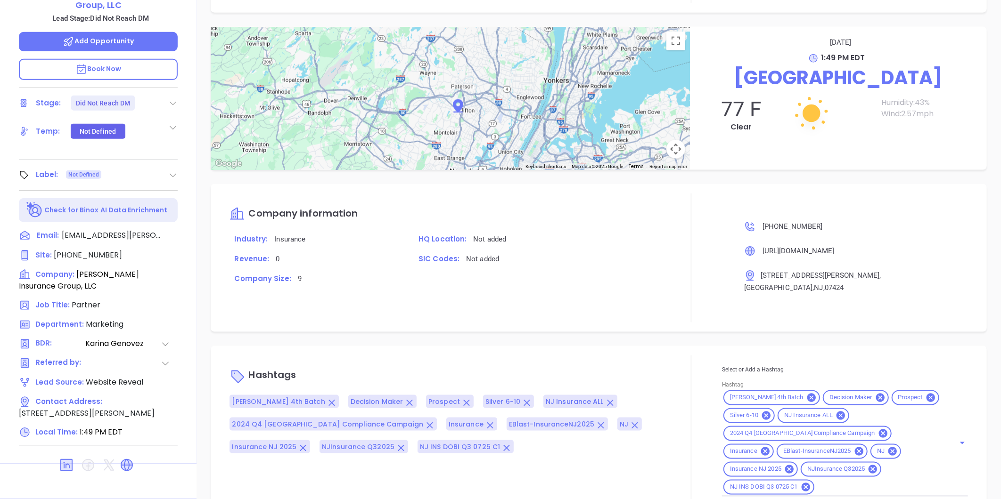
click at [121, 458] on icon at bounding box center [126, 465] width 15 height 15
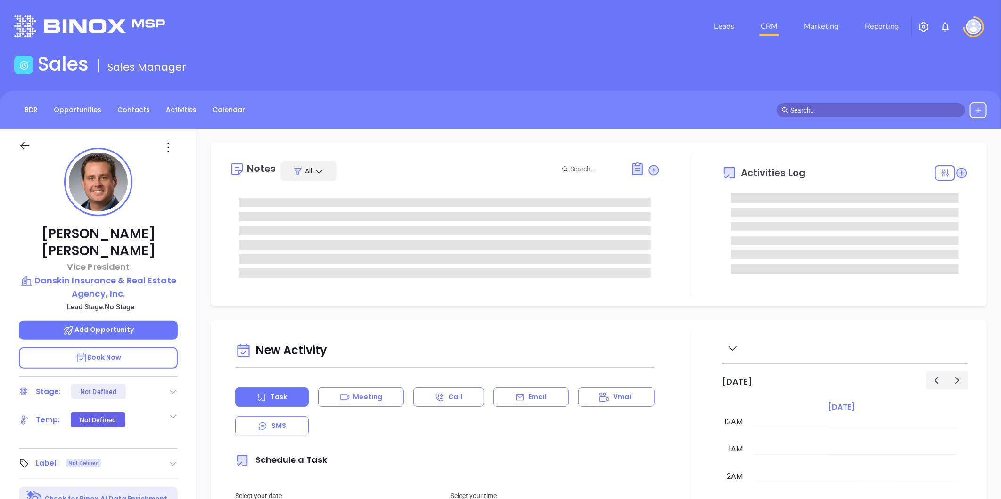
type input "10:00 am"
type input "[DATE]"
type input "[PERSON_NAME]"
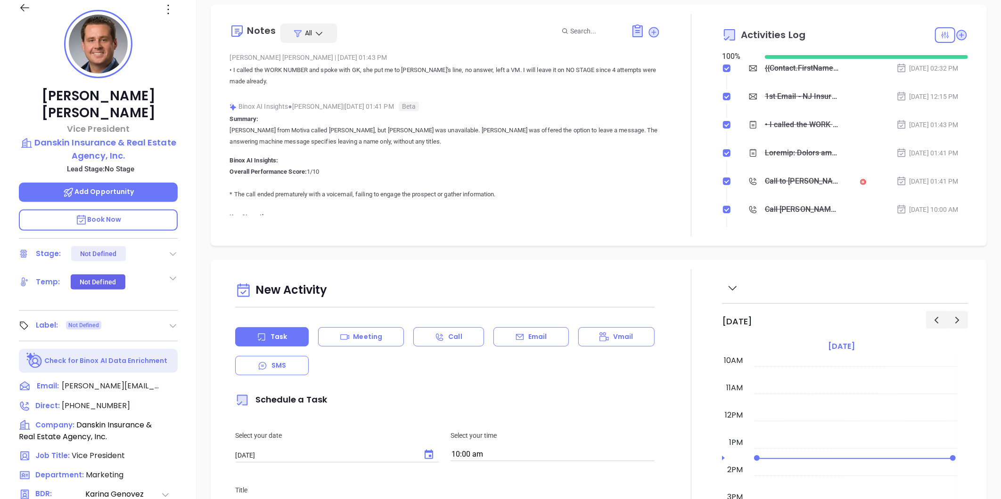
scroll to position [289, 0]
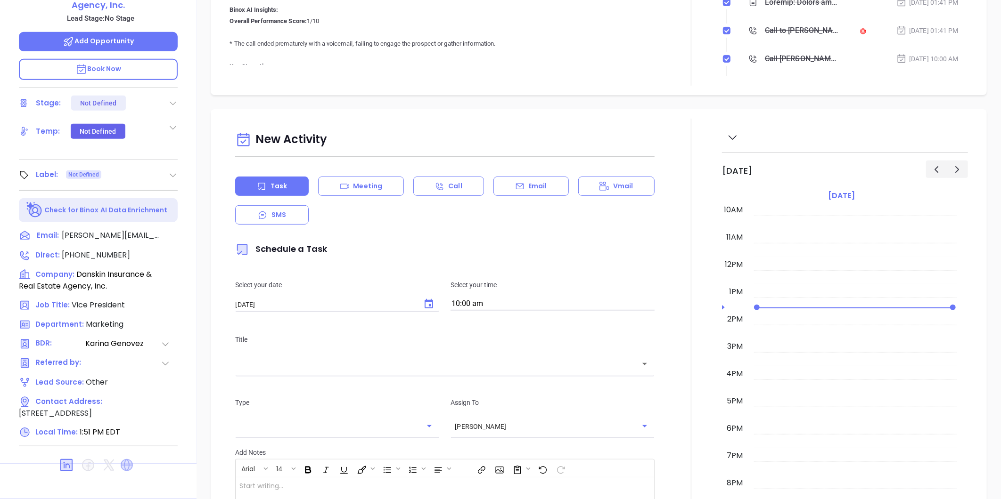
click at [132, 459] on icon at bounding box center [127, 465] width 12 height 12
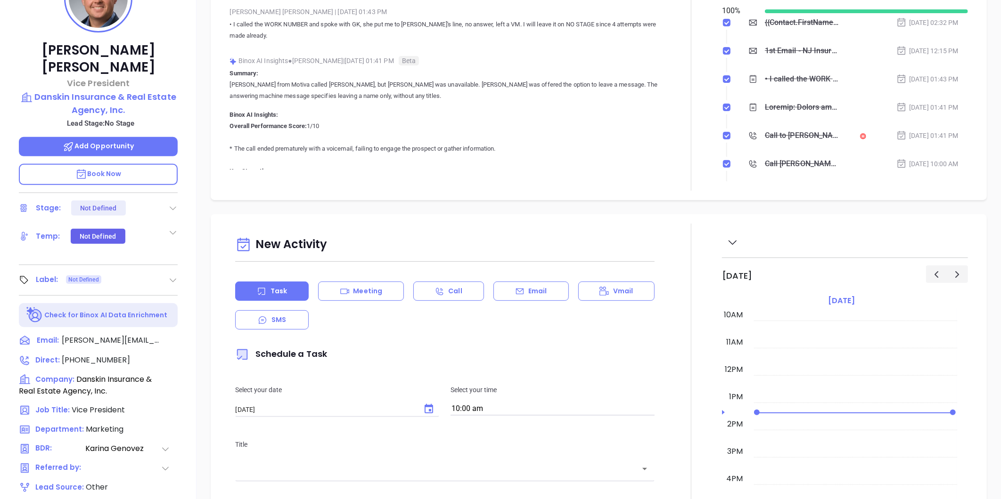
scroll to position [27, 0]
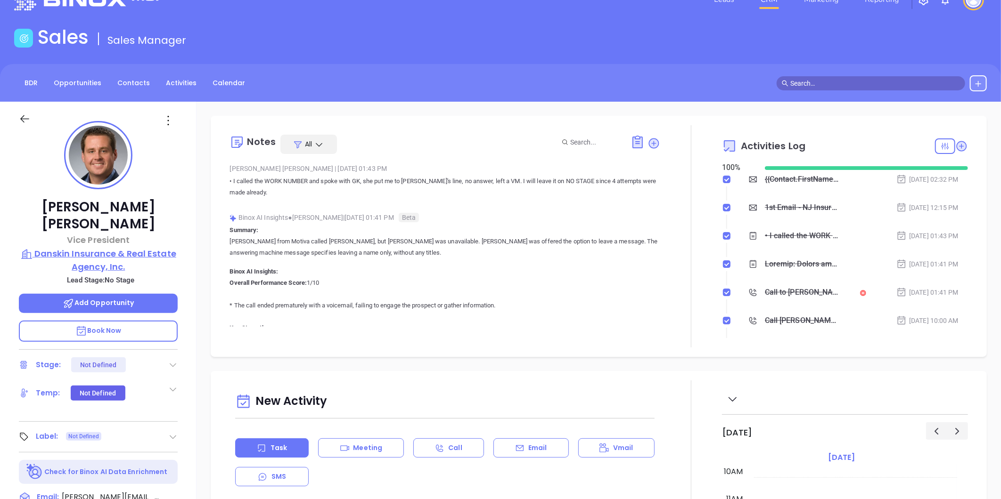
click at [142, 247] on p "Danskin Insurance & Real Estate Agency, Inc." at bounding box center [98, 260] width 159 height 26
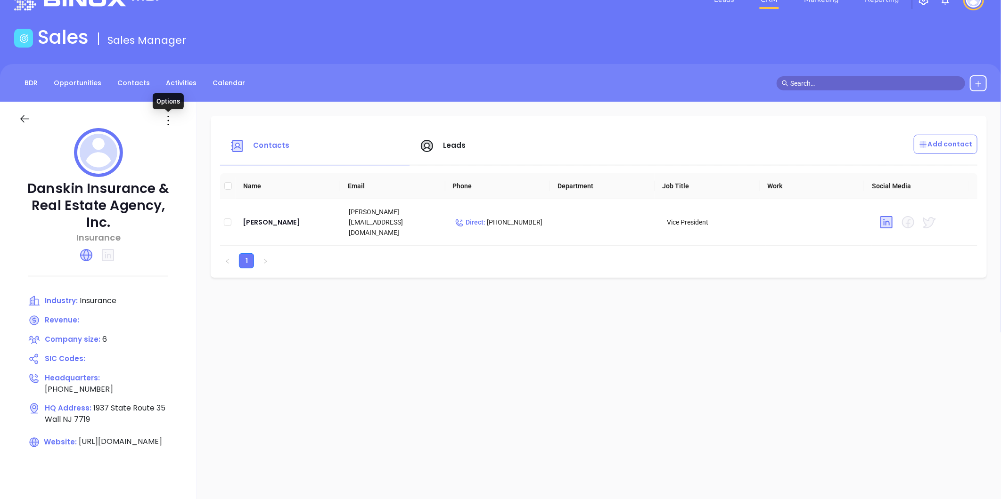
click at [170, 121] on icon at bounding box center [168, 120] width 15 height 15
click at [180, 138] on div "Edit" at bounding box center [210, 139] width 85 height 10
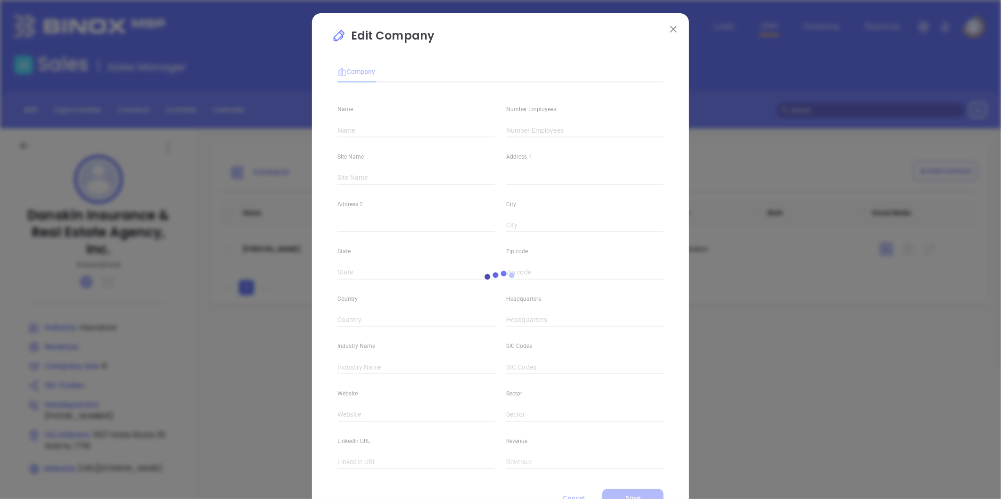
type input "Danskin Insurance & Real Estate Agency, Inc."
type input "6"
type input "[PHONE_NUMBER]"
type input "Insurance"
type input "[URL][DOMAIN_NAME]"
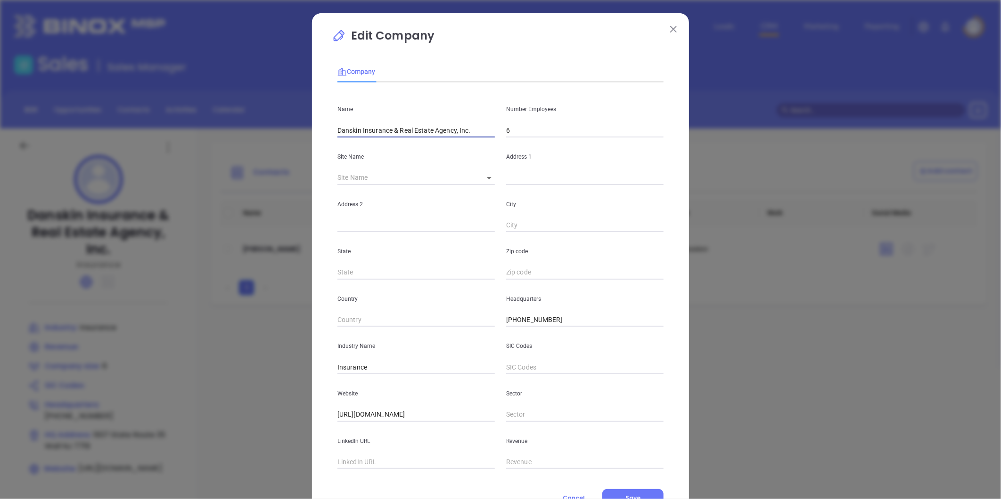
drag, startPoint x: 388, startPoint y: 131, endPoint x: 632, endPoint y: 107, distance: 245.2
click at [632, 107] on div "Name Danskin Insurance & Real Estate Agency, Inc. Number Employees 6" at bounding box center [500, 114] width 337 height 48
type input "Danskin Insurance"
click at [367, 461] on input "text" at bounding box center [415, 463] width 157 height 14
paste input "https://www.linkedin.com/company/danskinagency/"
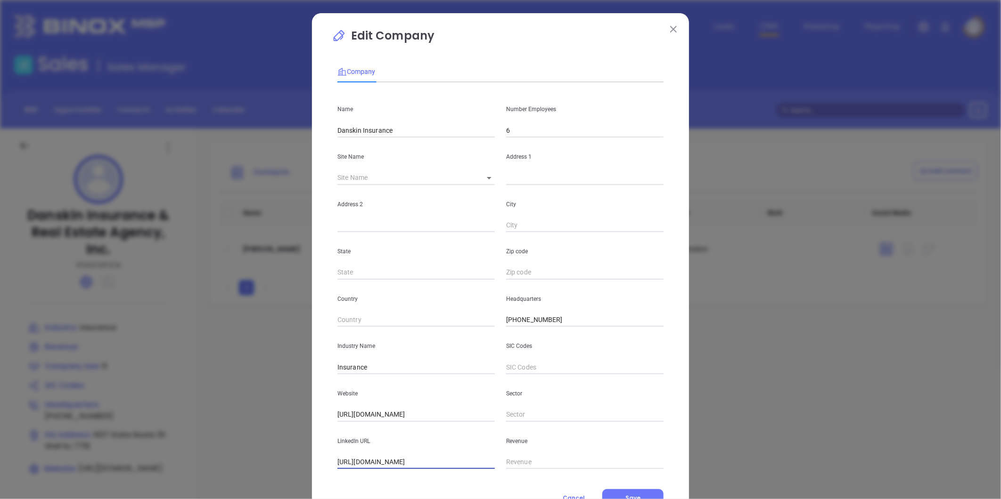
type input "https://www.linkedin.com/company/danskinagency/"
click at [482, 177] on body "Leads CRM Marketing Reporting Financial Leads Leads Sales Sales Manager BDR Opp…" at bounding box center [500, 249] width 1001 height 499
click at [486, 181] on li "Wall" at bounding box center [487, 178] width 30 height 17
type input "Wall"
type input "1937 State Route 35"
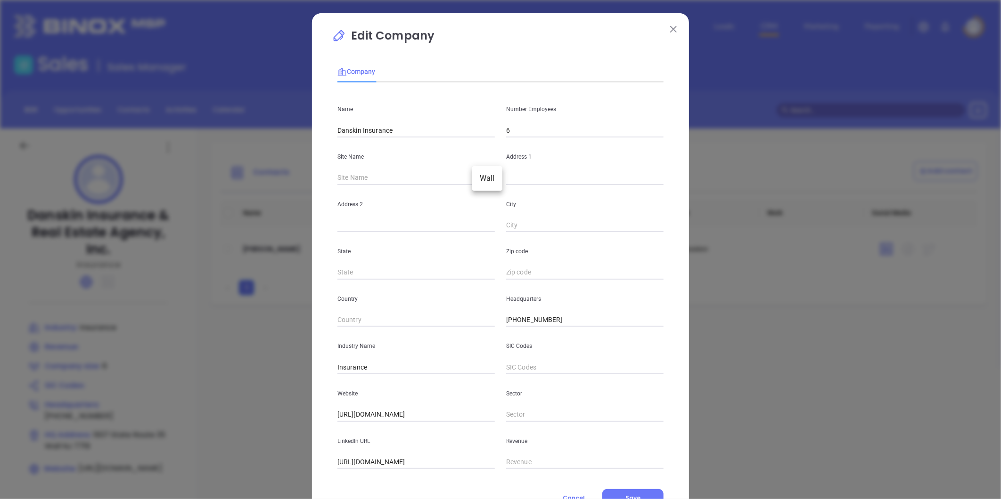
type input "Wall"
type input "NJ"
type input "7719"
type input "90843"
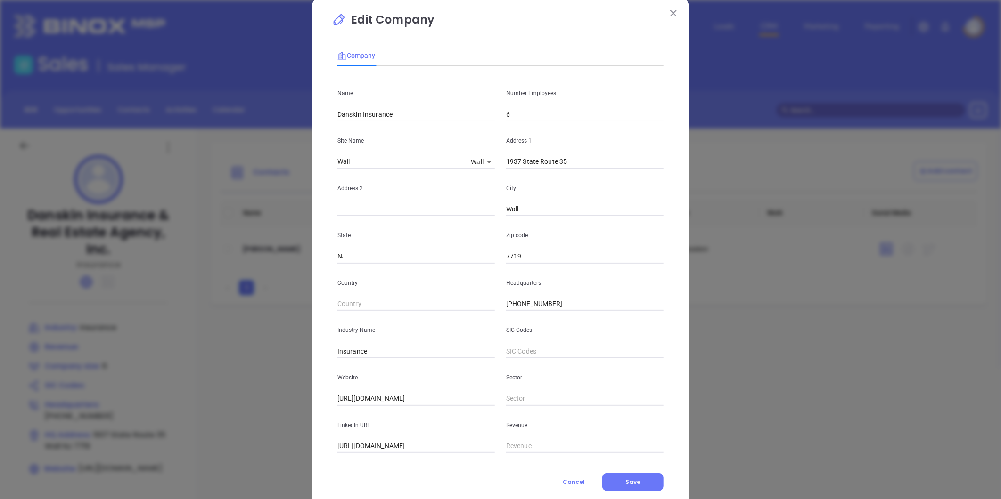
scroll to position [41, 0]
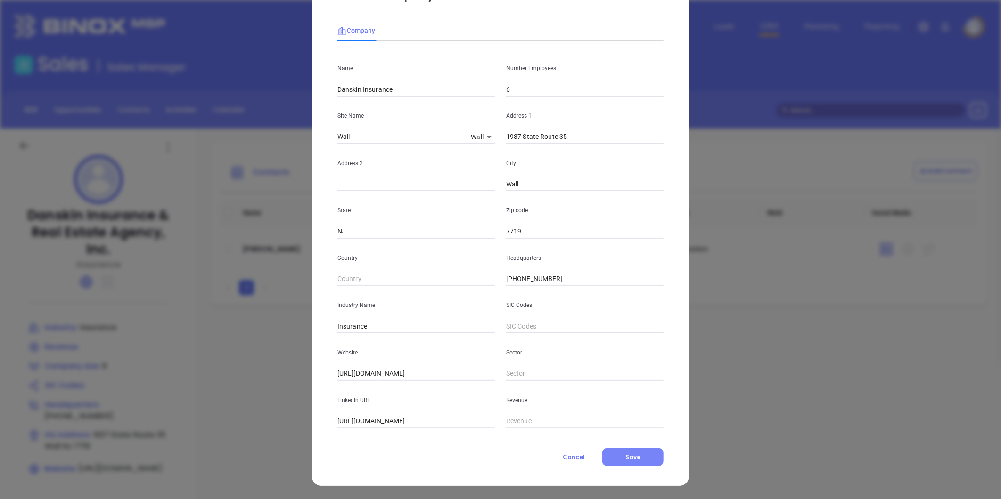
click at [628, 455] on span "Save" at bounding box center [632, 457] width 15 height 8
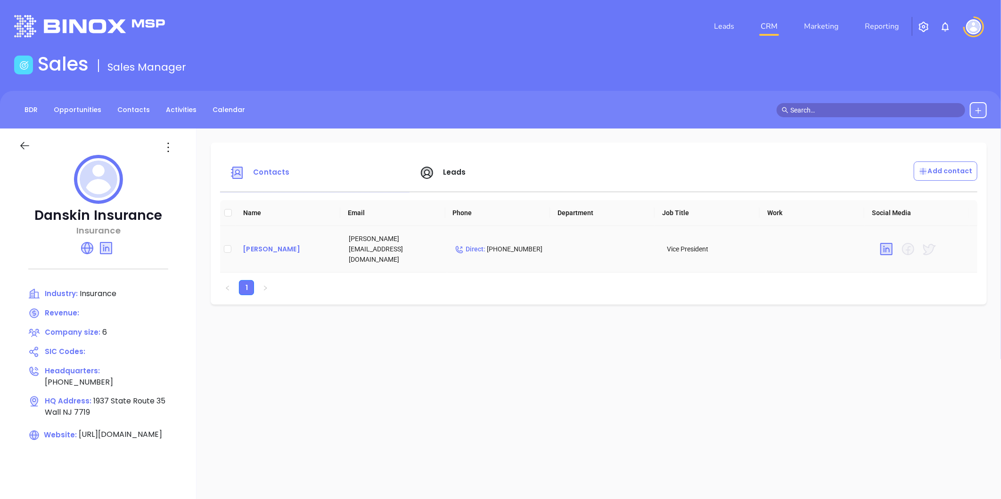
click at [284, 244] on div "John Casagrande" at bounding box center [288, 249] width 91 height 11
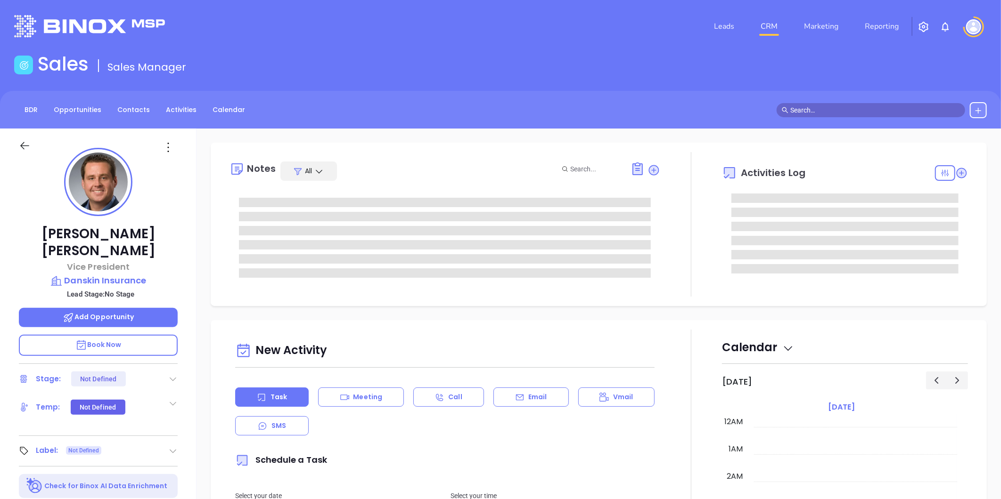
type input "[DATE]"
type input "[PERSON_NAME]"
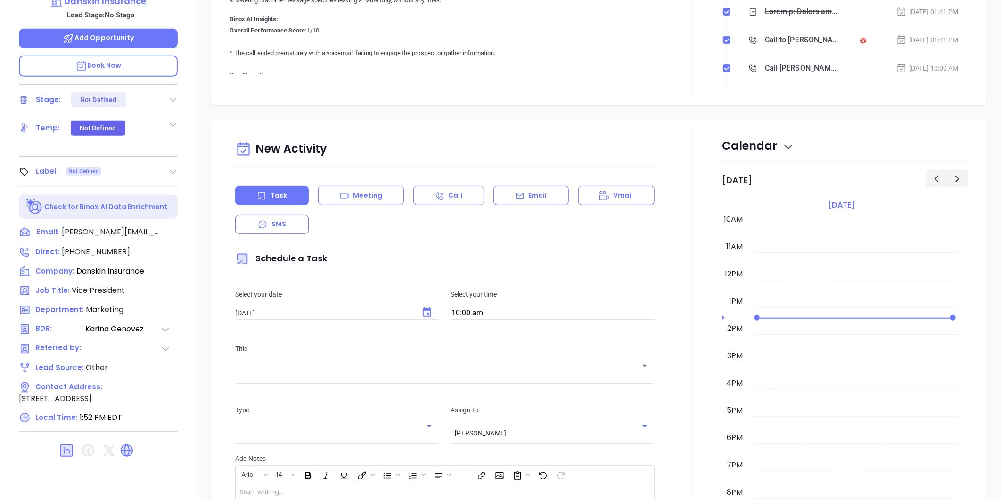
scroll to position [289, 0]
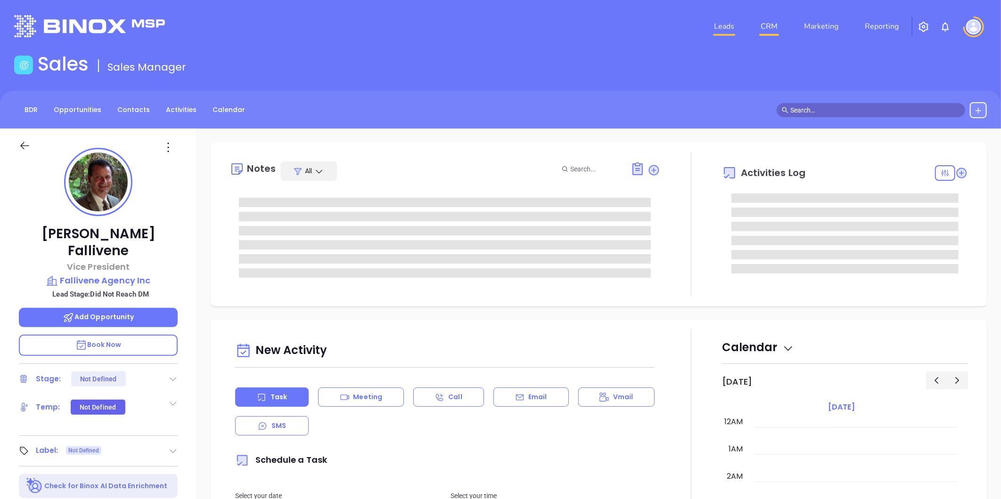
type input "[DATE]"
type input "[PERSON_NAME]"
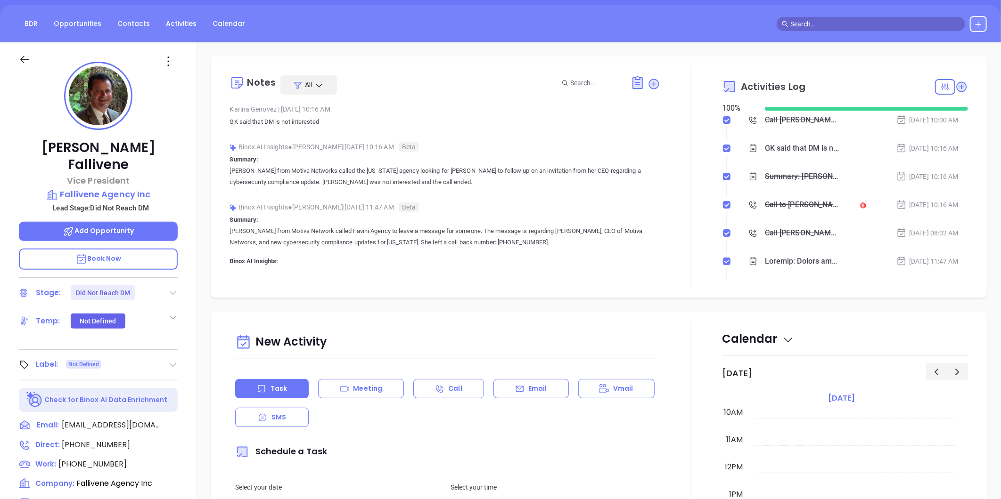
scroll to position [0, 0]
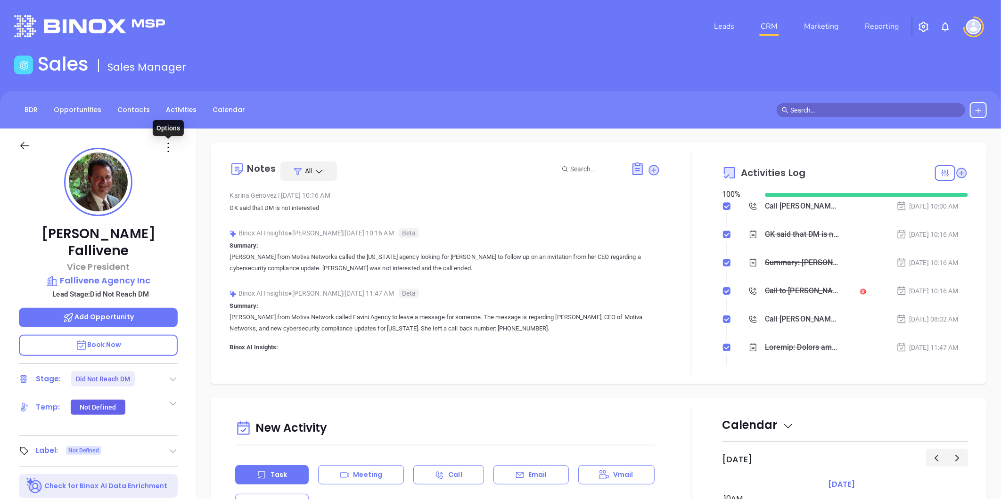
drag, startPoint x: 169, startPoint y: 147, endPoint x: 175, endPoint y: 168, distance: 22.5
click at [169, 147] on icon at bounding box center [168, 147] width 15 height 15
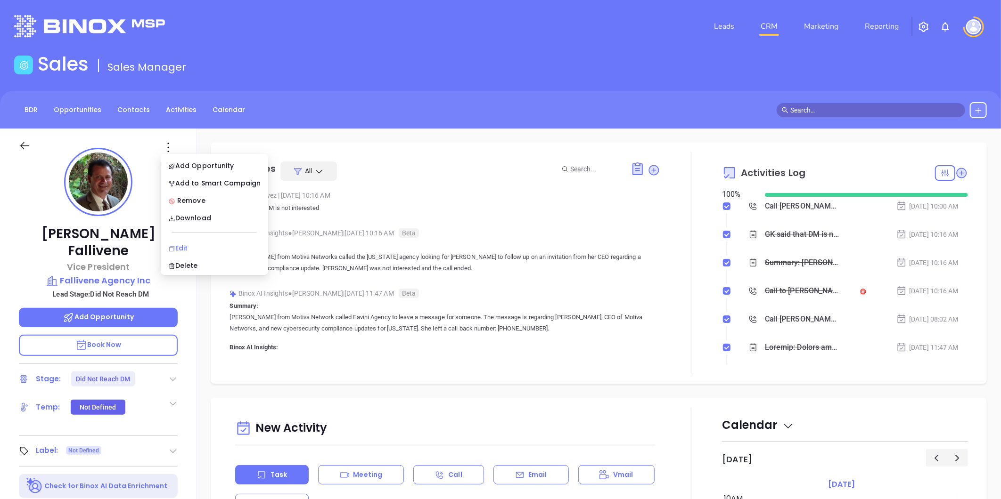
click at [178, 246] on div "Edit" at bounding box center [214, 248] width 92 height 10
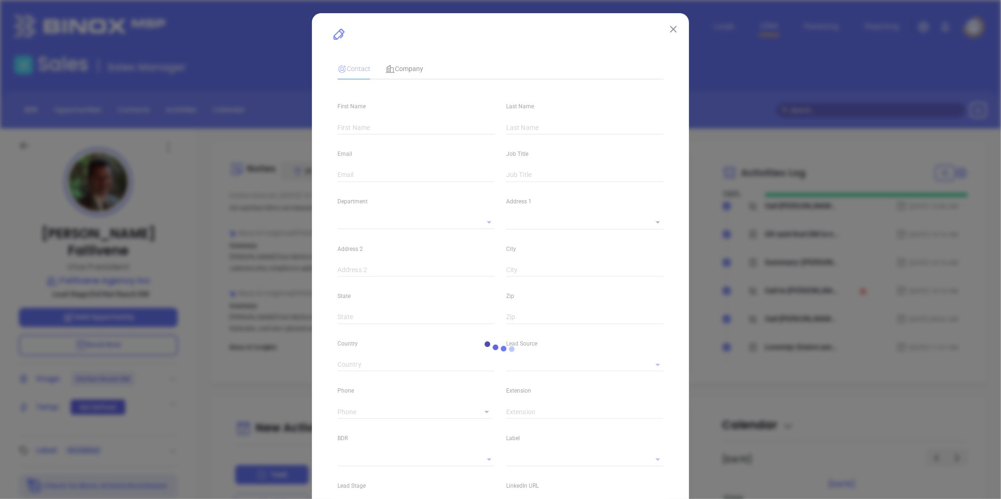
type input "[PERSON_NAME]"
type input "Fallivene"
type input "[EMAIL_ADDRESS][DOMAIN_NAME]"
type input "Vice President"
type input "1"
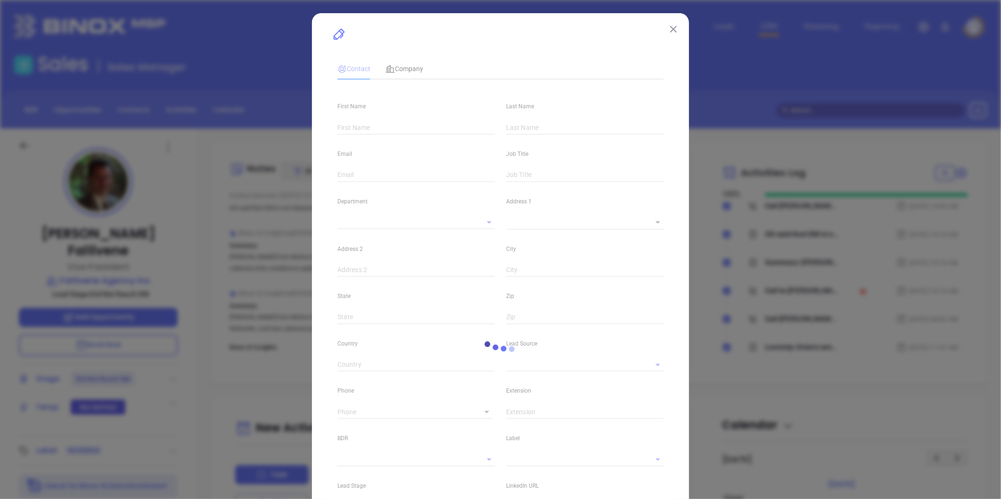
type input "[DOMAIN_NAME][URL][PERSON_NAME]"
type input "Marketing"
type input "Other"
type input "[PERSON_NAME]"
type input "Did Not Reach DM"
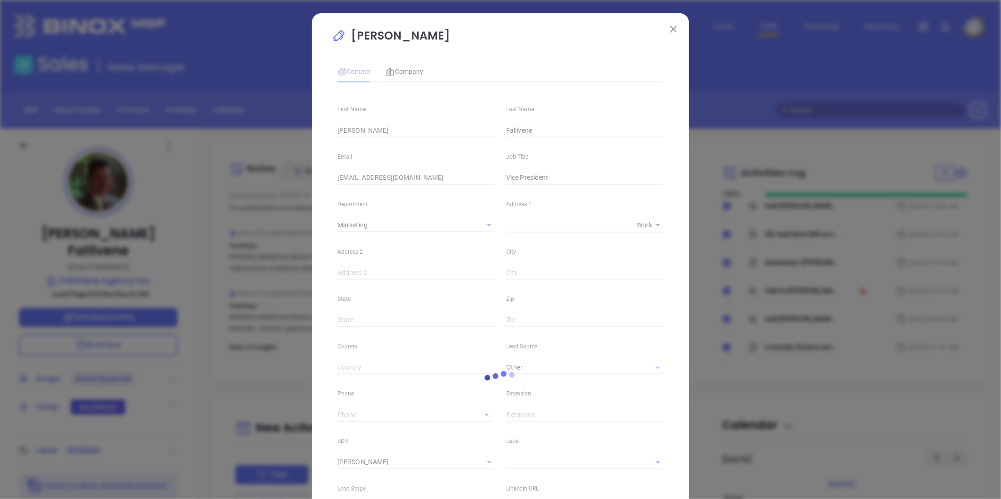
type input "[PHONE_NUMBER]"
type input "1"
click at [404, 72] on span "Company" at bounding box center [404, 72] width 38 height 8
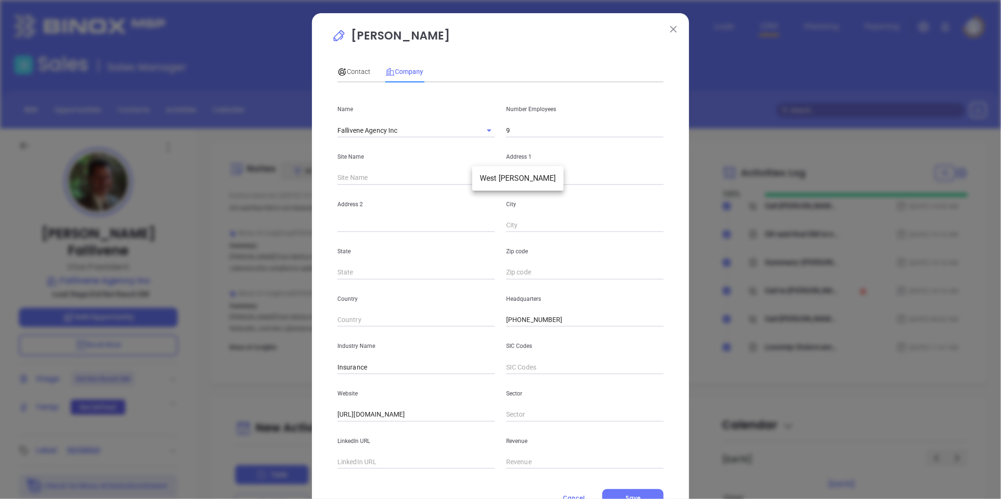
click at [481, 175] on body "Leads CRM Marketing Reporting Financial Leads Leads Sales Sales Manager BDR Opp…" at bounding box center [500, 249] width 1001 height 499
click at [499, 182] on li "West [PERSON_NAME]" at bounding box center [517, 178] width 91 height 17
type input "West [PERSON_NAME]"
type input "90744"
type input "[STREET_ADDRESS]"
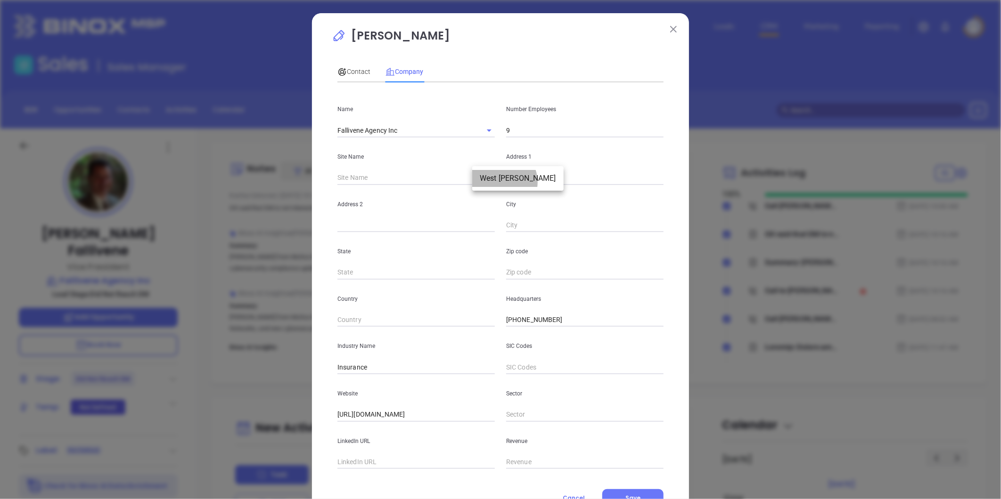
type input "Unit 1A"
type input "West [PERSON_NAME]"
type input "NJ"
type input "7006"
click at [356, 68] on span "Contact" at bounding box center [353, 72] width 33 height 8
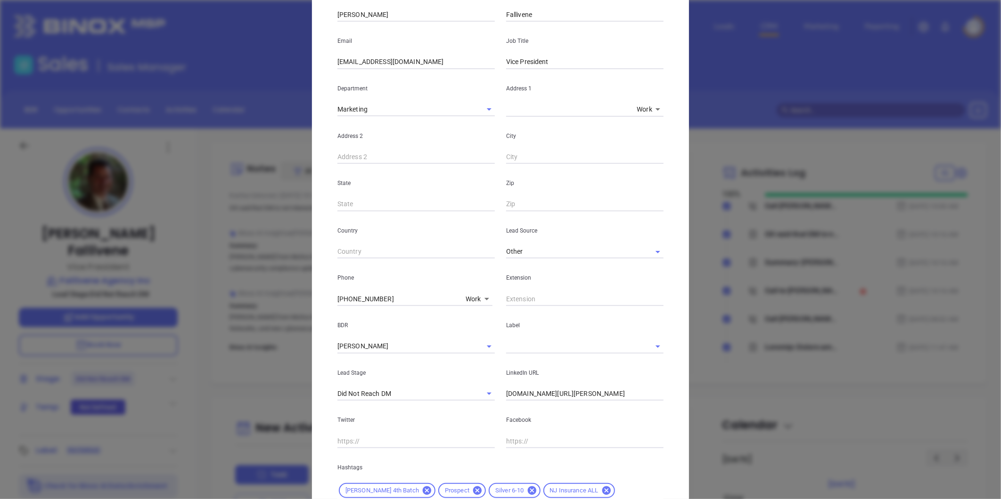
scroll to position [224, 0]
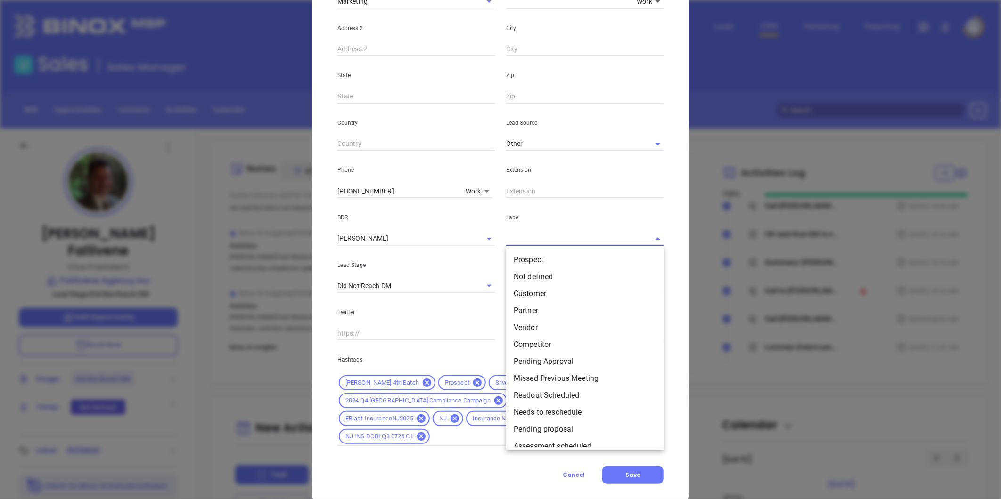
click at [515, 237] on input "text" at bounding box center [571, 239] width 131 height 14
click at [520, 256] on li "Prospect" at bounding box center [584, 260] width 157 height 17
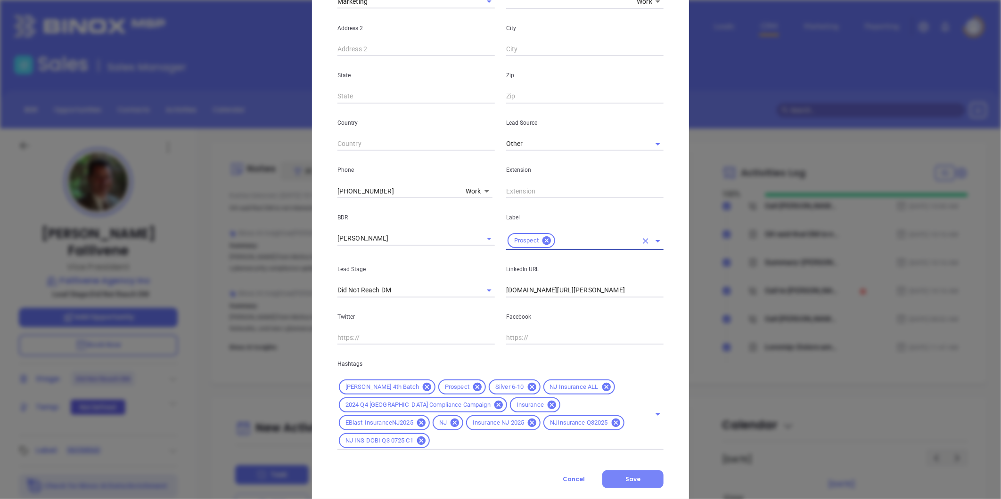
click at [627, 475] on span "Save" at bounding box center [632, 479] width 15 height 8
